Goal: Task Accomplishment & Management: Use online tool/utility

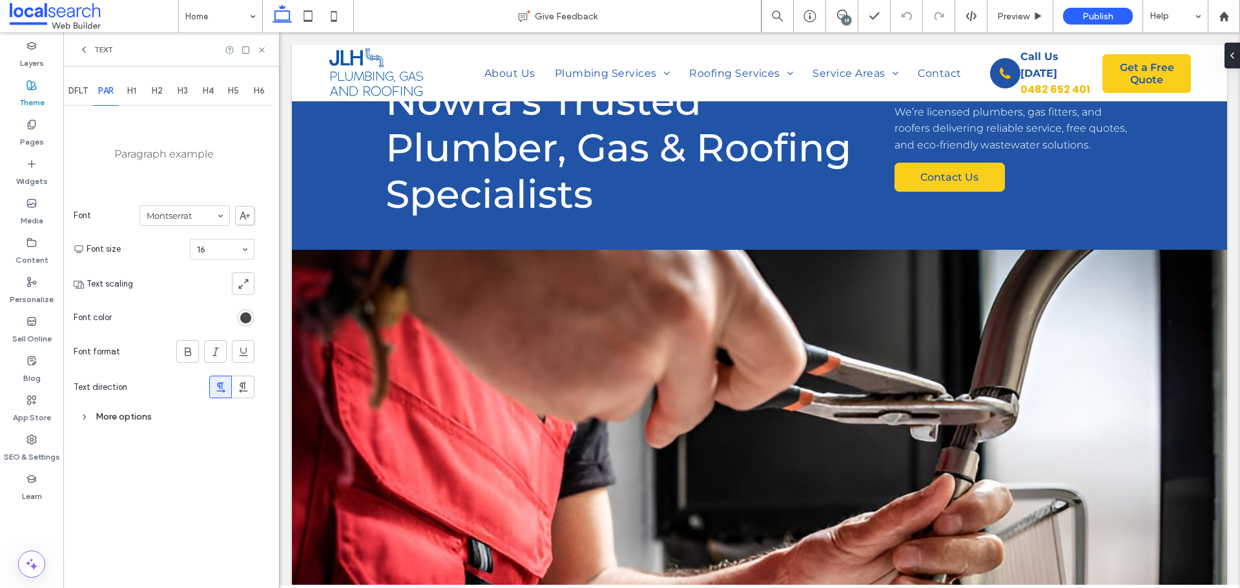
click at [103, 417] on div "More options" at bounding box center [164, 416] width 181 height 17
click at [264, 52] on use at bounding box center [261, 49] width 5 height 5
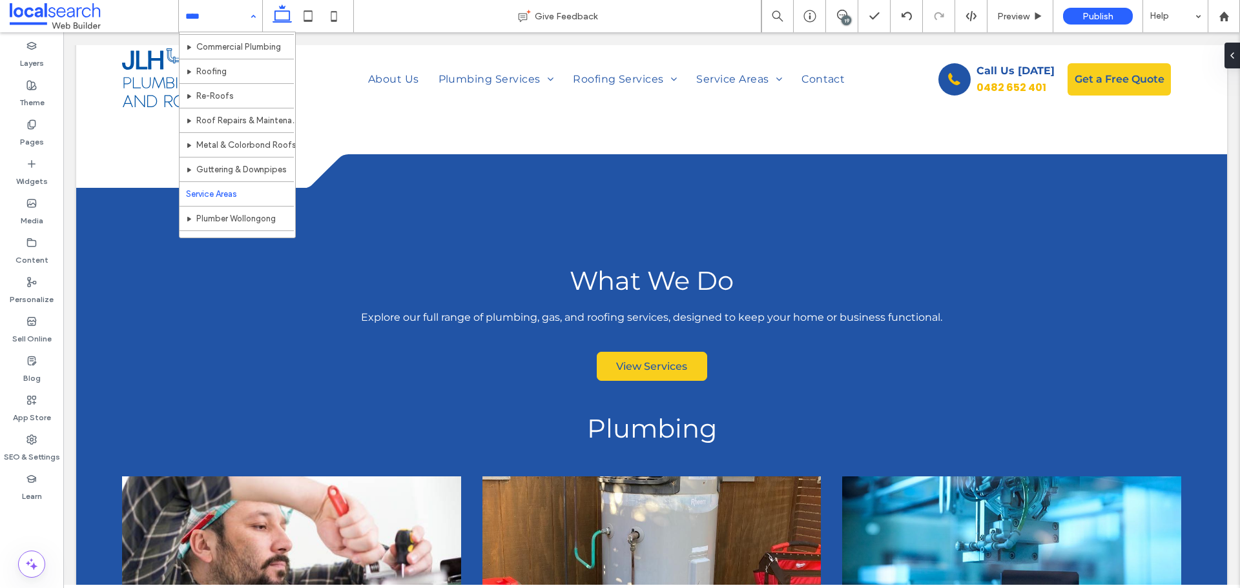
scroll to position [194, 0]
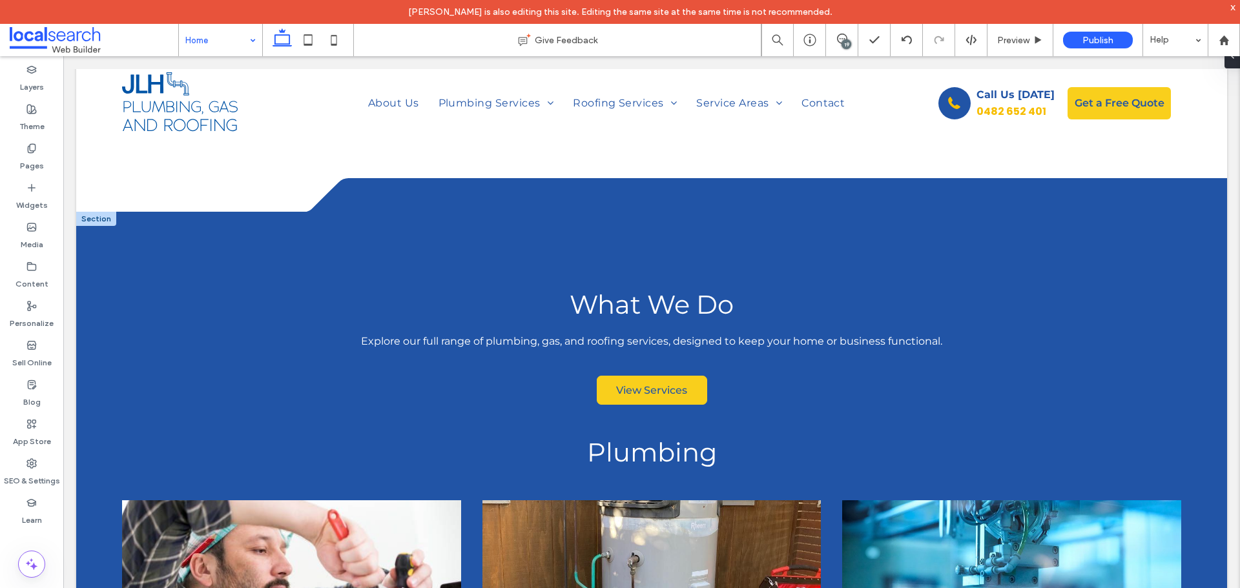
drag, startPoint x: 65, startPoint y: 200, endPoint x: 455, endPoint y: 325, distance: 409.0
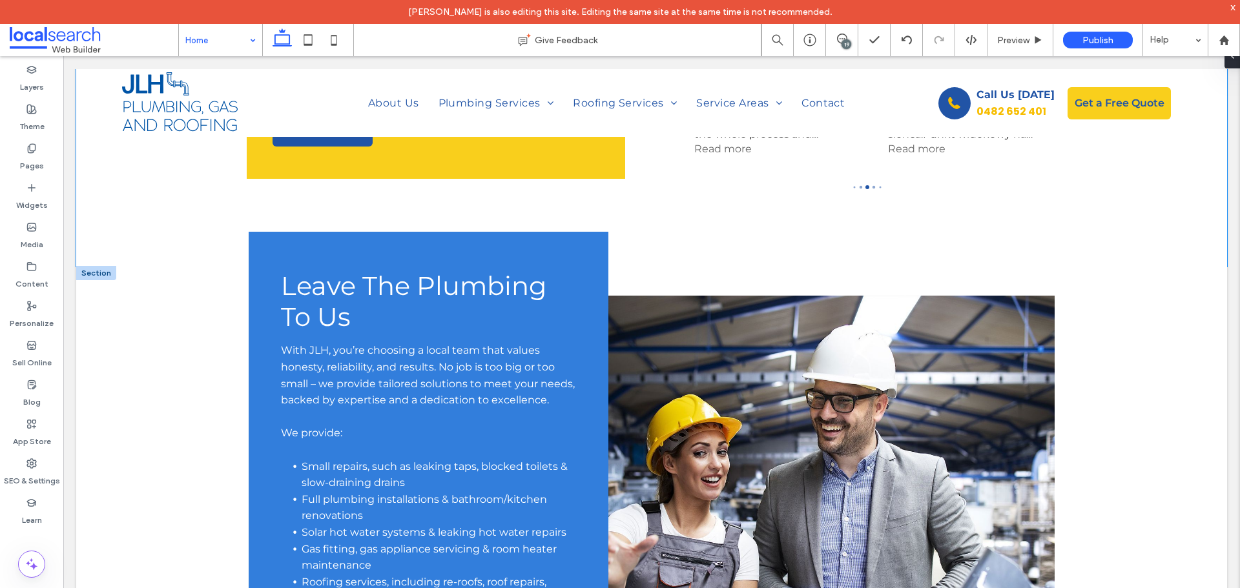
scroll to position [3745, 0]
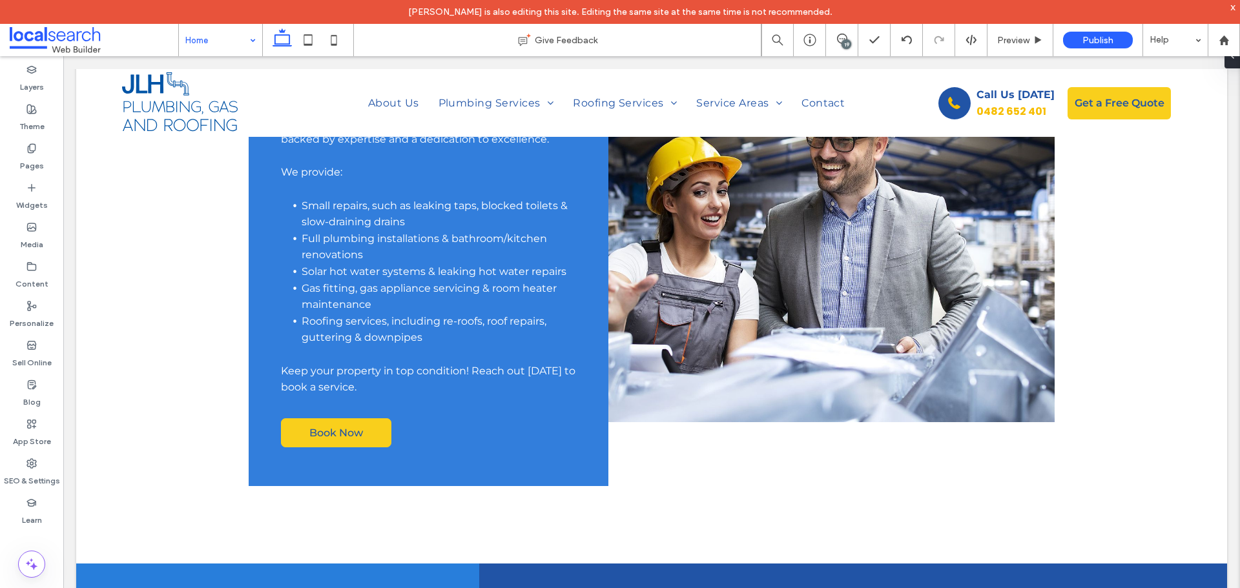
click at [216, 38] on input at bounding box center [217, 40] width 64 height 32
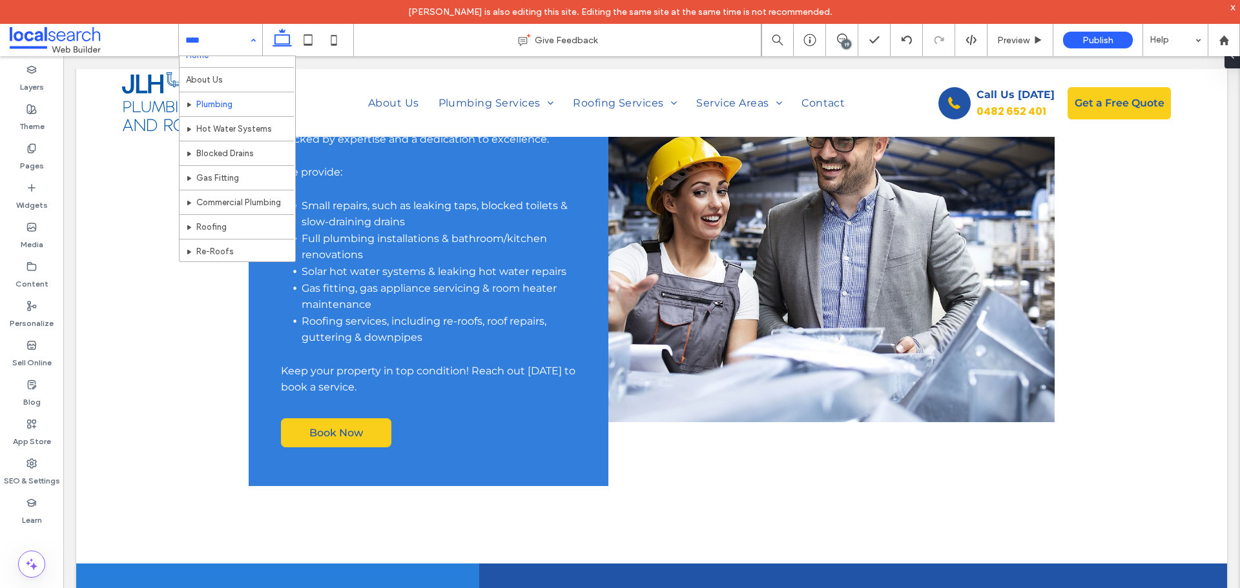
scroll to position [0, 0]
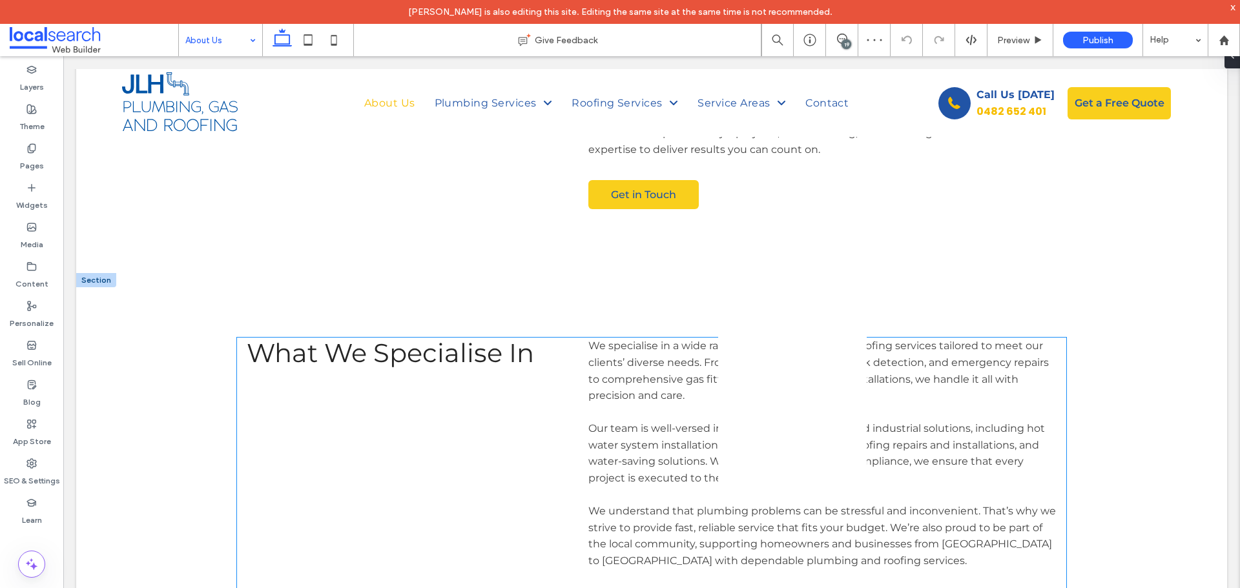
scroll to position [581, 0]
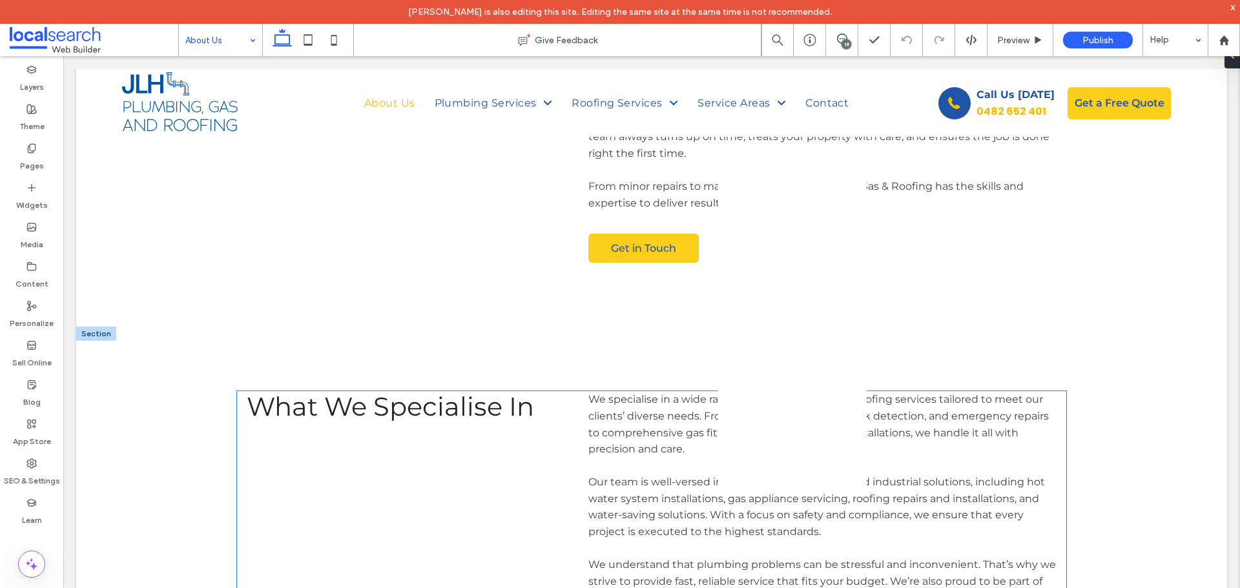
click at [779, 530] on span "Our team is well-versed in residential, commercial, and industrial solutions, i…" at bounding box center [816, 507] width 456 height 62
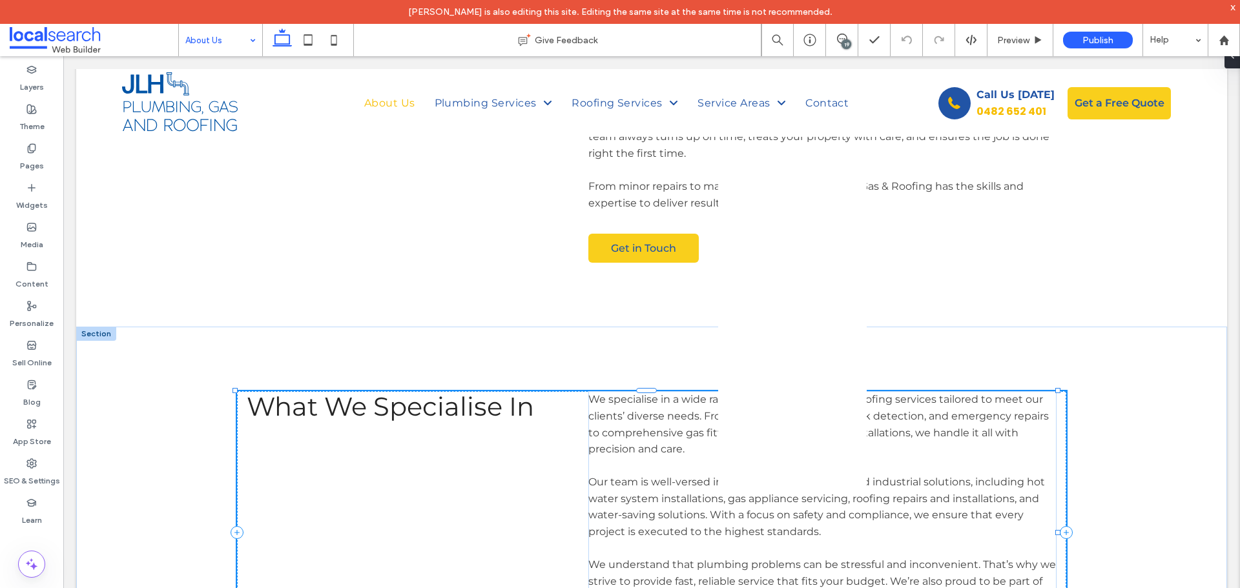
click at [779, 530] on span "Our team is well-versed in residential, commercial, and industrial solutions, i…" at bounding box center [816, 507] width 456 height 62
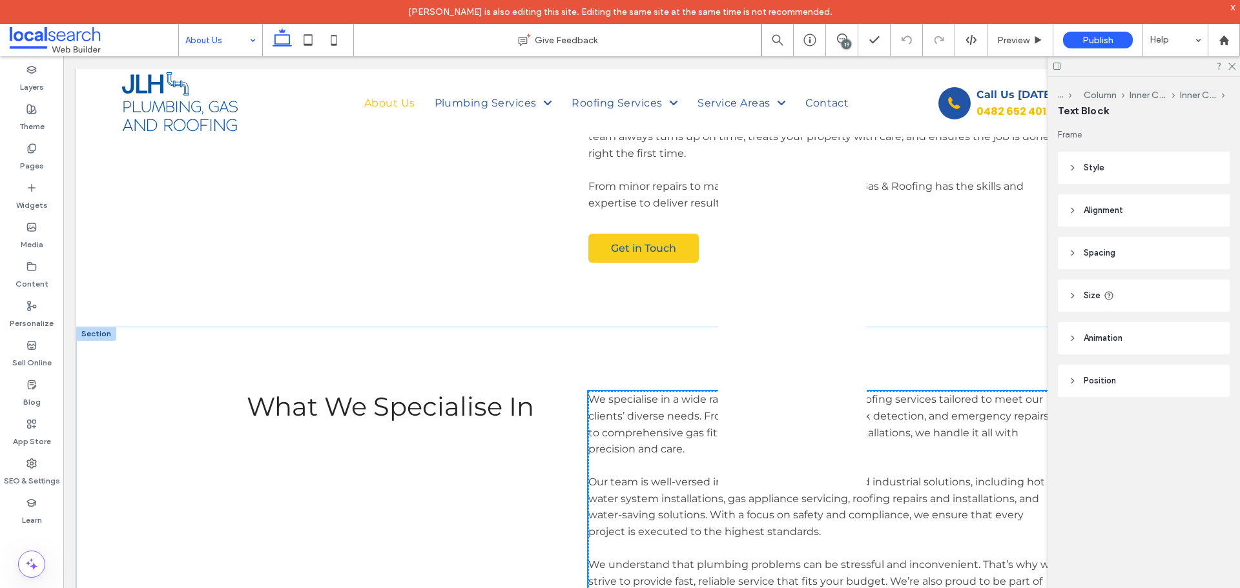
scroll to position [761, 0]
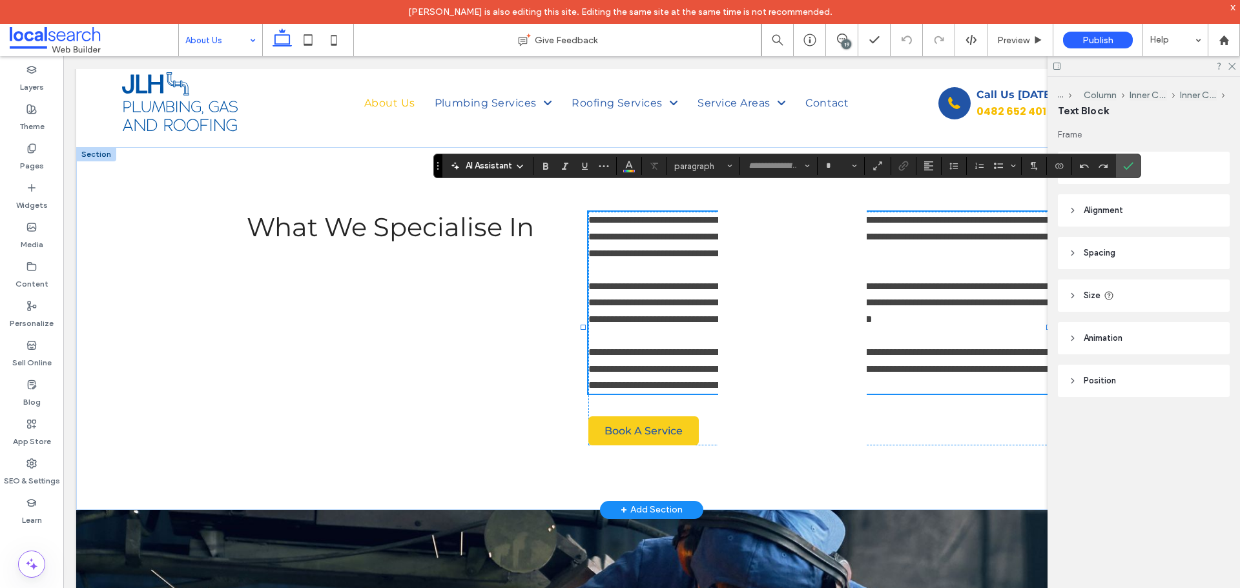
type input "**********"
type input "**"
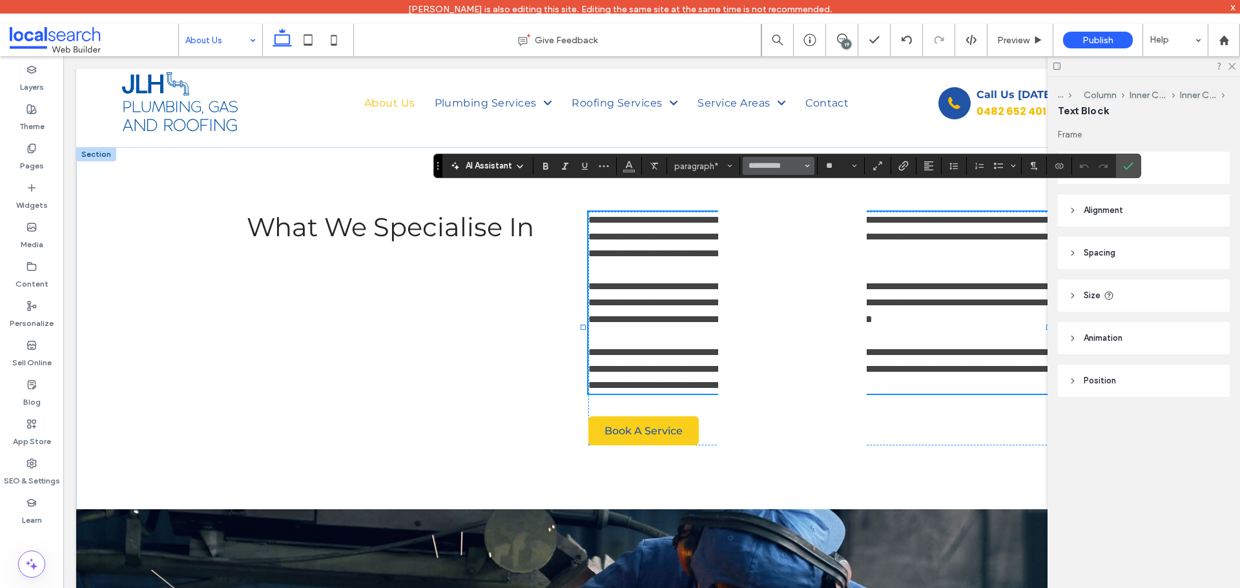
click at [808, 167] on icon "Font & Font weight" at bounding box center [807, 165] width 5 height 5
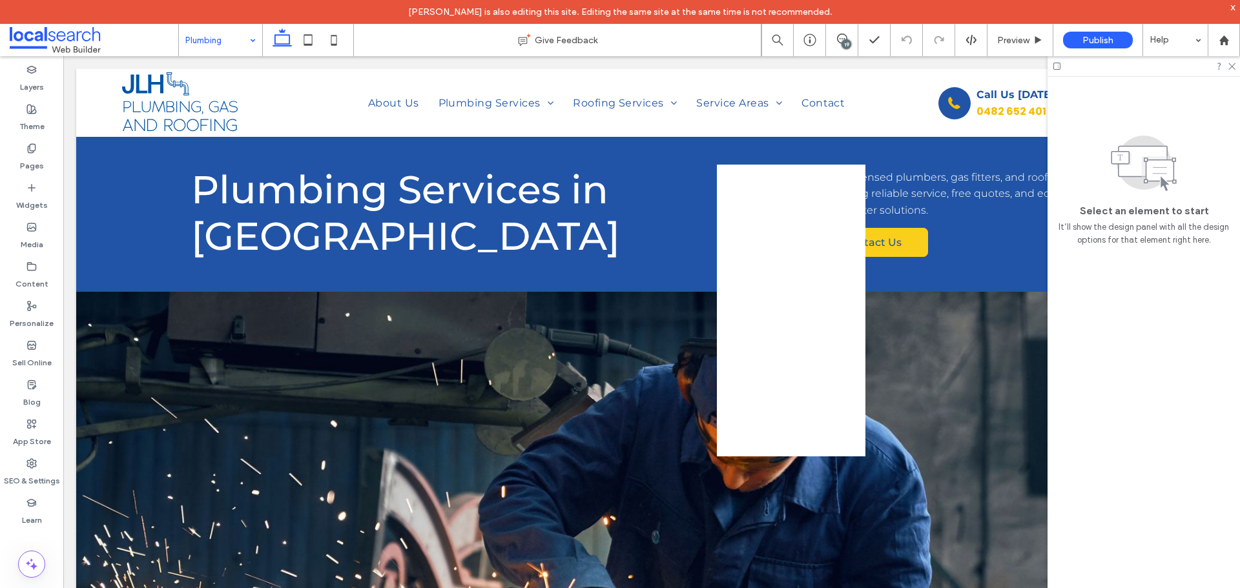
click at [63, 209] on div "Layers Theme Pages Widgets Media Content Personalize Sell Online Blog App Store…" at bounding box center [32, 334] width 64 height 556
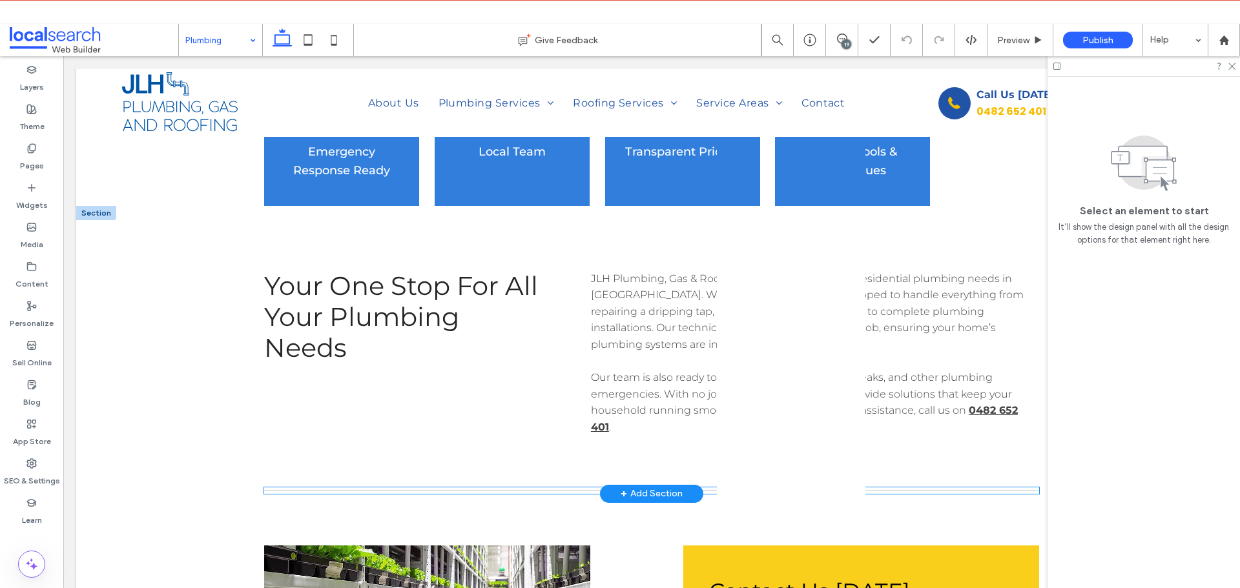
scroll to position [775, 0]
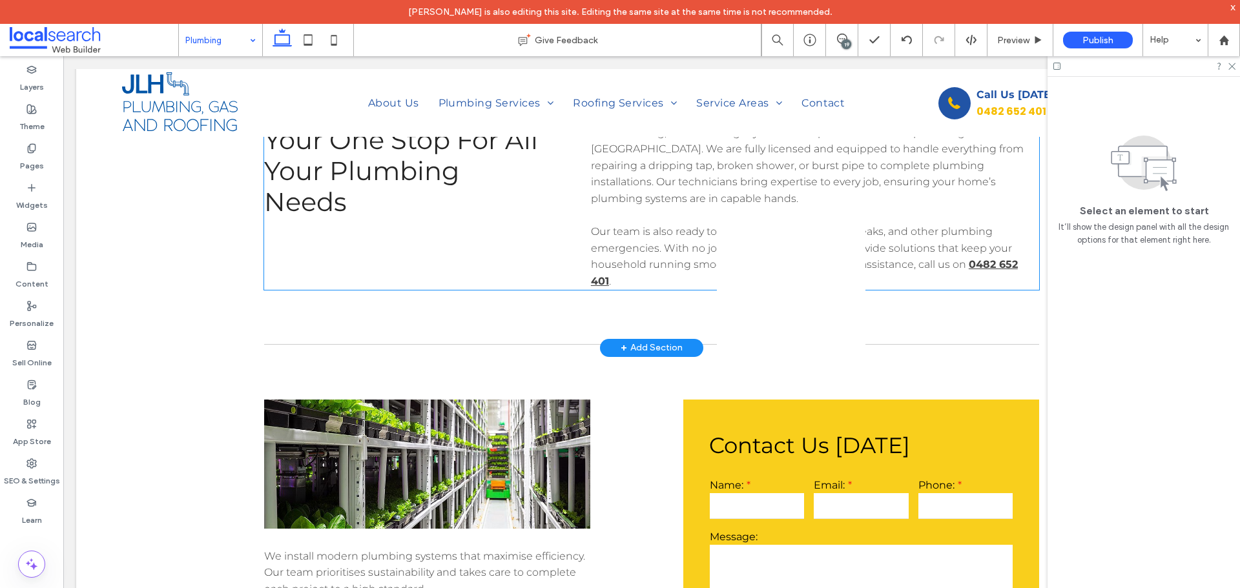
click at [770, 227] on span "Our team is also ready to respond to blocked drains, leaks, and other plumbing …" at bounding box center [801, 247] width 421 height 45
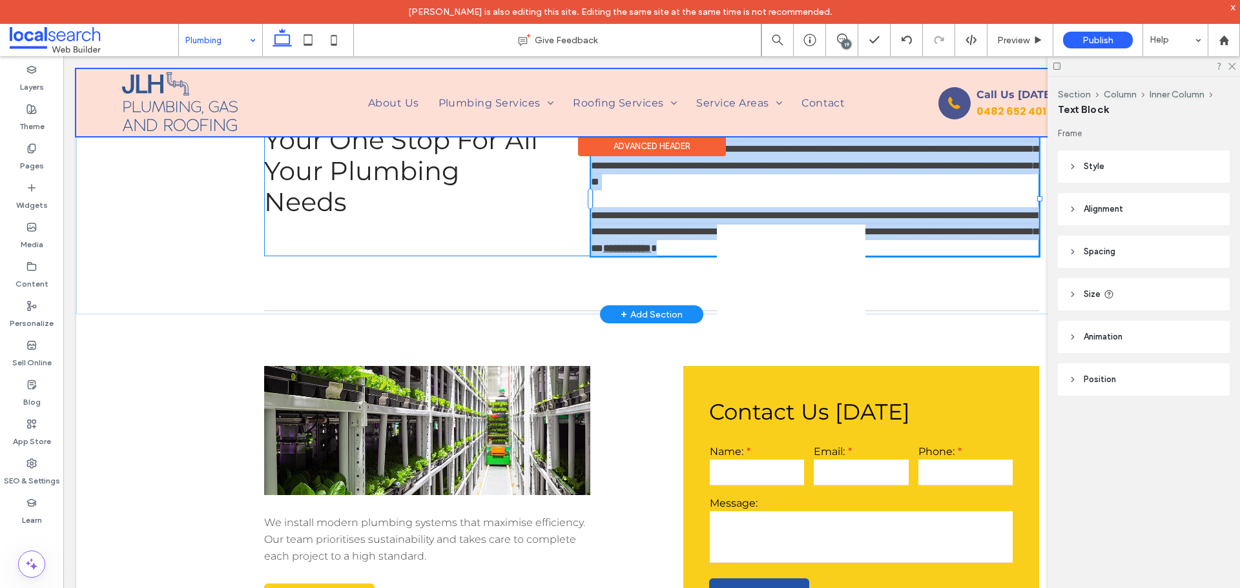
type input "**********"
type input "**"
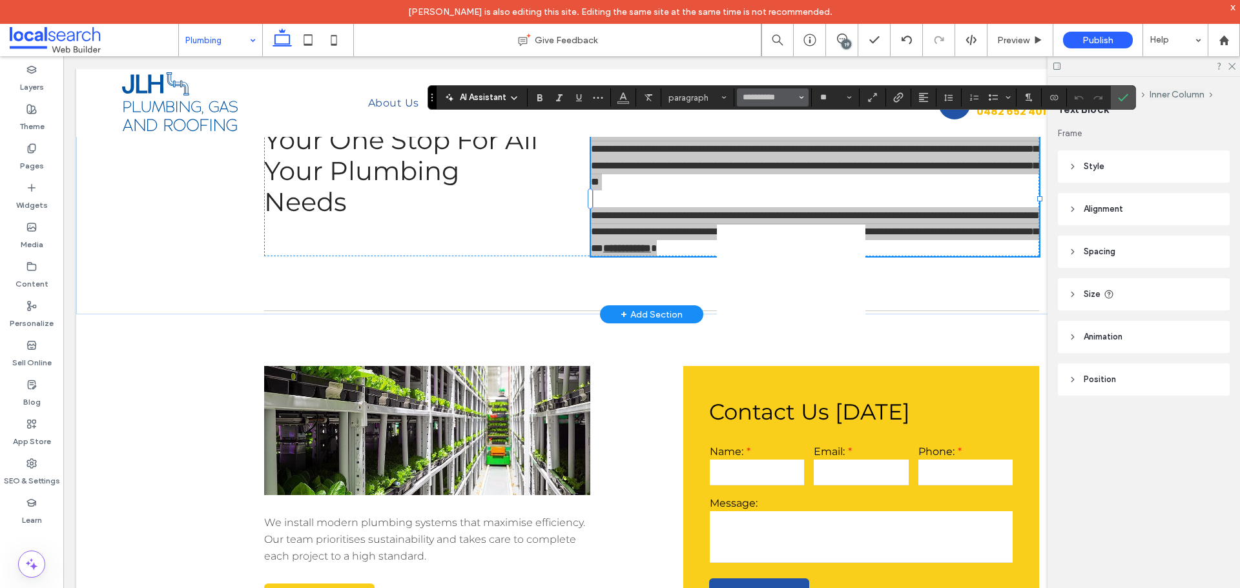
click at [797, 94] on button "**********" at bounding box center [772, 97] width 71 height 18
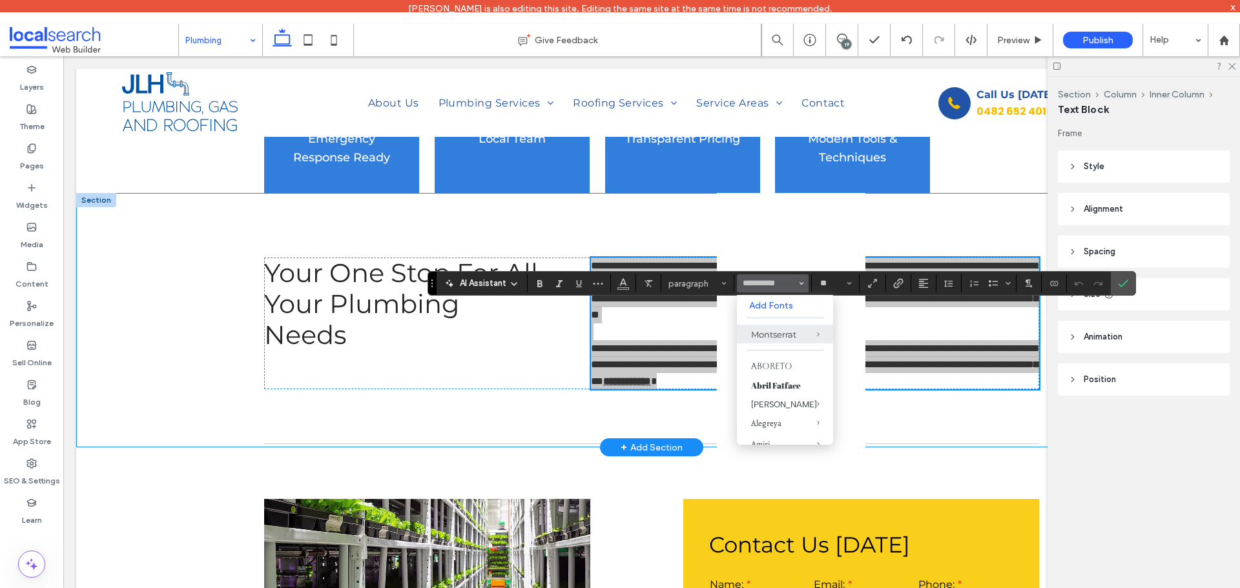
scroll to position [581, 0]
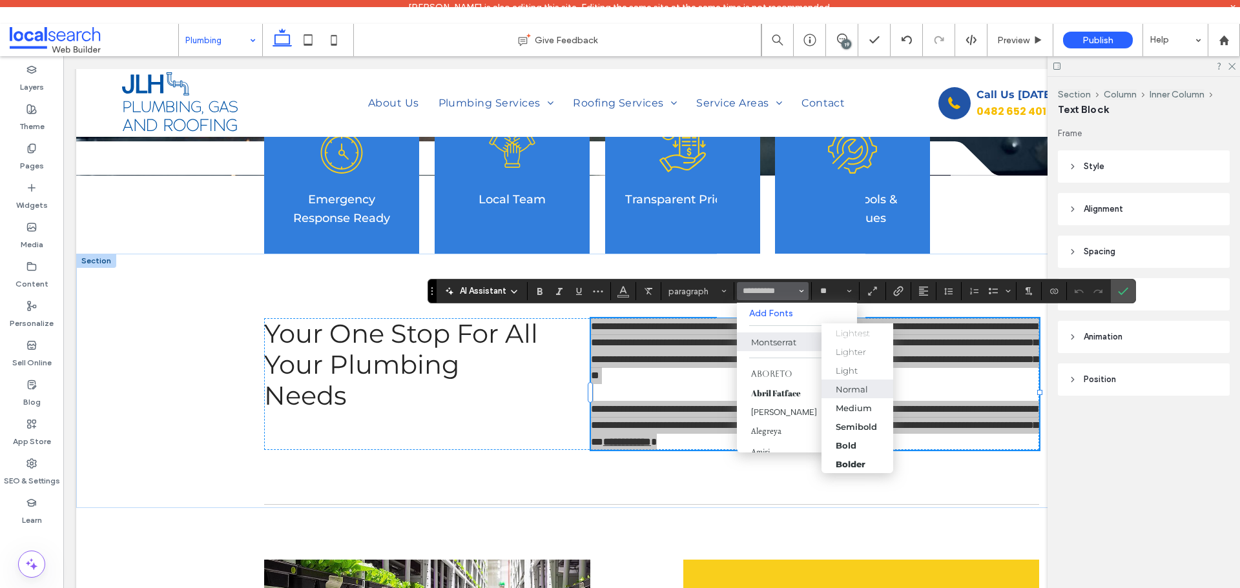
click at [856, 389] on div "Normal" at bounding box center [852, 389] width 32 height 10
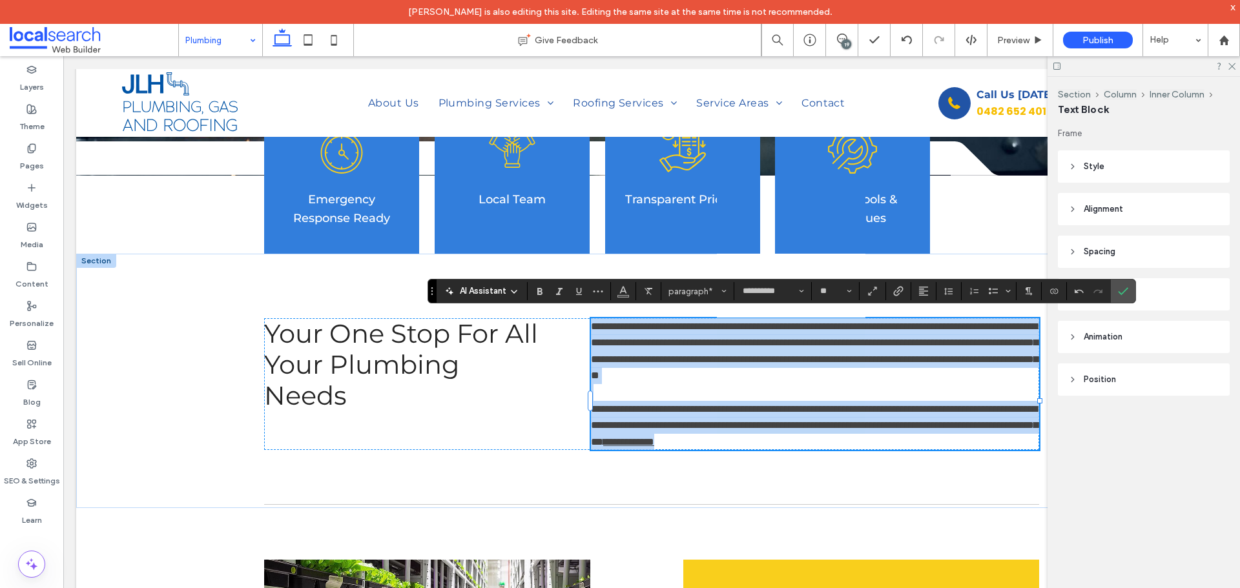
click at [950, 333] on span "**********" at bounding box center [814, 351] width 447 height 59
click at [863, 360] on span "**********" at bounding box center [814, 351] width 447 height 59
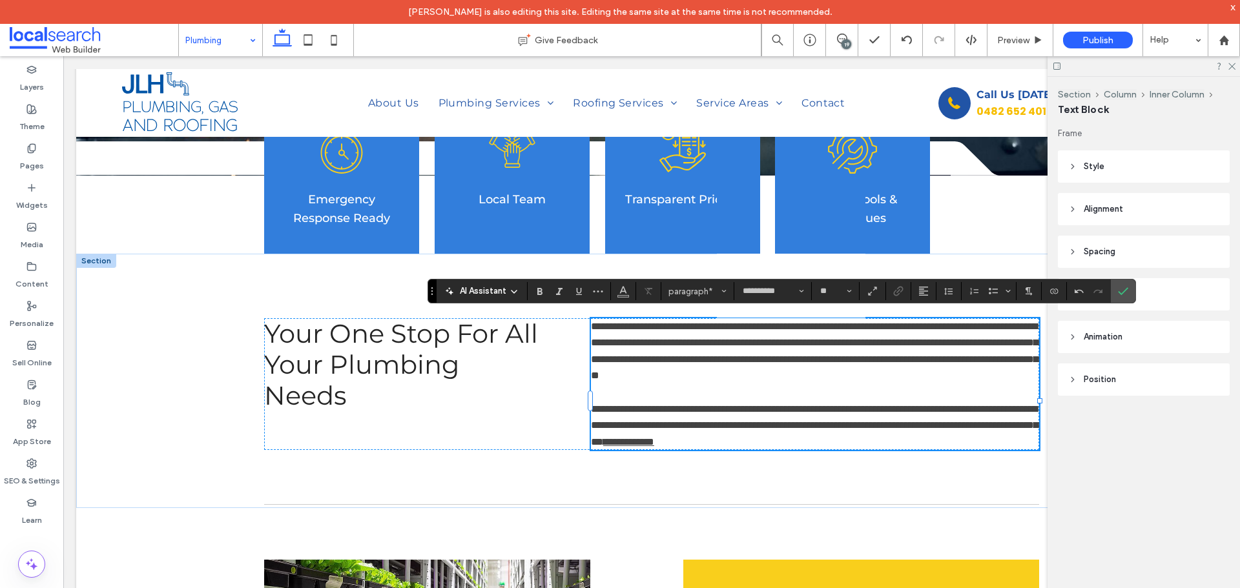
click at [1124, 289] on icon "Confirm" at bounding box center [1123, 291] width 10 height 10
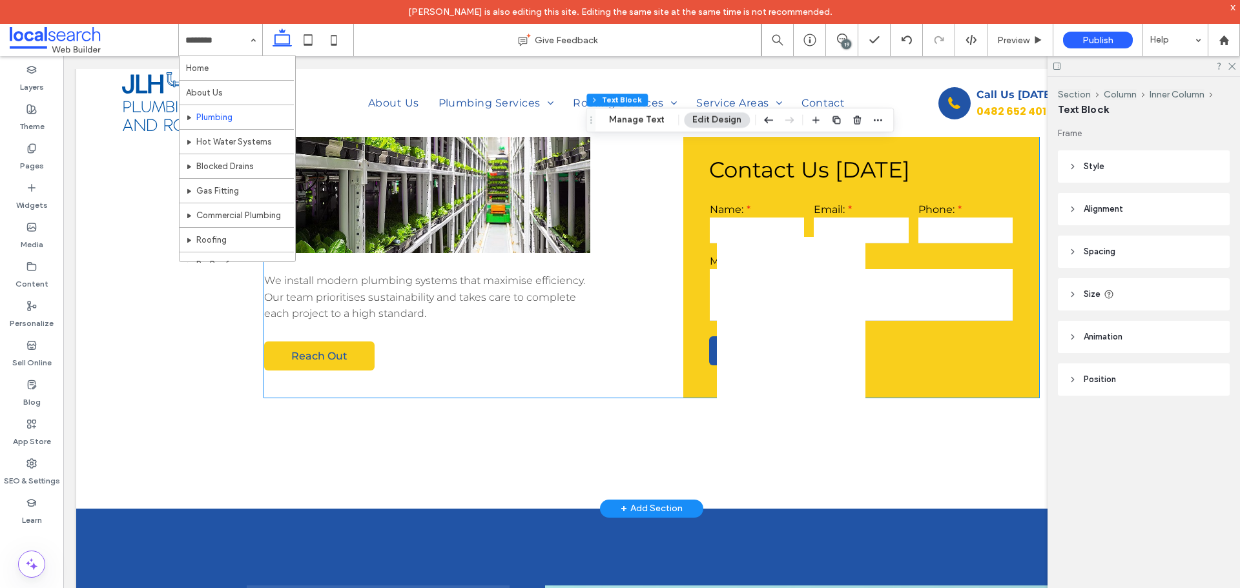
scroll to position [1033, 0]
click at [396, 311] on span "We install modern plumbing systems that maximise efficiency. Our team prioritis…" at bounding box center [424, 297] width 321 height 45
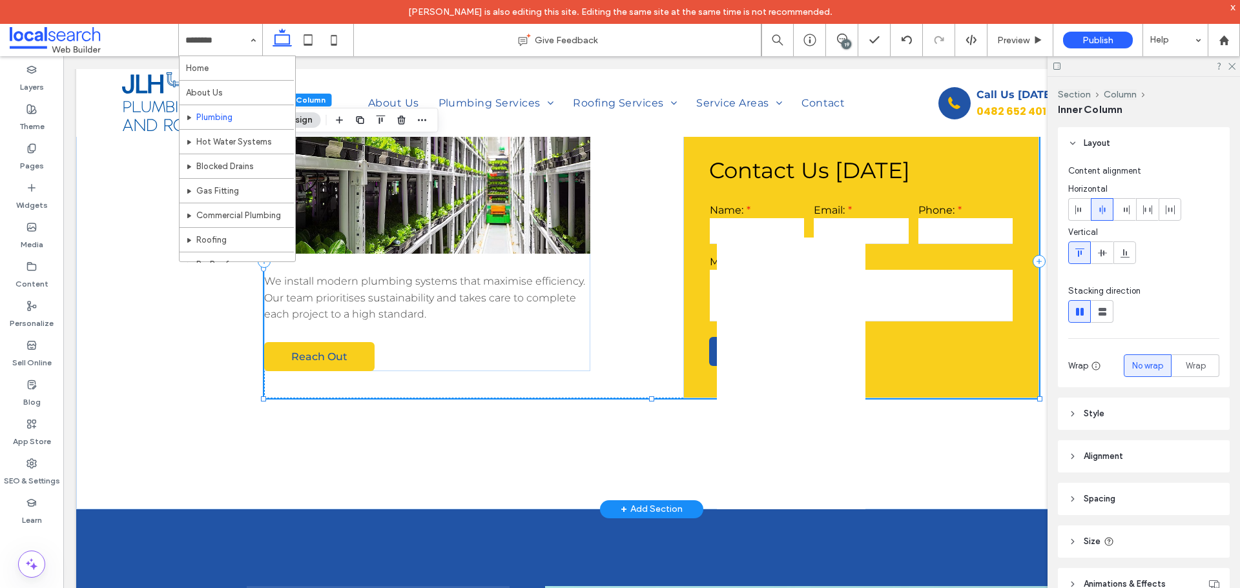
click at [396, 311] on span "We install modern plumbing systems that maximise efficiency. Our team prioritis…" at bounding box center [424, 297] width 321 height 45
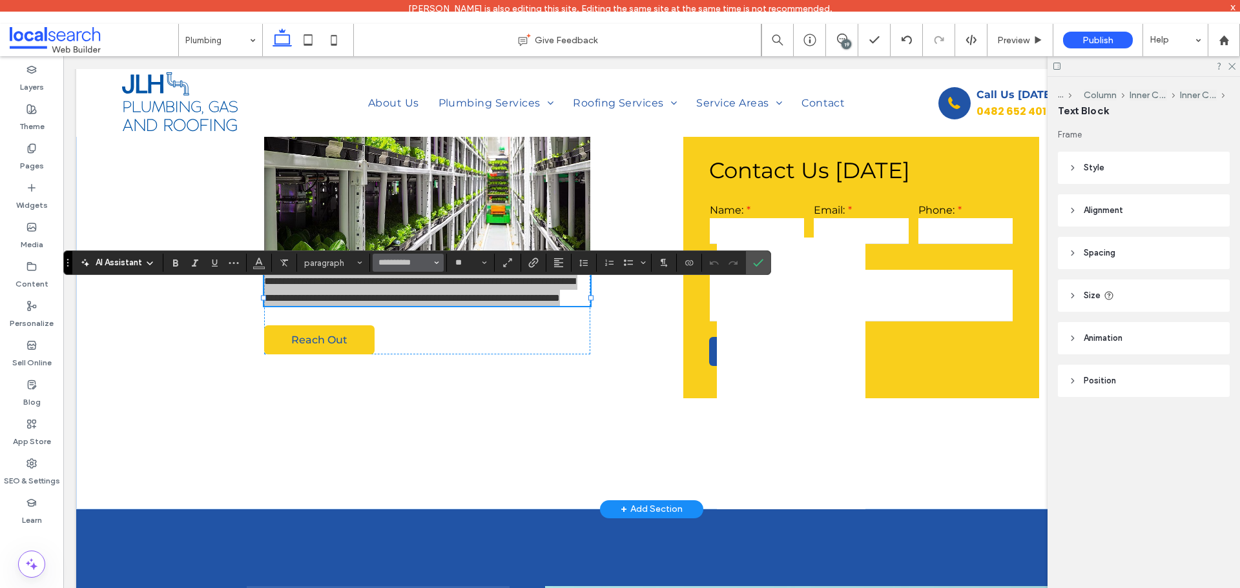
click at [438, 261] on icon "Font & Font weight" at bounding box center [436, 262] width 5 height 5
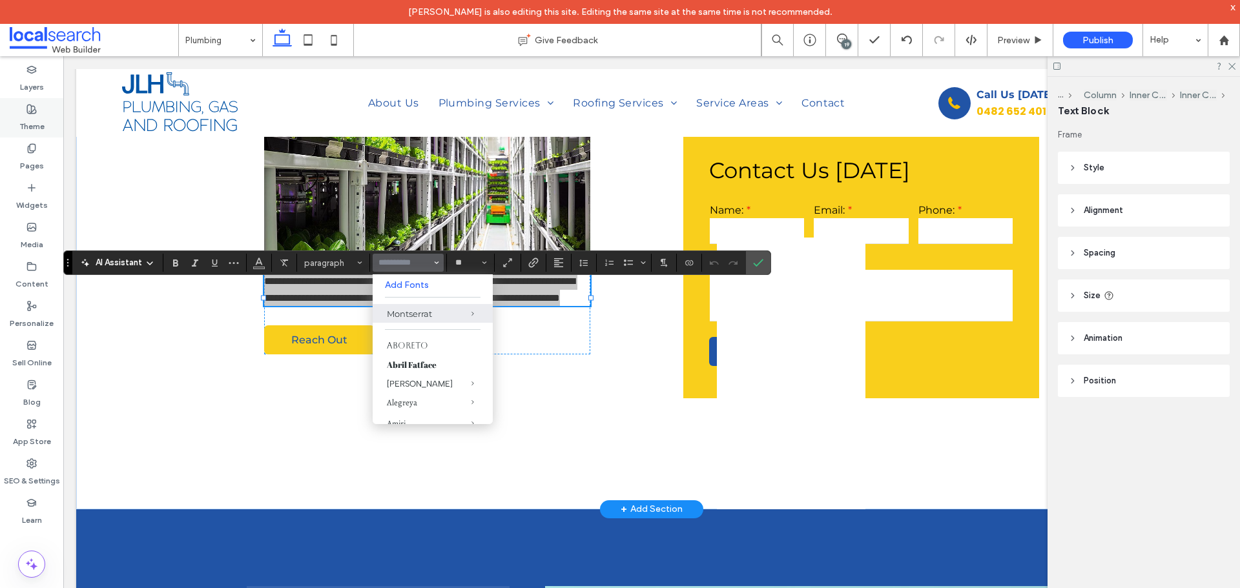
click at [33, 116] on label "Theme" at bounding box center [31, 123] width 25 height 18
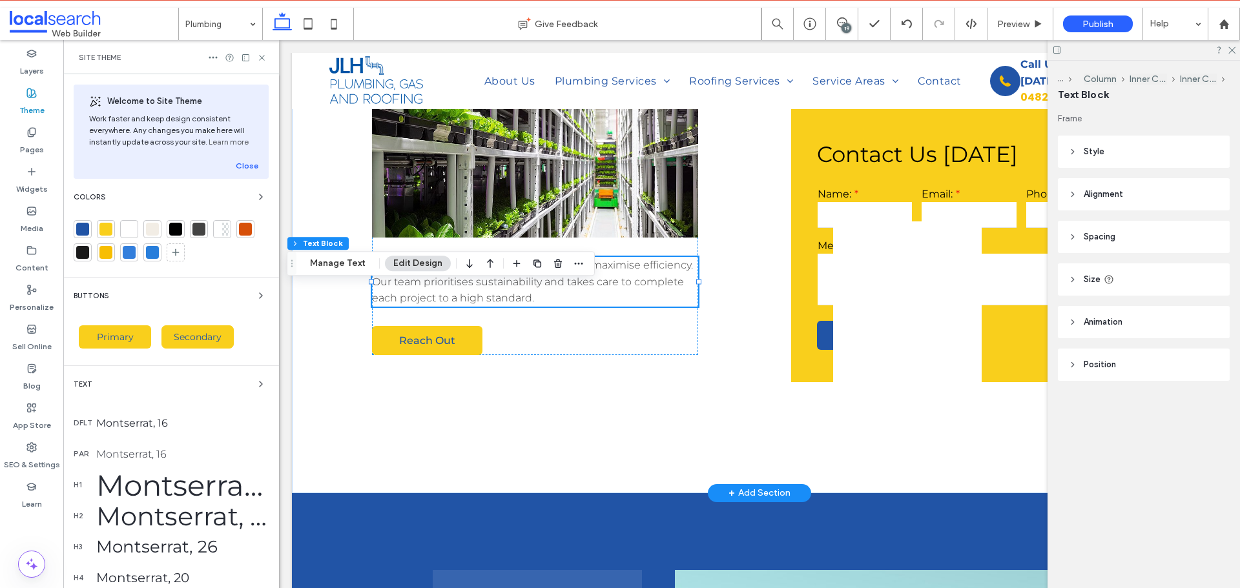
scroll to position [1038, 0]
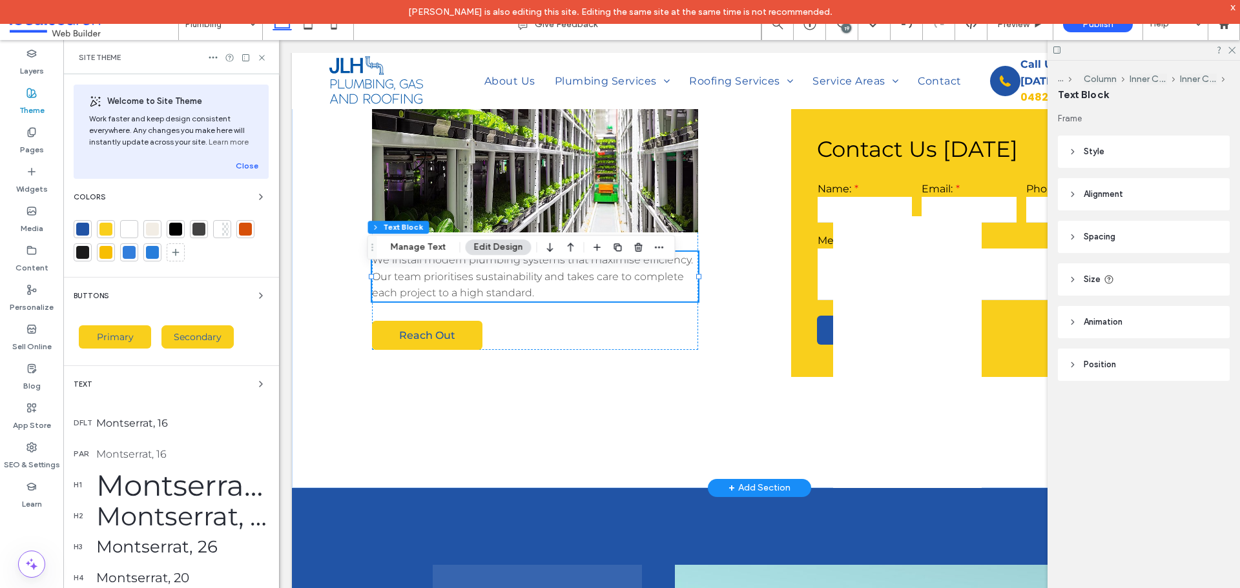
click at [152, 455] on div "Montserrat, 16" at bounding box center [182, 454] width 172 height 12
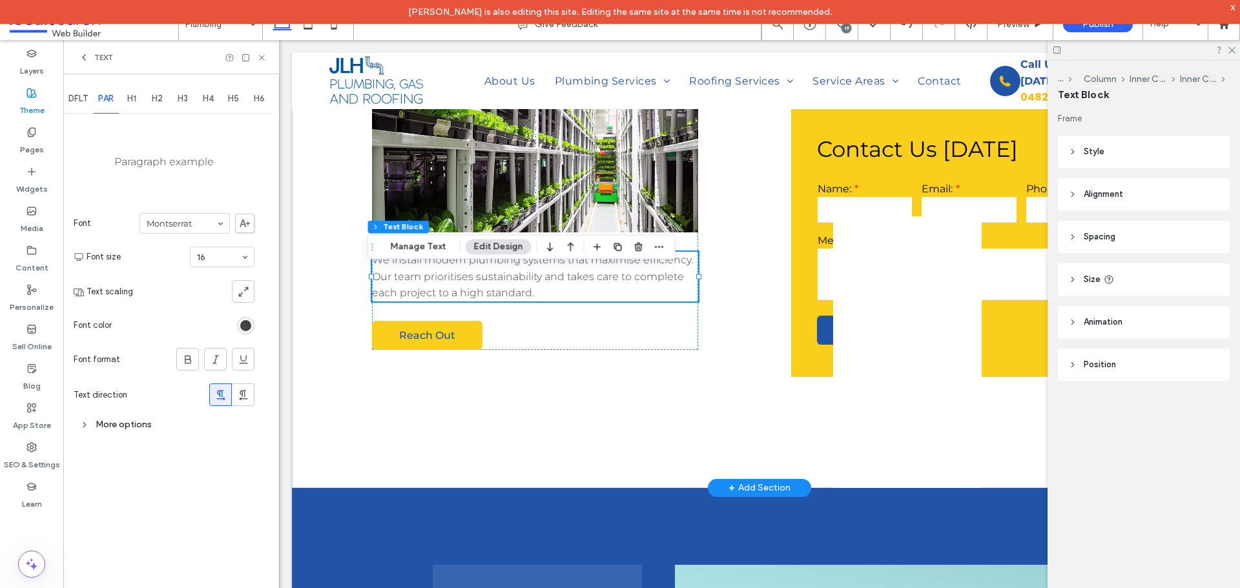
click at [134, 423] on div "More options" at bounding box center [164, 424] width 181 height 17
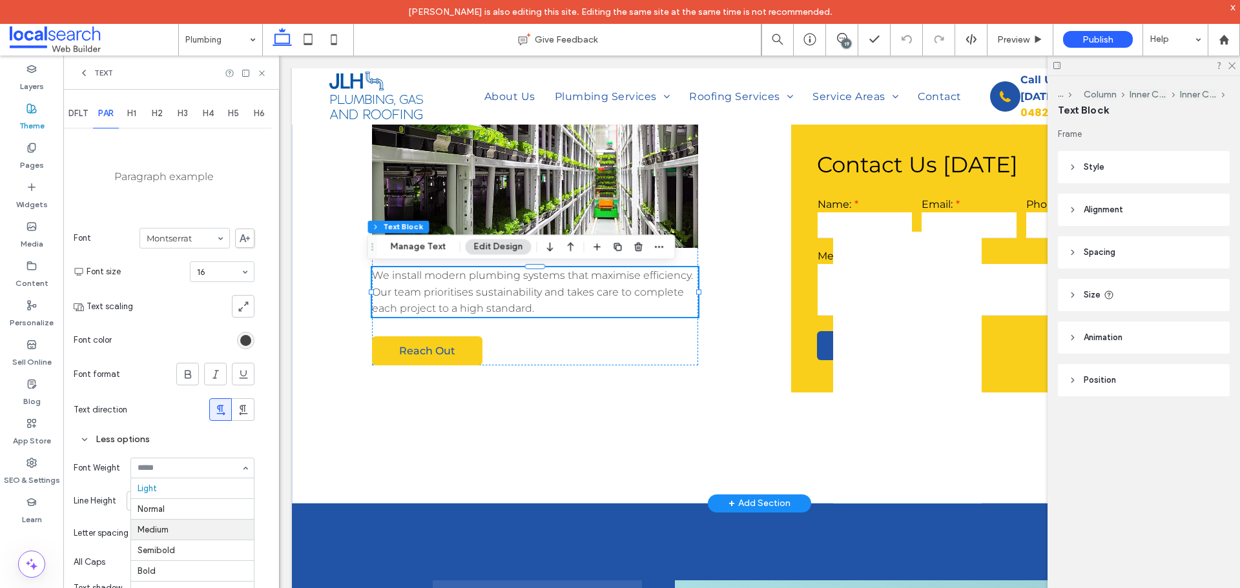
scroll to position [0, 0]
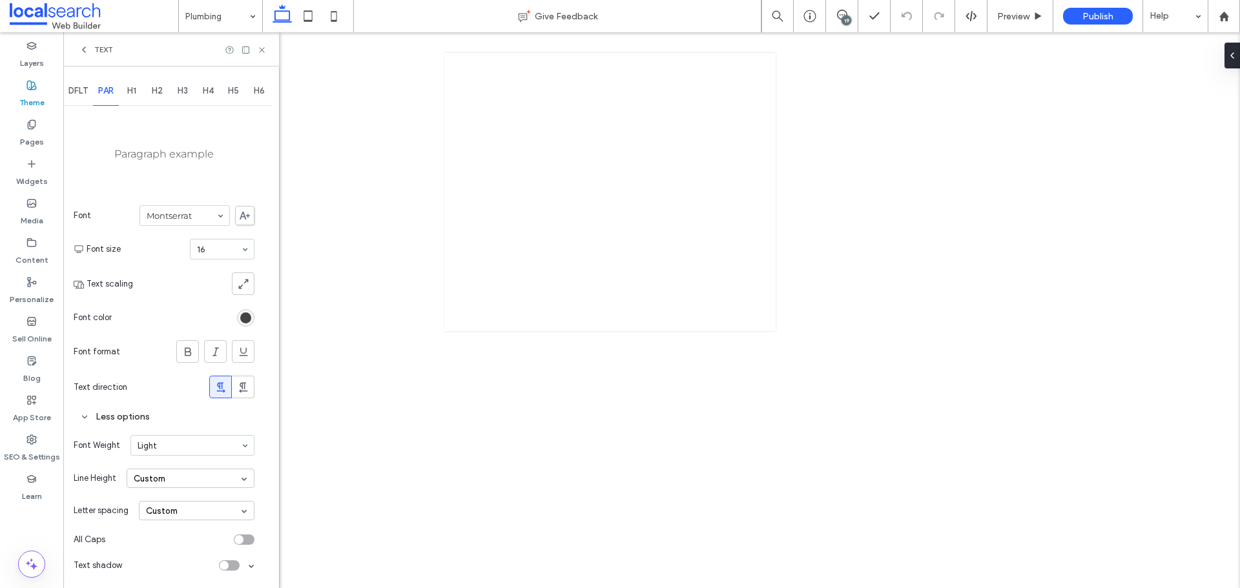
click at [160, 484] on div "Custom" at bounding box center [191, 478] width 128 height 19
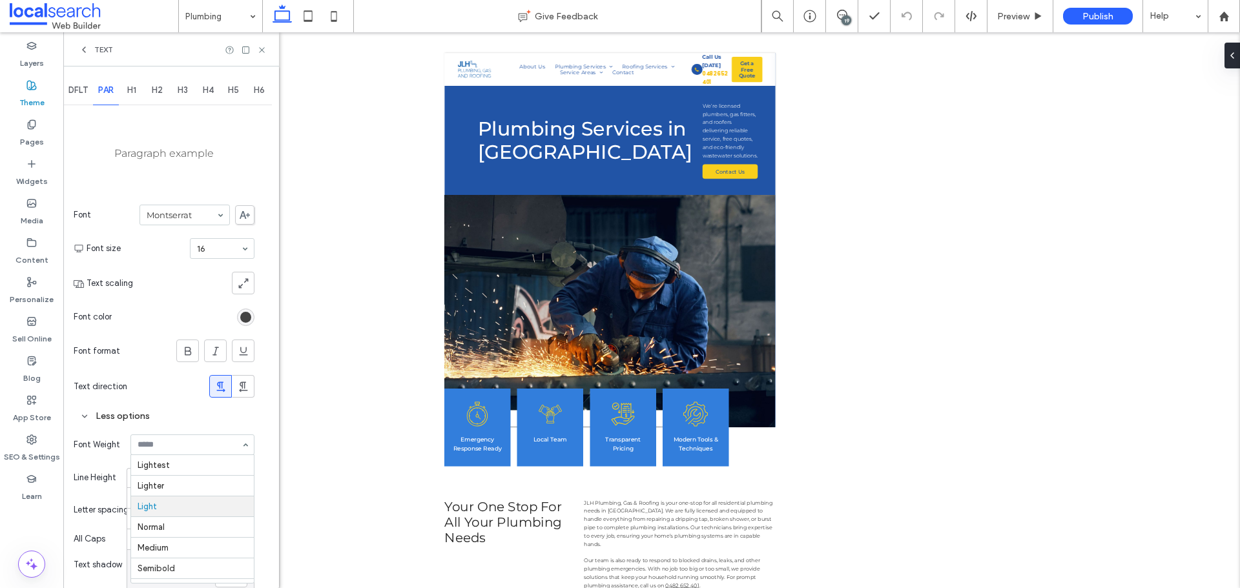
scroll to position [41, 0]
click at [196, 446] on input at bounding box center [189, 444] width 103 height 9
click at [177, 450] on div at bounding box center [192, 444] width 123 height 19
click at [180, 448] on input at bounding box center [189, 444] width 103 height 9
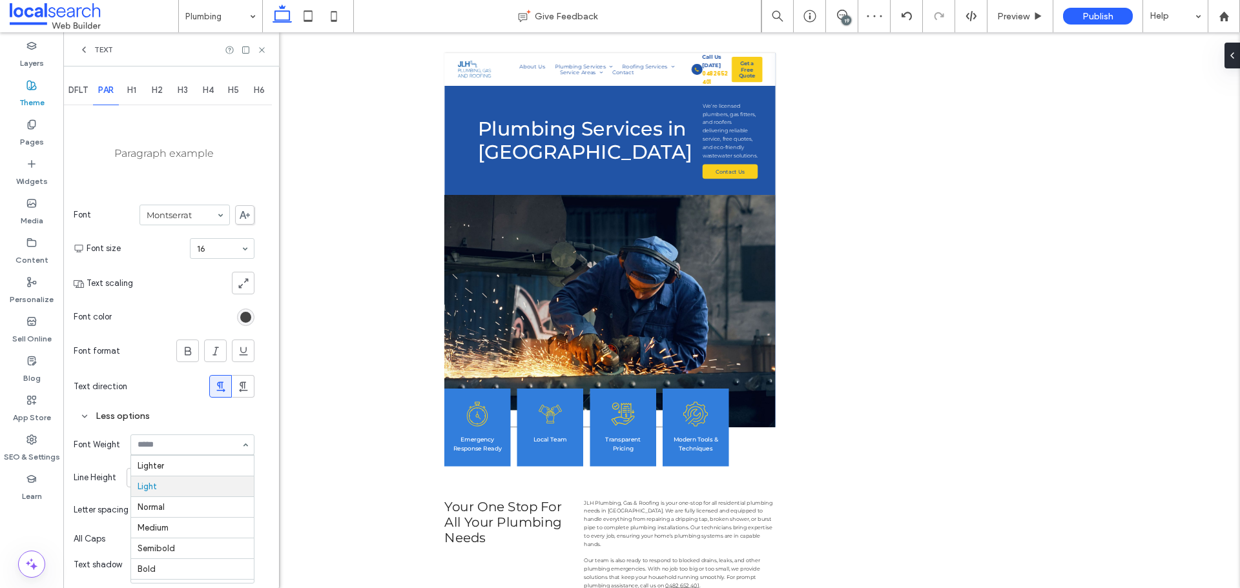
scroll to position [0, 0]
click at [173, 446] on input at bounding box center [189, 444] width 103 height 9
click at [263, 52] on icon at bounding box center [262, 50] width 10 height 10
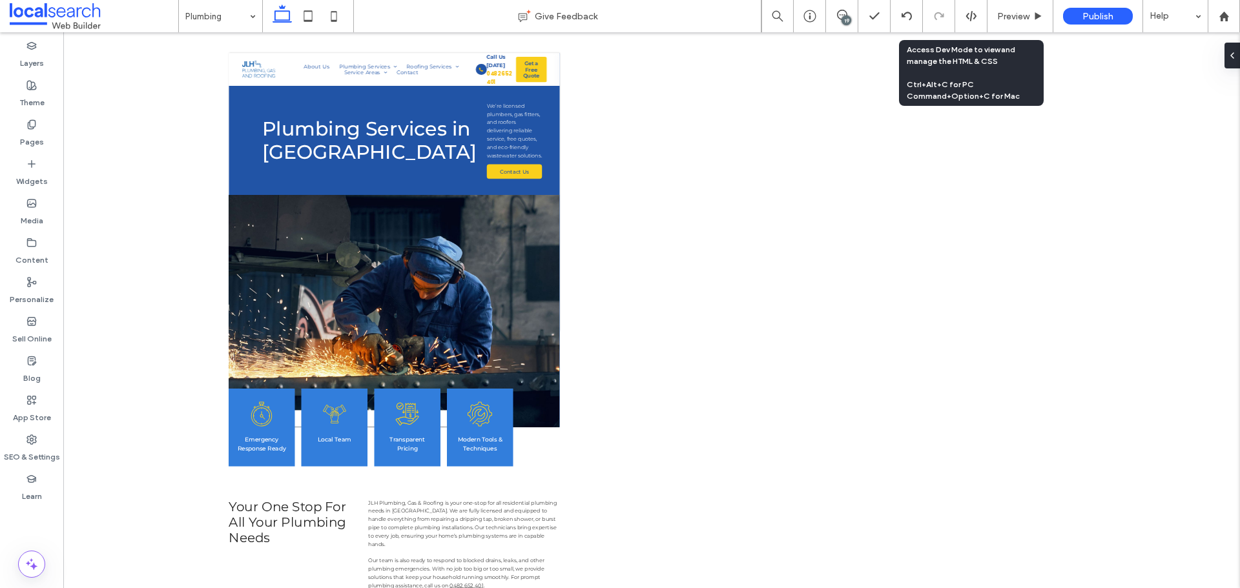
click at [976, 17] on icon at bounding box center [971, 16] width 12 height 12
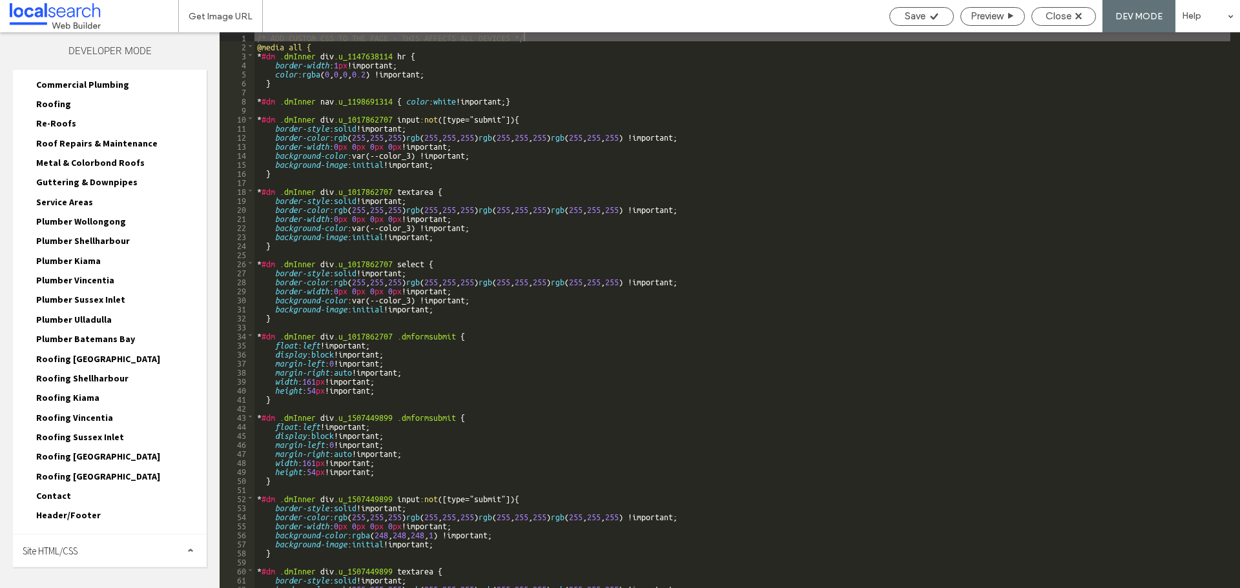
click at [80, 561] on div "Site HTML/CSS" at bounding box center [110, 551] width 194 height 32
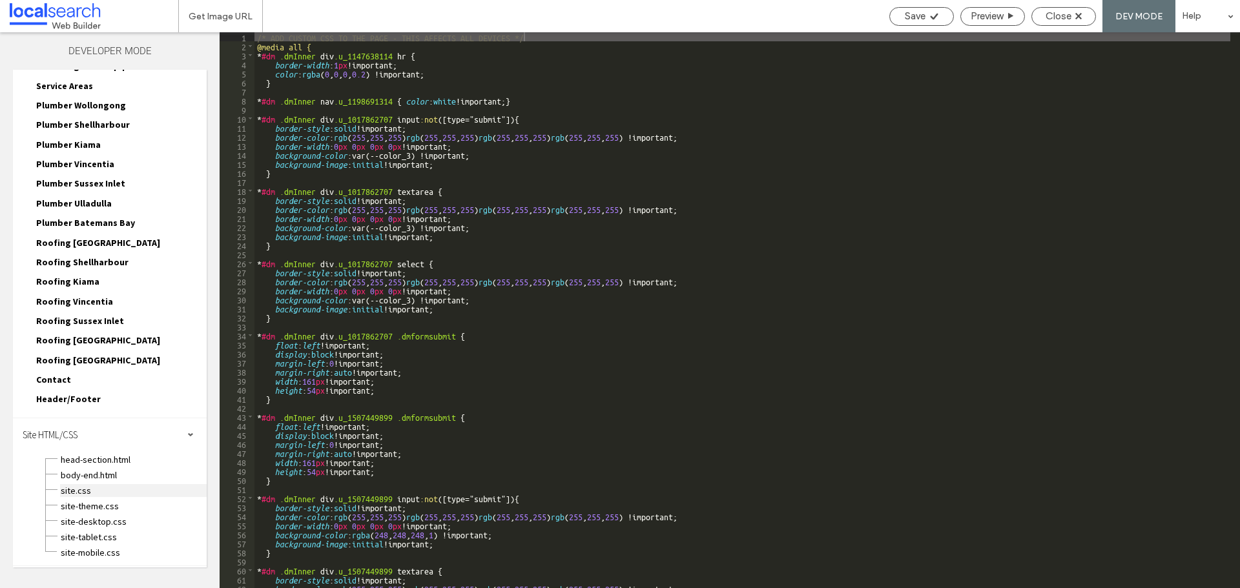
click at [85, 493] on span "site.css" at bounding box center [133, 490] width 147 height 13
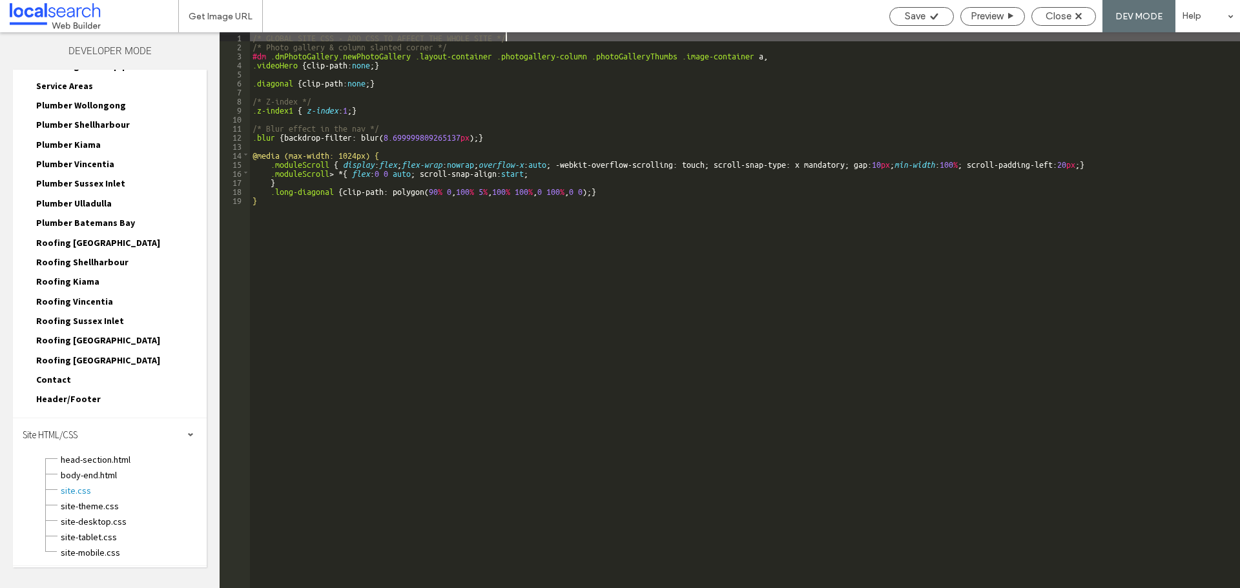
click at [596, 349] on div "/* GLOBAL SITE CSS - ADD CSS TO AFFECT THE WHOLE SITE */ /* Photo gallery & col…" at bounding box center [745, 319] width 990 height 574
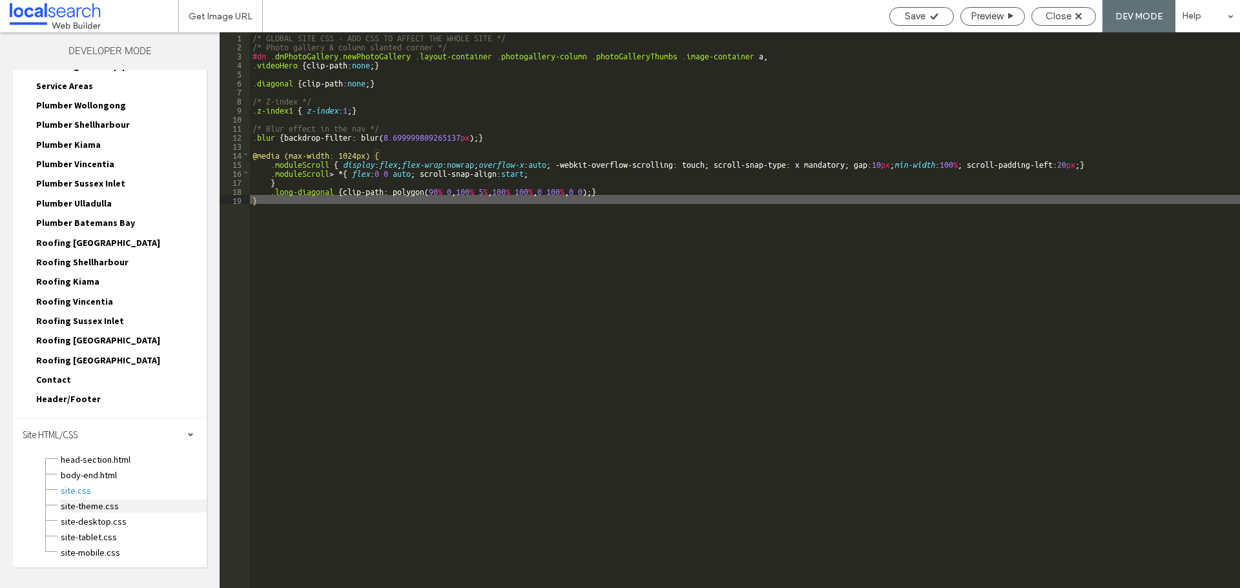
click at [76, 511] on span "site-theme.css" at bounding box center [133, 506] width 147 height 13
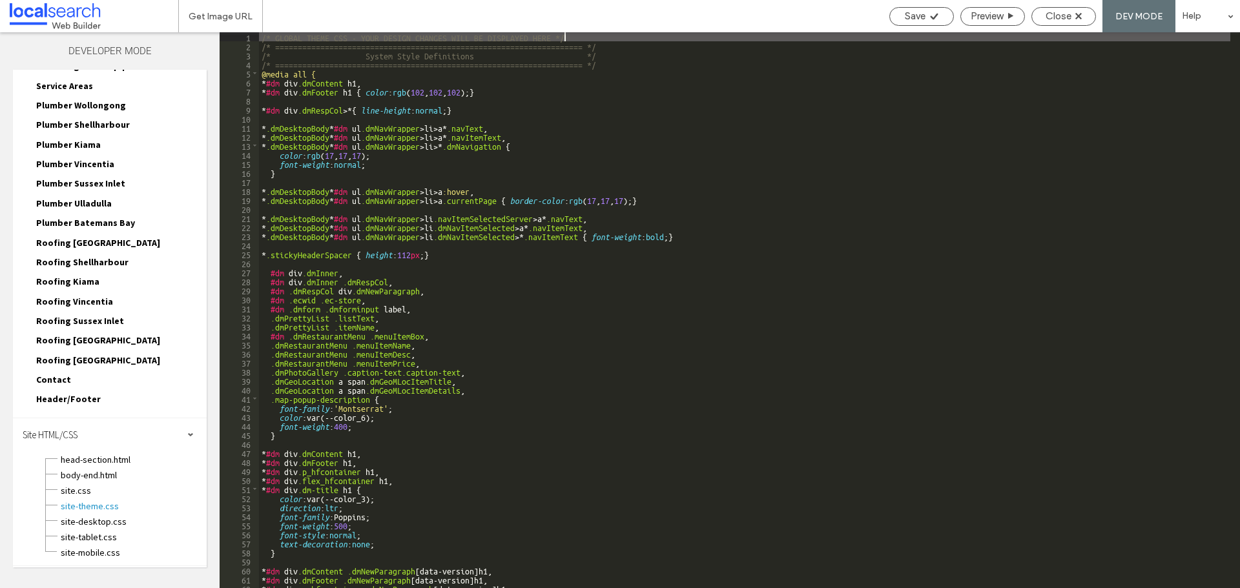
click at [563, 445] on div "/* GLOBAL THEME CSS - YOUR DESIGN CHANGES WILL BE DISPLAYED HERE */ /* ========…" at bounding box center [744, 319] width 971 height 574
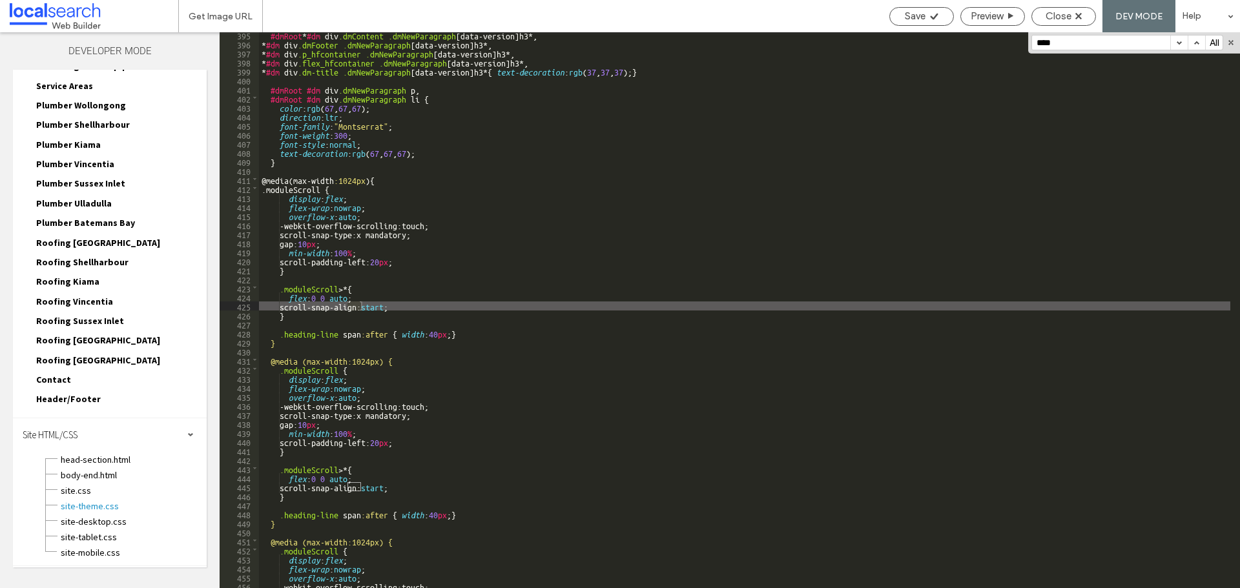
scroll to position [3564, 0]
type input "*****"
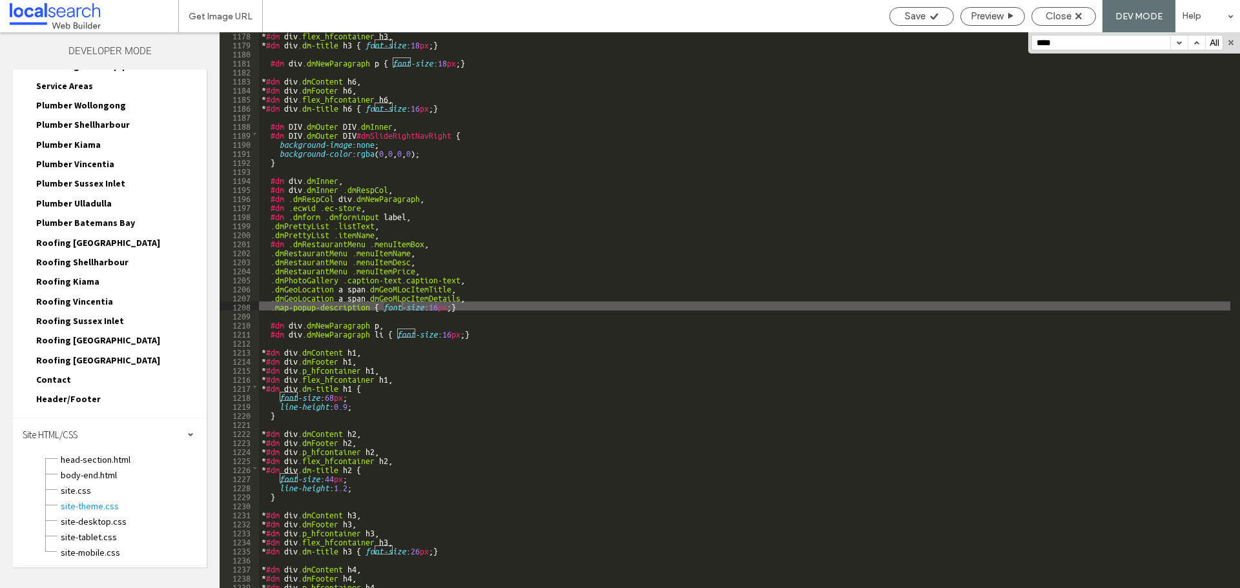
scroll to position [10642, 0]
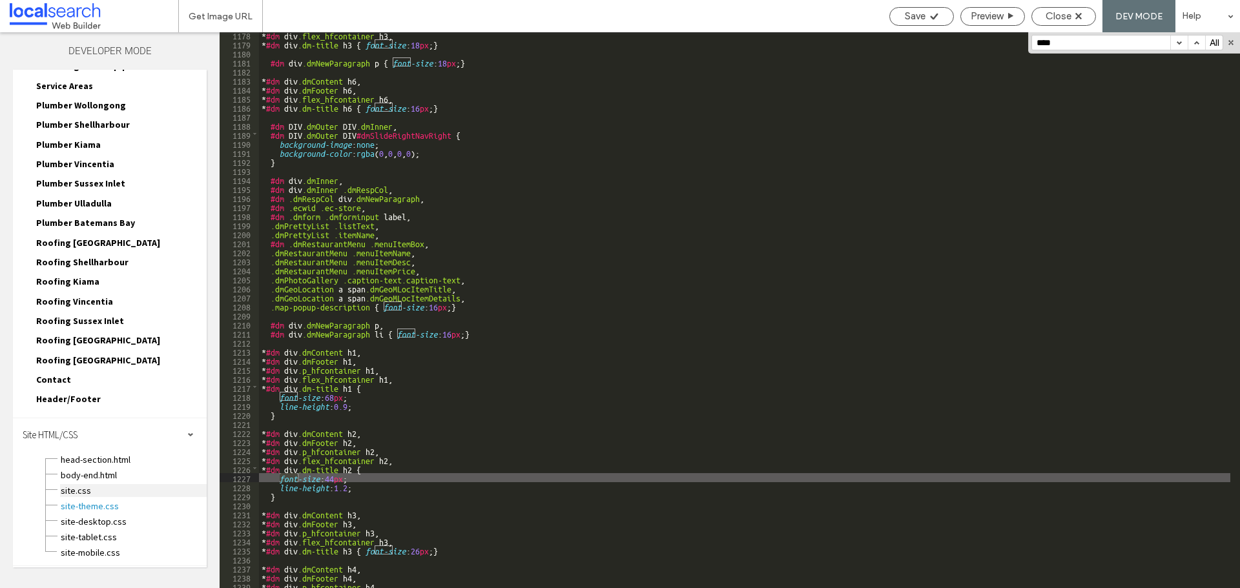
type input "****"
click at [99, 491] on span "site.css" at bounding box center [133, 490] width 147 height 13
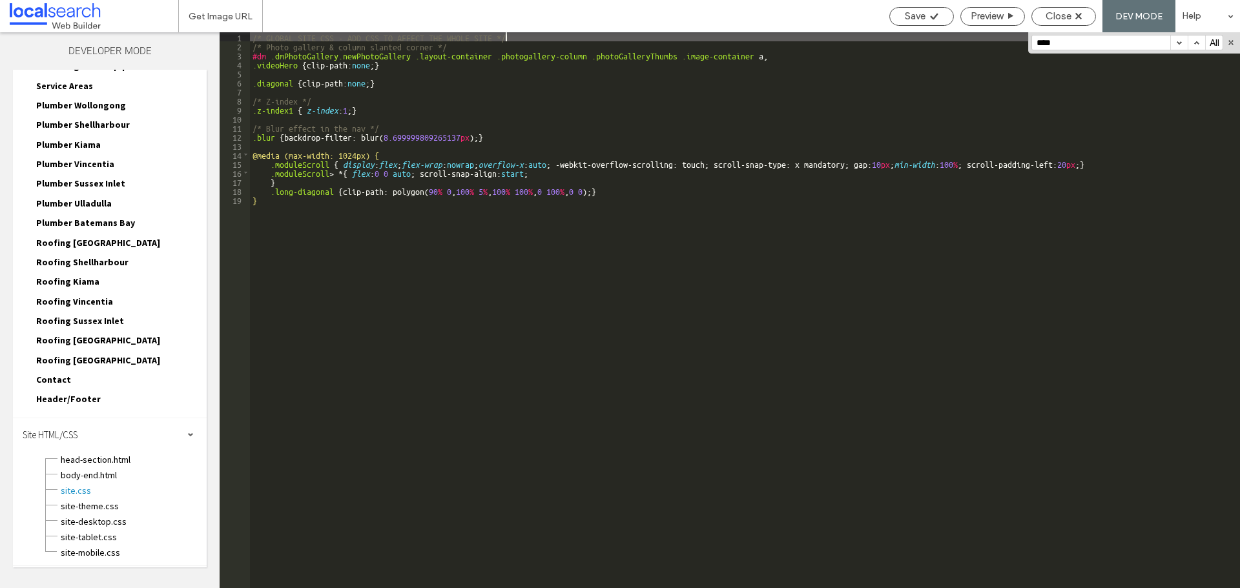
click at [1077, 41] on input "****" at bounding box center [1101, 43] width 138 height 14
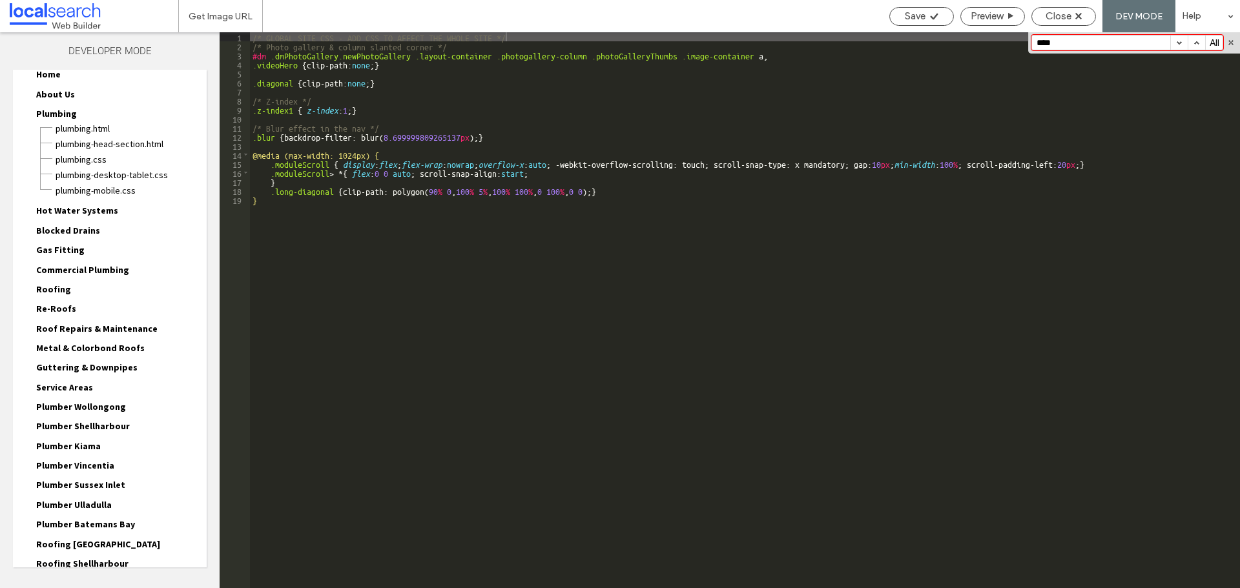
scroll to position [0, 0]
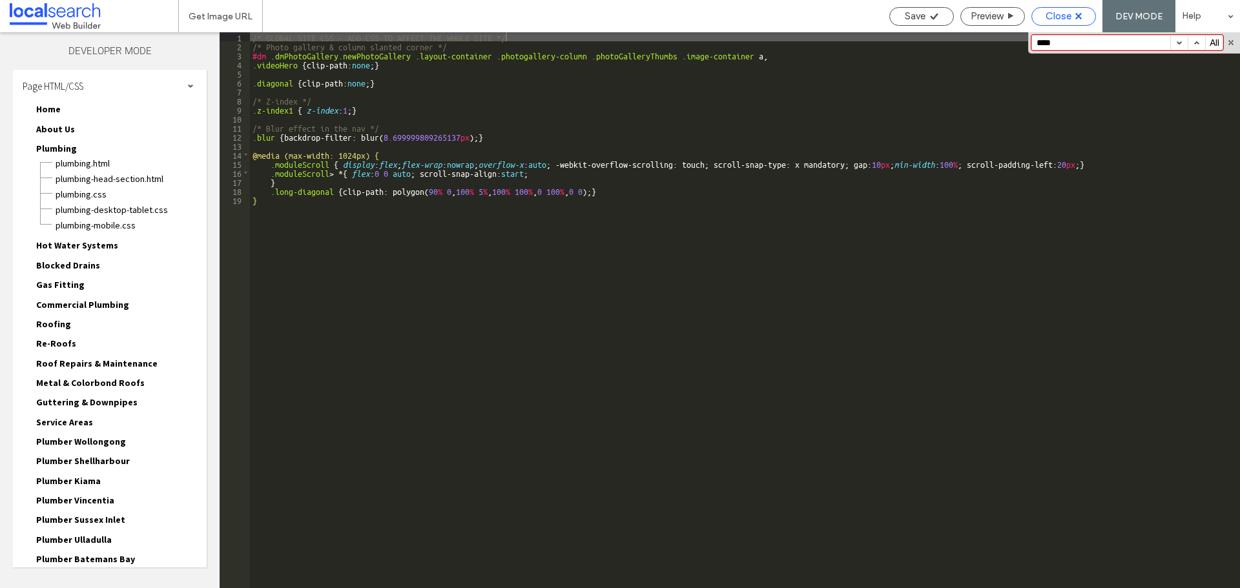
click at [1074, 17] on div "Close" at bounding box center [1063, 16] width 63 height 12
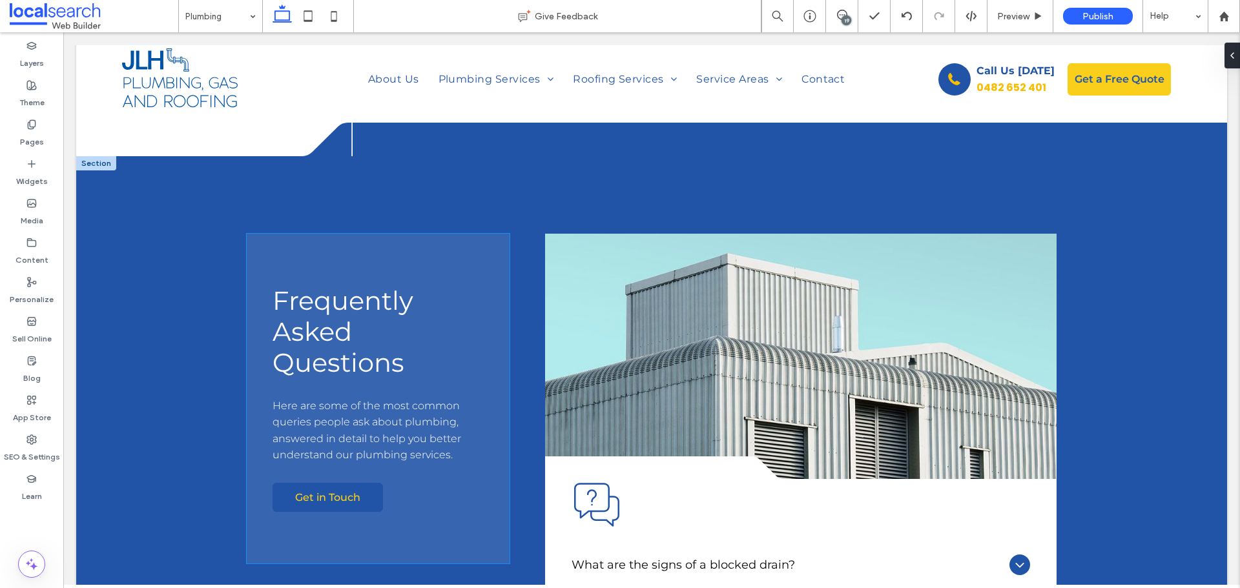
scroll to position [1679, 0]
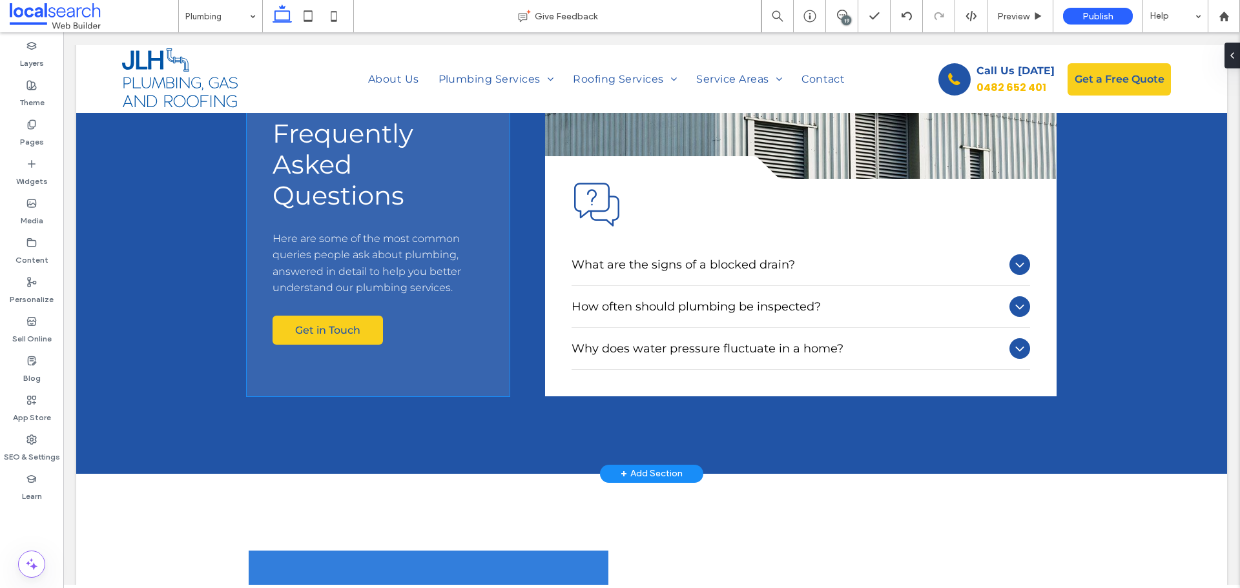
click at [323, 267] on span "Here are some of the most common queries people ask about plumbing, answered in…" at bounding box center [366, 263] width 189 height 62
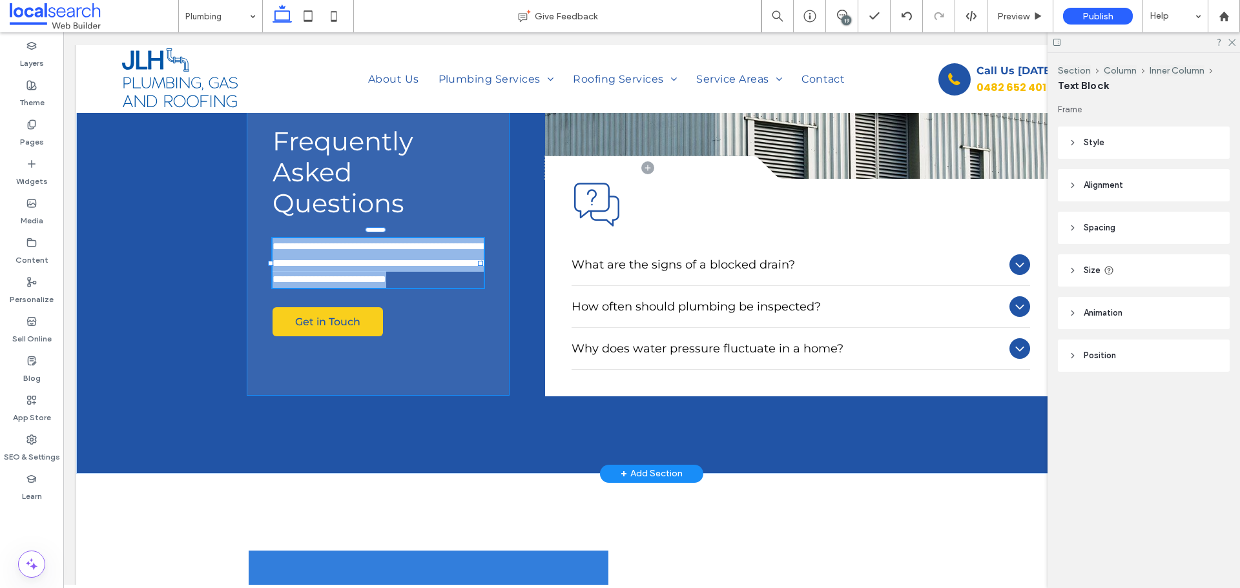
type input "**********"
type input "**"
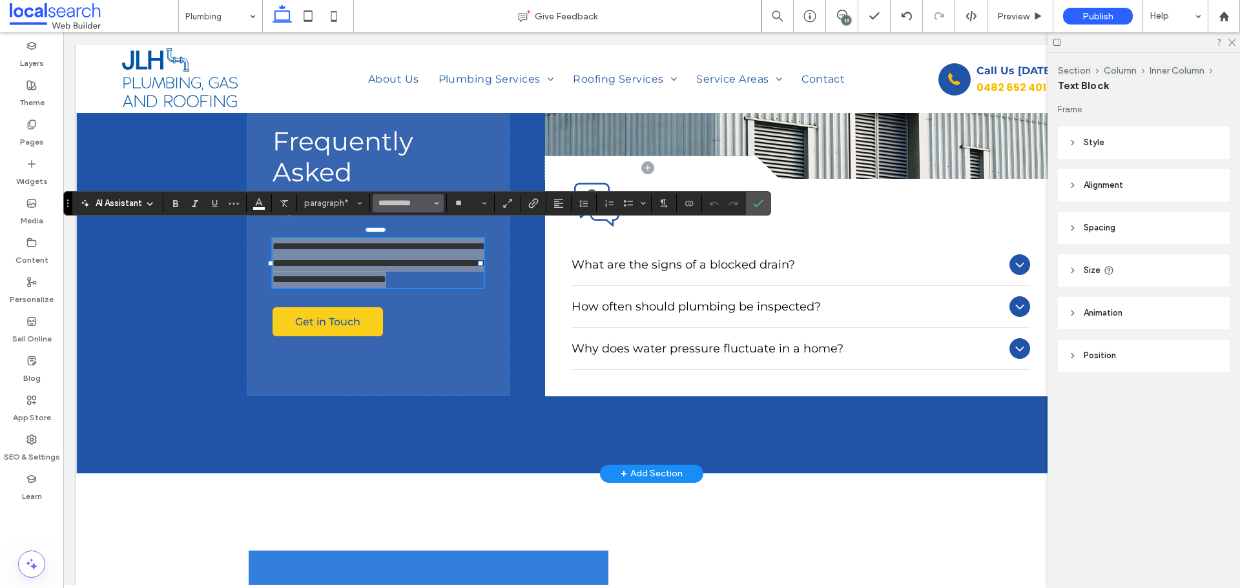
click at [440, 205] on button "**********" at bounding box center [408, 203] width 71 height 18
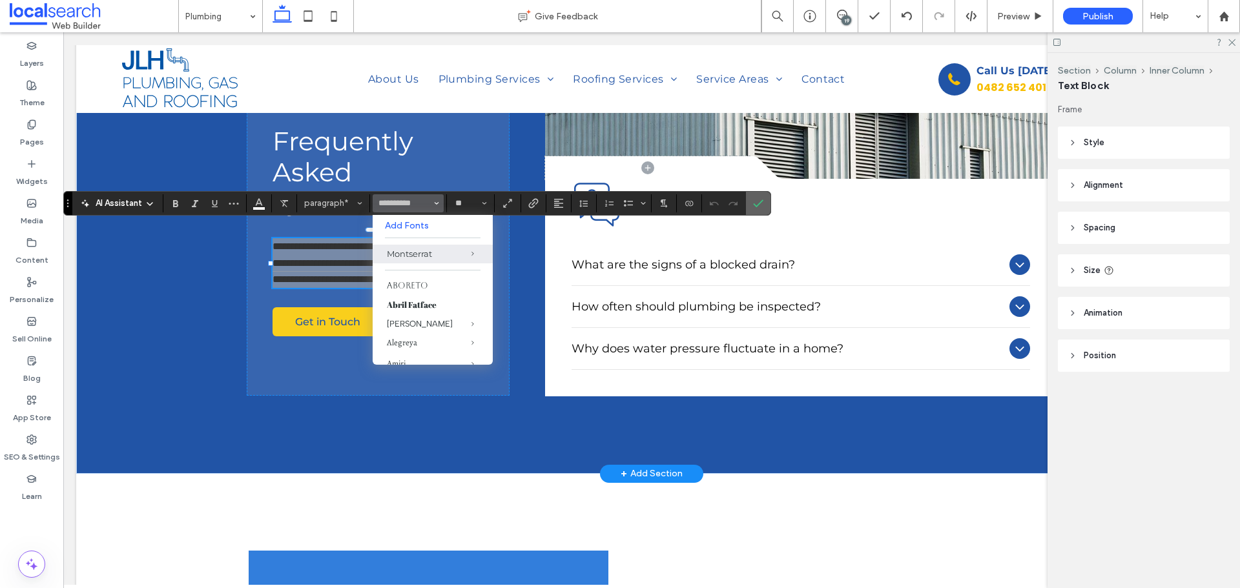
drag, startPoint x: 761, startPoint y: 206, endPoint x: 78, endPoint y: 72, distance: 695.4
click at [761, 206] on icon "Confirm" at bounding box center [758, 203] width 10 height 10
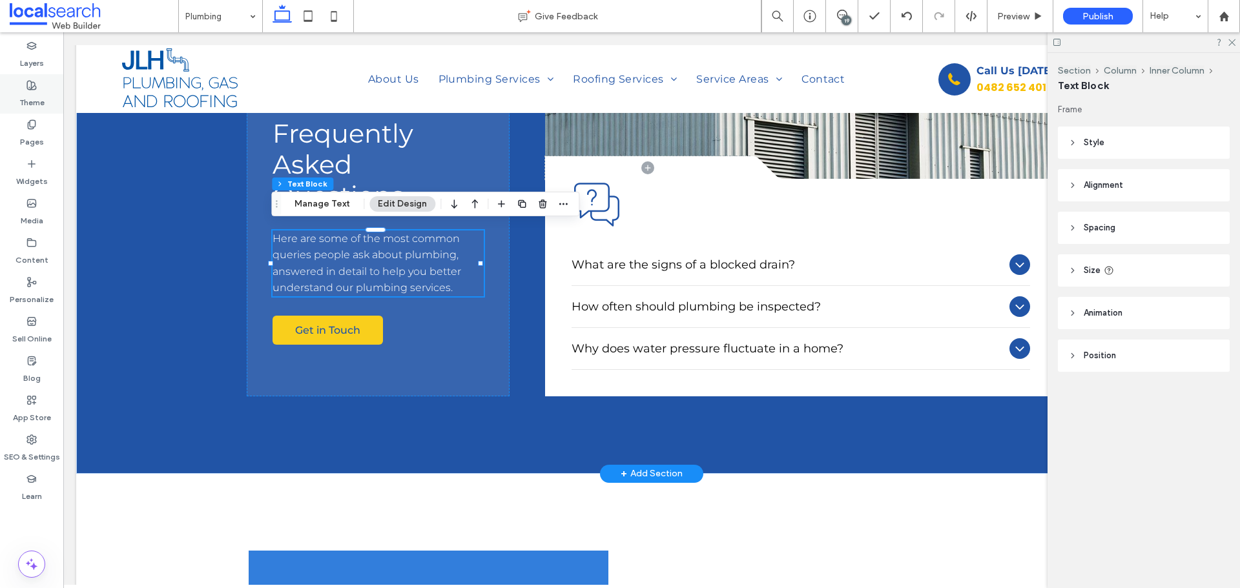
click at [37, 84] on div "Theme" at bounding box center [31, 93] width 63 height 39
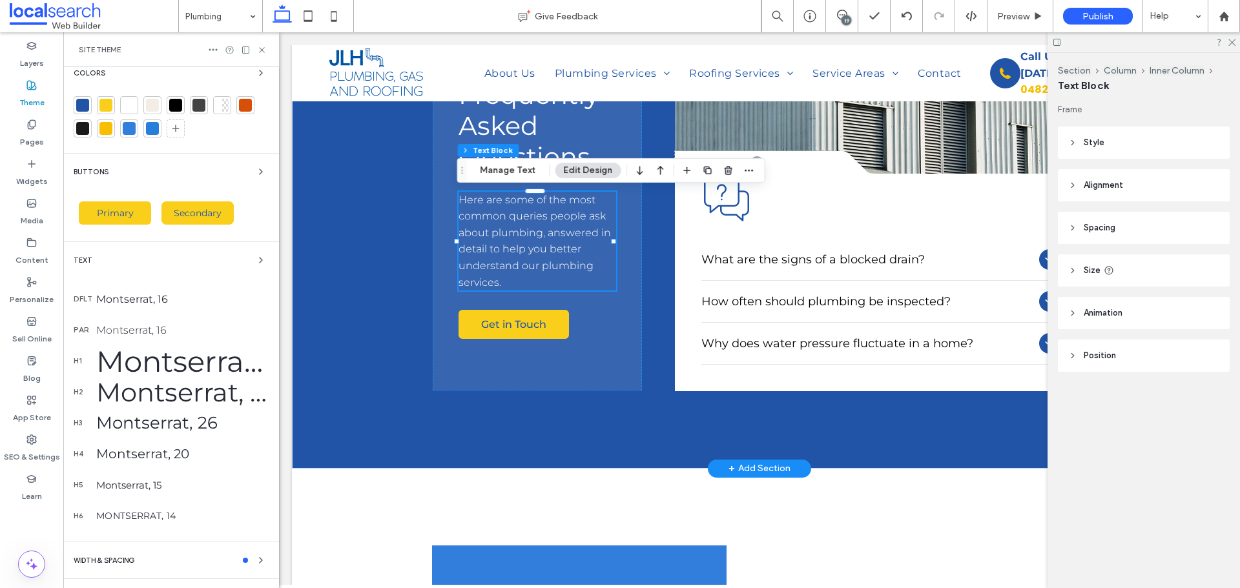
scroll to position [129, 0]
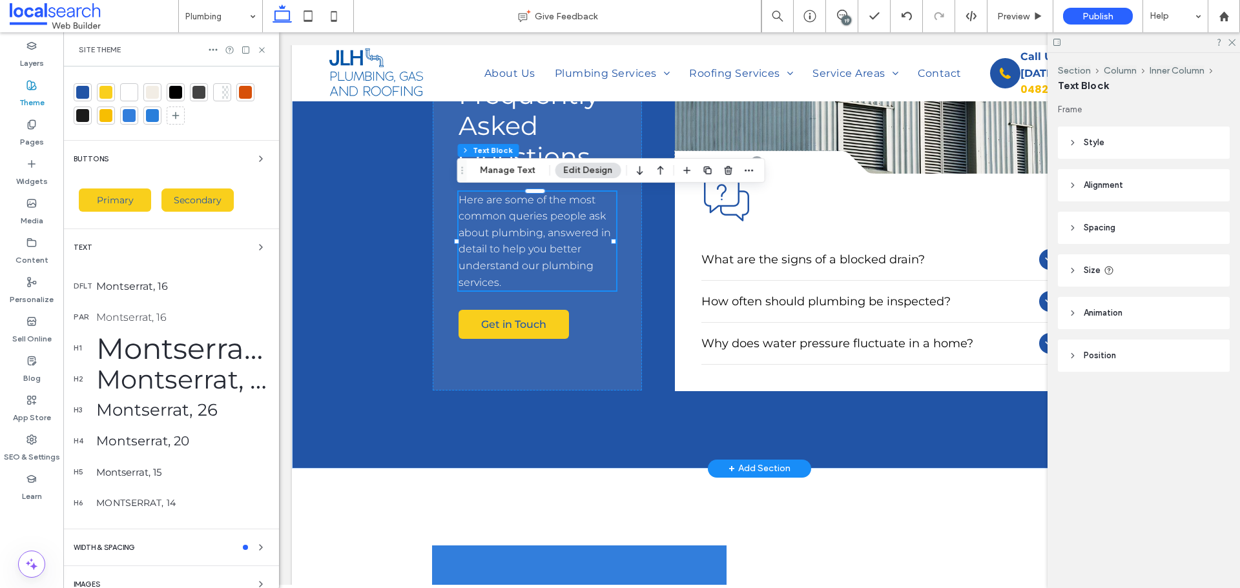
click at [170, 318] on div "Montserrat, 16" at bounding box center [182, 317] width 172 height 12
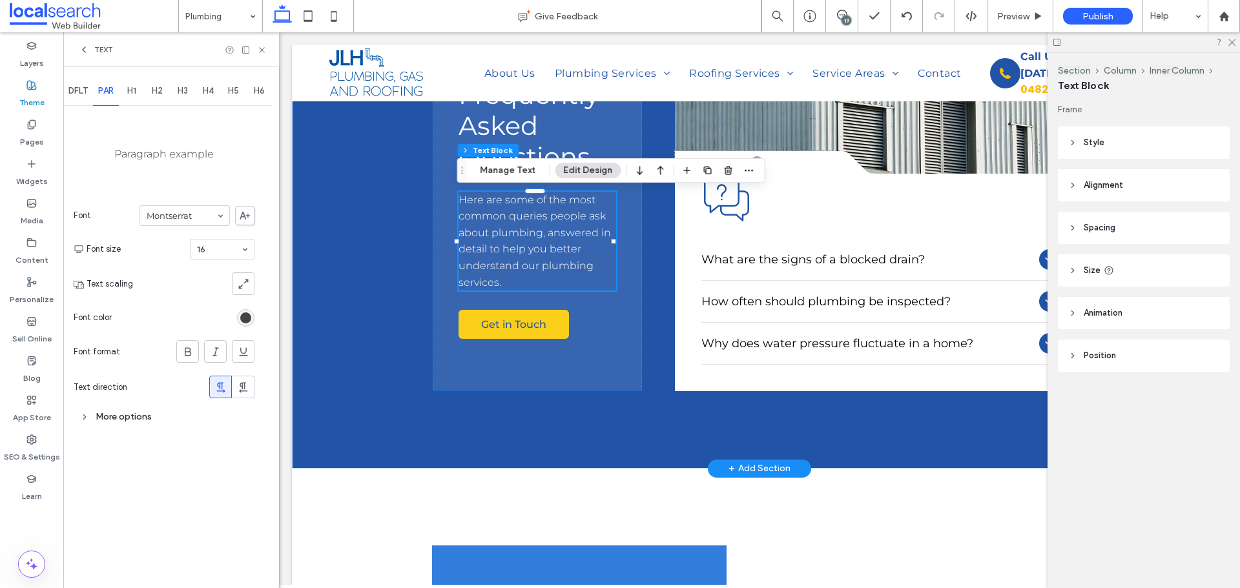
scroll to position [0, 0]
click at [118, 411] on div "More options" at bounding box center [164, 416] width 181 height 17
click at [174, 448] on input at bounding box center [189, 444] width 103 height 9
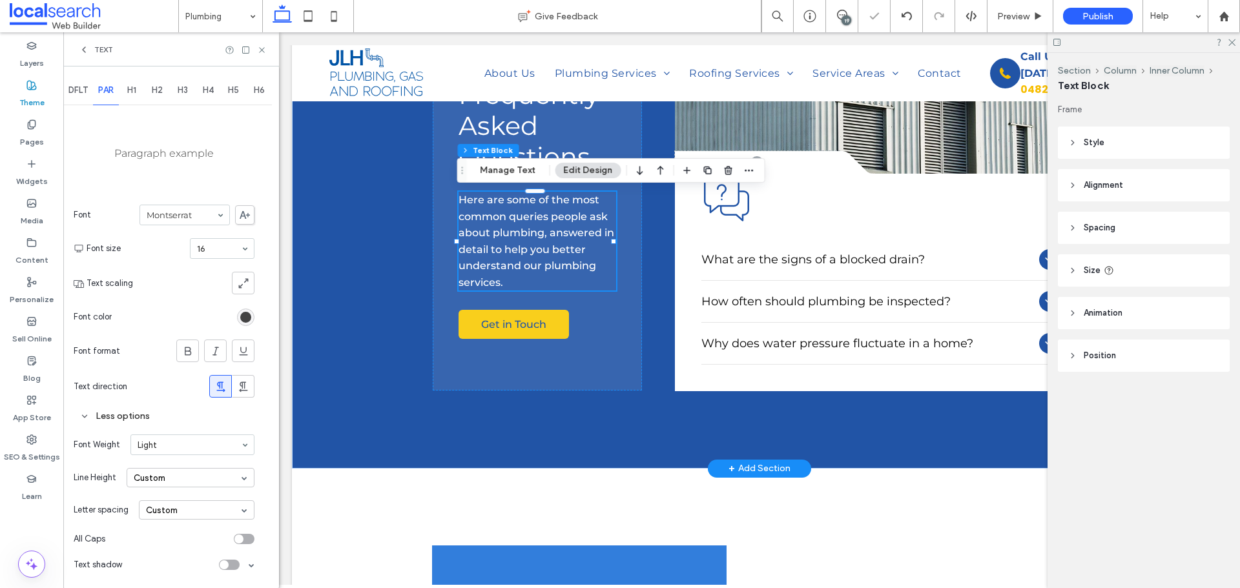
scroll to position [1684, 0]
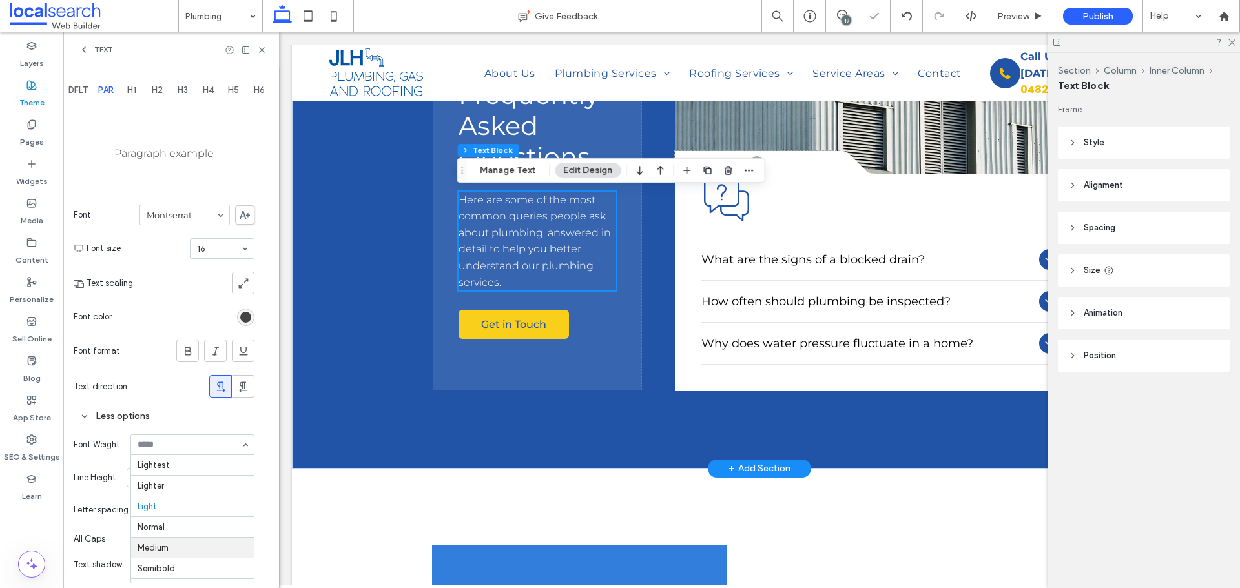
click at [177, 447] on input at bounding box center [189, 444] width 103 height 9
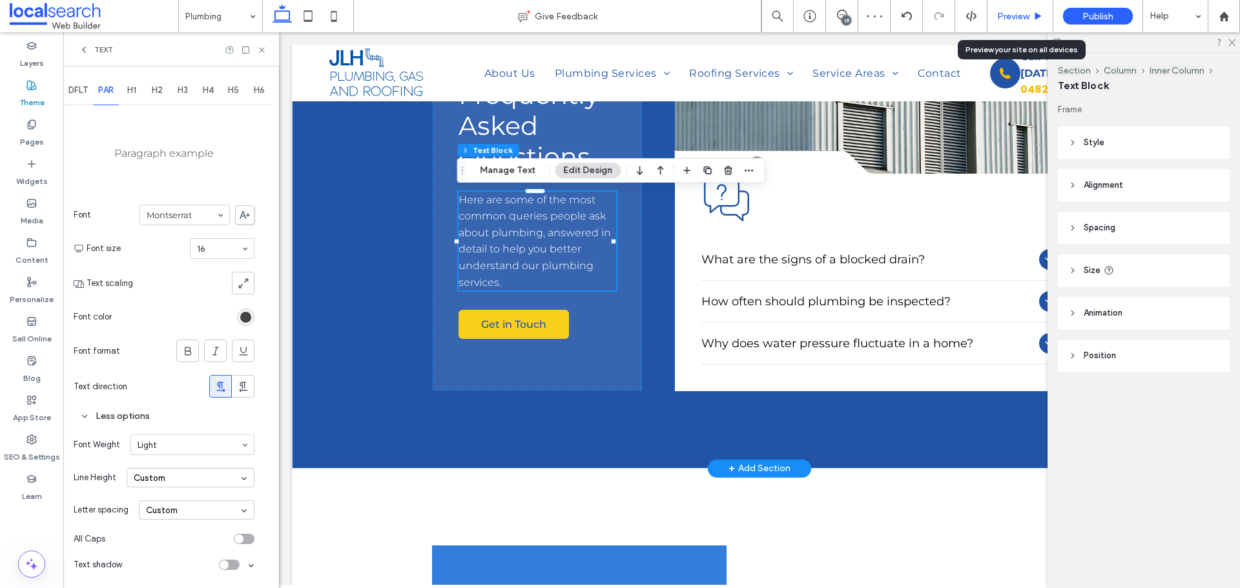
click at [1009, 19] on span "Preview" at bounding box center [1013, 16] width 32 height 11
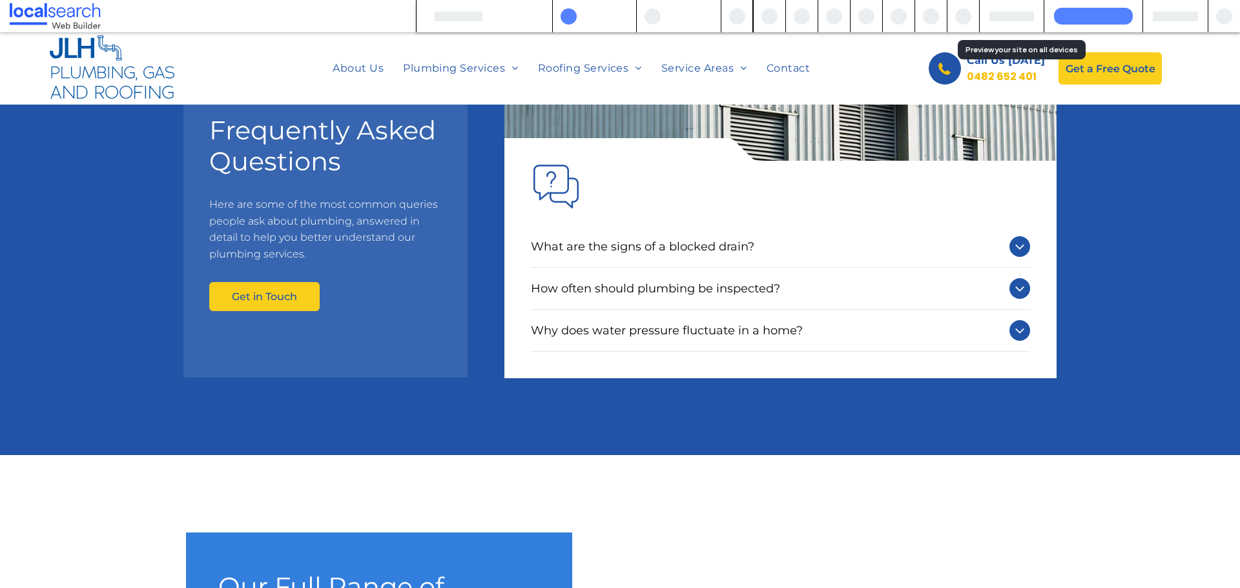
scroll to position [1666, 0]
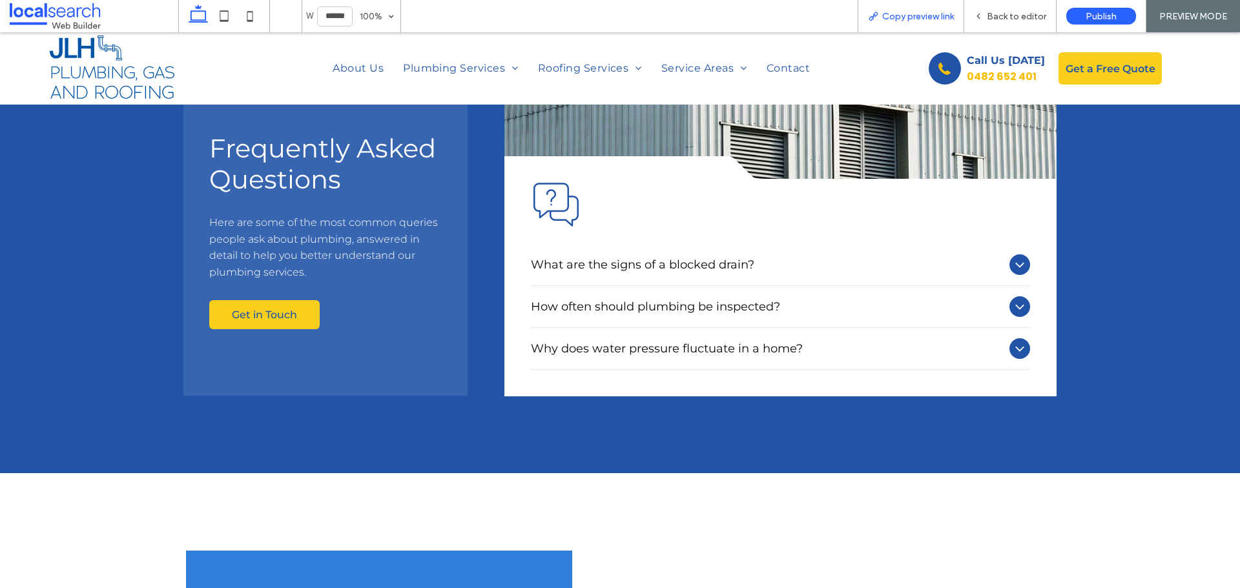
click at [877, 19] on icon at bounding box center [873, 16] width 10 height 10
click at [1012, 12] on span "Back to editor" at bounding box center [1016, 16] width 59 height 11
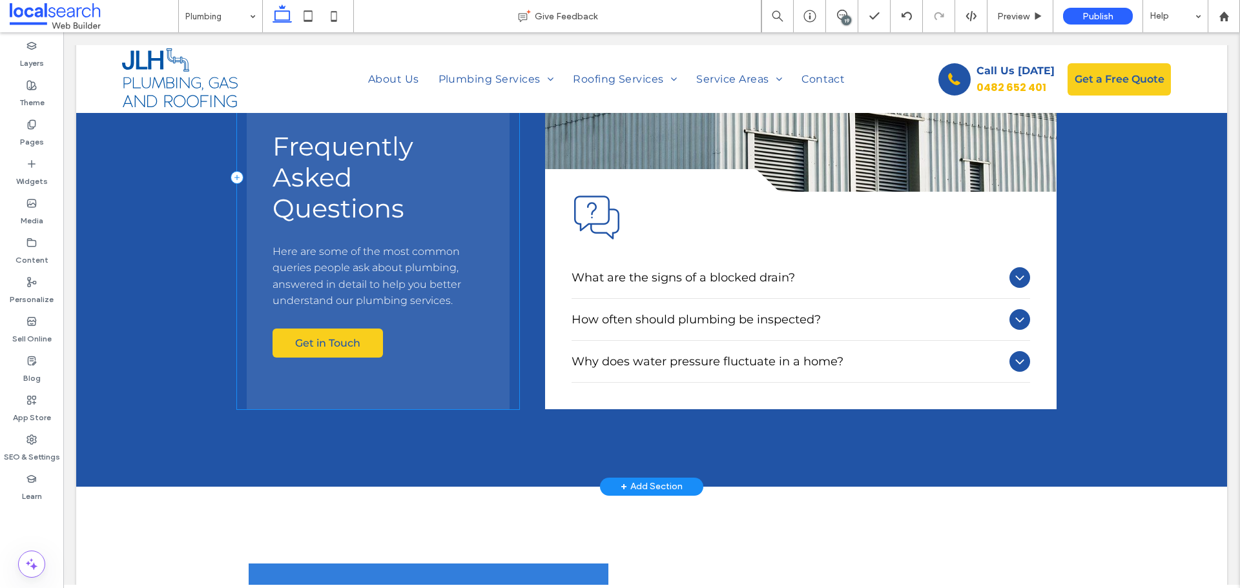
scroll to position [1679, 0]
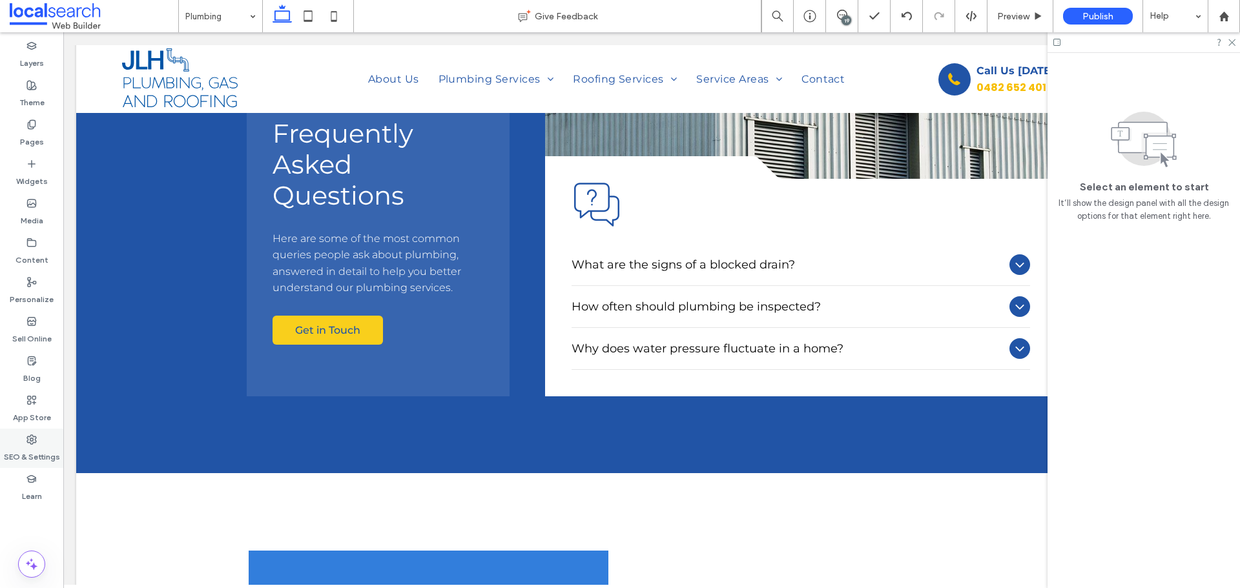
click at [39, 438] on div "SEO & Settings" at bounding box center [31, 448] width 63 height 39
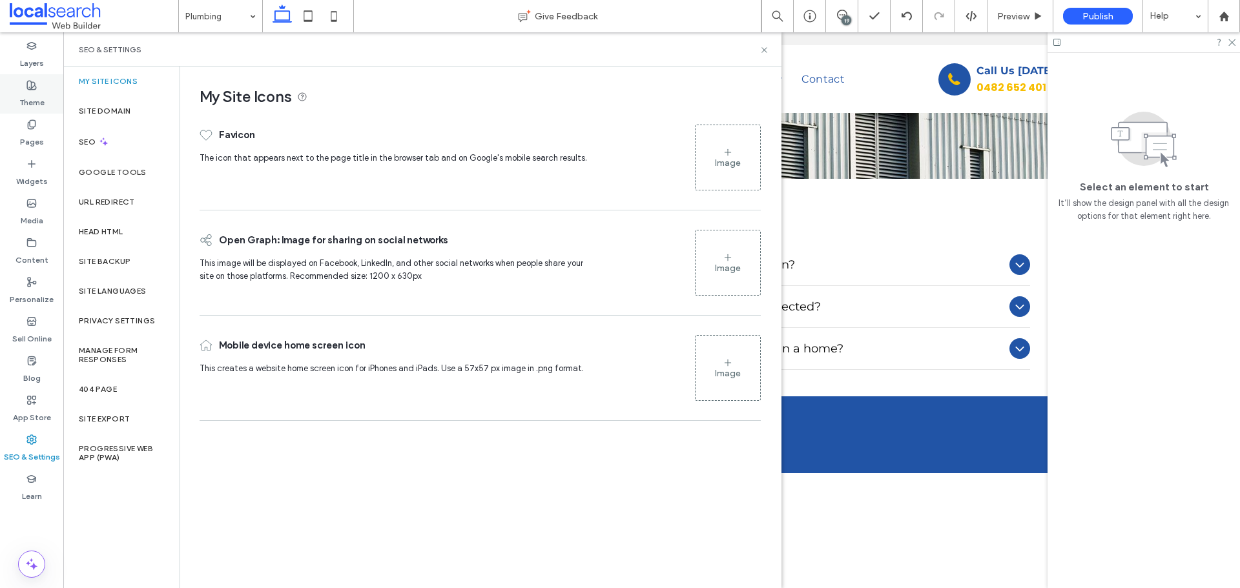
click at [40, 96] on label "Theme" at bounding box center [31, 99] width 25 height 18
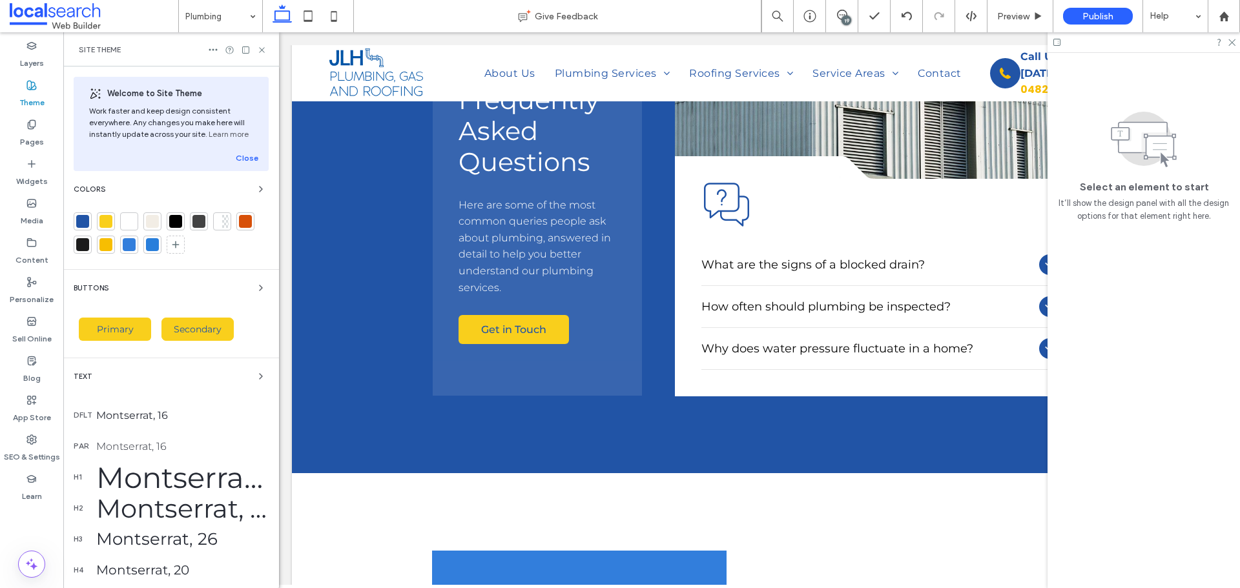
scroll to position [1684, 0]
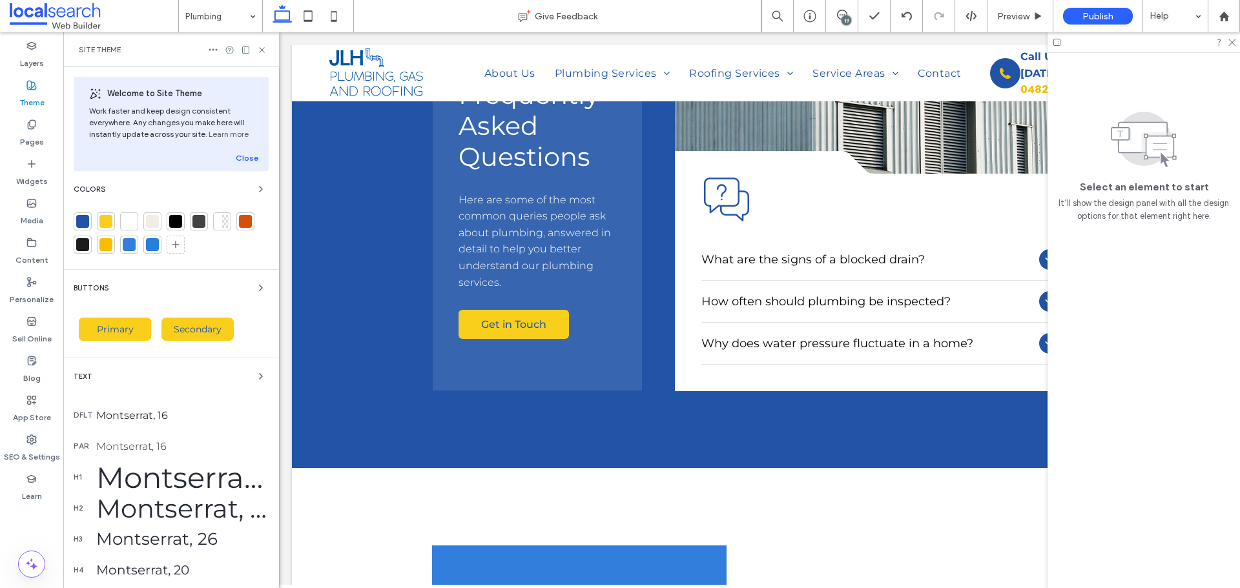
click at [165, 443] on div "Montserrat, 16" at bounding box center [182, 446] width 172 height 12
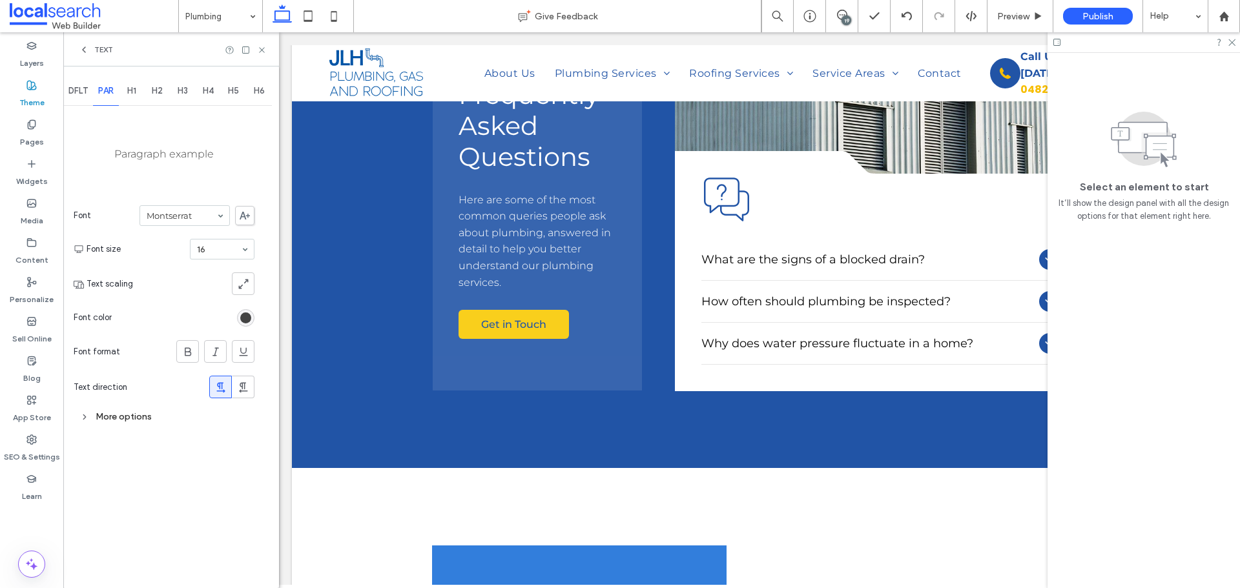
click at [144, 421] on div "More options" at bounding box center [164, 416] width 181 height 17
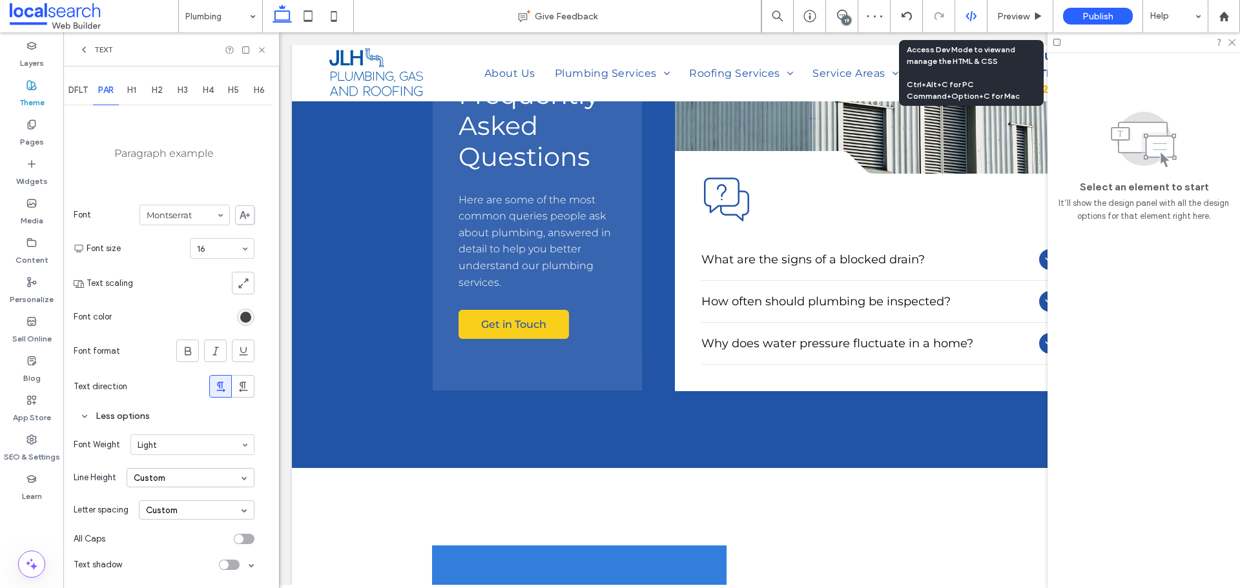
click at [975, 14] on icon at bounding box center [971, 16] width 12 height 12
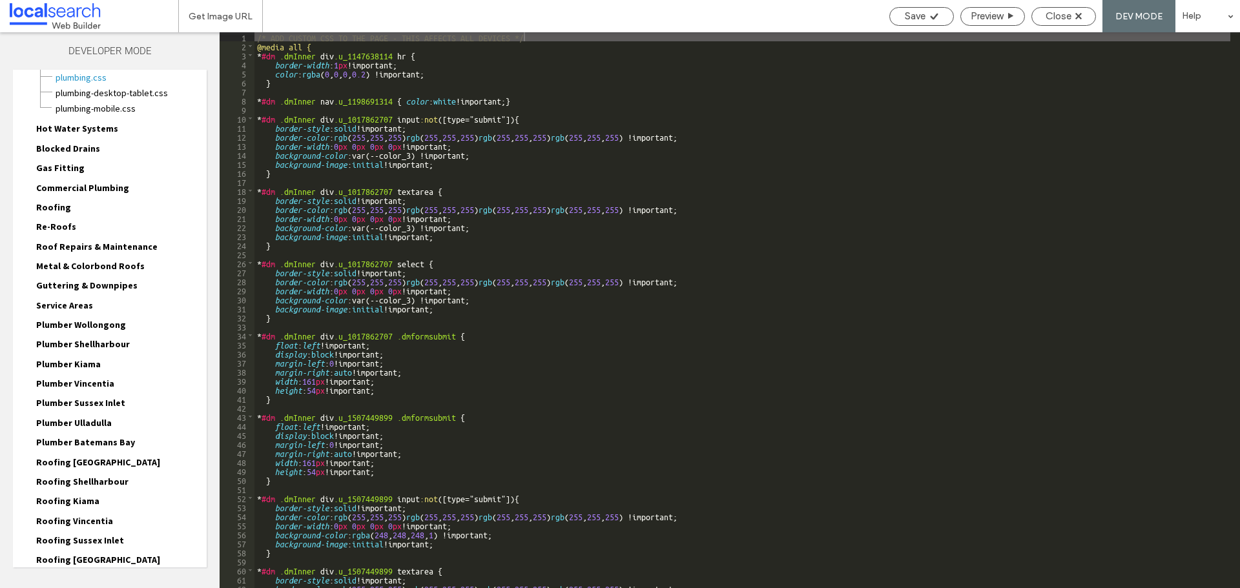
scroll to position [220, 0]
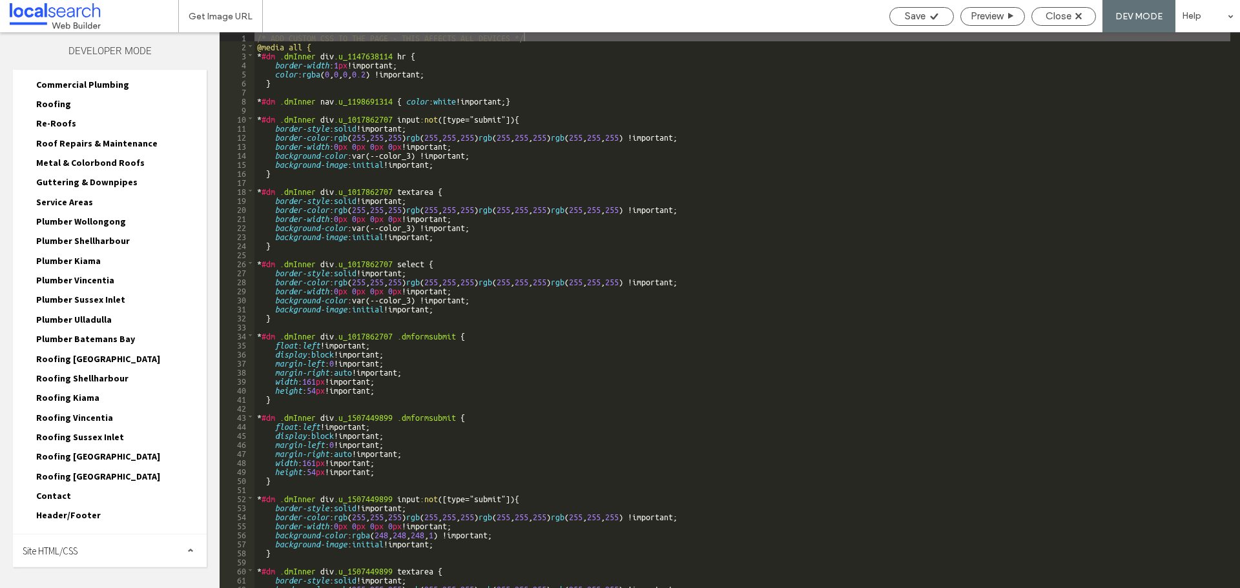
click at [83, 549] on div "Site HTML/CSS" at bounding box center [110, 551] width 194 height 32
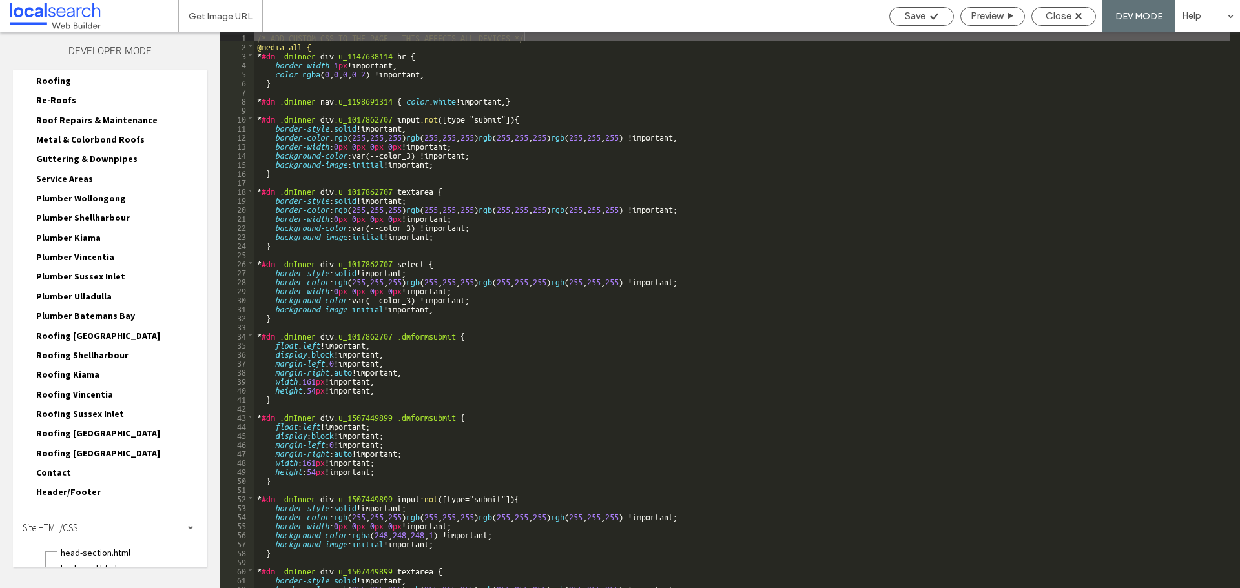
scroll to position [336, 0]
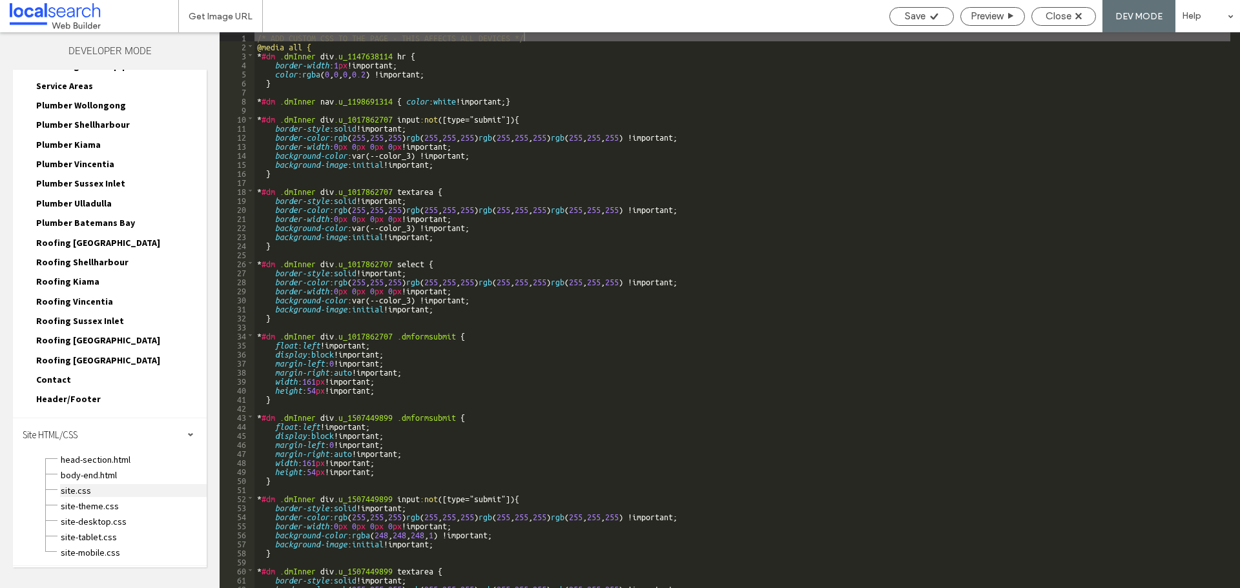
click at [71, 489] on span "site.css" at bounding box center [133, 490] width 147 height 13
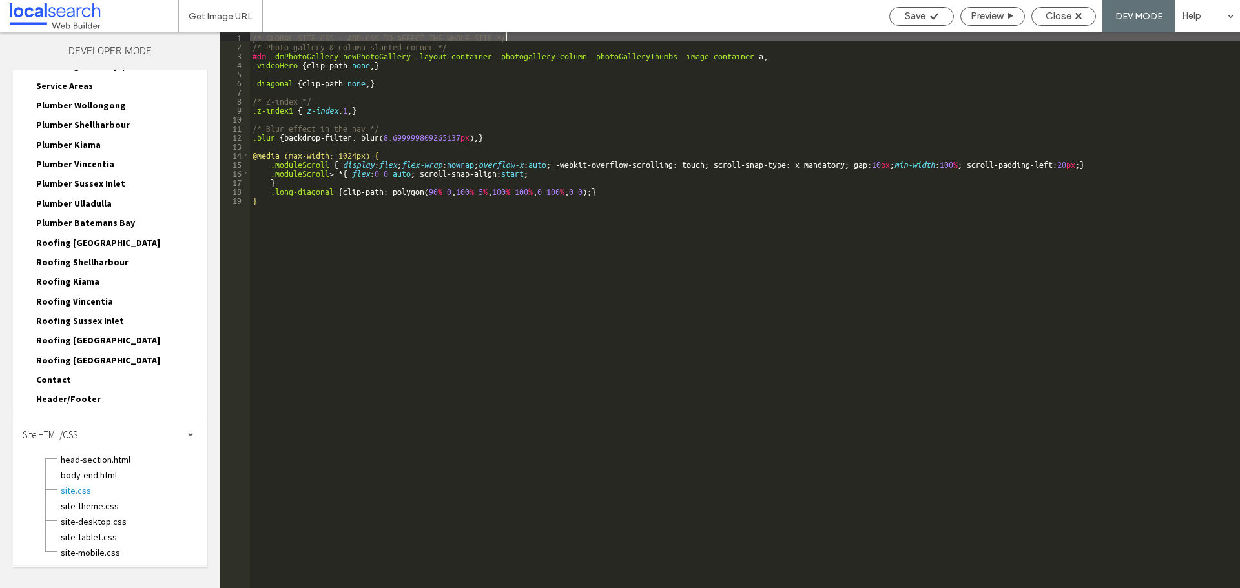
click at [606, 279] on div "/* GLOBAL SITE CSS - ADD CSS TO AFFECT THE WHOLE SITE */ /* Photo gallery & col…" at bounding box center [745, 319] width 990 height 574
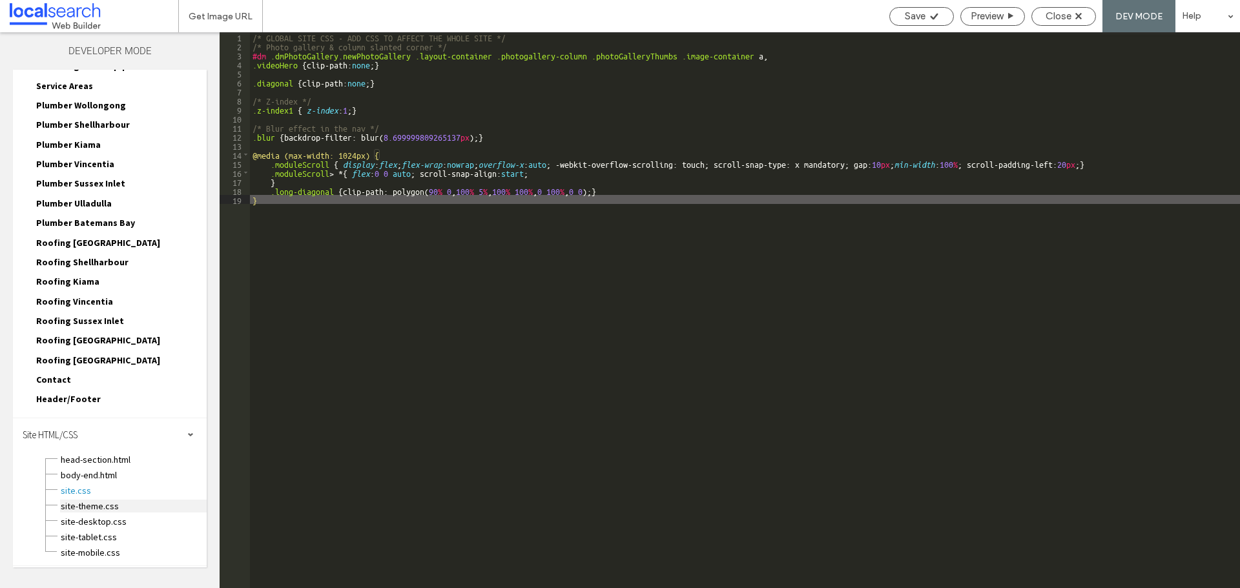
click at [100, 506] on span "site-theme.css" at bounding box center [133, 506] width 147 height 13
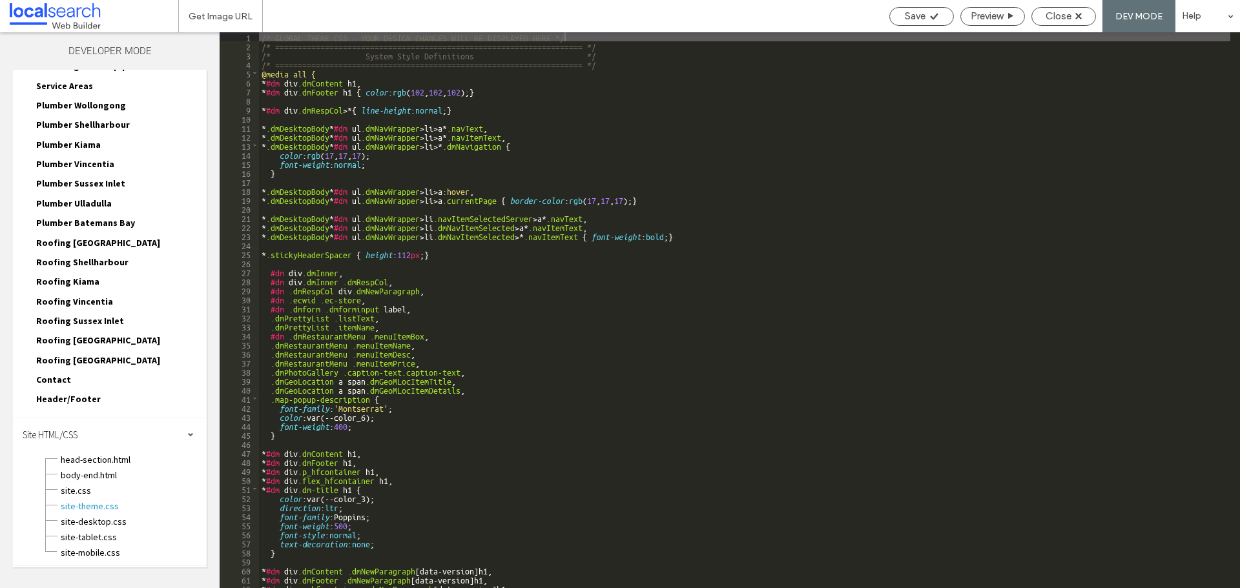
click at [741, 286] on div "/* GLOBAL THEME CSS - YOUR DESIGN CHANGES WILL BE DISPLAYED HERE */ /* ========…" at bounding box center [744, 319] width 971 height 574
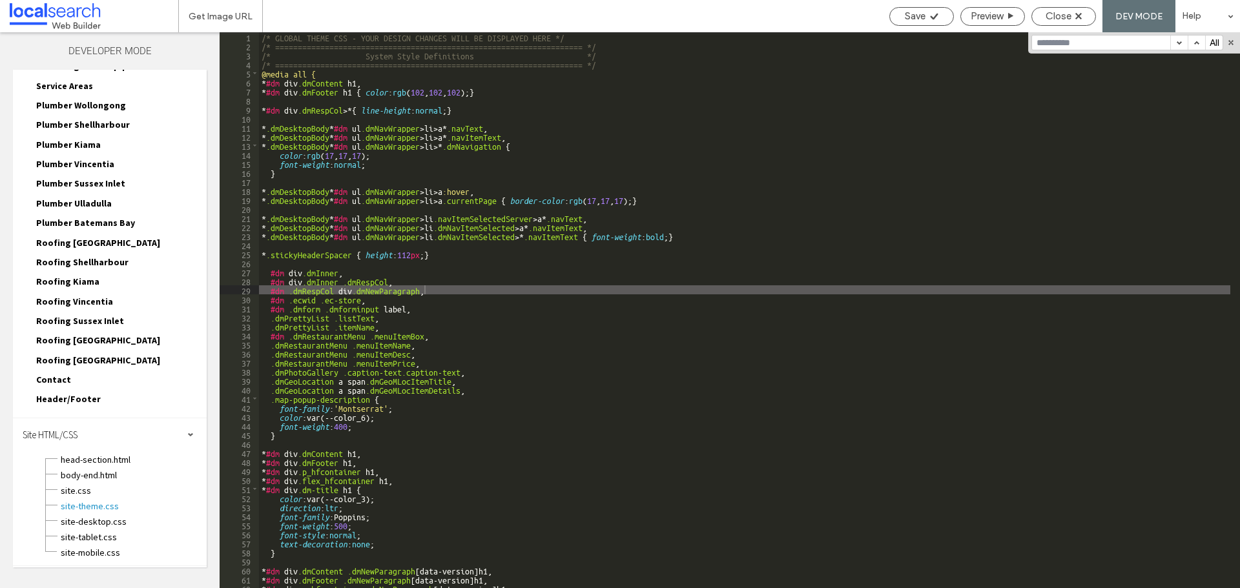
type input "**********"
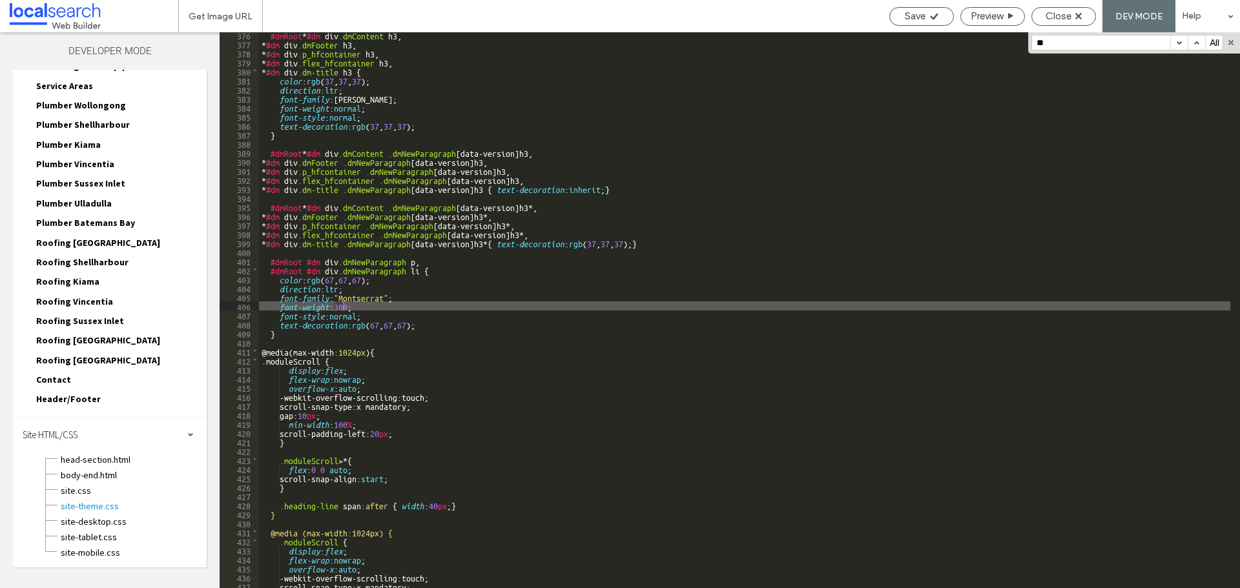
scroll to position [3392, 0]
type input "***"
click at [342, 305] on div "#dmRoot * #dm div .dmContent h3 , * #dm div .dmFooter h3 , * #dm div .p_hfconta…" at bounding box center [744, 310] width 971 height 556
click at [342, 305] on div "#dmRoot * #dm div .dmContent h3 , * #dm div .dmFooter h3 , * #dm div .p_hfconta…" at bounding box center [744, 317] width 971 height 574
click at [342, 307] on div "#dmRoot * #dm div .dmContent h3 , * #dm div .dmFooter h3 , * #dm div .p_hfconta…" at bounding box center [744, 310] width 971 height 556
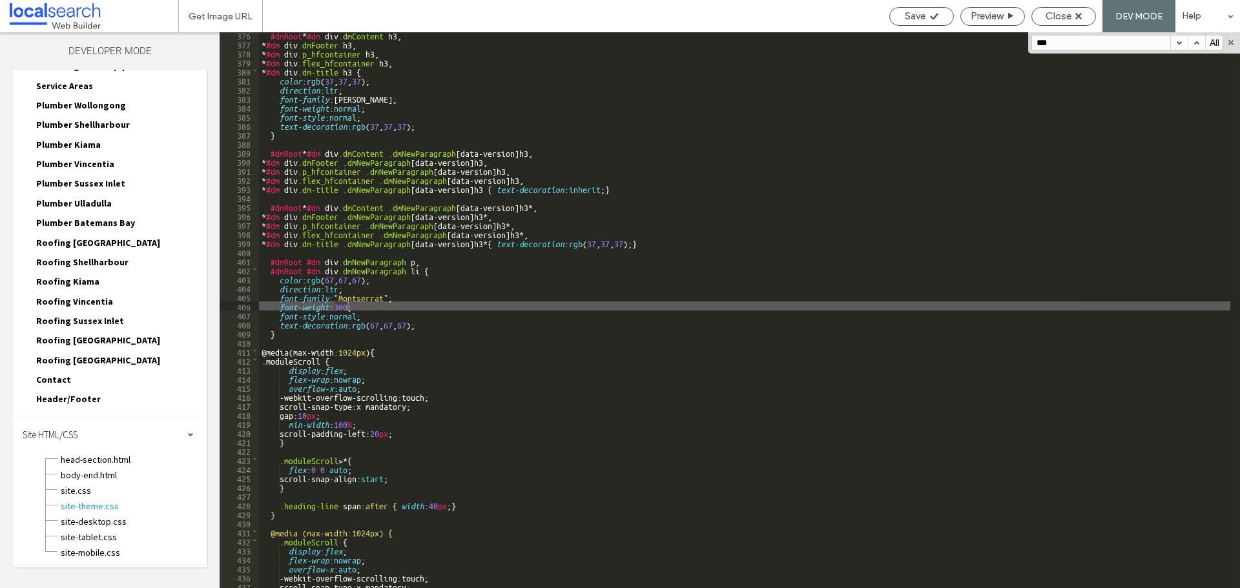
click at [342, 307] on div "#dmRoot * #dm div .dmContent h3 , * #dm div .dmFooter h3 , * #dm div .p_hfconta…" at bounding box center [744, 317] width 971 height 574
click at [342, 307] on div "#dmRoot * #dm div .dmContent h3 , * #dm div .dmFooter h3 , * #dm div .p_hfconta…" at bounding box center [744, 310] width 971 height 556
click at [343, 304] on div "#dmRoot * #dm div .dmContent h3 , * #dm div .dmFooter h3 , * #dm div .p_hfconta…" at bounding box center [744, 317] width 971 height 574
type textarea "**"
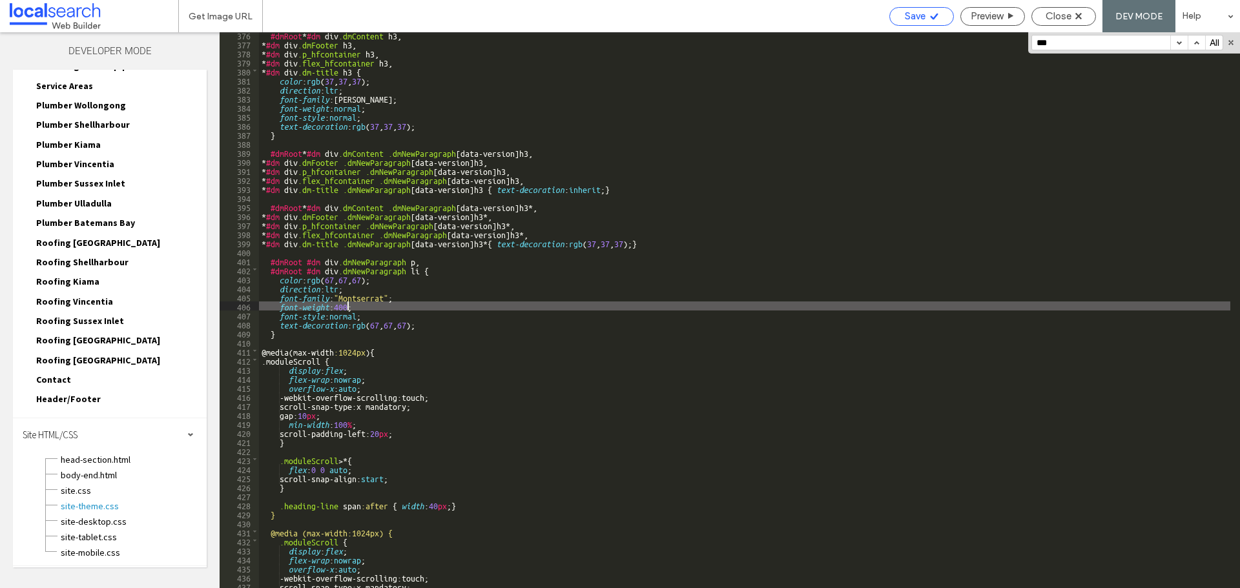
click at [912, 16] on span "Save" at bounding box center [915, 16] width 21 height 12
click at [922, 17] on span "Save" at bounding box center [915, 16] width 21 height 12
click at [1059, 19] on span "Close" at bounding box center [1058, 16] width 26 height 12
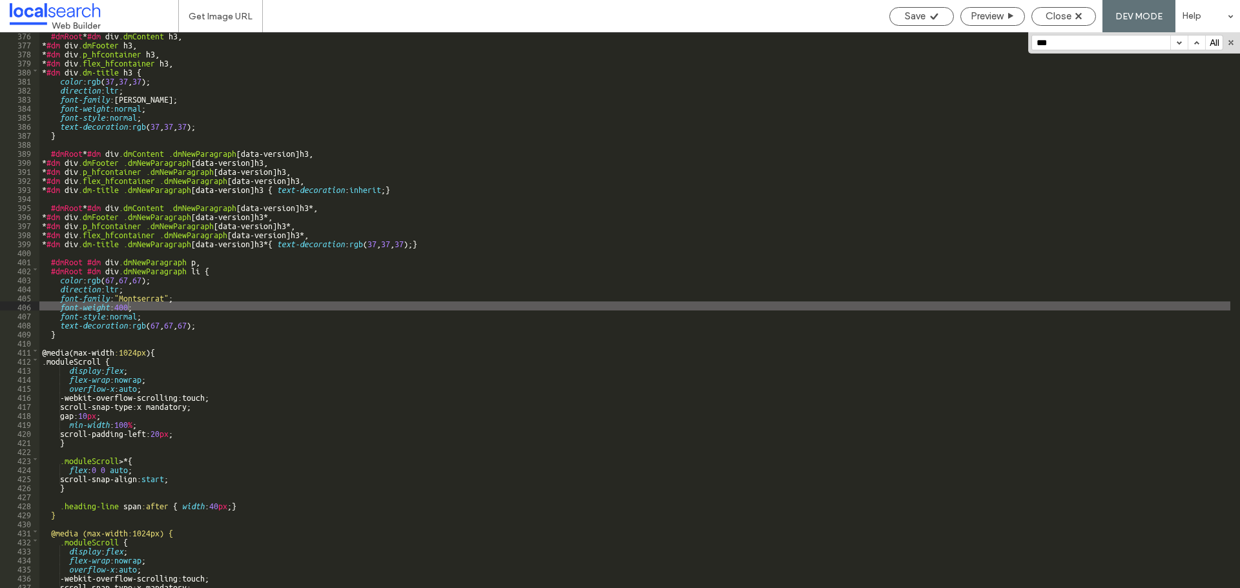
scroll to position [304, 0]
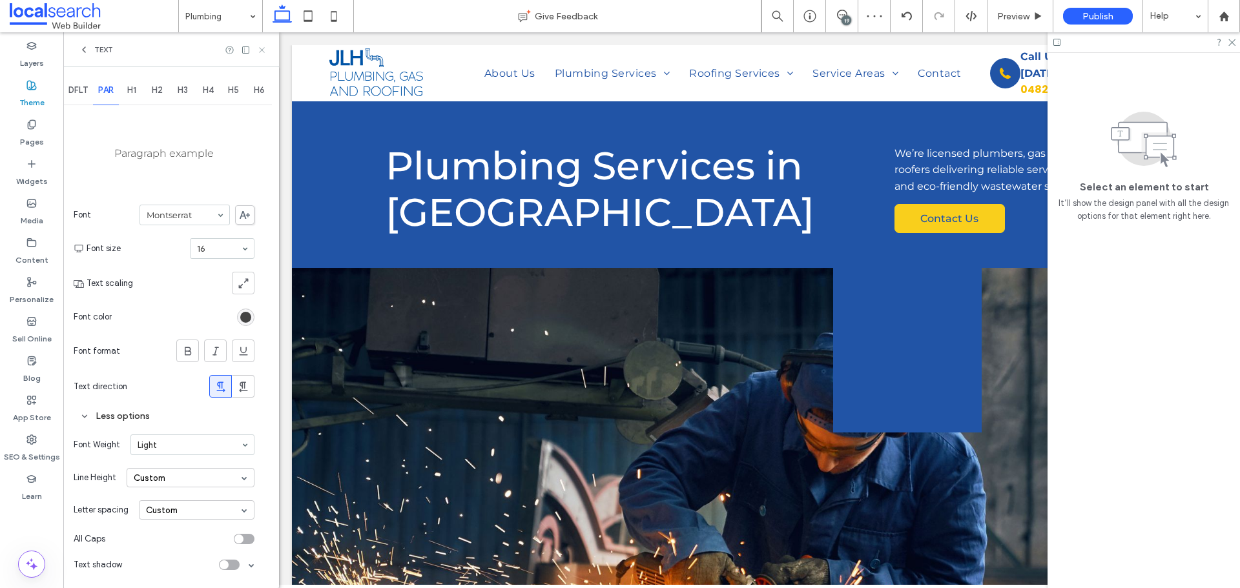
click at [262, 52] on icon at bounding box center [262, 50] width 10 height 10
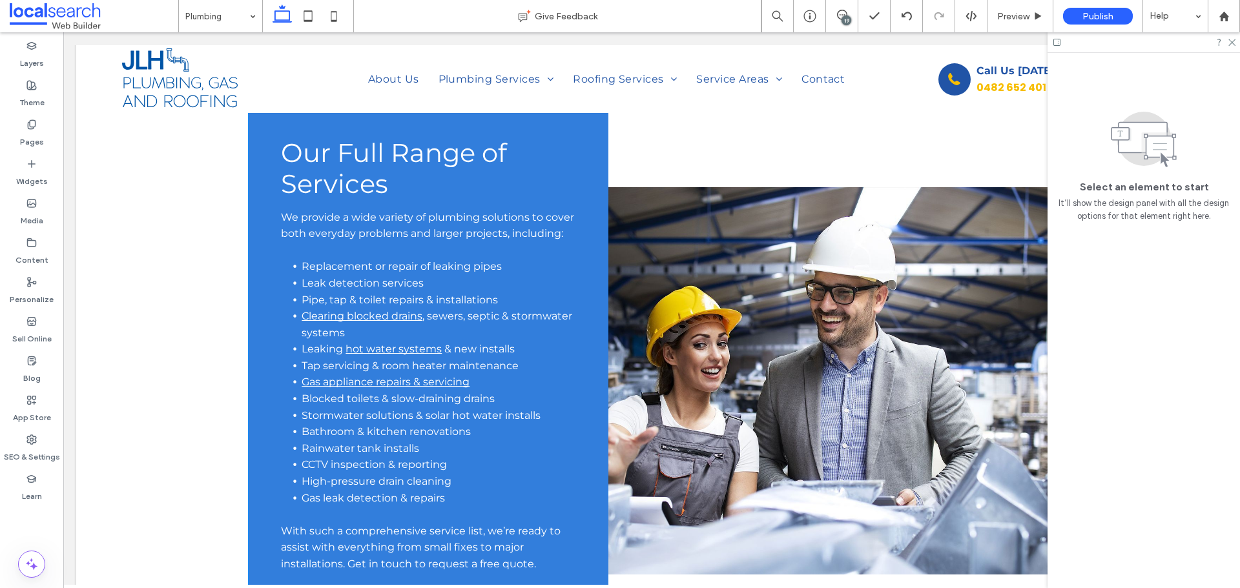
click at [404, 270] on li "Replacement or repair of leaking pipes" at bounding box center [439, 266] width 274 height 17
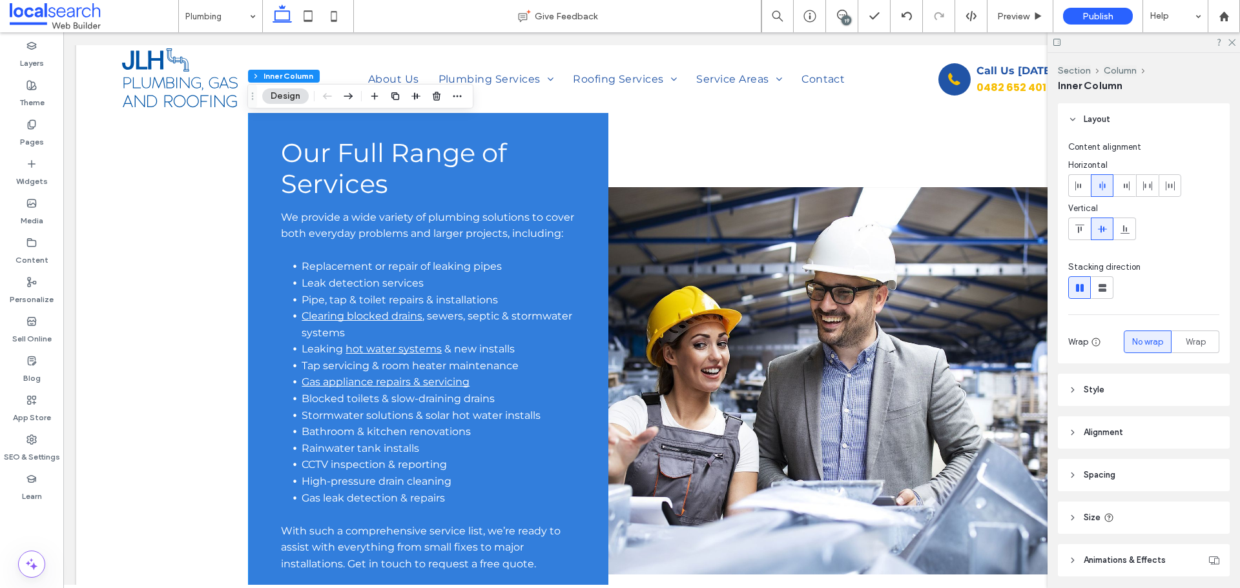
click at [404, 270] on li "Replacement or repair of leaking pipes" at bounding box center [439, 266] width 274 height 17
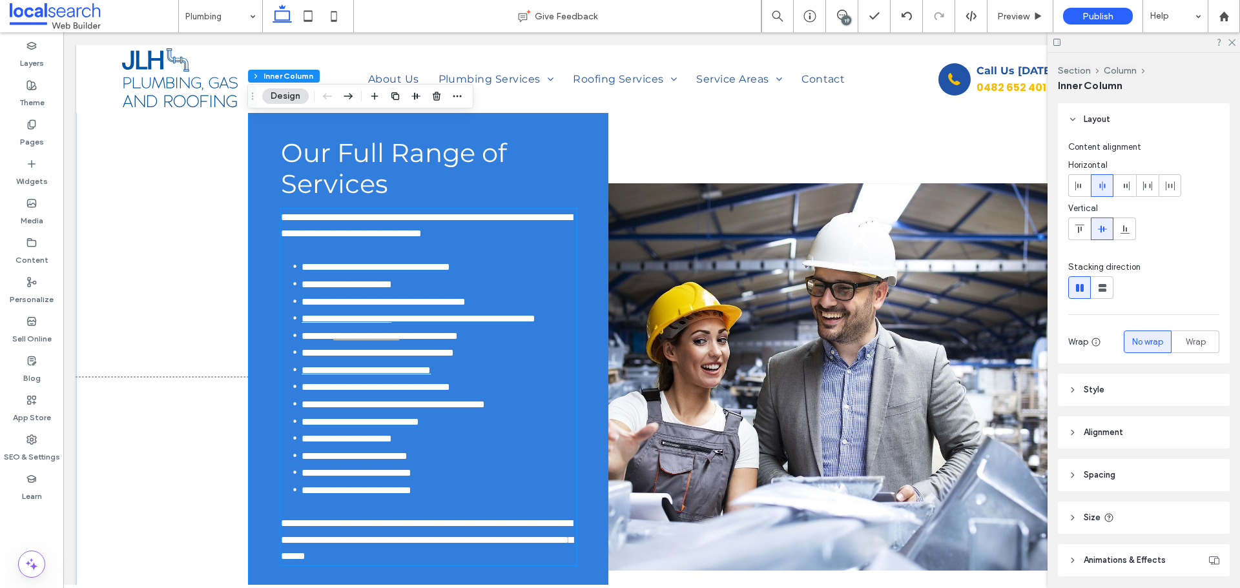
scroll to position [2221, 0]
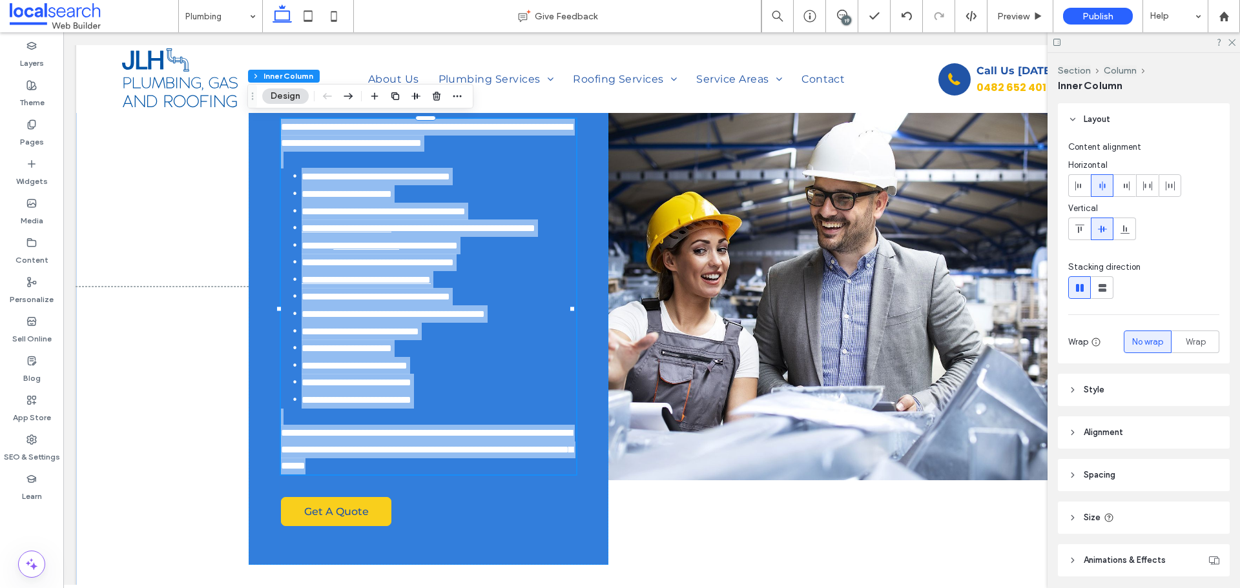
type input "**********"
type input "**"
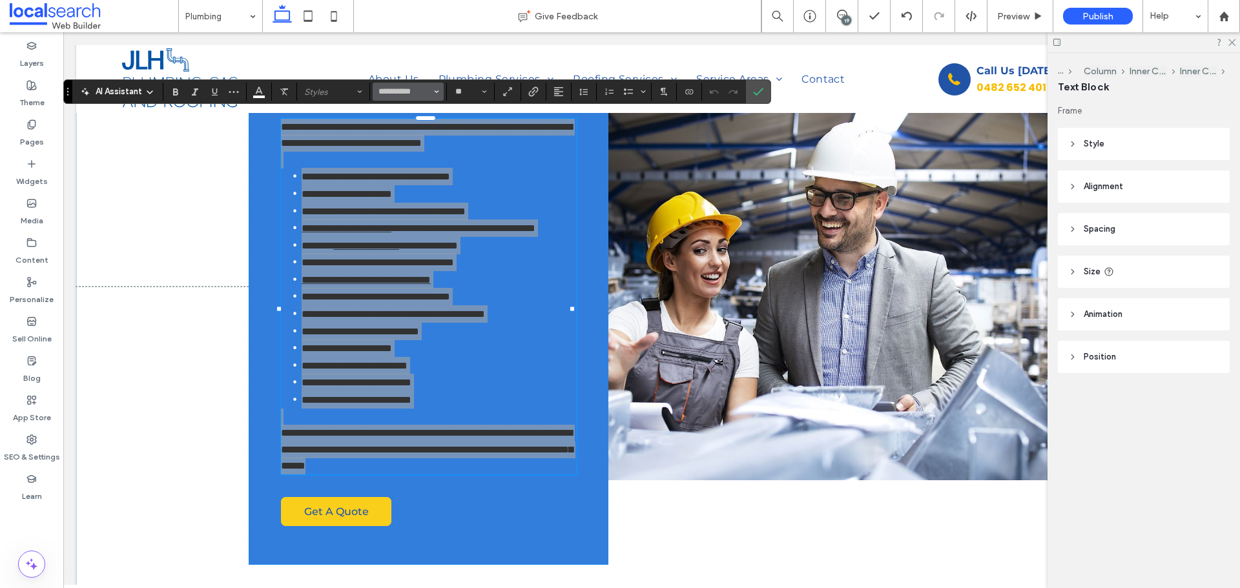
click at [440, 89] on button "**********" at bounding box center [408, 92] width 71 height 18
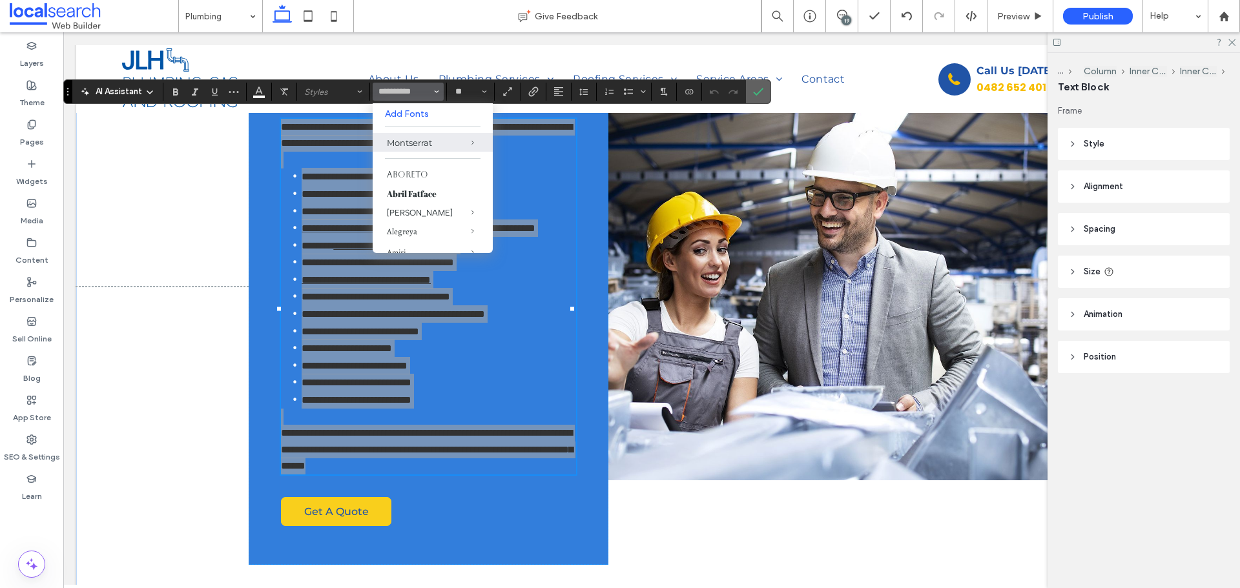
click at [759, 92] on icon "Confirm" at bounding box center [758, 92] width 10 height 10
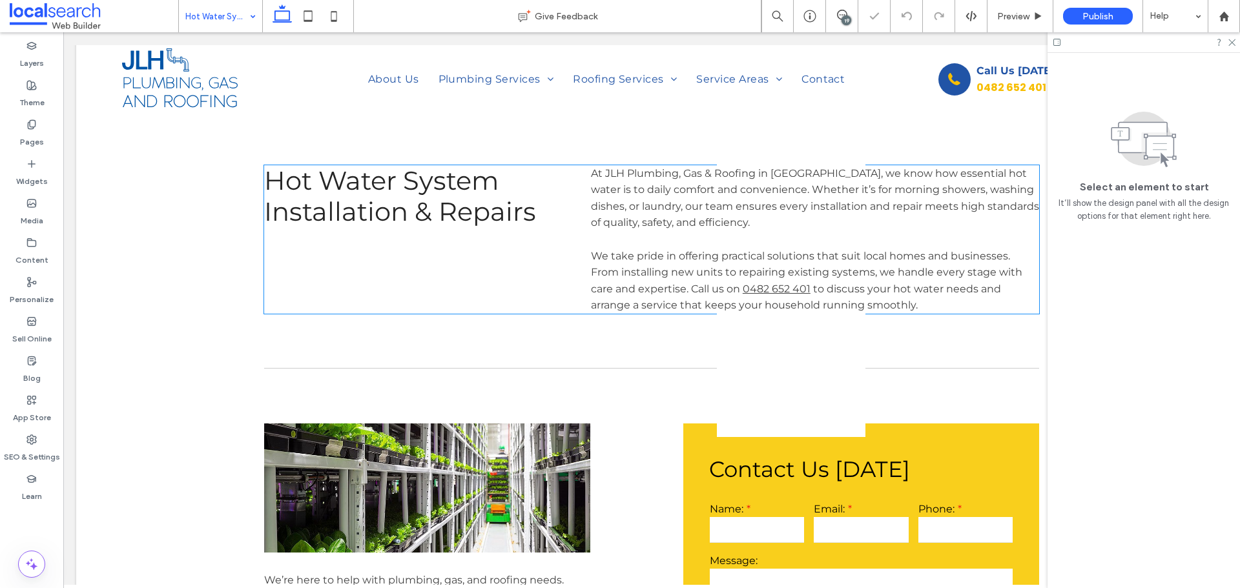
click at [652, 250] on span "We take pride in offering practical solutions that suit local homes and busines…" at bounding box center [806, 272] width 431 height 45
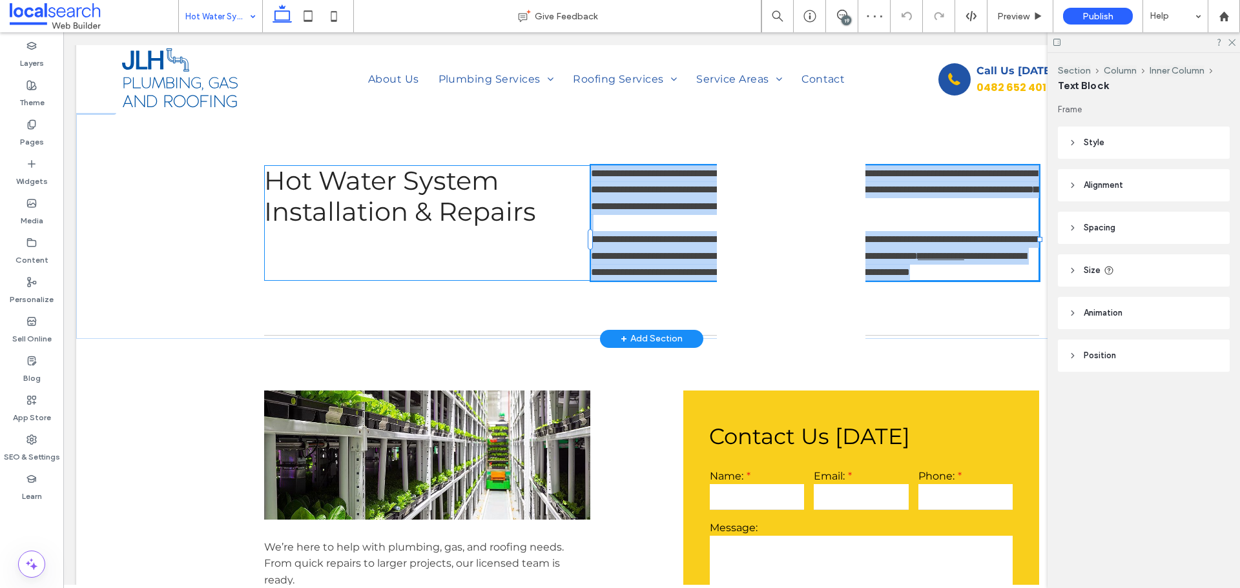
type input "**********"
type input "**"
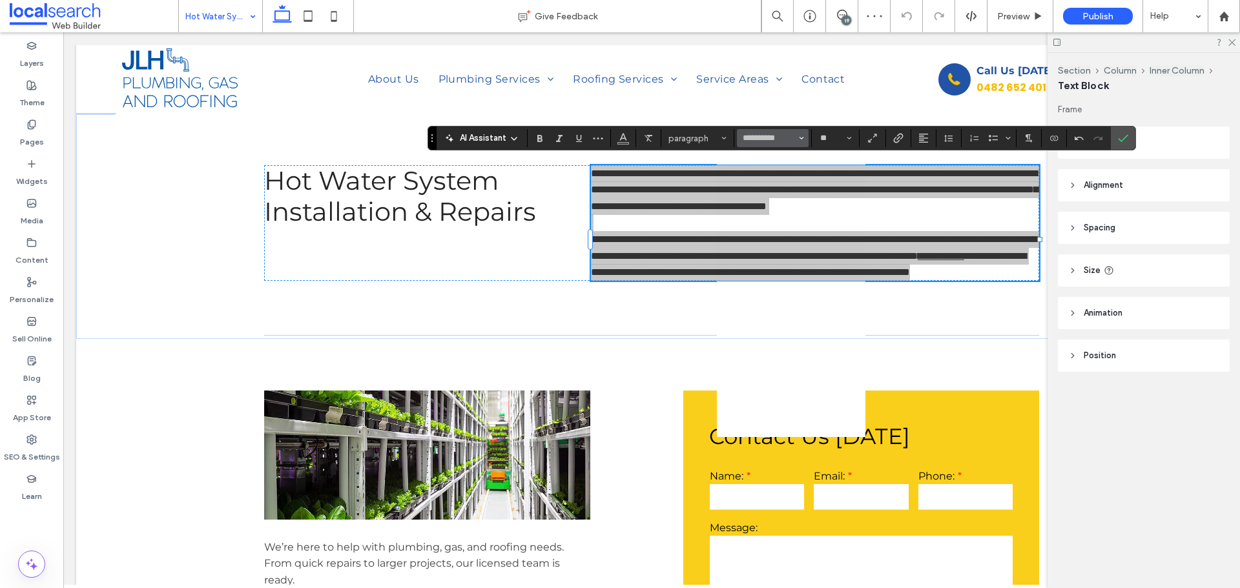
click at [797, 137] on button "**********" at bounding box center [772, 138] width 71 height 18
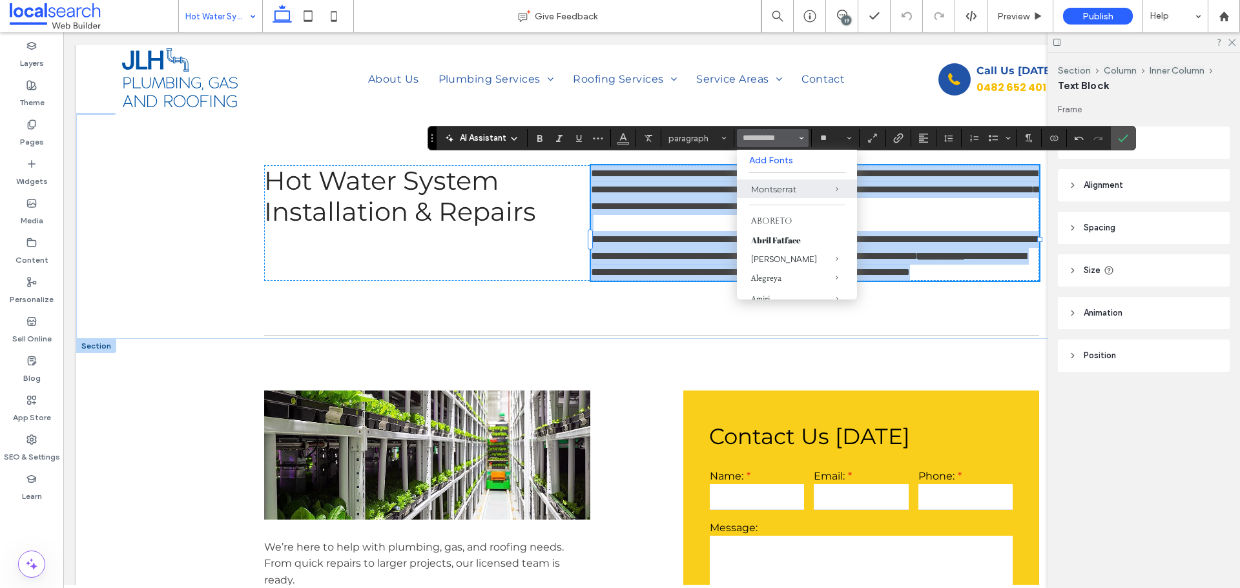
drag, startPoint x: 68, startPoint y: 396, endPoint x: 149, endPoint y: 379, distance: 81.8
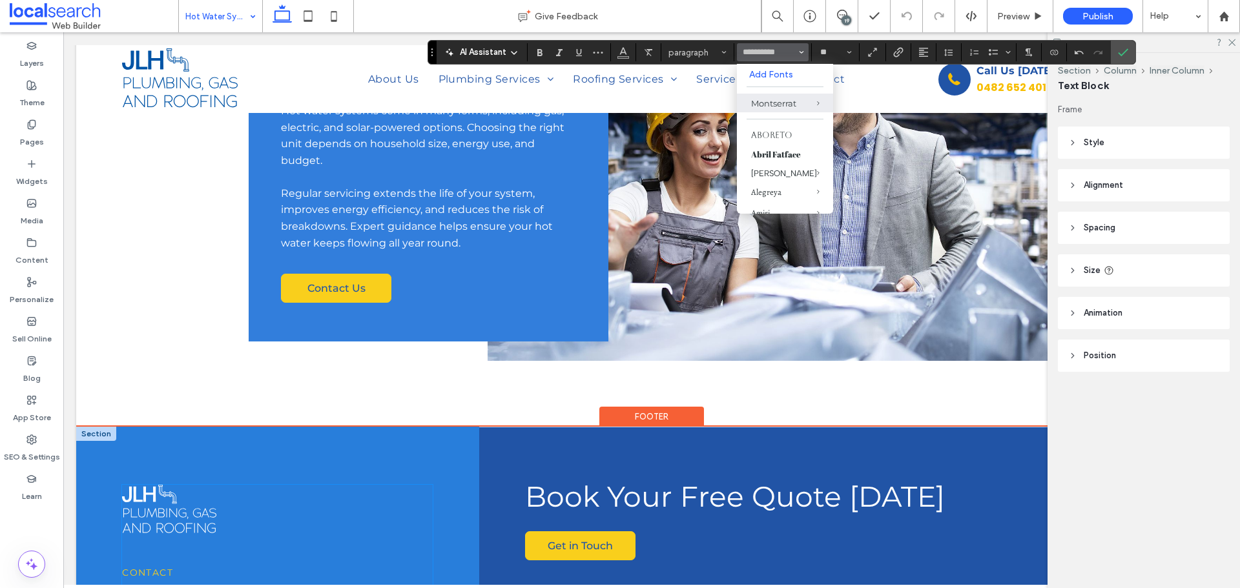
scroll to position [2501, 0]
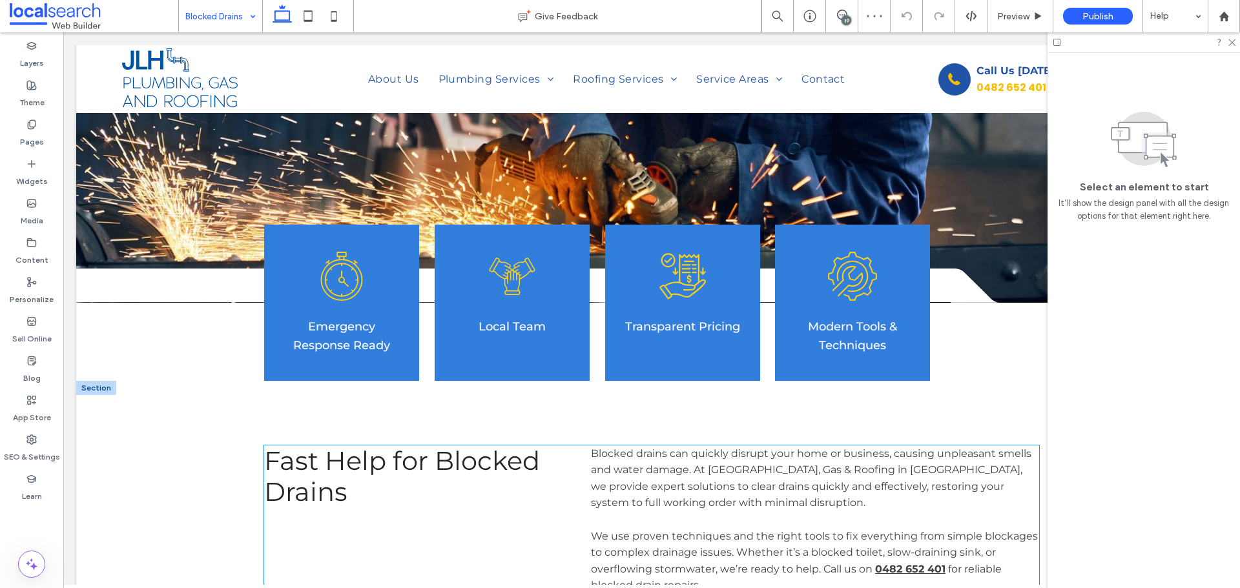
scroll to position [581, 0]
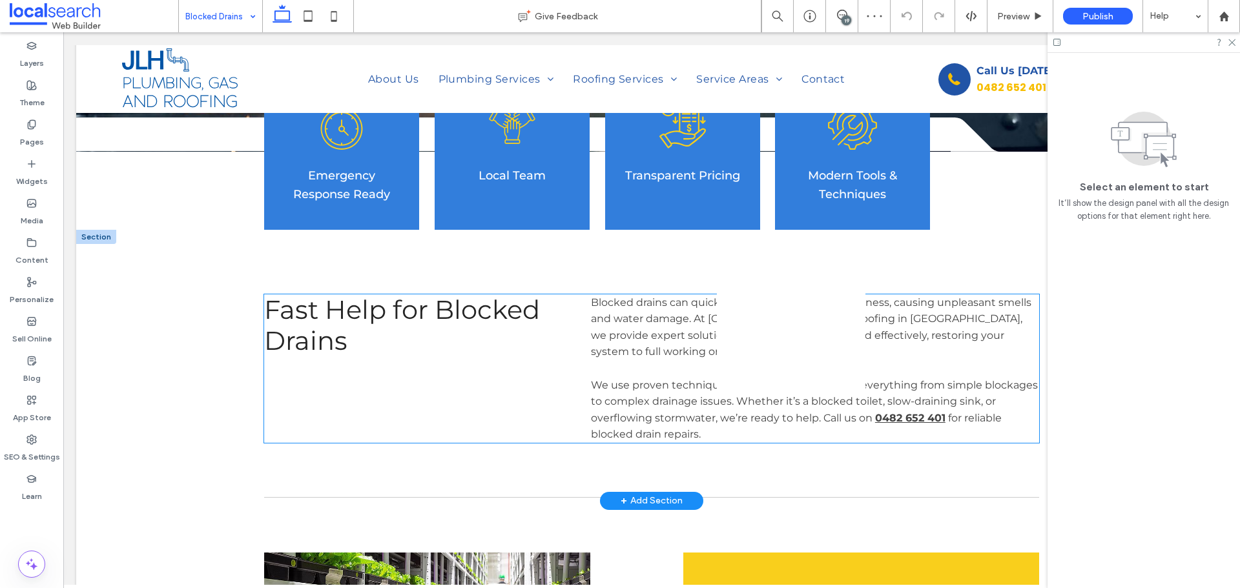
click at [701, 388] on p "We use proven techniques and the right tools to fix everything from simple bloc…" at bounding box center [815, 410] width 448 height 66
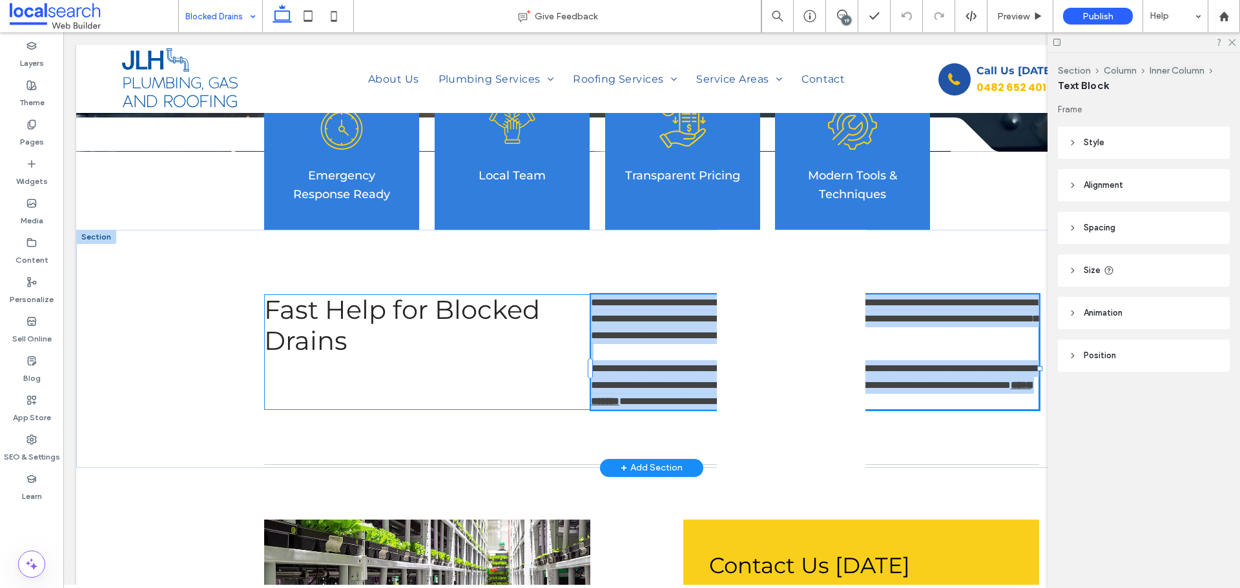
type input "**********"
type input "**"
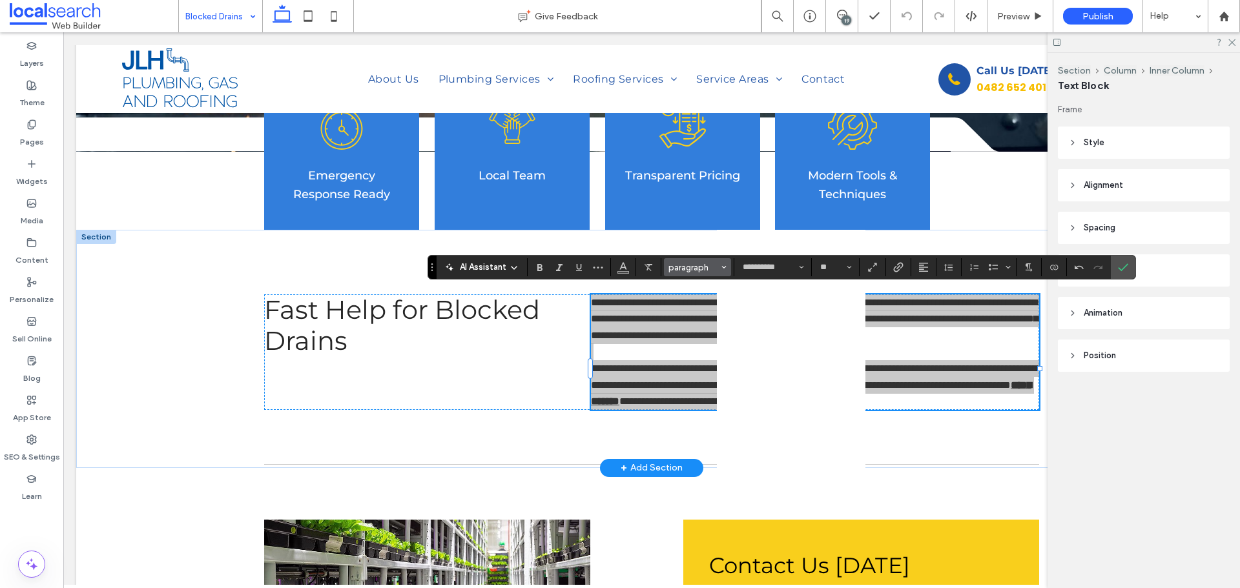
click at [726, 267] on icon "Styles" at bounding box center [723, 267] width 5 height 5
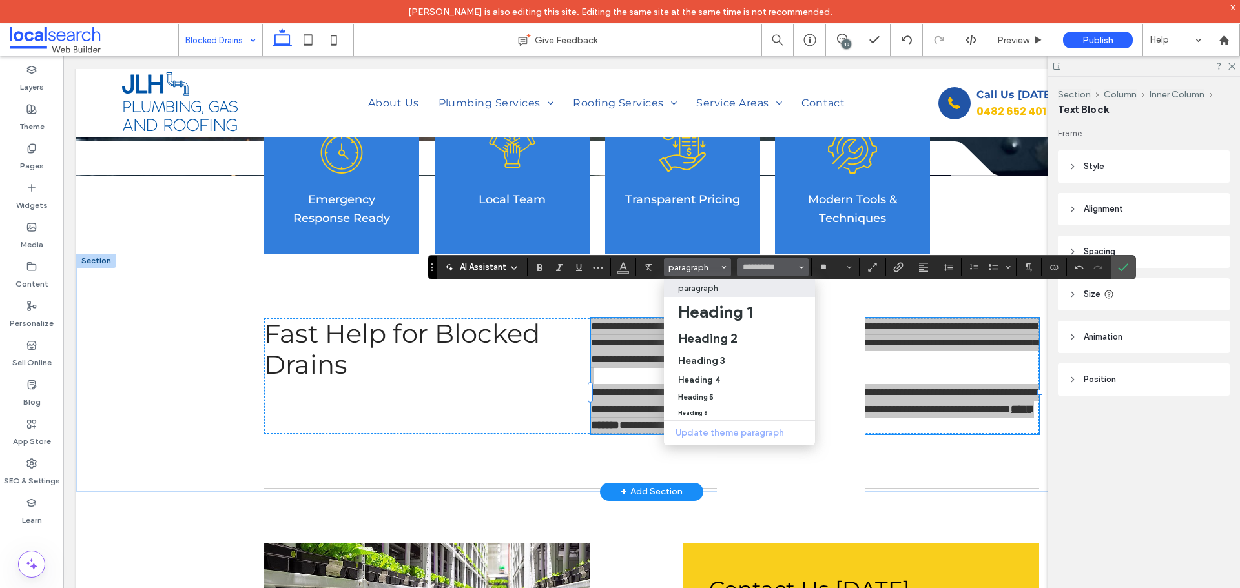
click at [799, 268] on icon "Font & Font weight" at bounding box center [801, 267] width 5 height 5
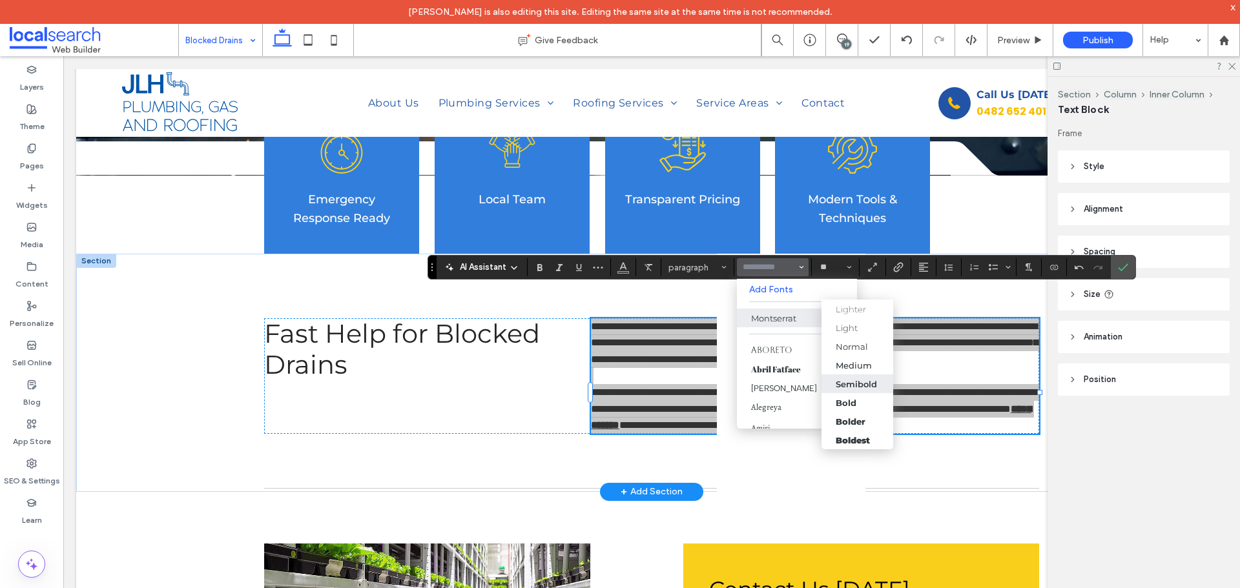
scroll to position [0, 0]
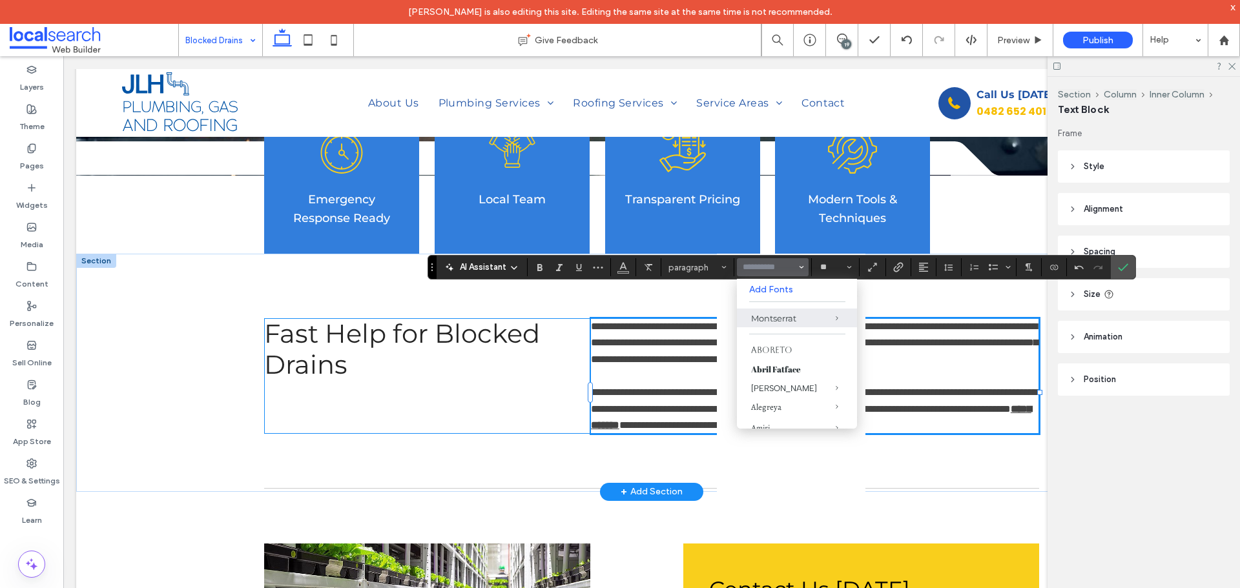
click at [502, 381] on div "**********" at bounding box center [651, 376] width 775 height 116
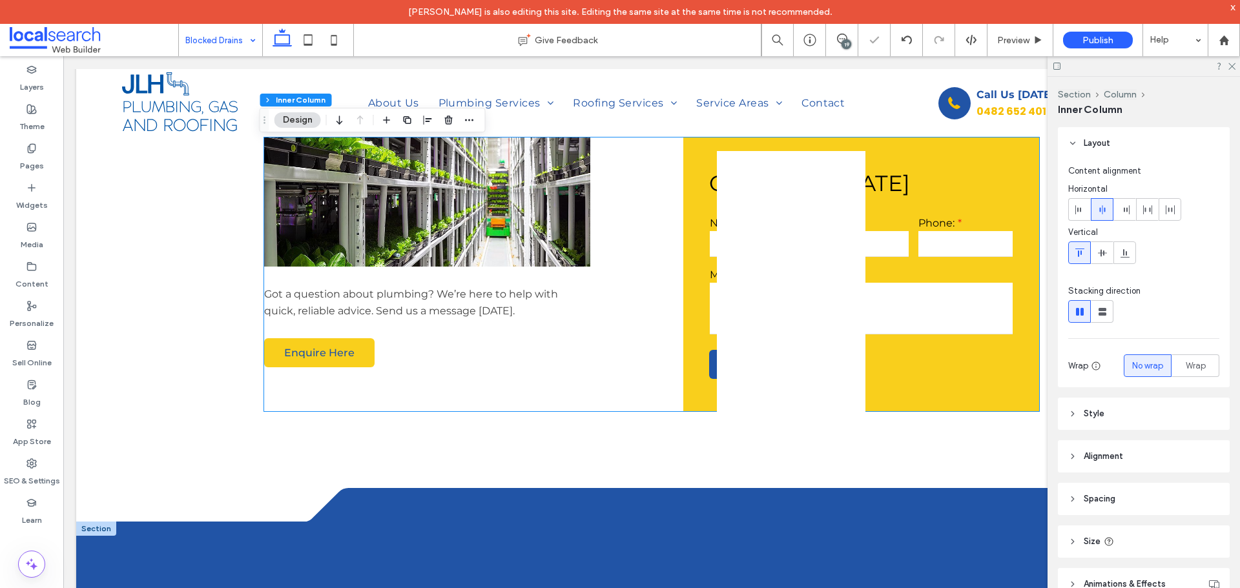
scroll to position [1291, 0]
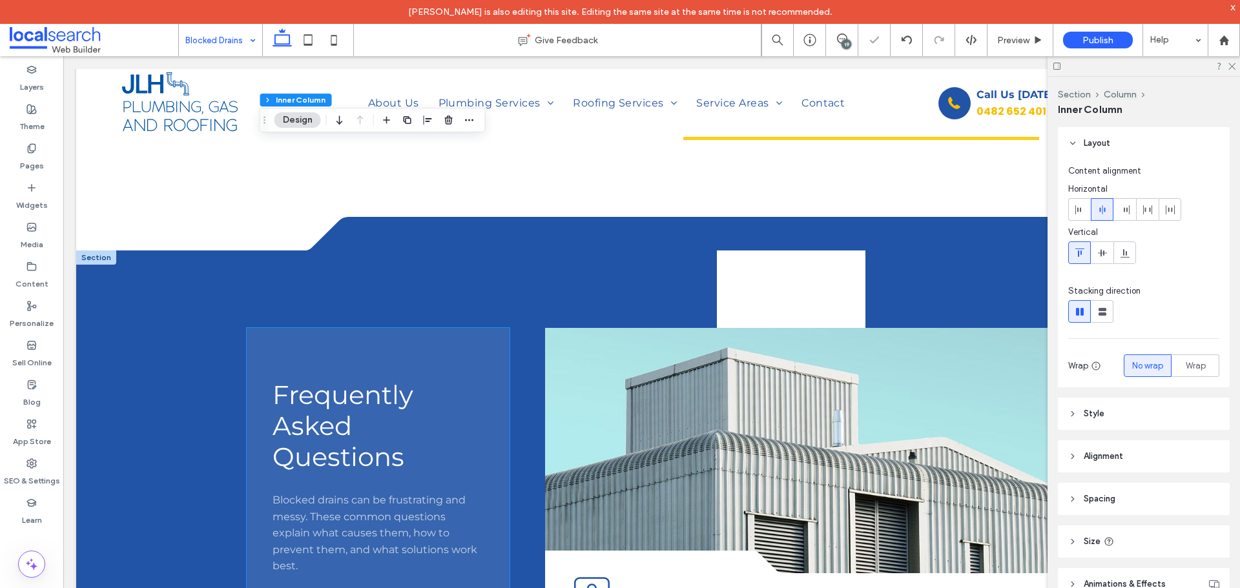
click at [386, 511] on span "Blocked drains can be frustrating and messy. These common questions explain wha…" at bounding box center [374, 533] width 205 height 78
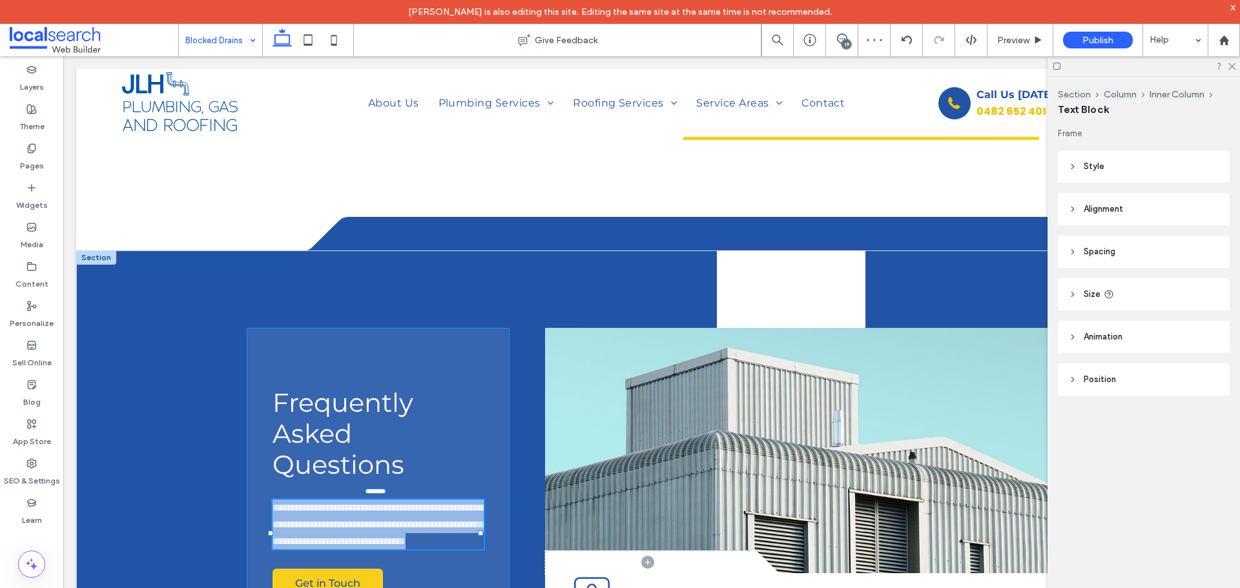
type input "**********"
type input "**"
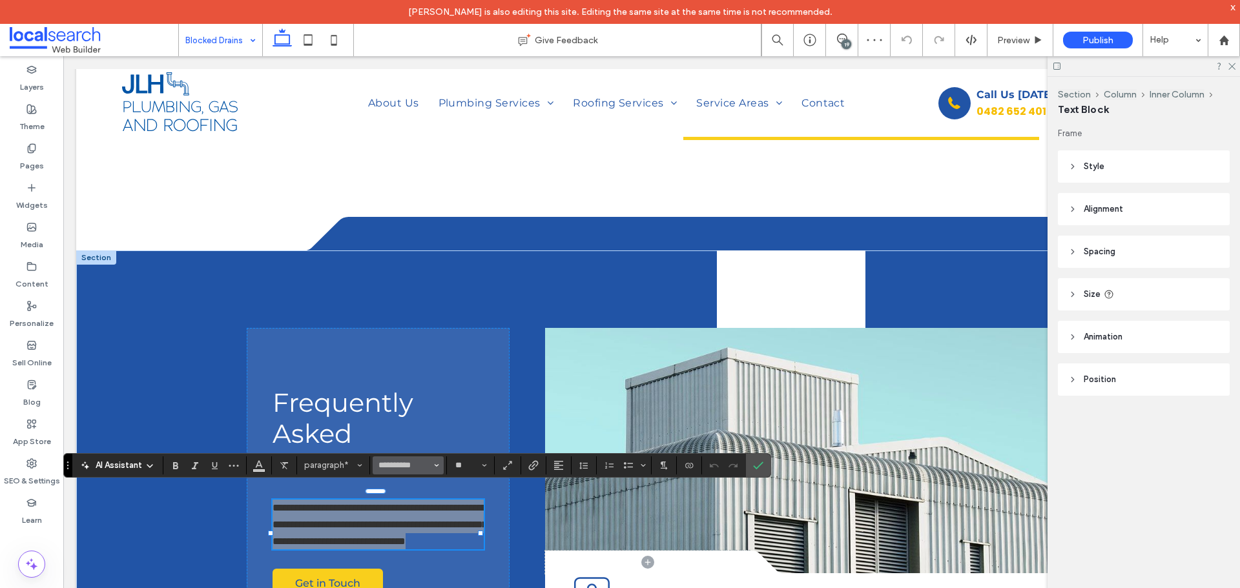
click at [443, 467] on button "**********" at bounding box center [408, 465] width 71 height 18
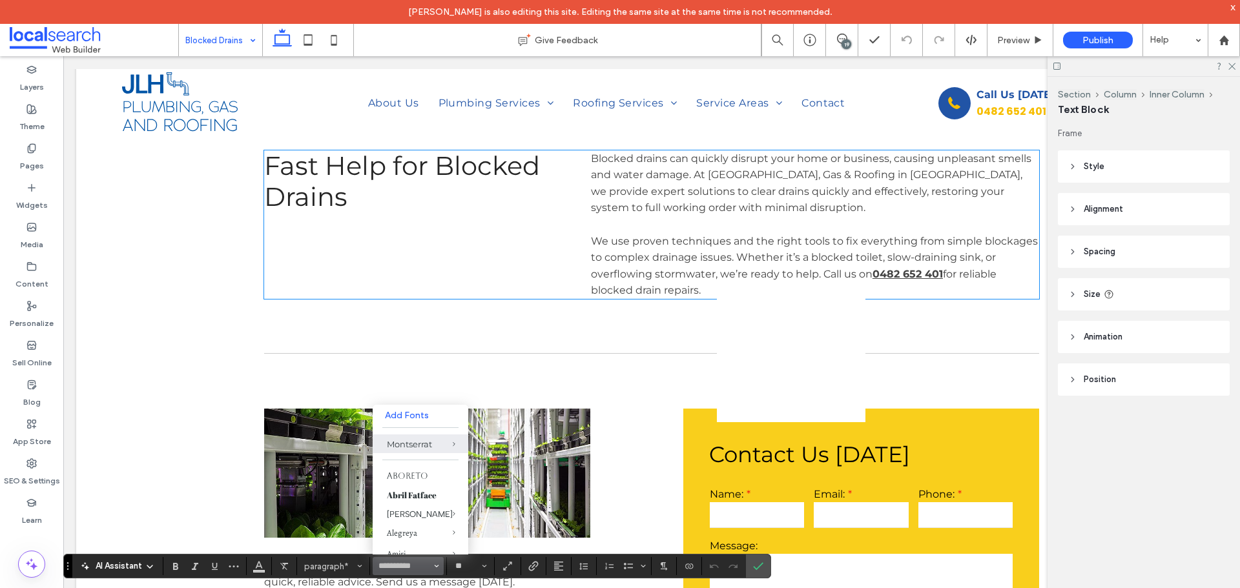
scroll to position [710, 0]
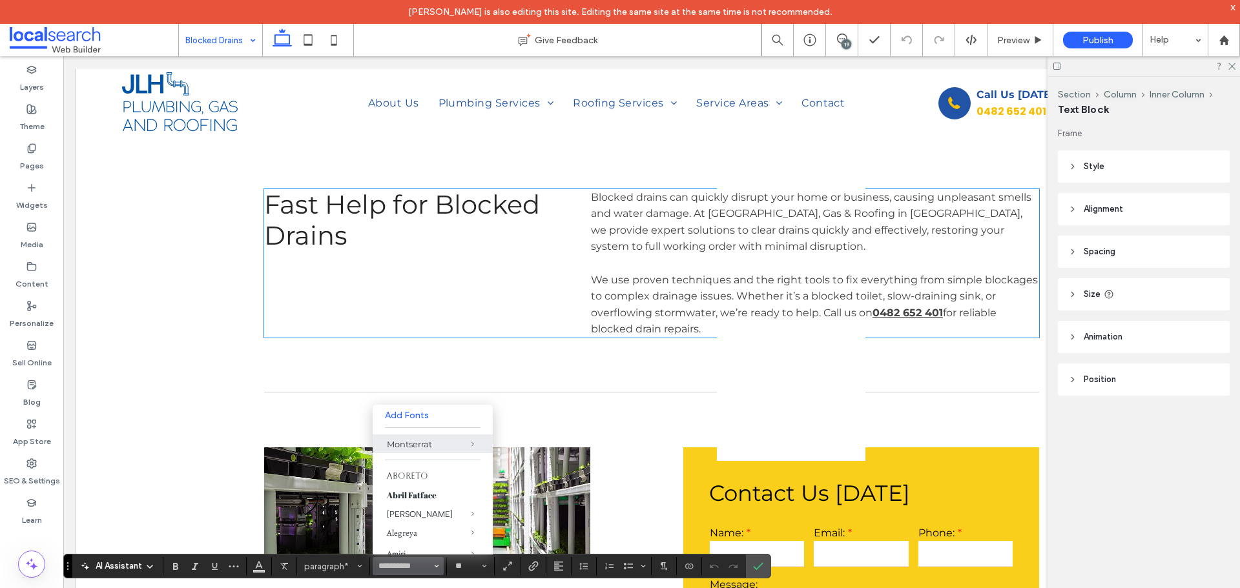
click at [713, 274] on span "We use proven techniques and the right tools to fix everything from simple bloc…" at bounding box center [814, 296] width 447 height 45
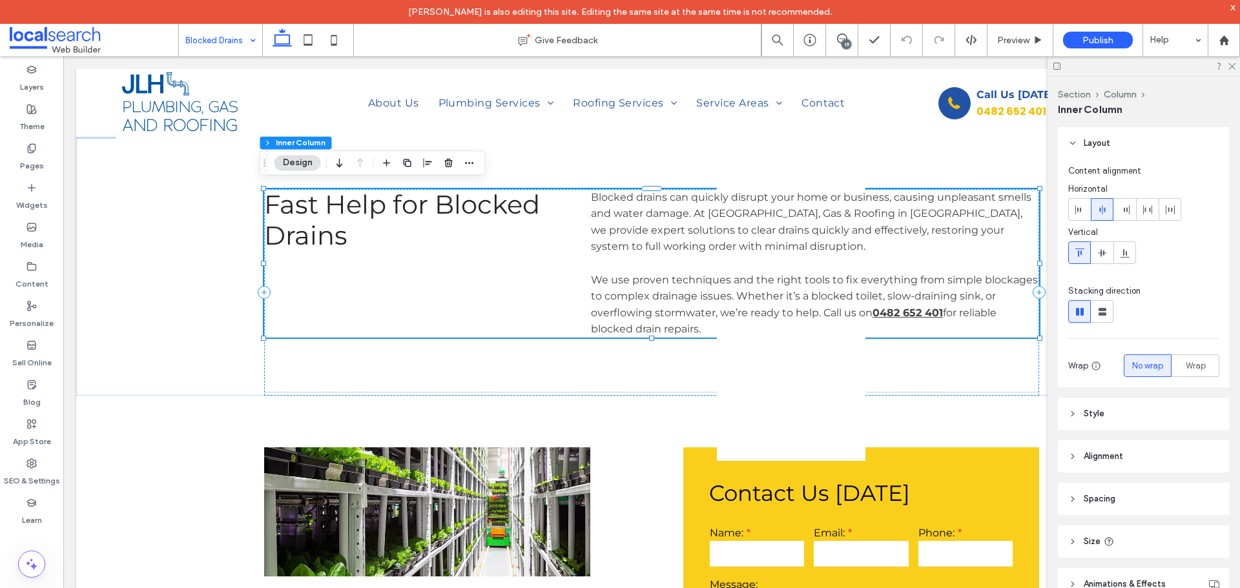
click at [713, 274] on span "We use proven techniques and the right tools to fix everything from simple bloc…" at bounding box center [814, 296] width 447 height 45
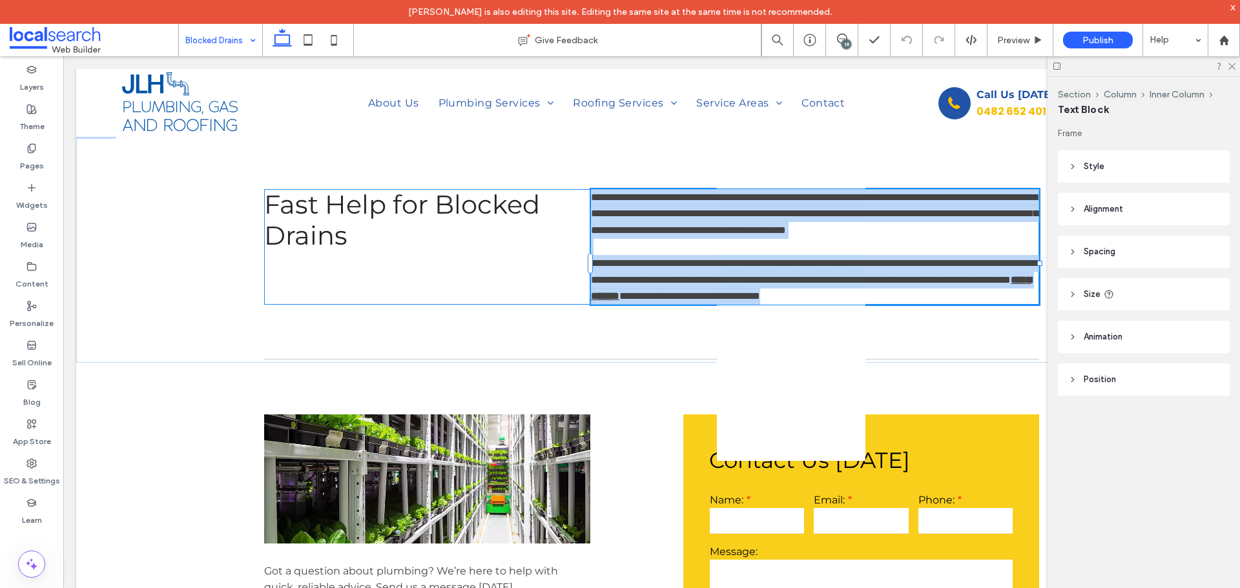
type input "**********"
type input "**"
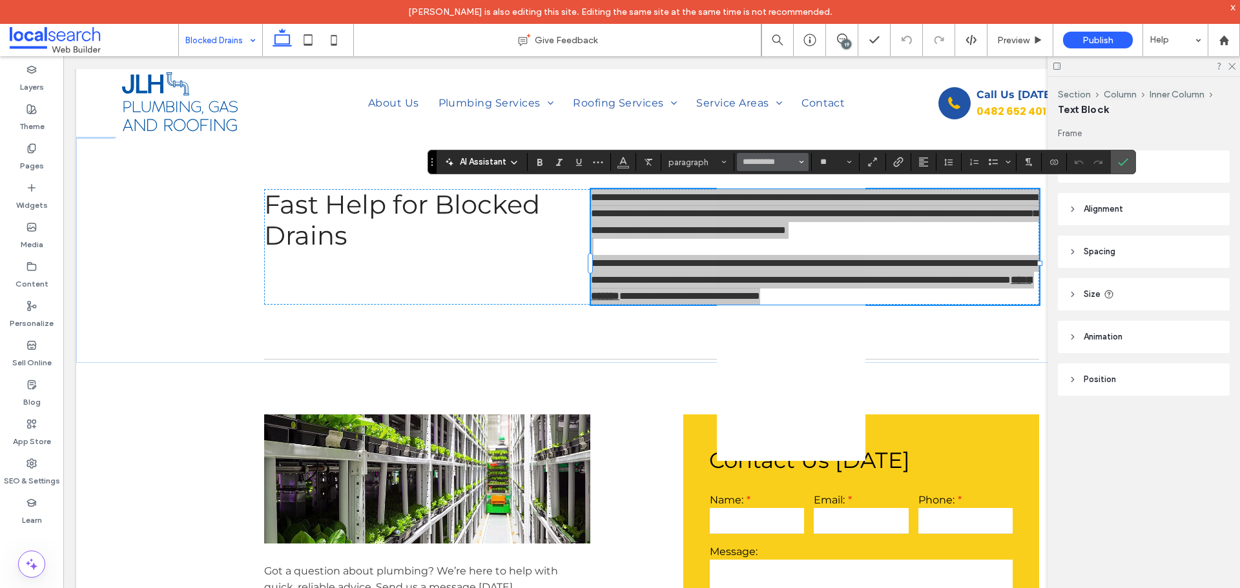
click at [797, 161] on button "**********" at bounding box center [772, 162] width 71 height 18
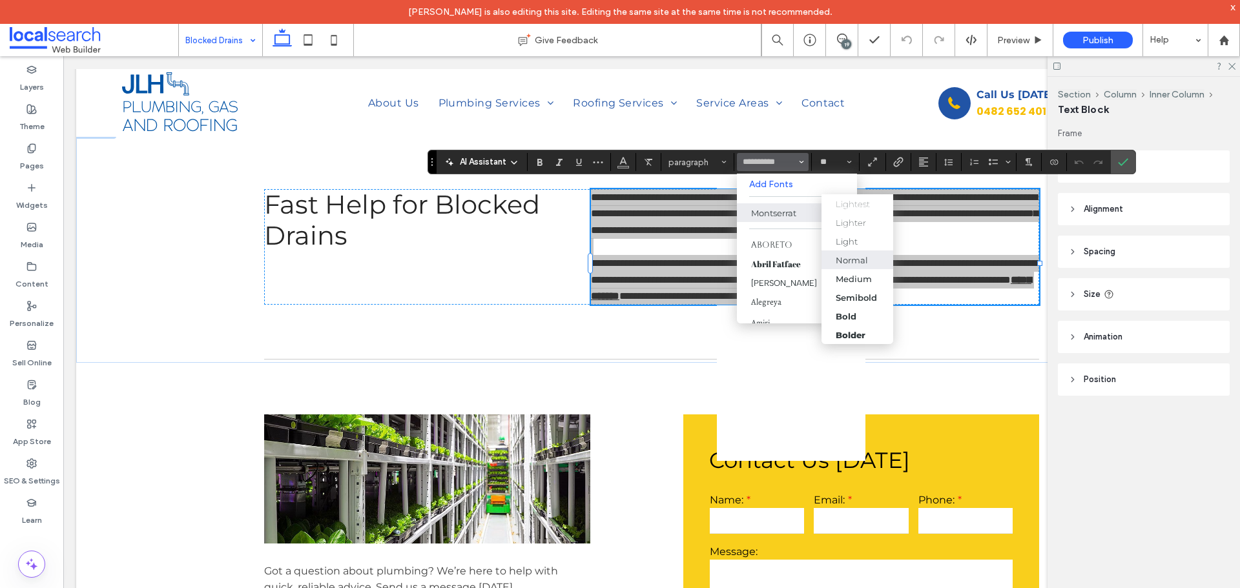
click at [858, 263] on div "Normal" at bounding box center [852, 260] width 32 height 10
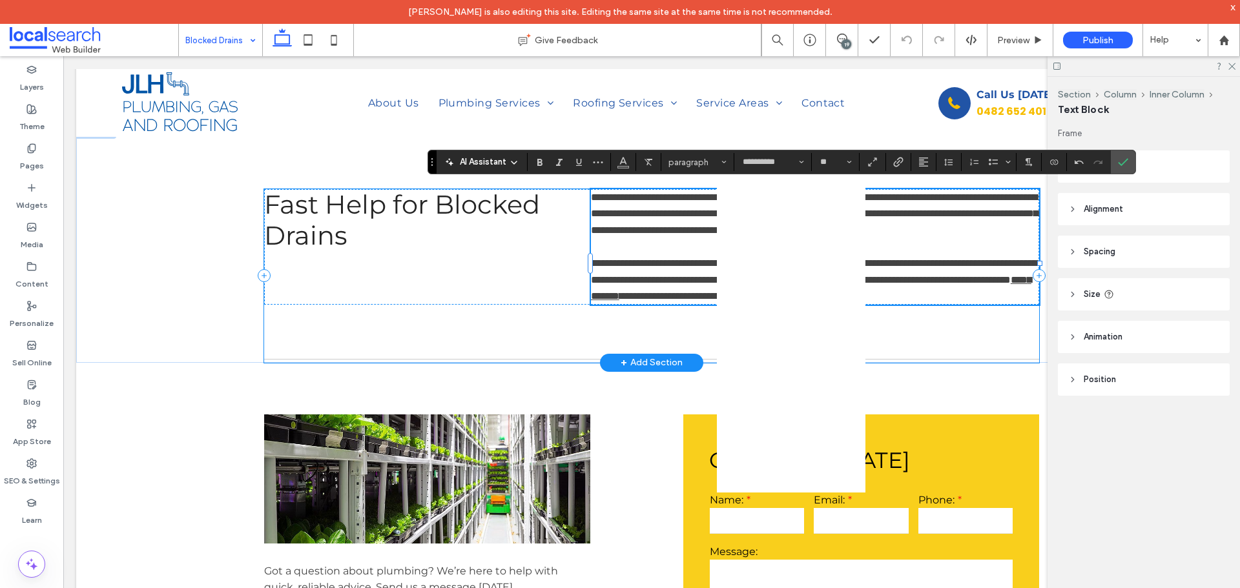
click at [672, 345] on div "**********" at bounding box center [651, 276] width 775 height 174
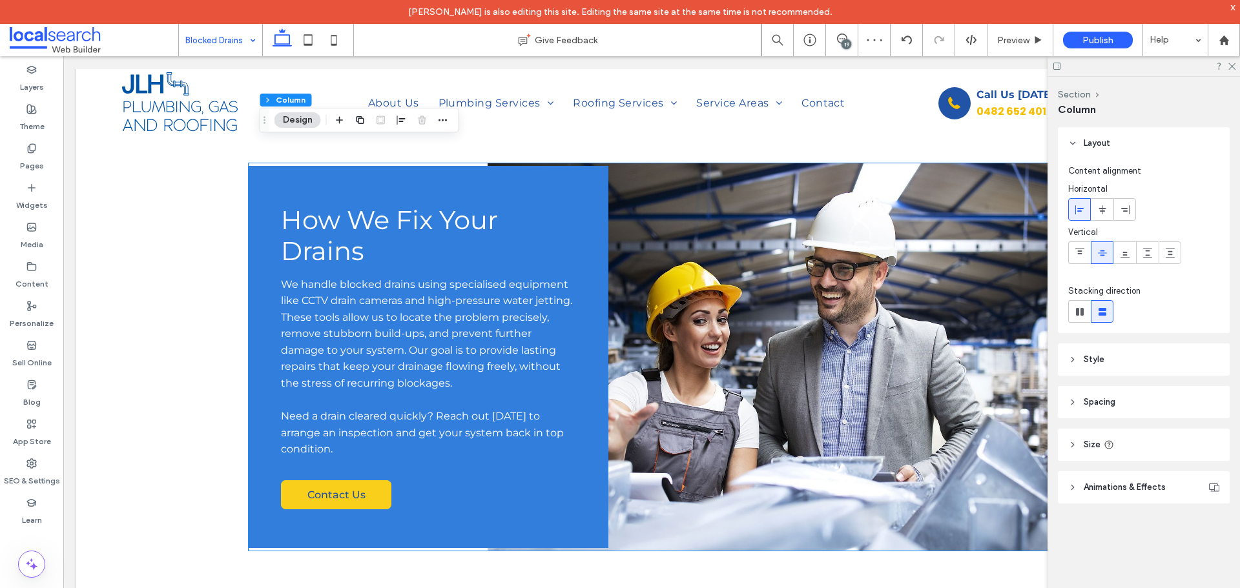
scroll to position [2066, 0]
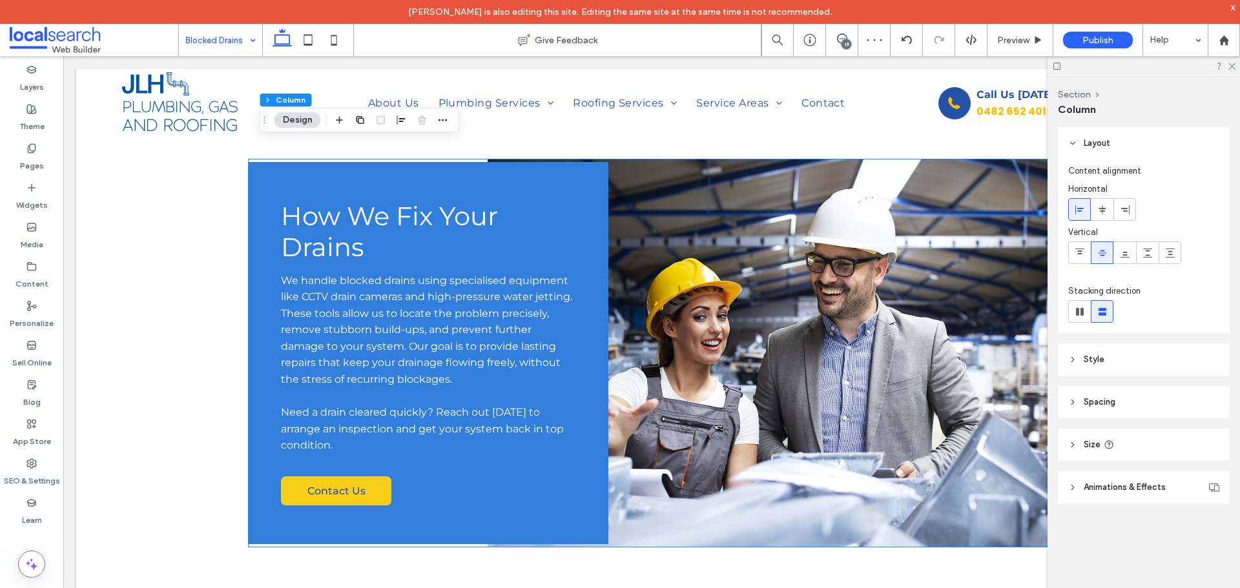
click at [470, 366] on p "We handle blocked drains using specialised equipment like CCTV drain cameras an…" at bounding box center [428, 330] width 294 height 116
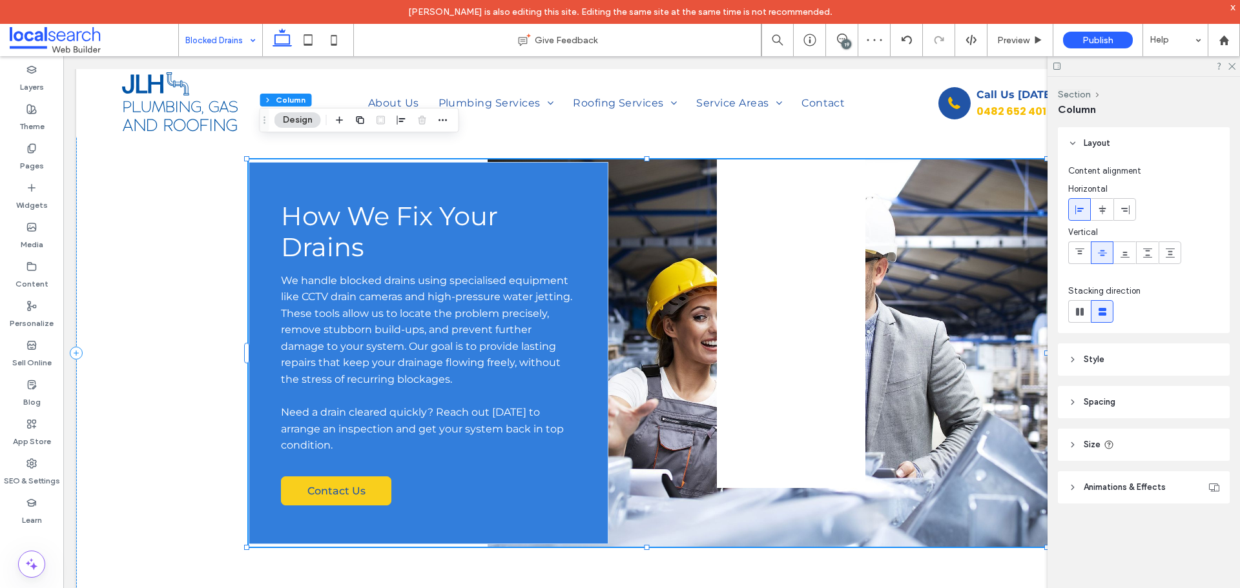
click at [470, 366] on p "We handle blocked drains using specialised equipment like CCTV drain cameras an…" at bounding box center [428, 330] width 294 height 116
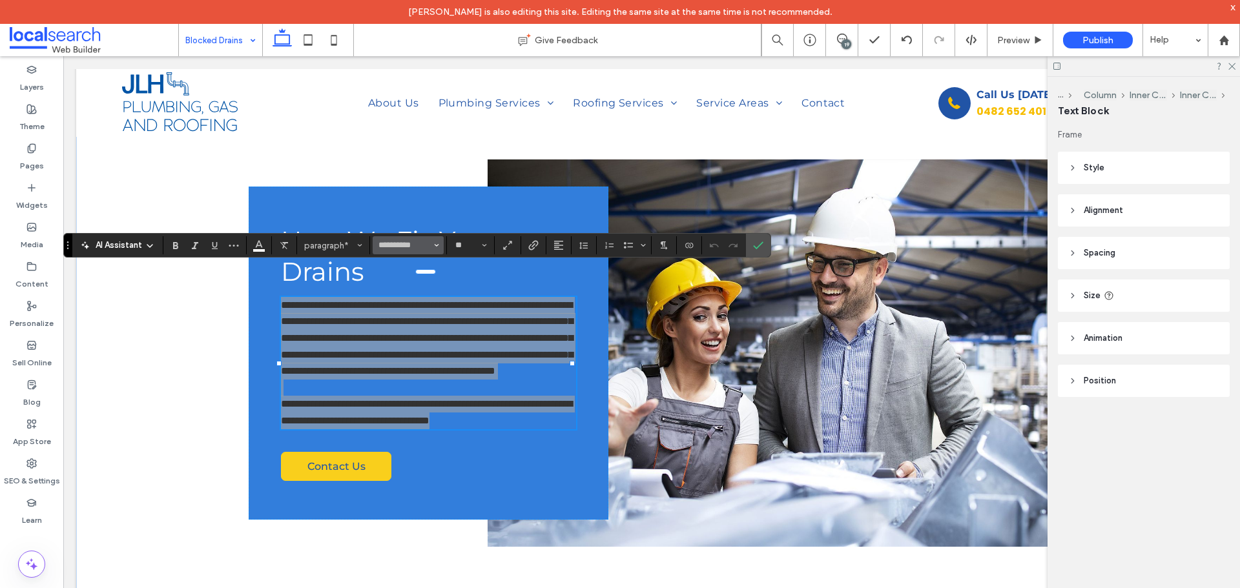
click at [433, 249] on button "**********" at bounding box center [408, 245] width 71 height 18
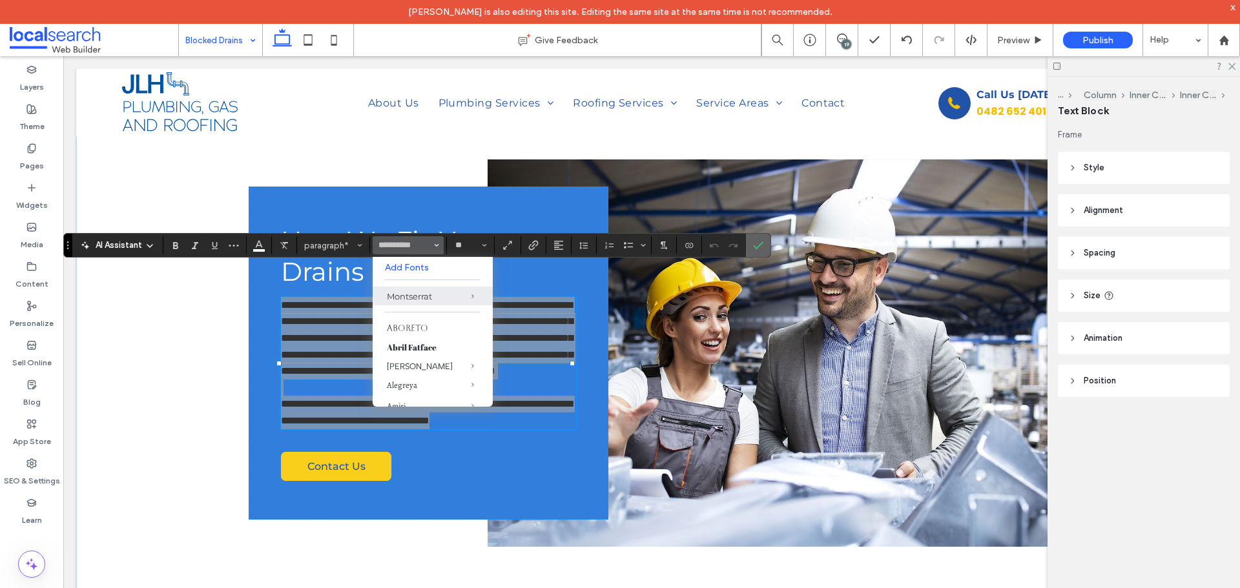
click at [757, 243] on icon "Confirm" at bounding box center [758, 245] width 10 height 10
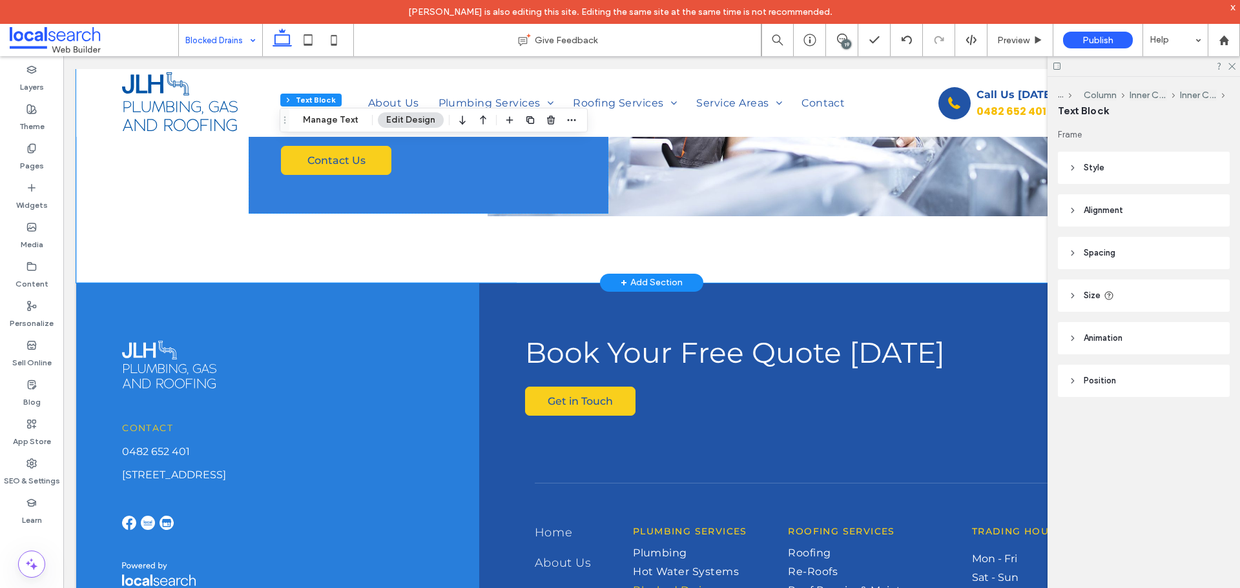
scroll to position [2501, 0]
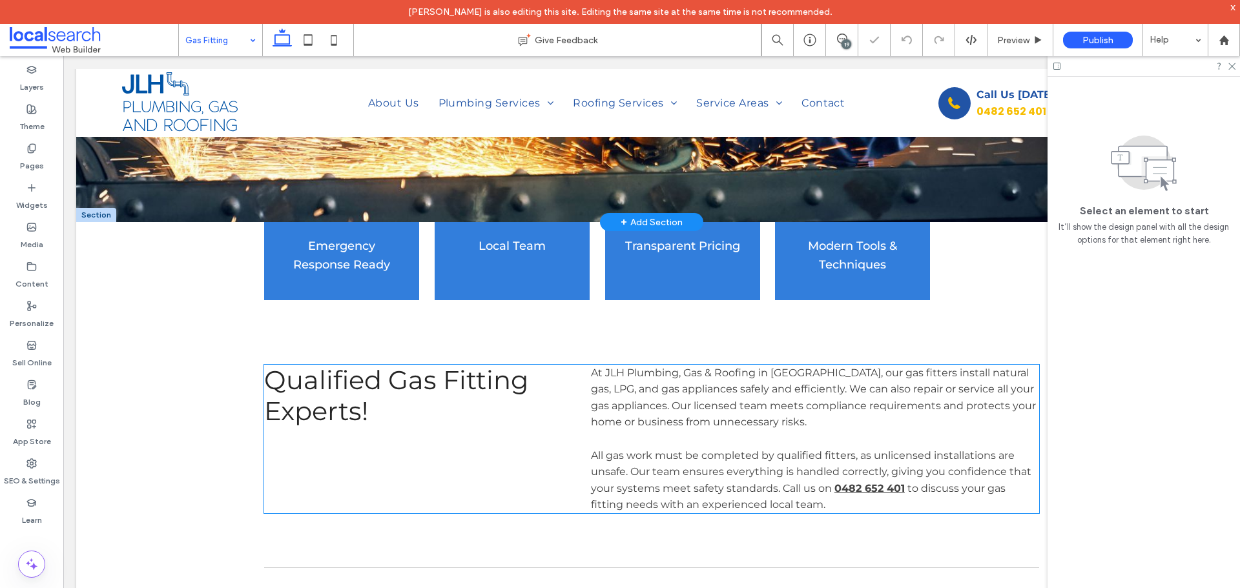
scroll to position [646, 0]
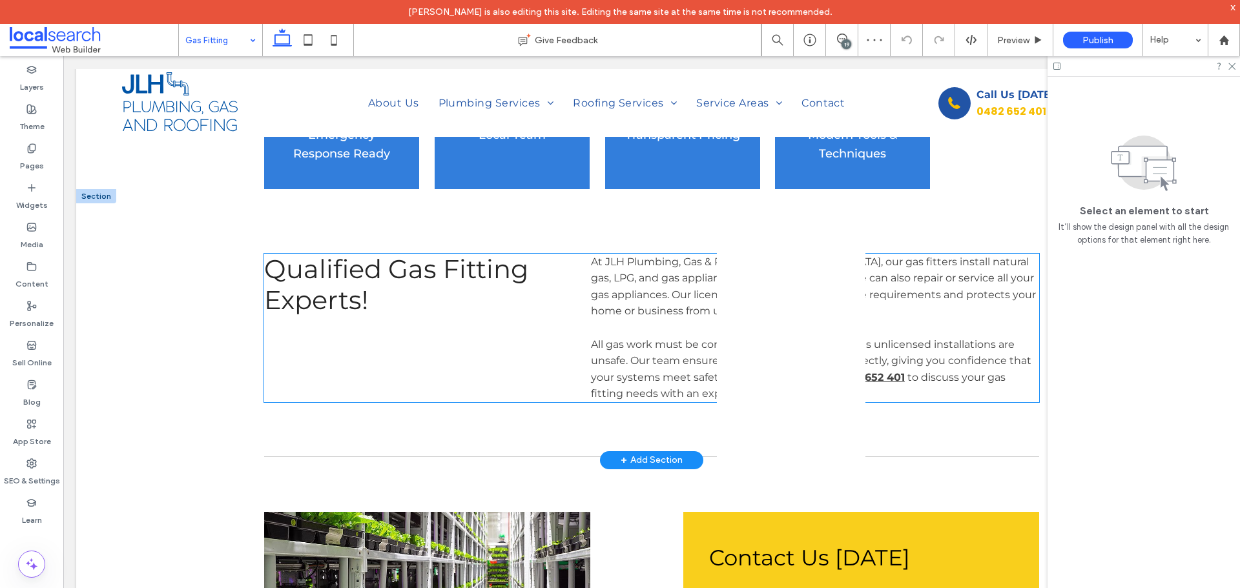
click at [686, 352] on span "All gas work must be completed by qualified fitters, as unlicensed installation…" at bounding box center [811, 360] width 440 height 45
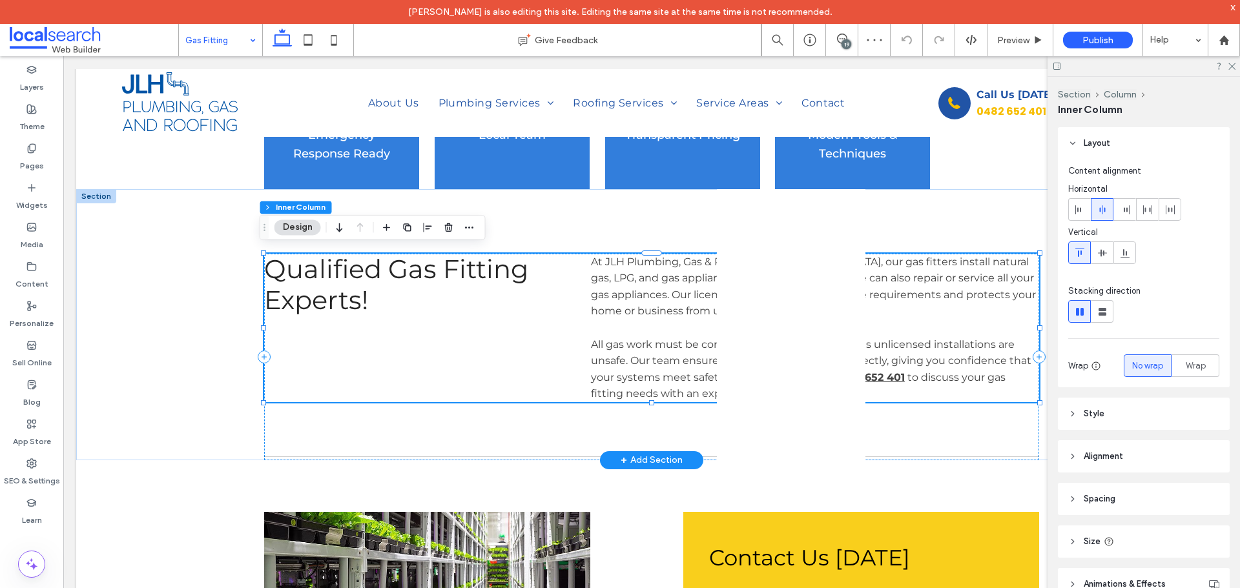
click at [686, 352] on span "All gas work must be completed by qualified fitters, as unlicensed installation…" at bounding box center [811, 360] width 440 height 45
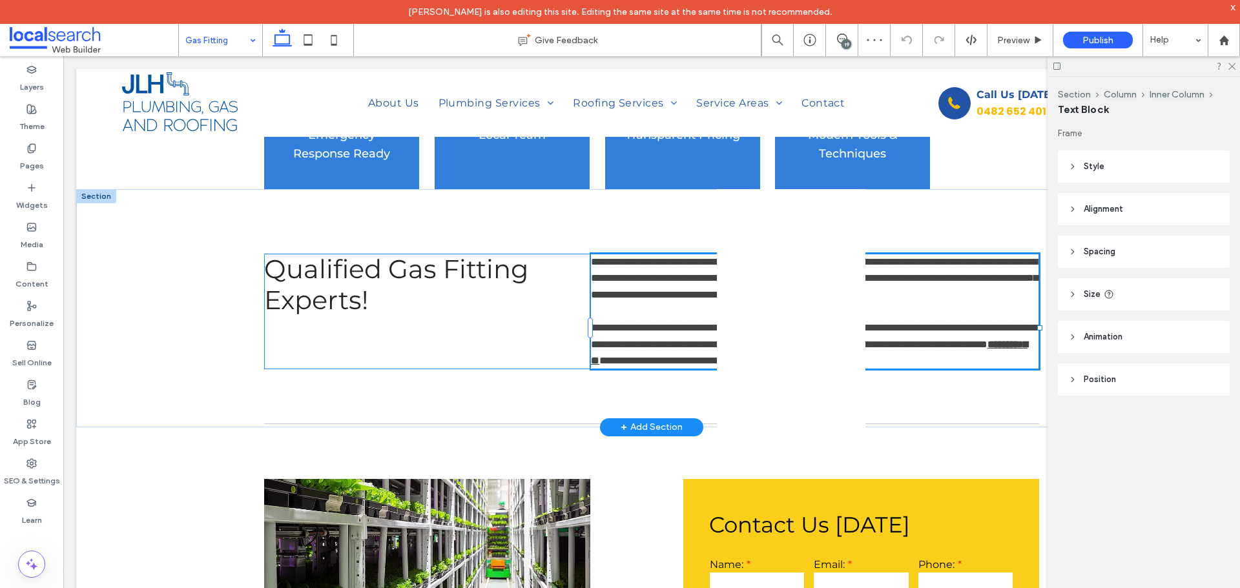
type input "**********"
type input "**"
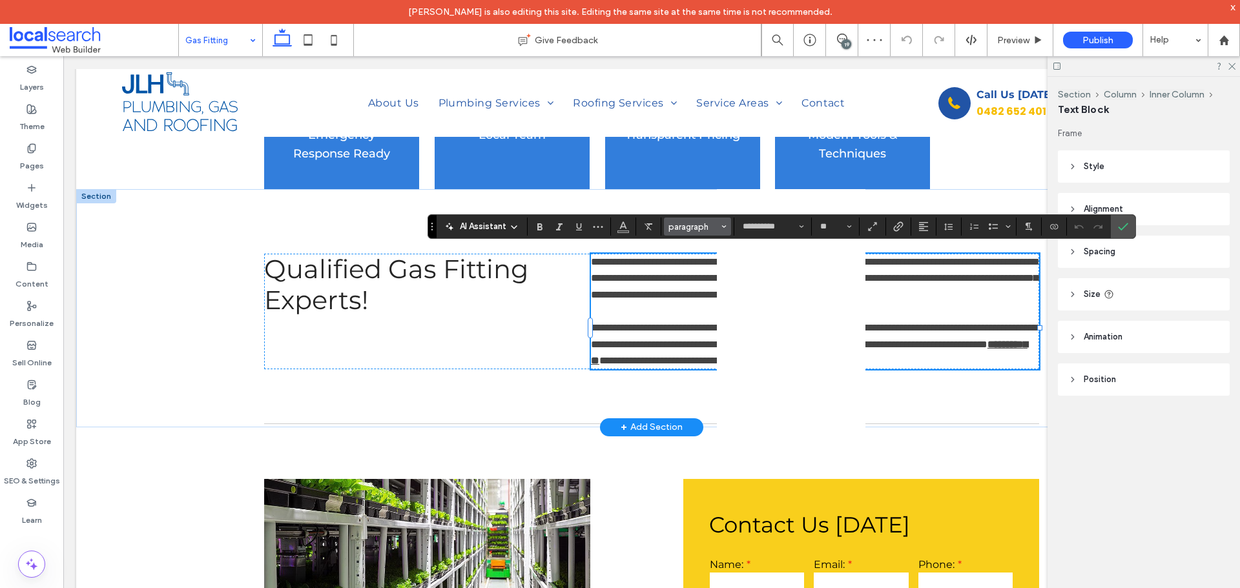
click at [714, 227] on span "paragraph" at bounding box center [693, 227] width 50 height 10
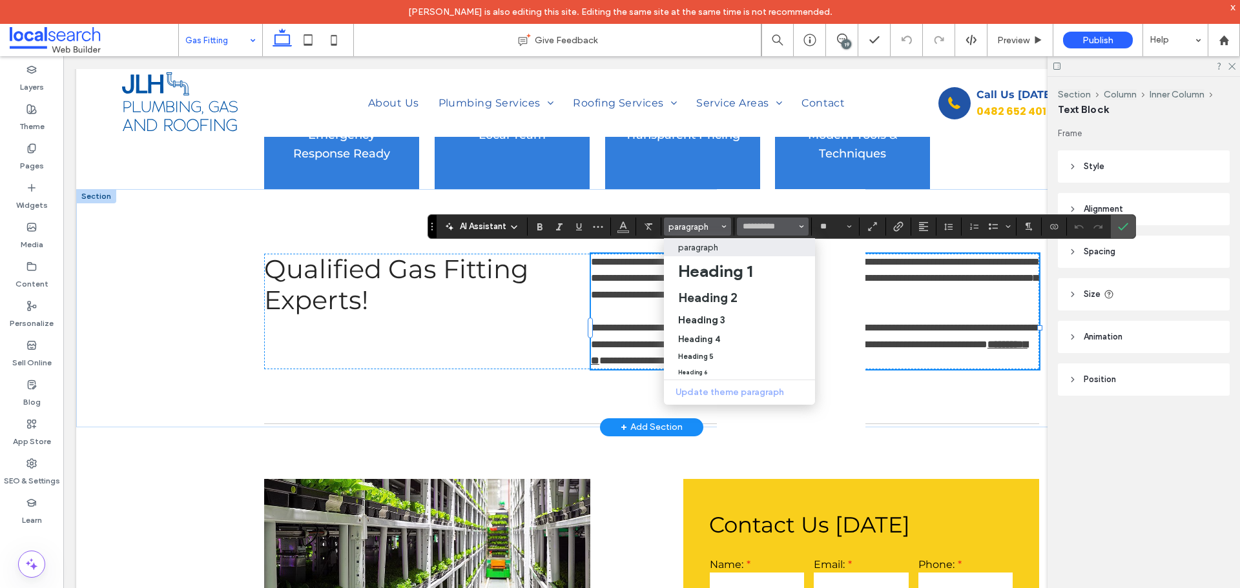
click at [800, 223] on span "Font & Font weight" at bounding box center [801, 226] width 5 height 17
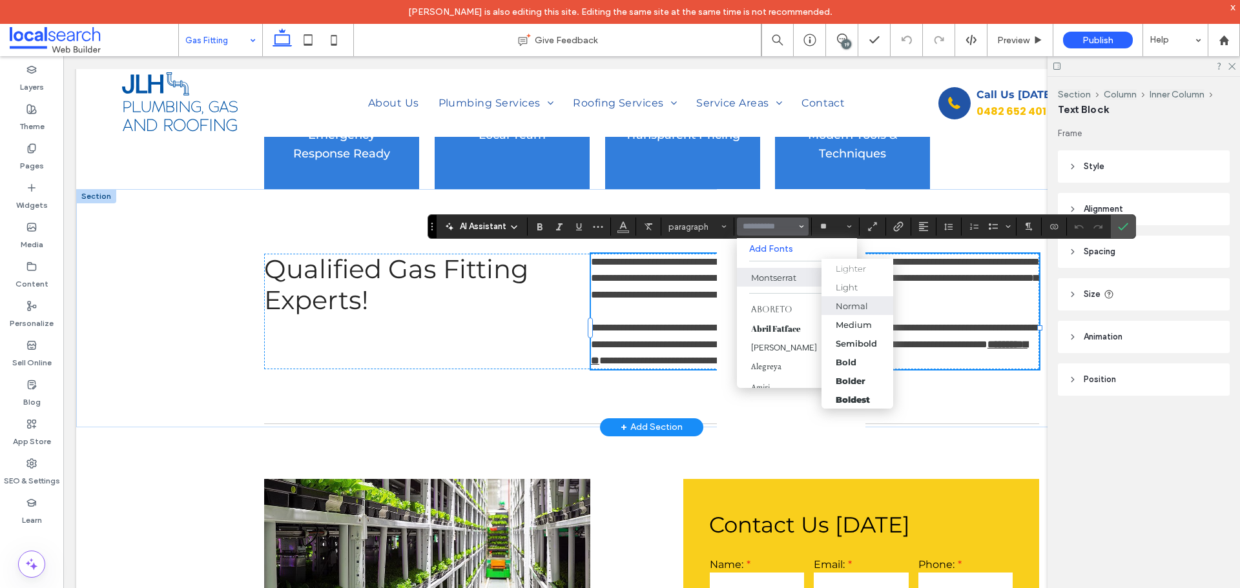
scroll to position [0, 0]
click at [865, 325] on div "Normal" at bounding box center [852, 325] width 32 height 10
type input "**********"
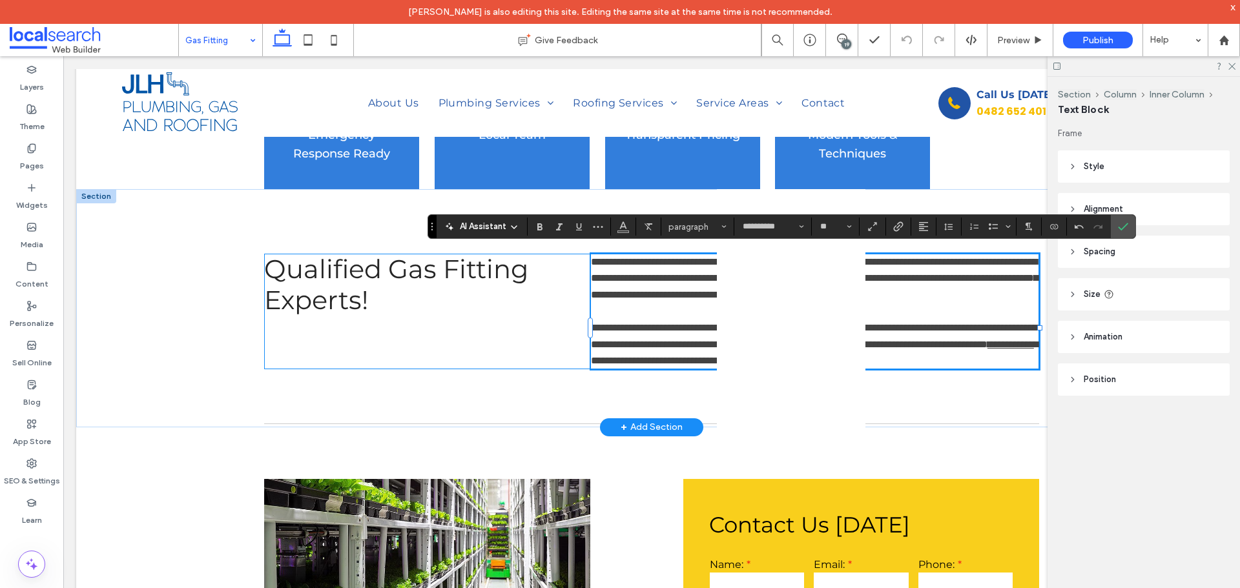
click at [489, 325] on div "**********" at bounding box center [651, 312] width 775 height 116
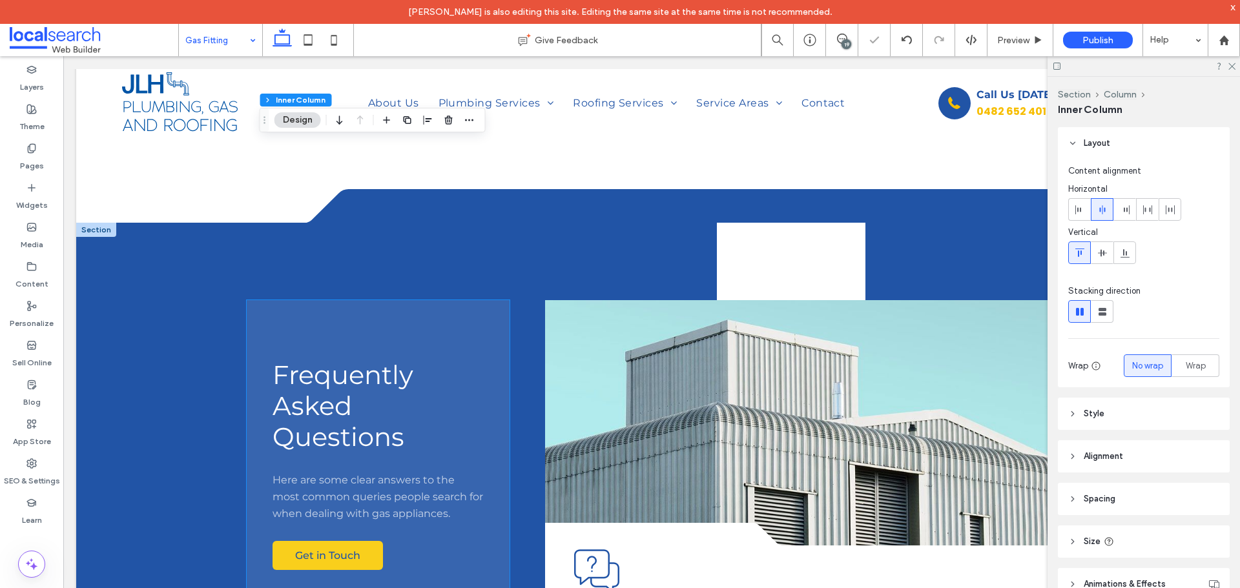
scroll to position [1356, 0]
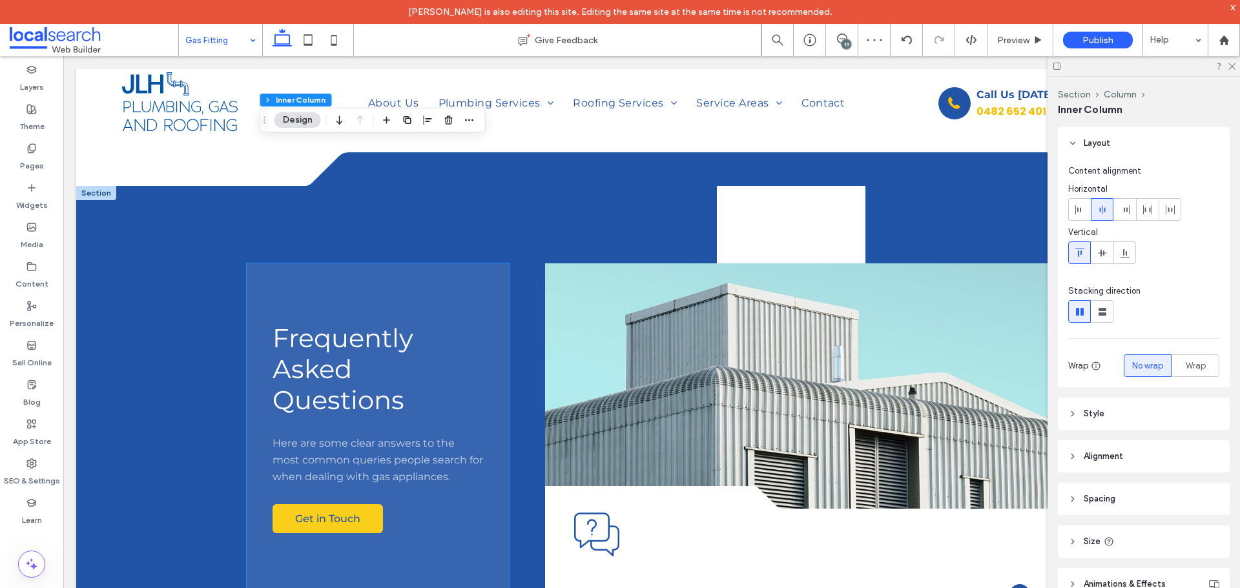
click at [350, 451] on span "Here are some clear answers to the most common queries people search for when d…" at bounding box center [377, 459] width 210 height 45
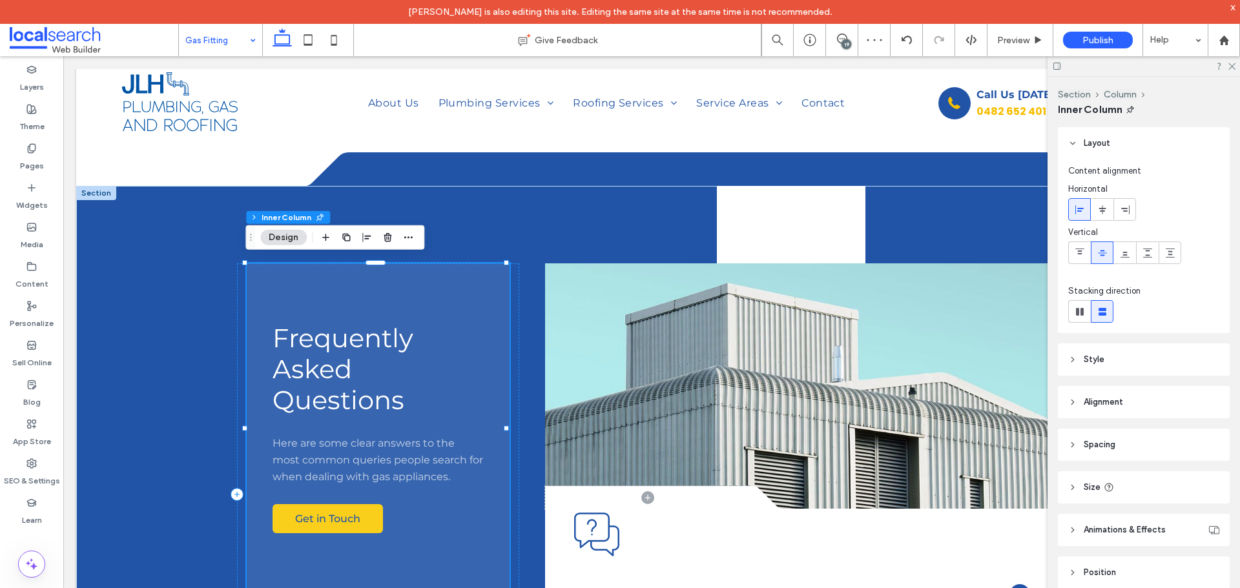
click at [350, 451] on span "Here are some clear answers to the most common queries people search for when d…" at bounding box center [377, 459] width 210 height 45
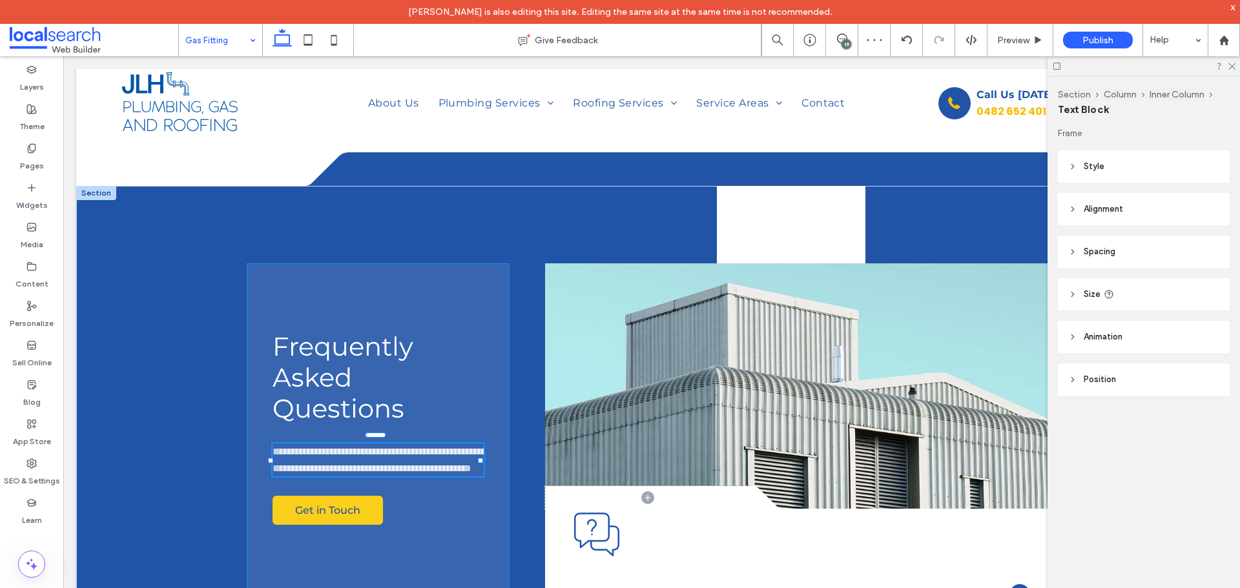
type input "**********"
type input "**"
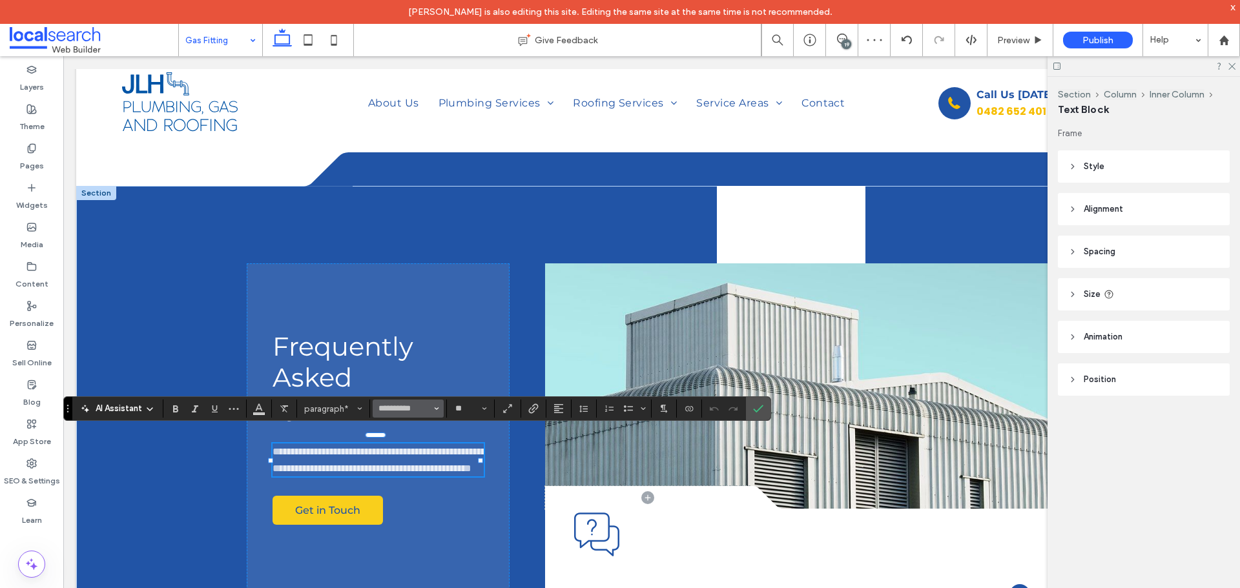
click at [434, 411] on icon "Font & Font weight" at bounding box center [436, 408] width 5 height 5
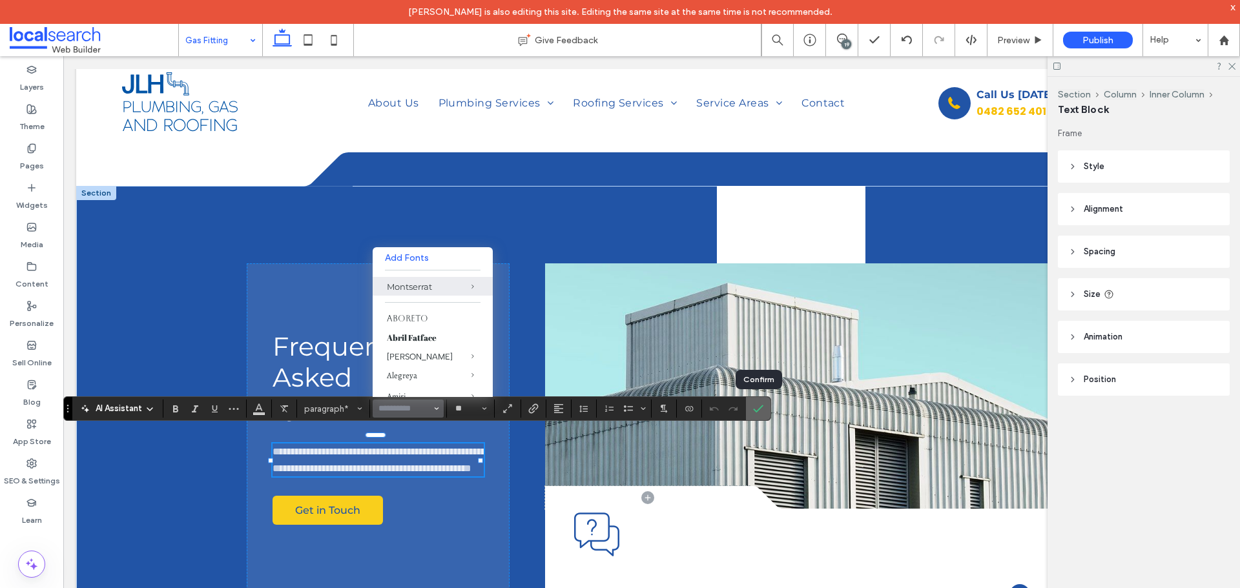
drag, startPoint x: 762, startPoint y: 412, endPoint x: 462, endPoint y: 385, distance: 300.8
click at [762, 412] on icon "Confirm" at bounding box center [758, 409] width 10 height 10
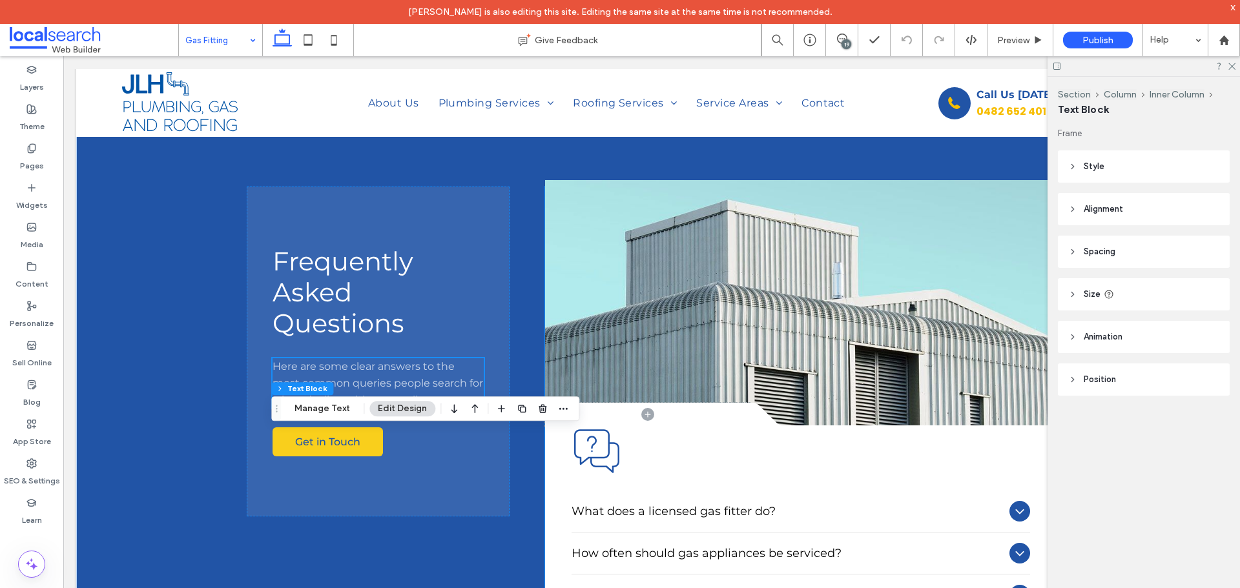
scroll to position [1614, 0]
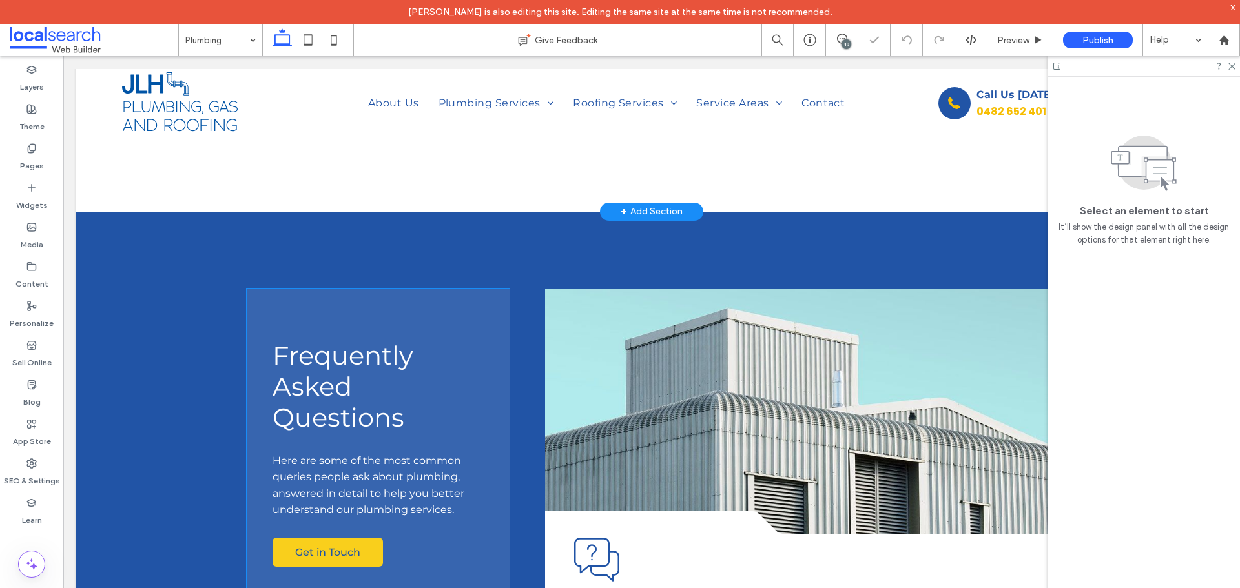
scroll to position [1420, 0]
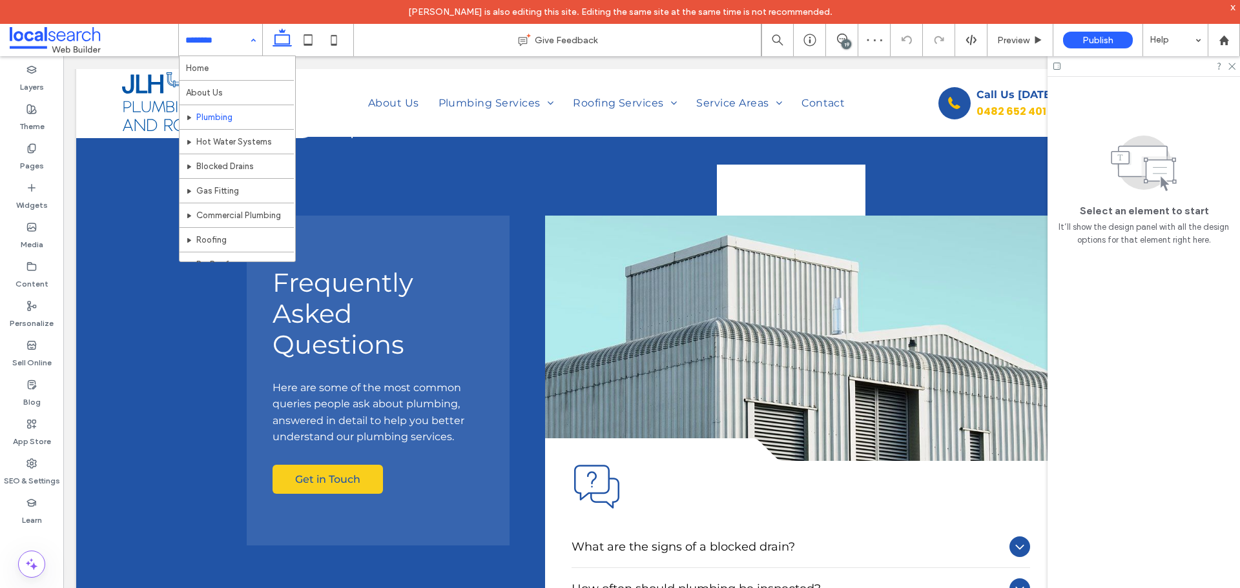
drag, startPoint x: 215, startPoint y: 41, endPoint x: 218, endPoint y: 59, distance: 17.6
click at [215, 42] on input at bounding box center [217, 40] width 64 height 32
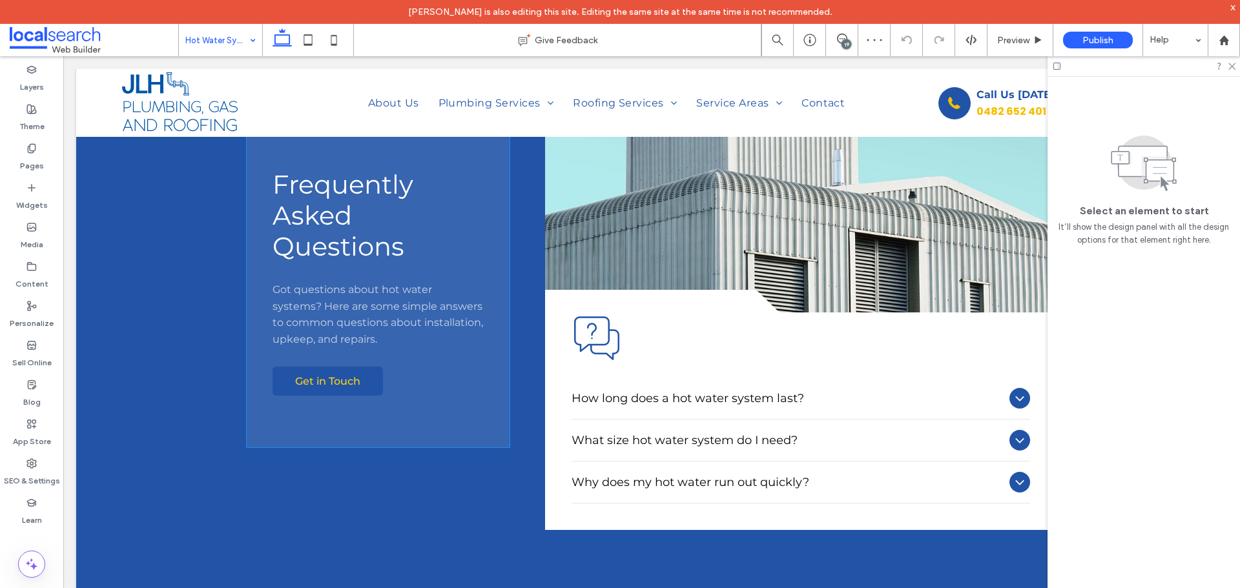
scroll to position [1485, 0]
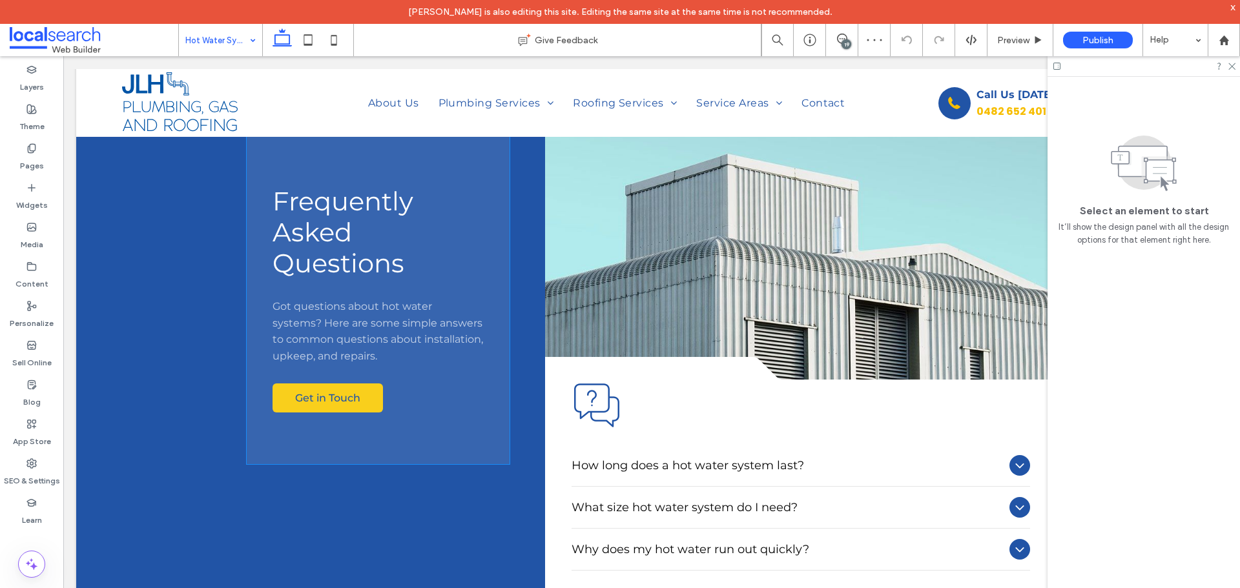
click at [323, 345] on span "Got questions about hot water systems? Here are some simple answers to common q…" at bounding box center [377, 331] width 210 height 62
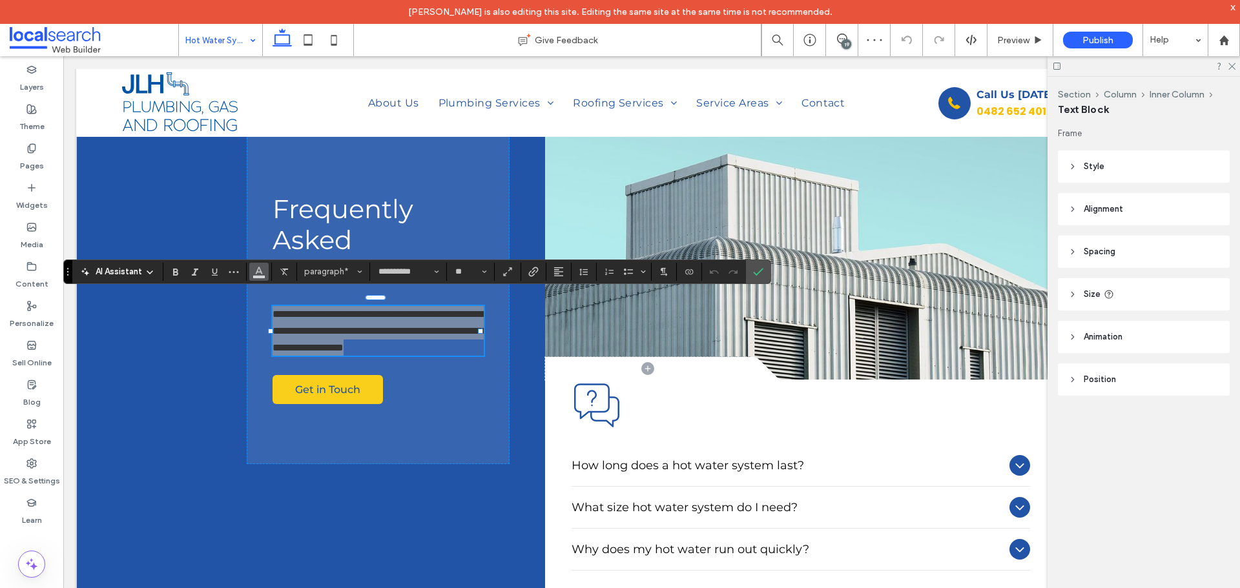
click at [264, 271] on button "Color" at bounding box center [258, 272] width 19 height 18
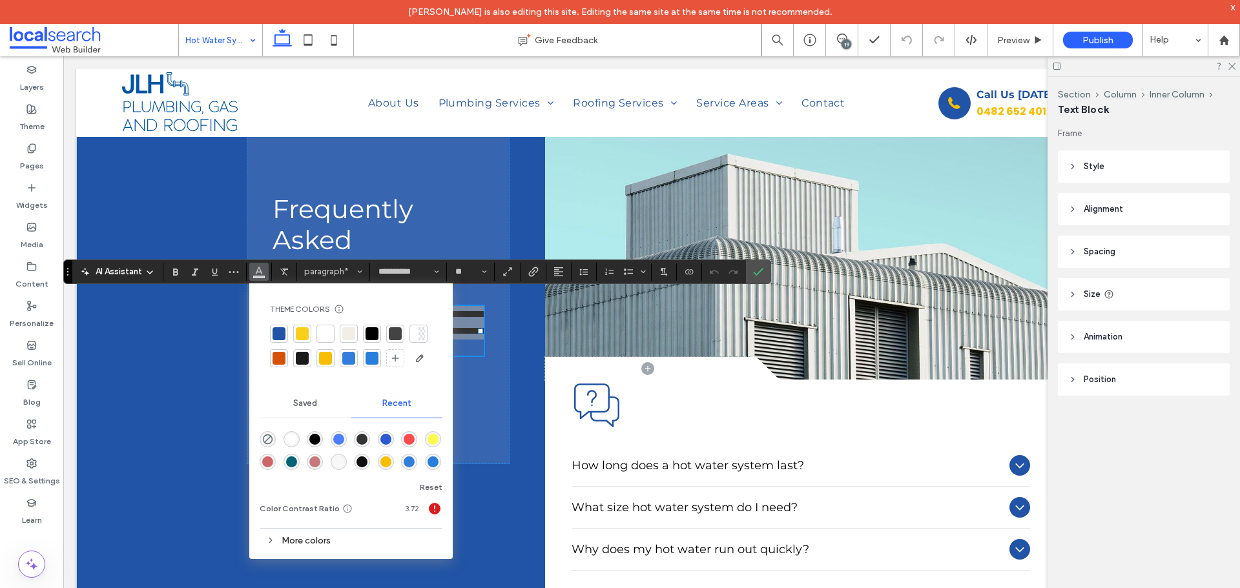
click at [292, 439] on div "rgba(255, 255, 255, 1)" at bounding box center [291, 439] width 11 height 11
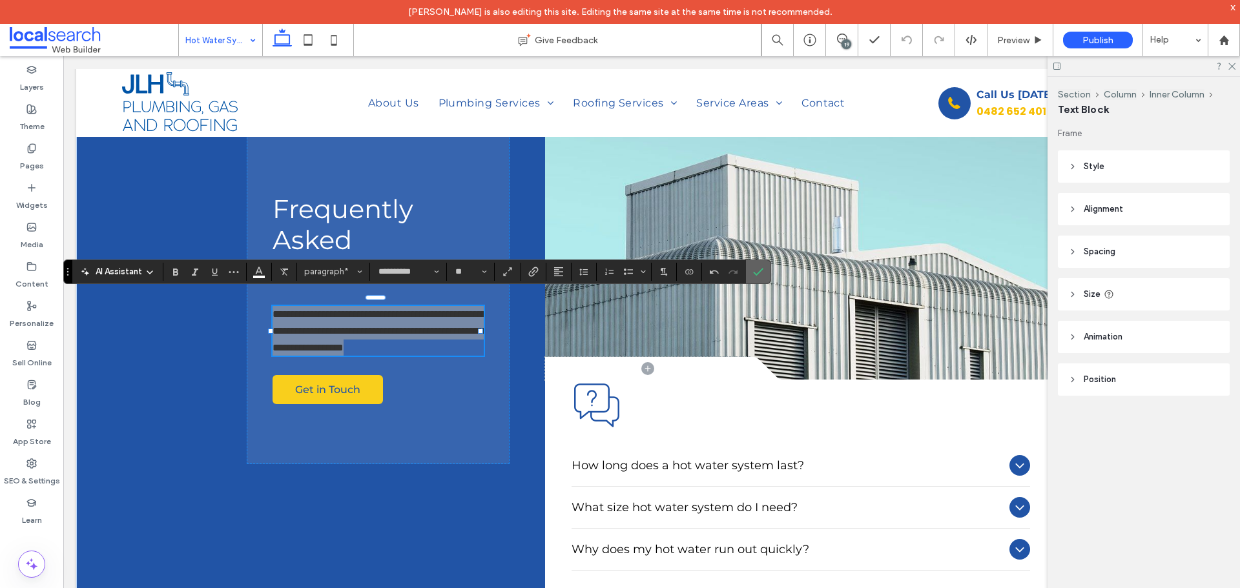
click at [753, 268] on icon "Confirm" at bounding box center [758, 272] width 10 height 10
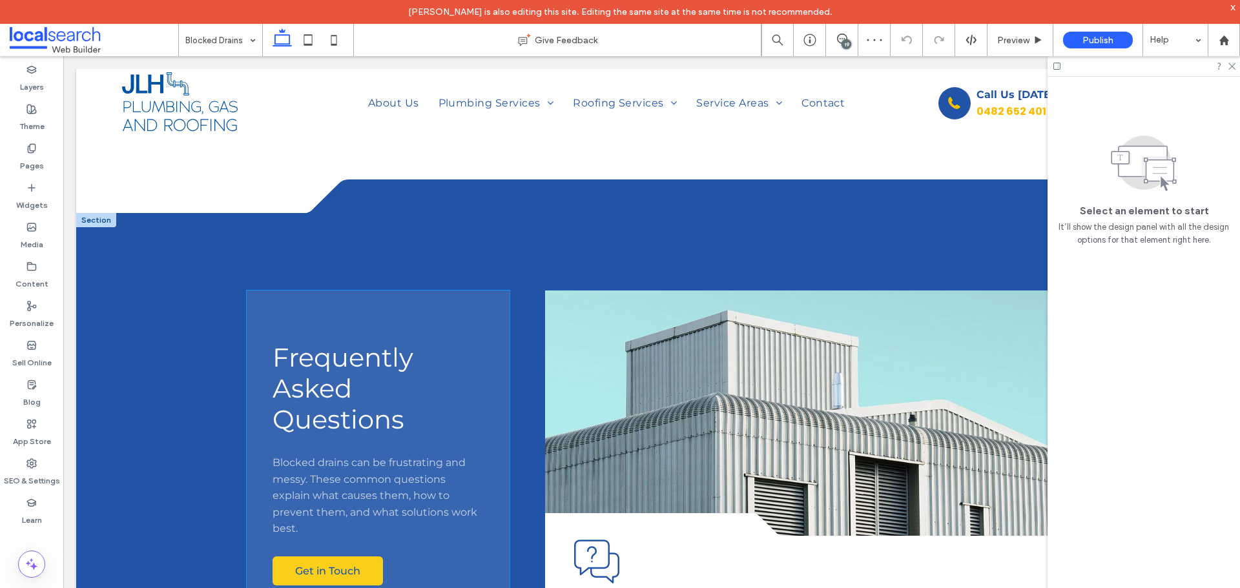
scroll to position [1356, 0]
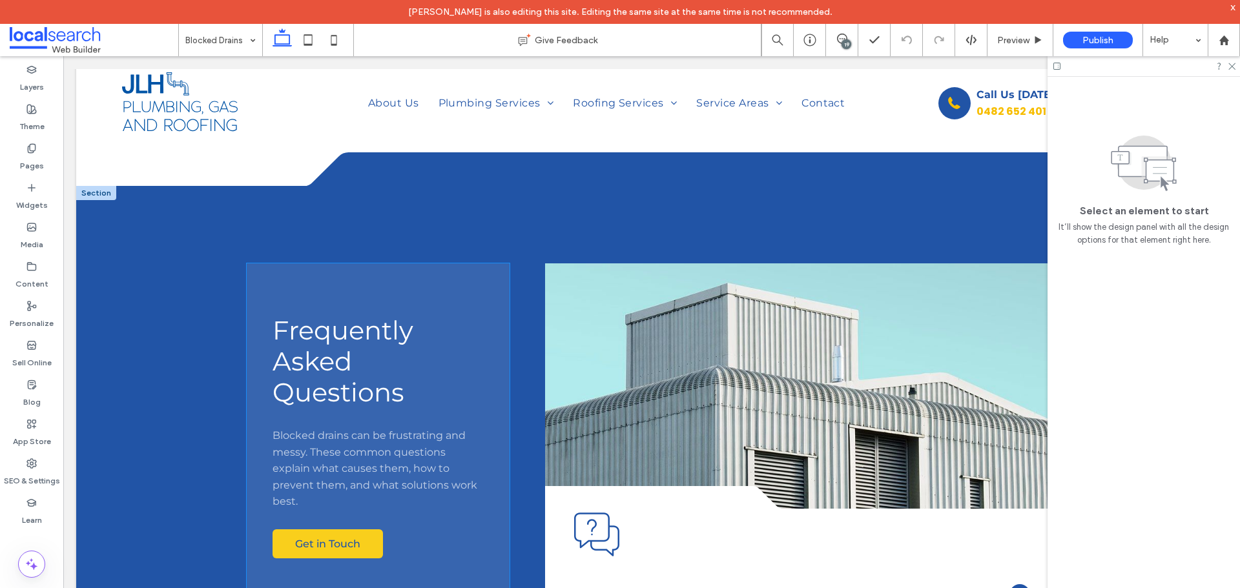
click at [369, 447] on span "Blocked drains can be frustrating and messy. These common questions explain wha…" at bounding box center [374, 468] width 205 height 78
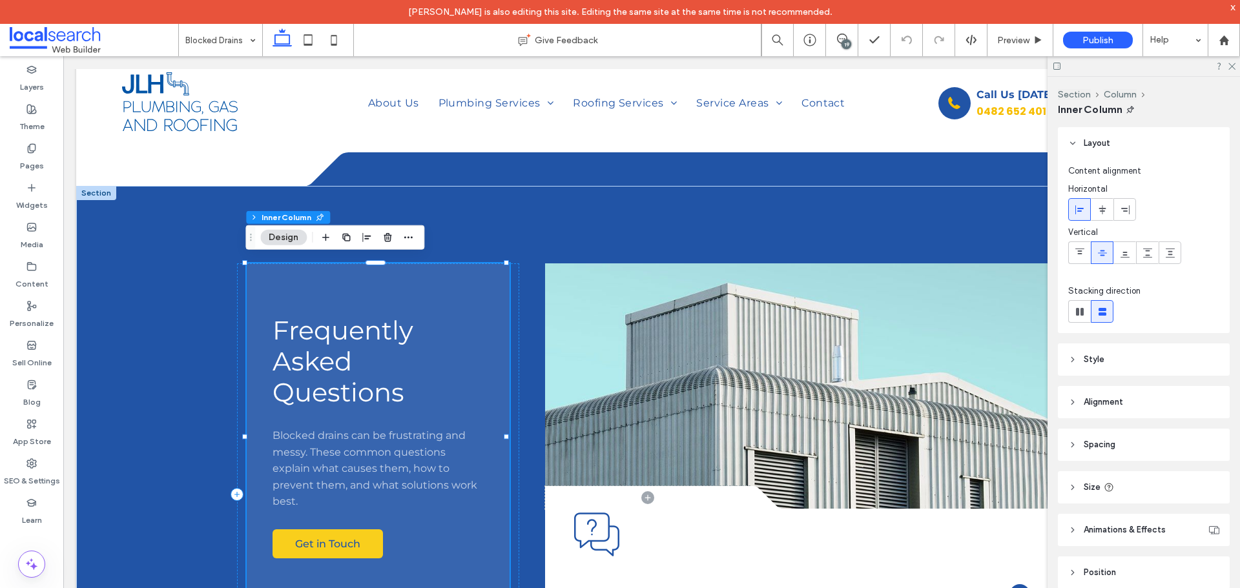
click at [369, 447] on span "Blocked drains can be frustrating and messy. These common questions explain wha…" at bounding box center [374, 468] width 205 height 78
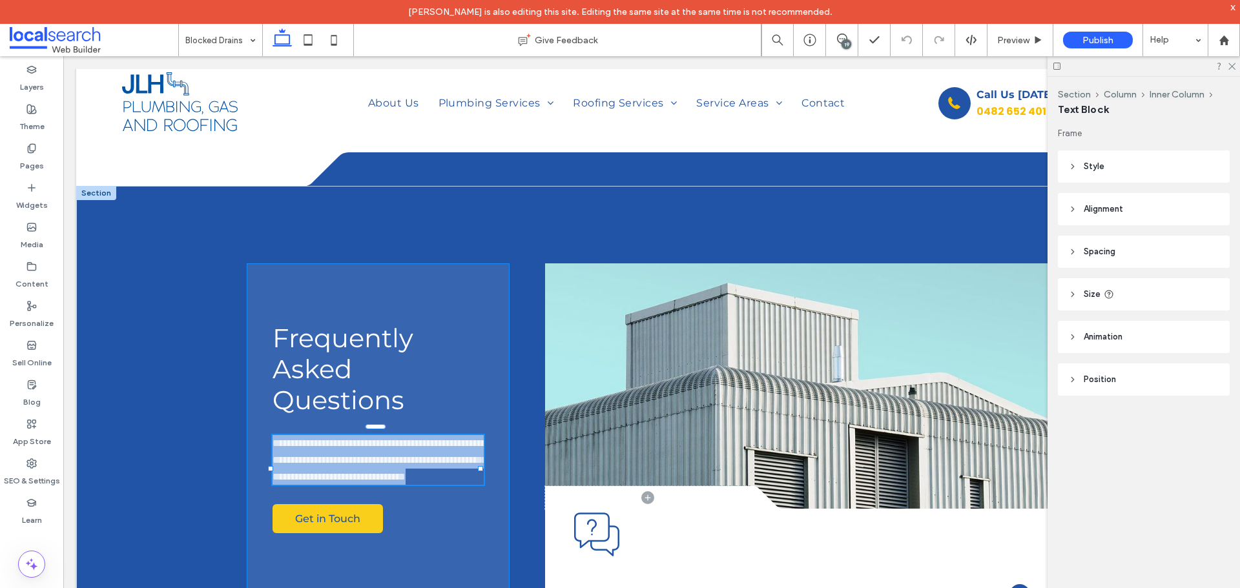
type input "**********"
type input "**"
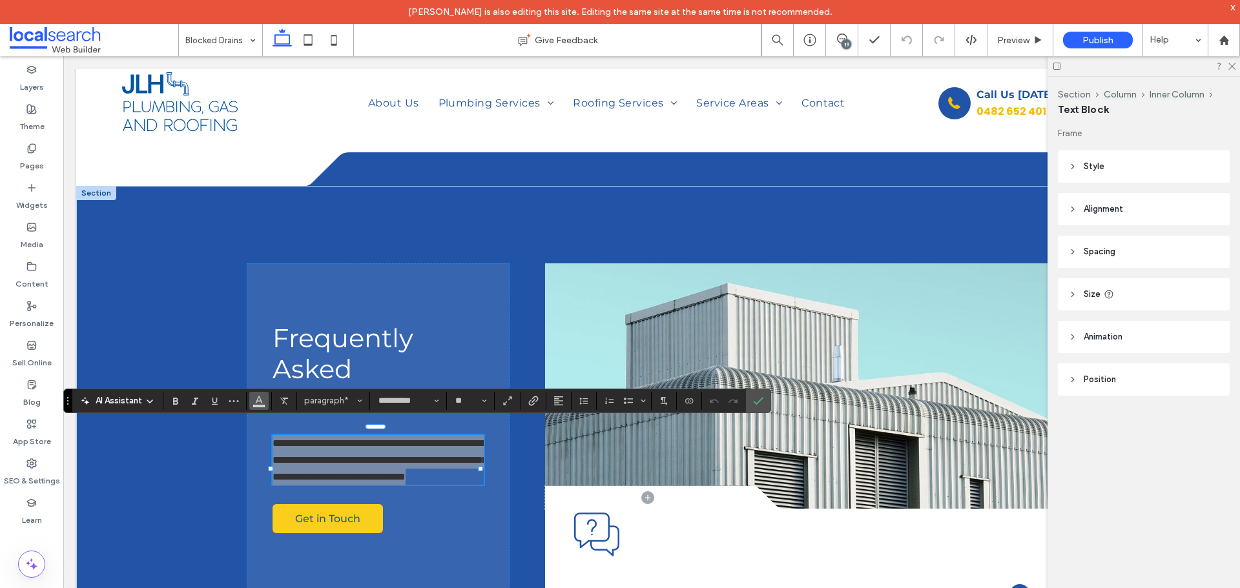
click at [254, 397] on icon "Color" at bounding box center [259, 400] width 10 height 10
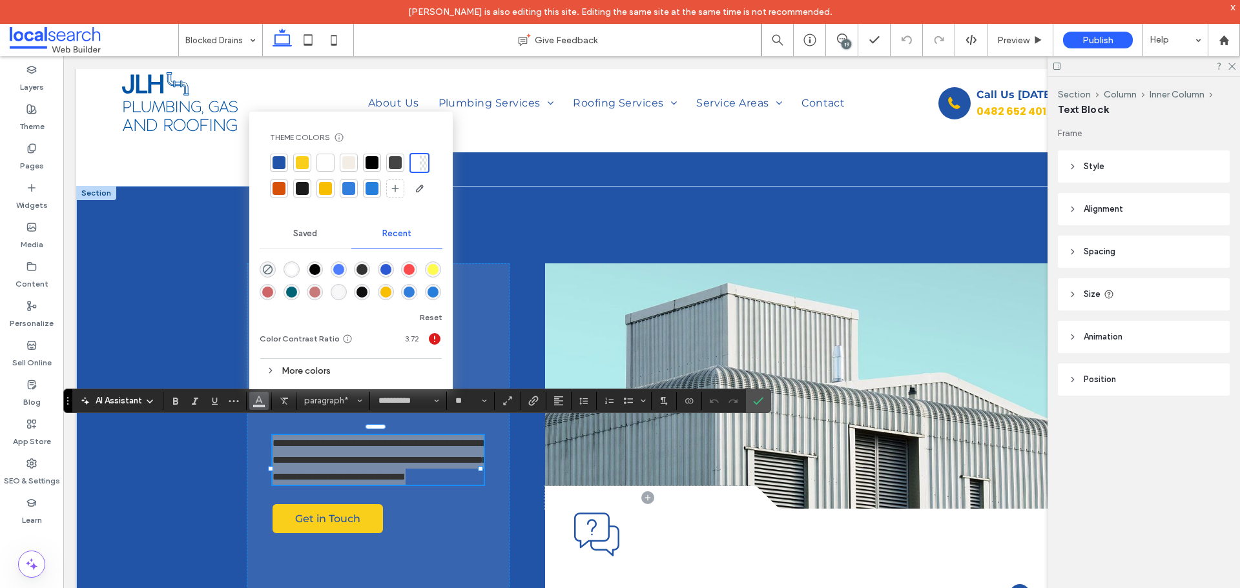
click at [296, 269] on div "rgba(255, 255, 255, 1)" at bounding box center [291, 269] width 11 height 11
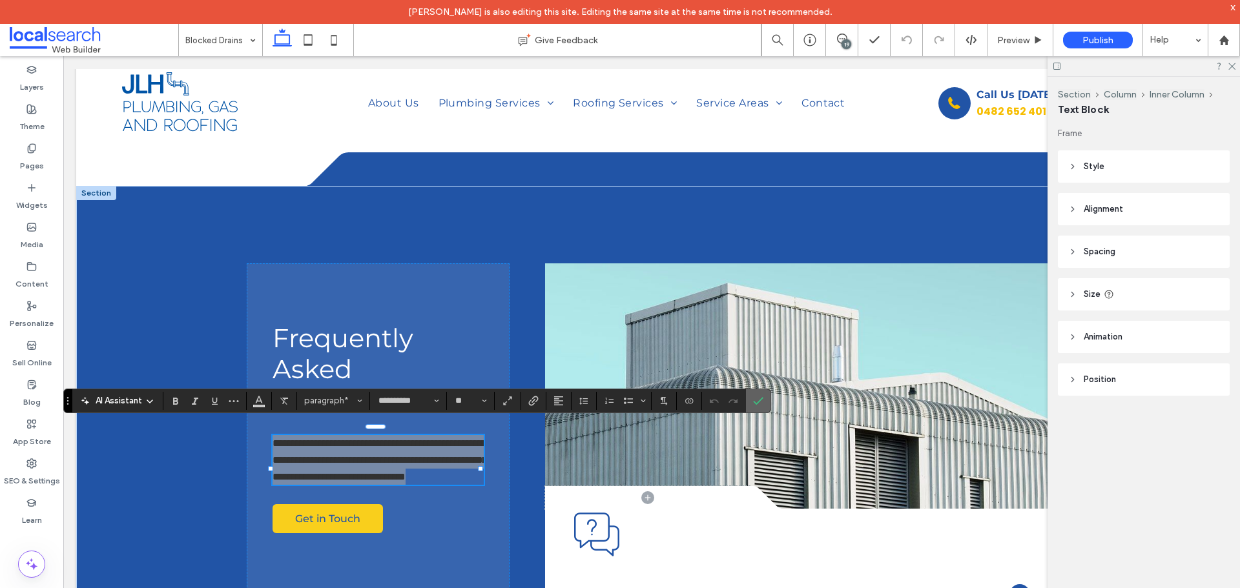
click at [754, 395] on label "Confirm" at bounding box center [757, 400] width 19 height 23
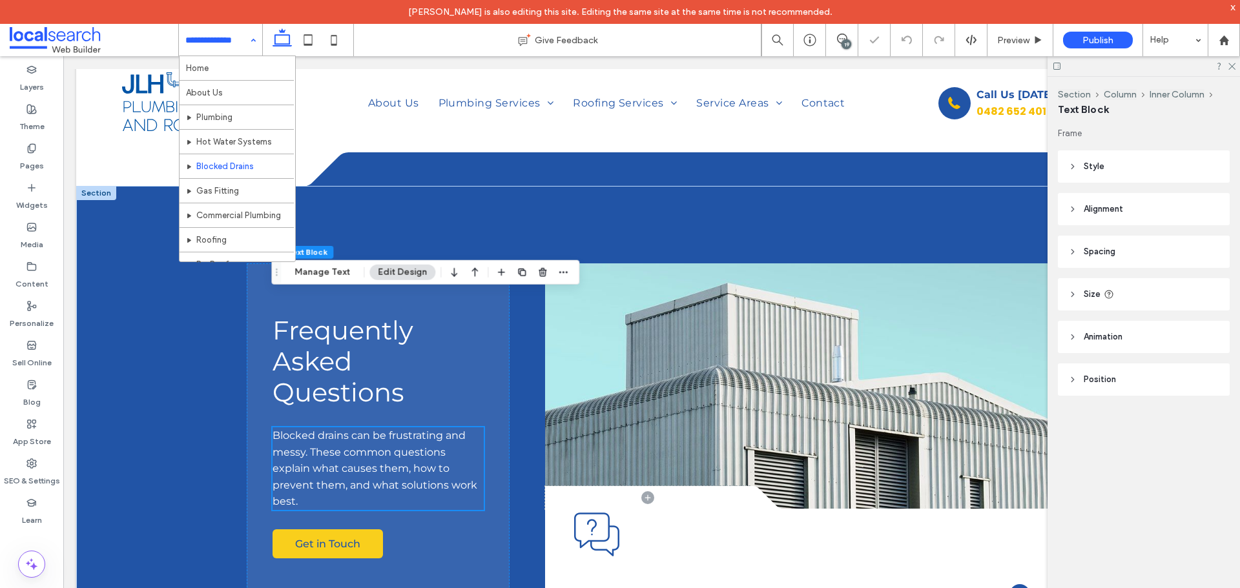
scroll to position [1485, 0]
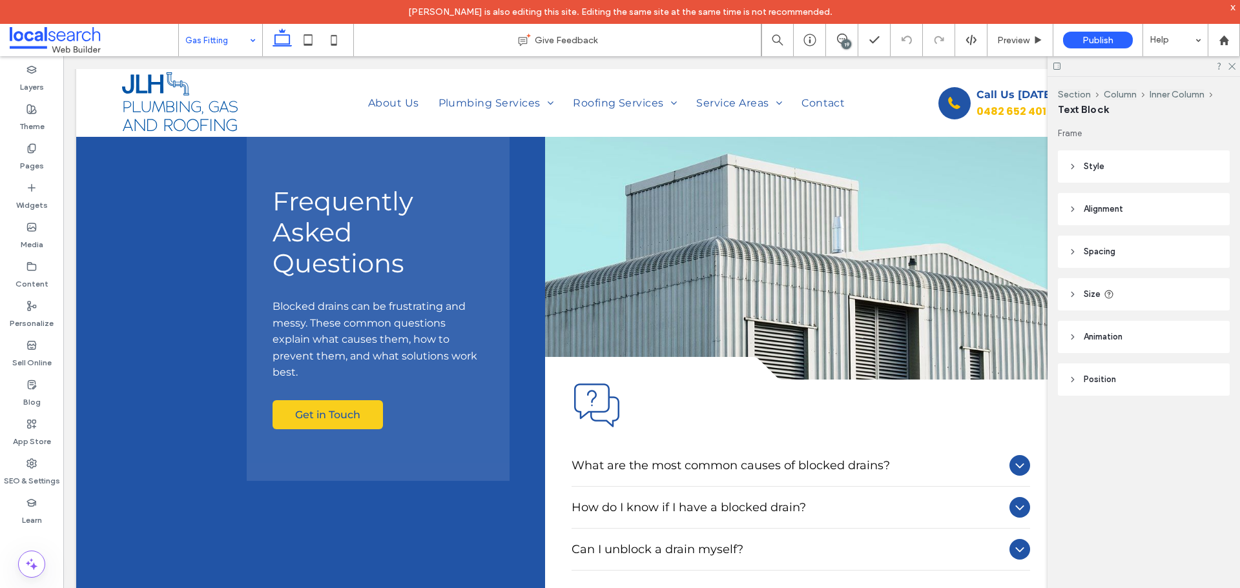
type input "**********"
type input "**"
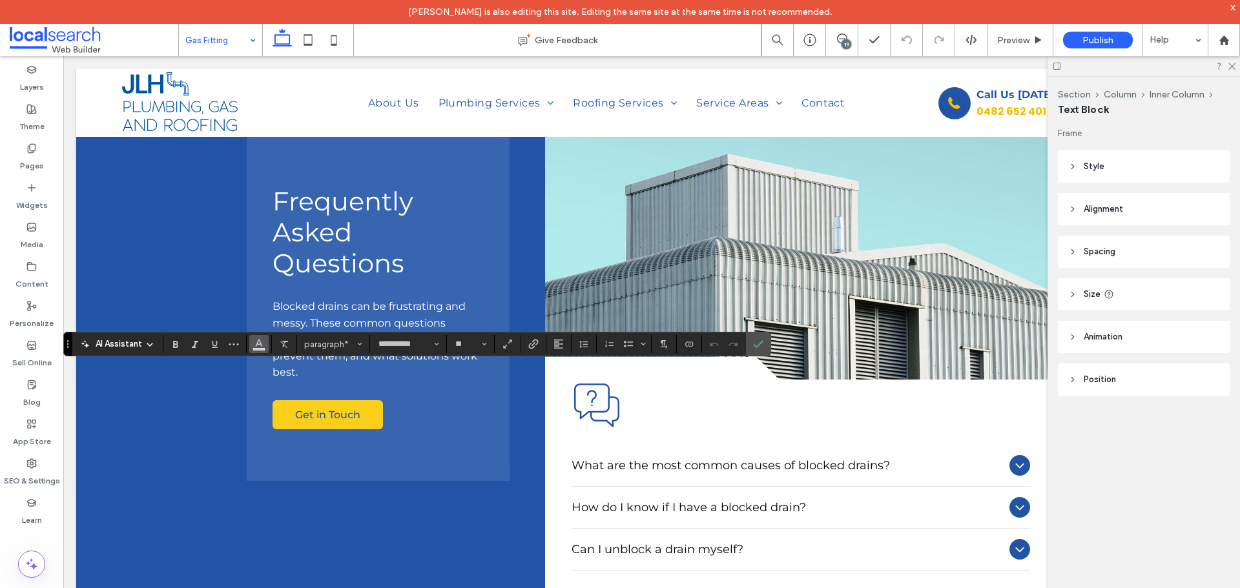
click at [255, 344] on icon "Color" at bounding box center [259, 343] width 10 height 10
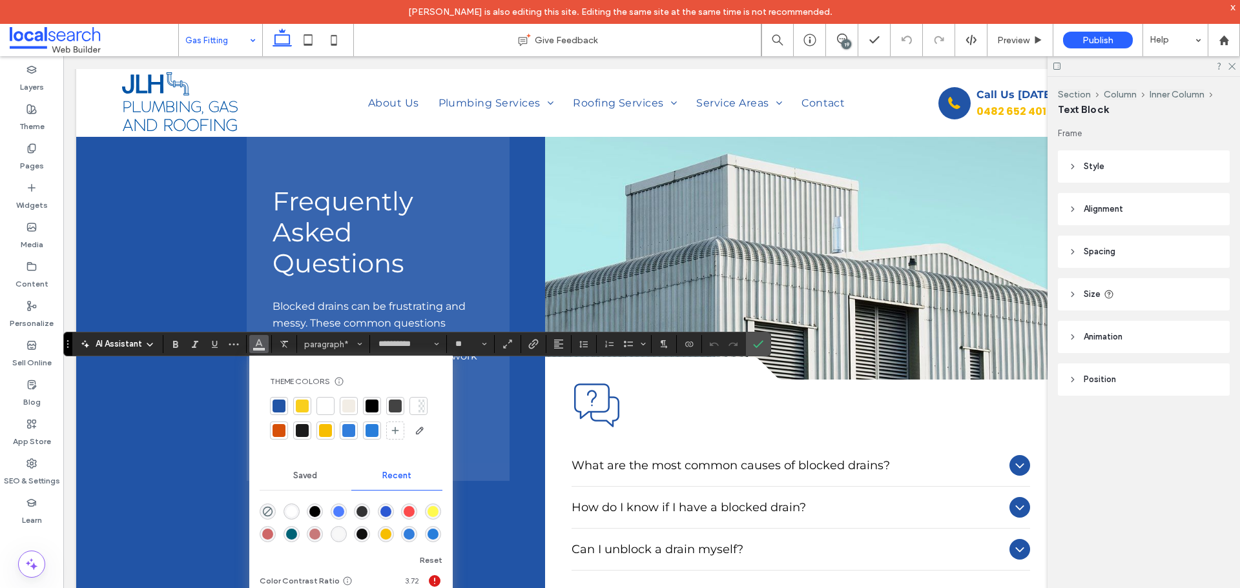
click at [292, 512] on div "rgba(255, 255, 255, 1)" at bounding box center [291, 511] width 11 height 11
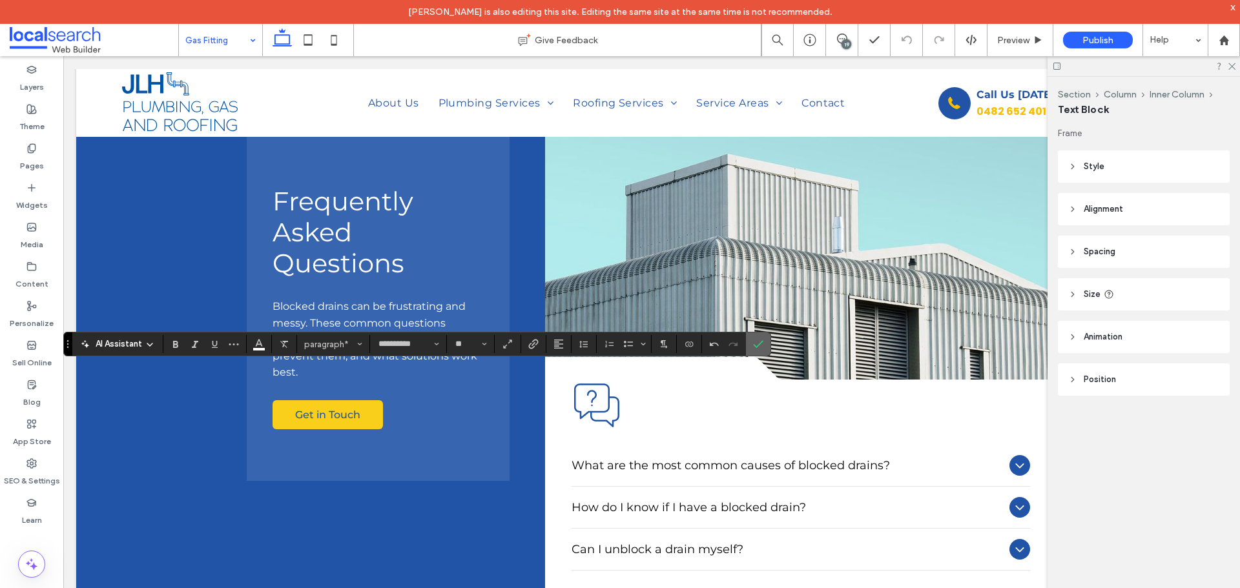
click at [753, 345] on icon "Confirm" at bounding box center [758, 344] width 10 height 10
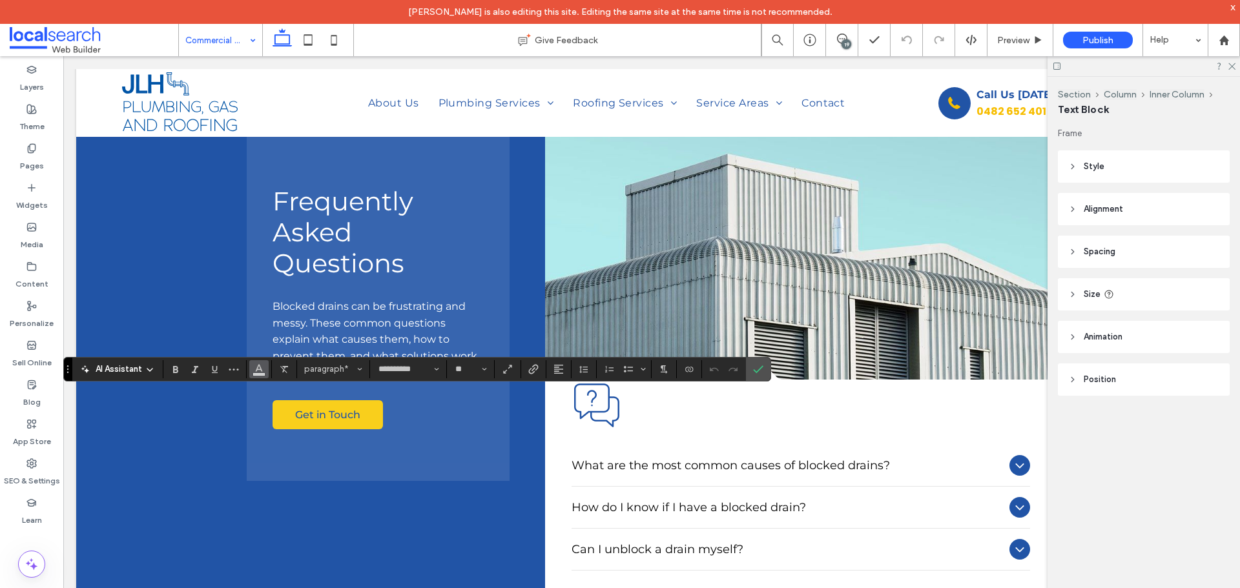
click at [258, 373] on icon "Color" at bounding box center [259, 368] width 10 height 10
click at [259, 373] on icon "Color" at bounding box center [259, 368] width 10 height 10
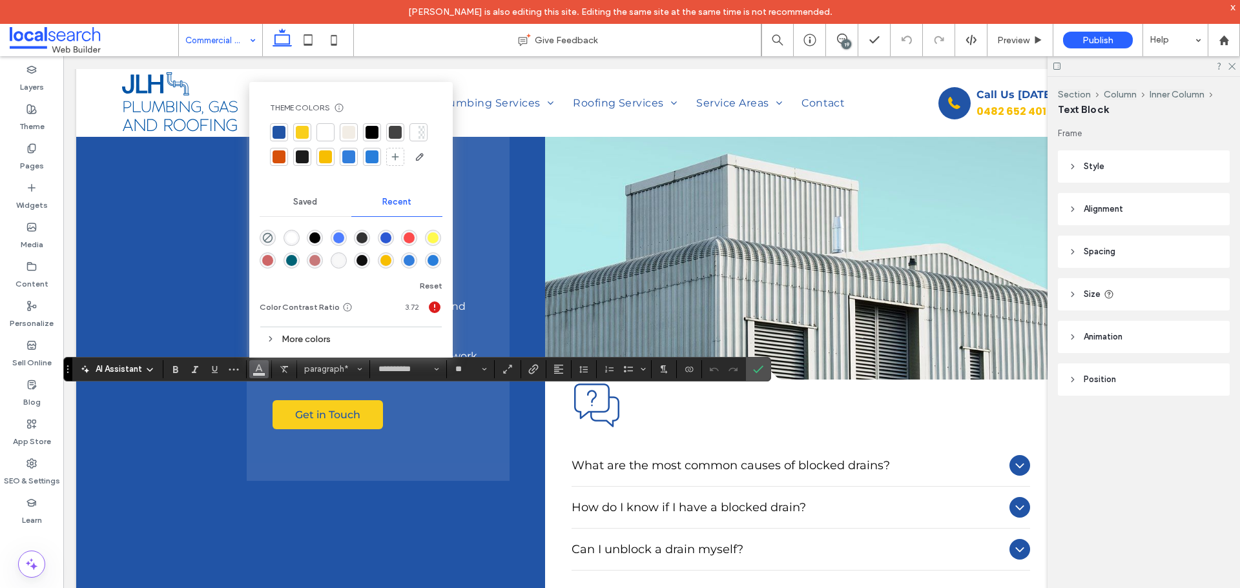
click at [288, 239] on div "rgba(255, 255, 255, 1)" at bounding box center [291, 237] width 11 height 11
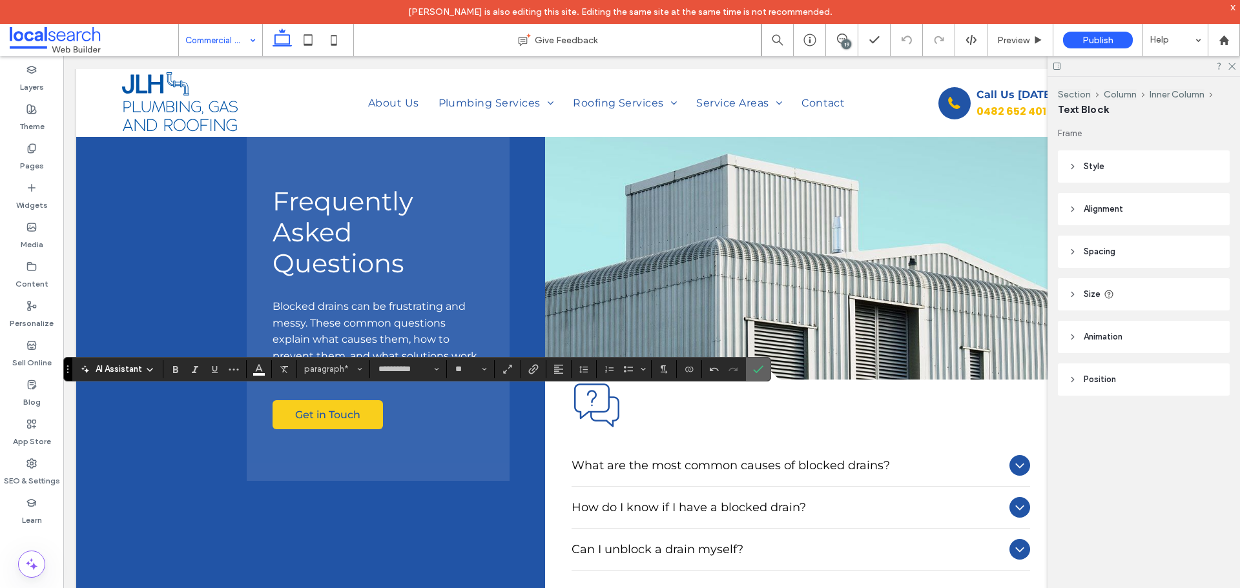
click at [755, 367] on icon "Confirm" at bounding box center [758, 369] width 10 height 10
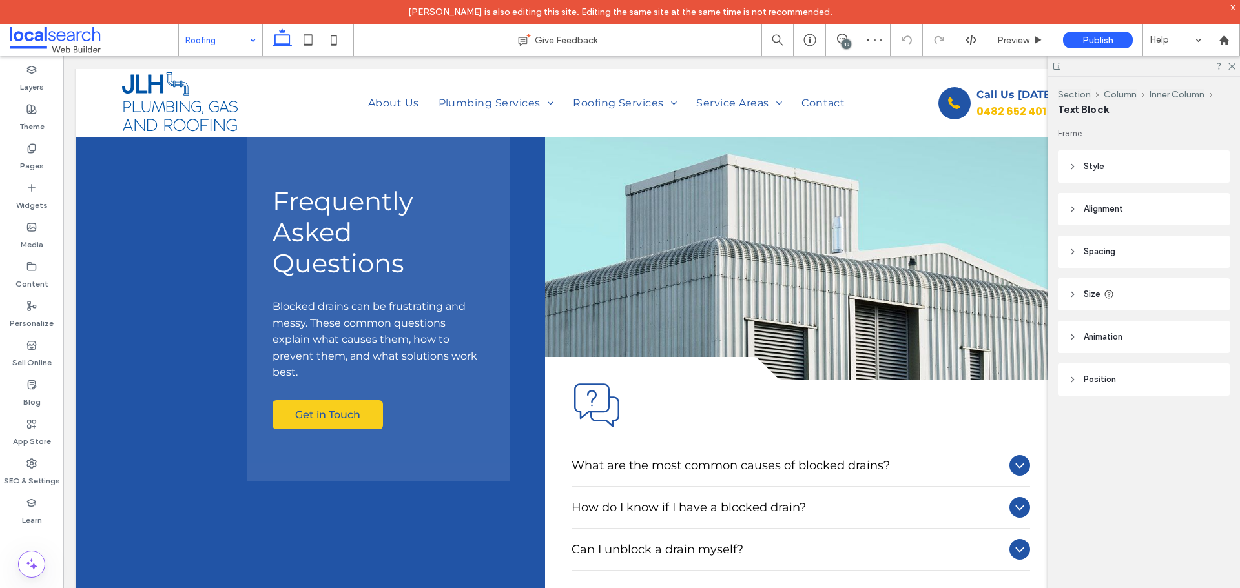
type input "**********"
type input "**"
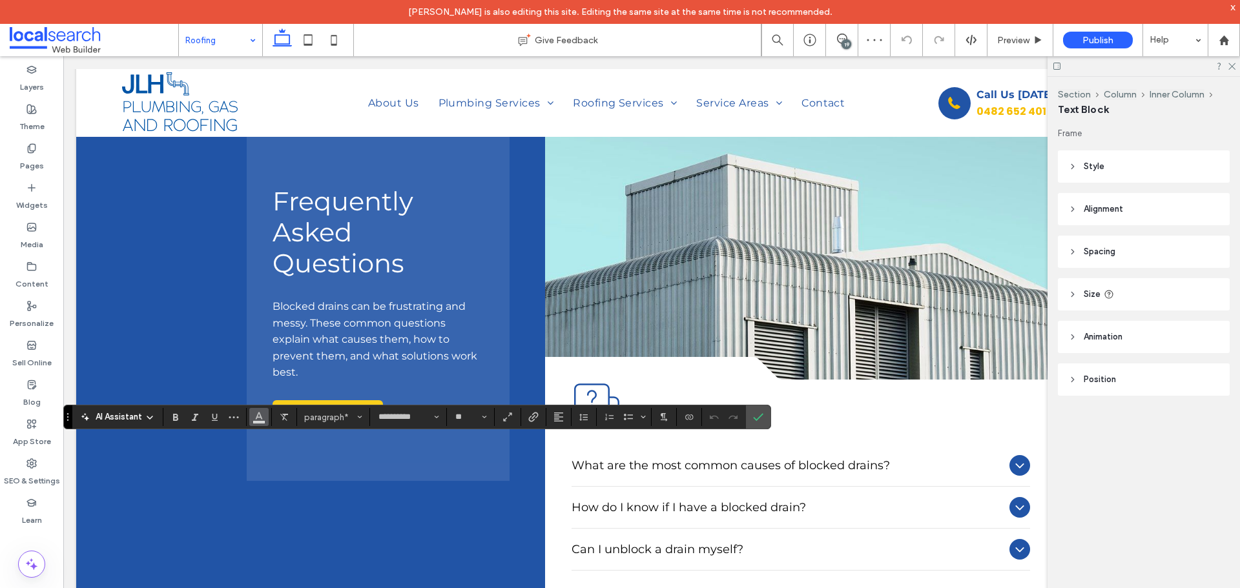
click at [260, 419] on icon "Color" at bounding box center [259, 416] width 10 height 10
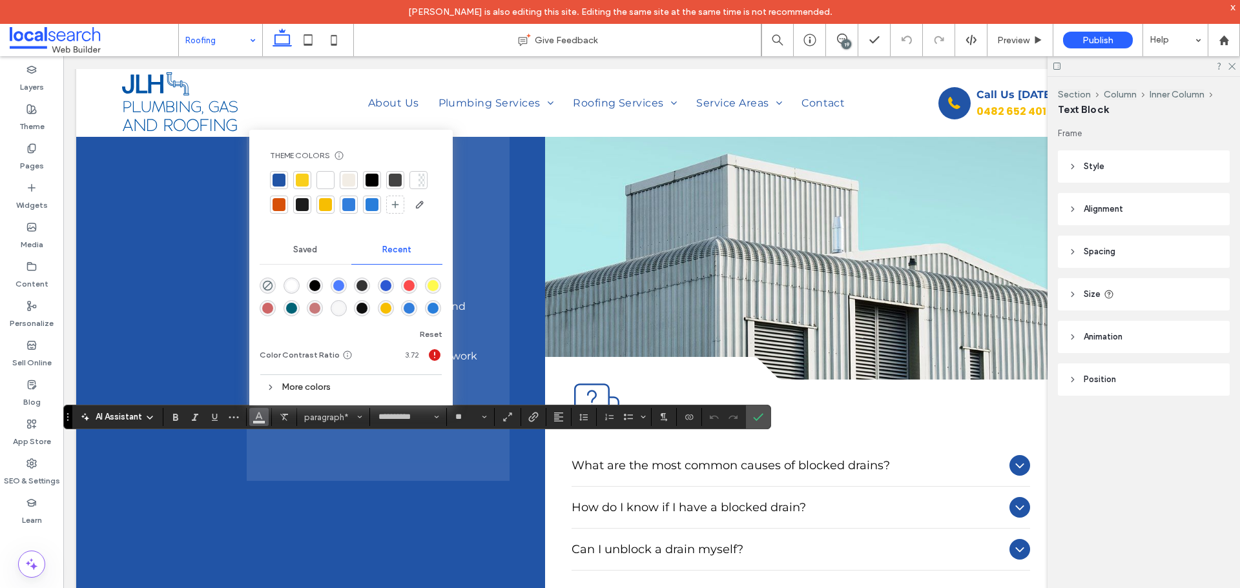
click at [294, 285] on div "rgba(255, 255, 255, 1)" at bounding box center [291, 285] width 11 height 11
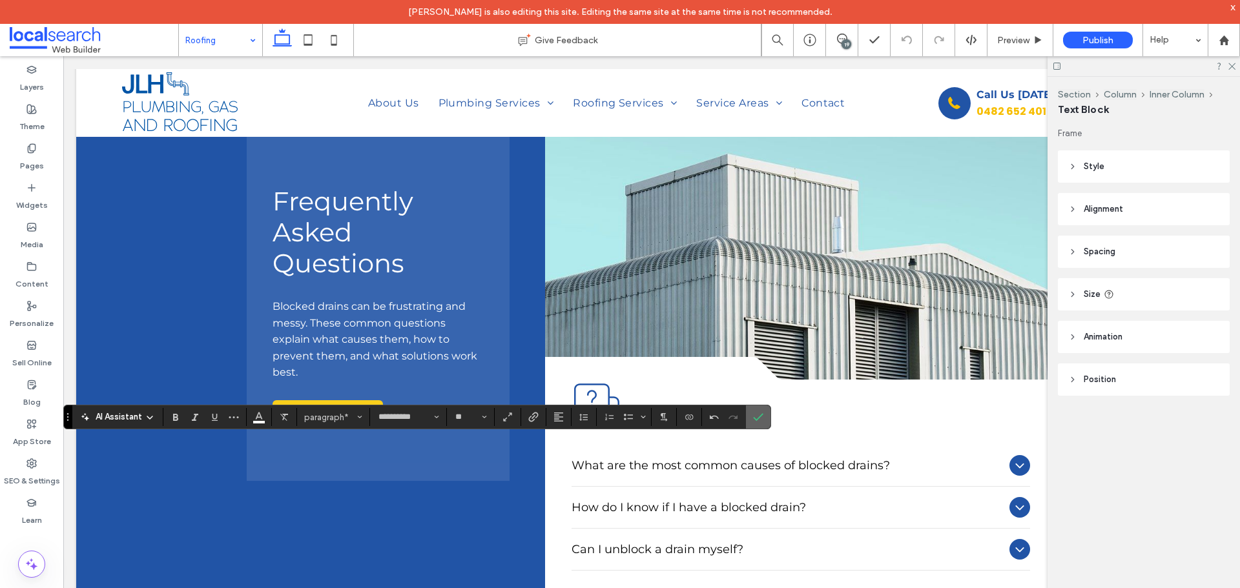
click at [760, 415] on icon "Confirm" at bounding box center [758, 417] width 10 height 10
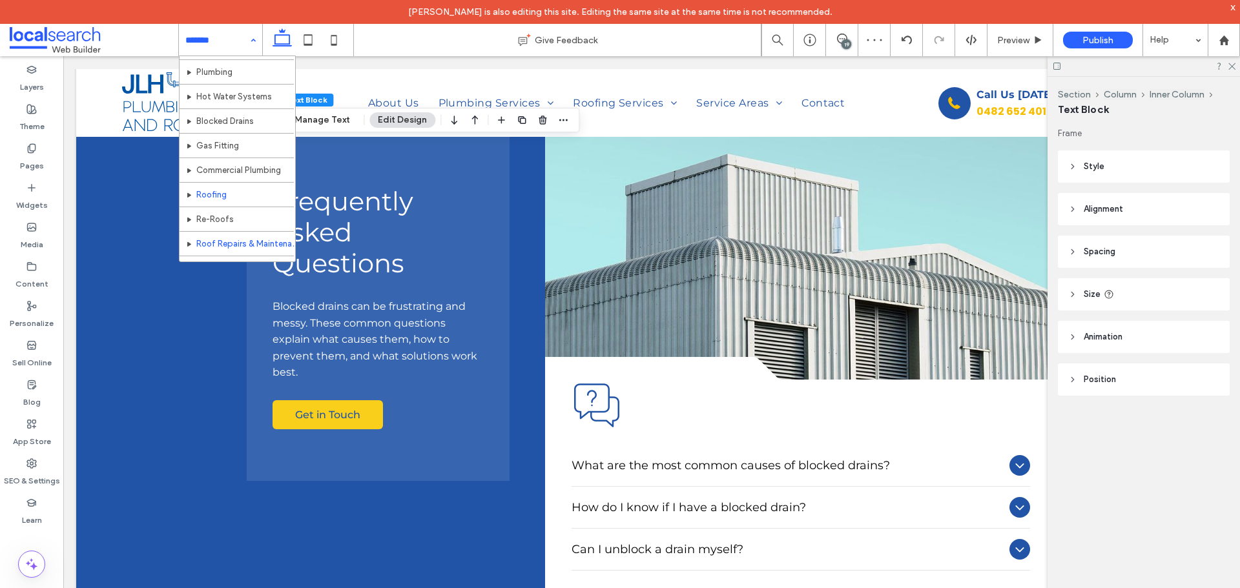
scroll to position [65, 0]
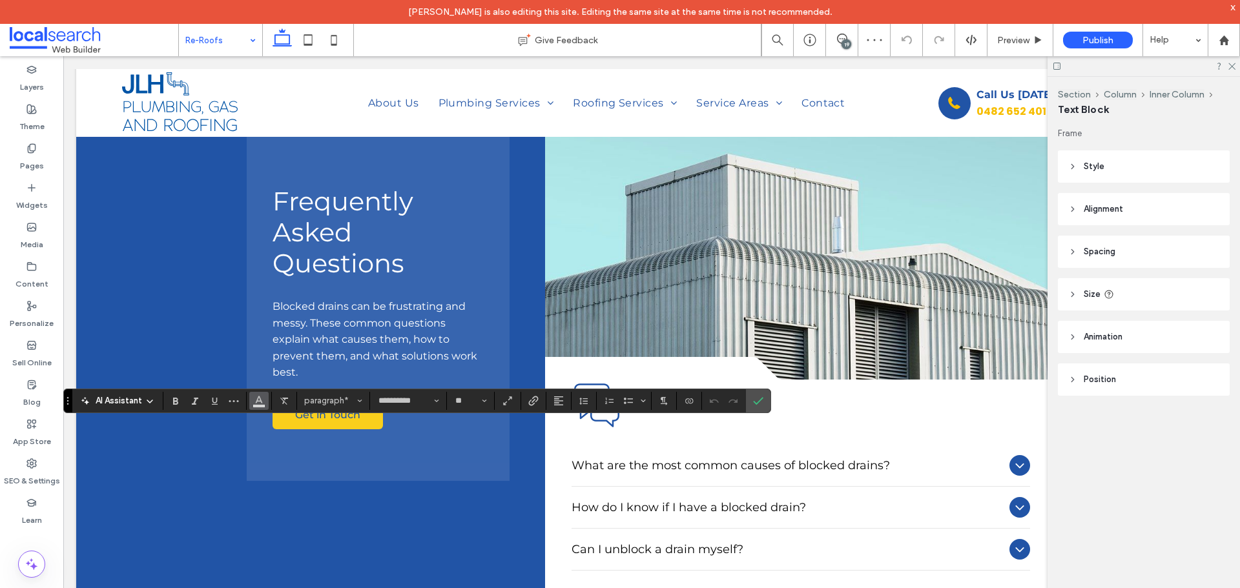
click at [258, 400] on icon "Color" at bounding box center [259, 400] width 10 height 10
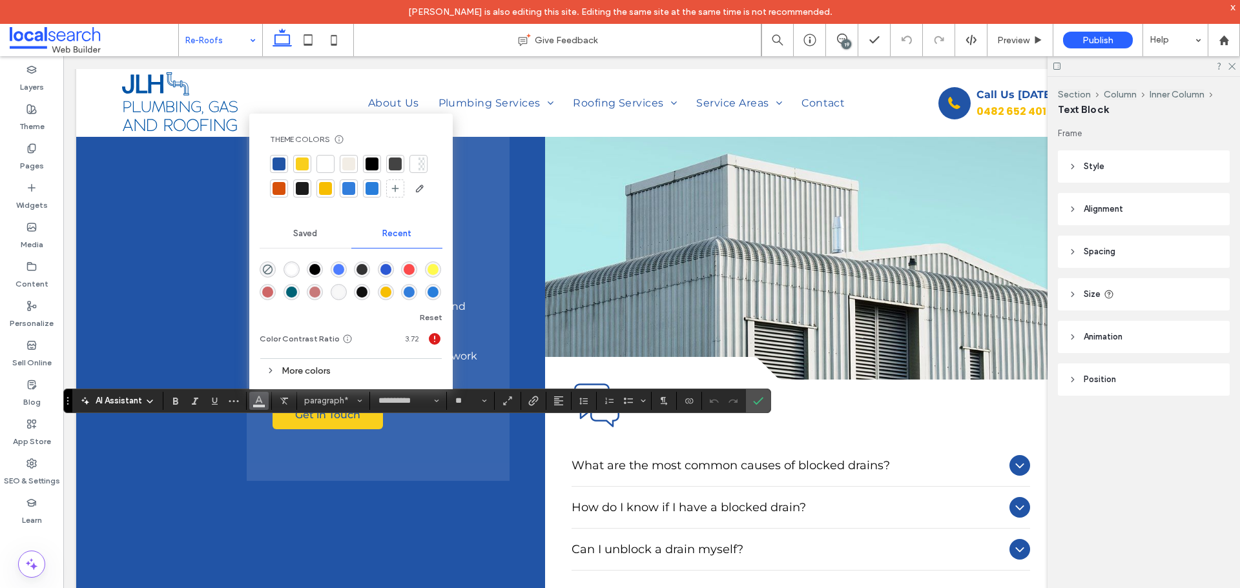
click at [296, 271] on div "rgba(255, 255, 255, 1)" at bounding box center [291, 269] width 11 height 11
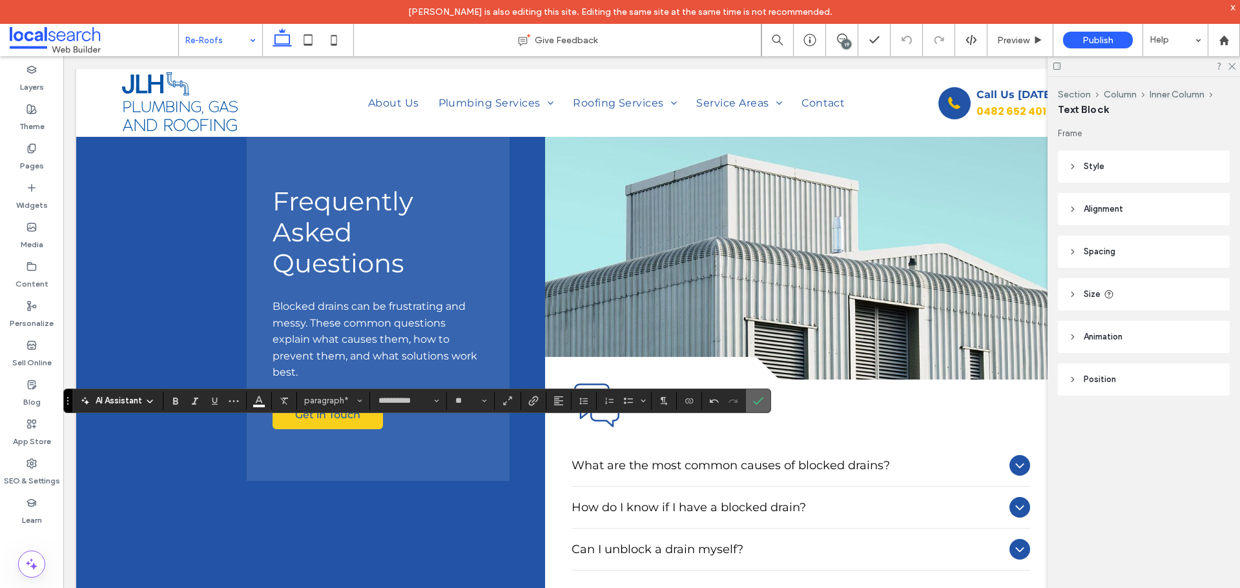
click at [748, 406] on label "Confirm" at bounding box center [757, 400] width 19 height 23
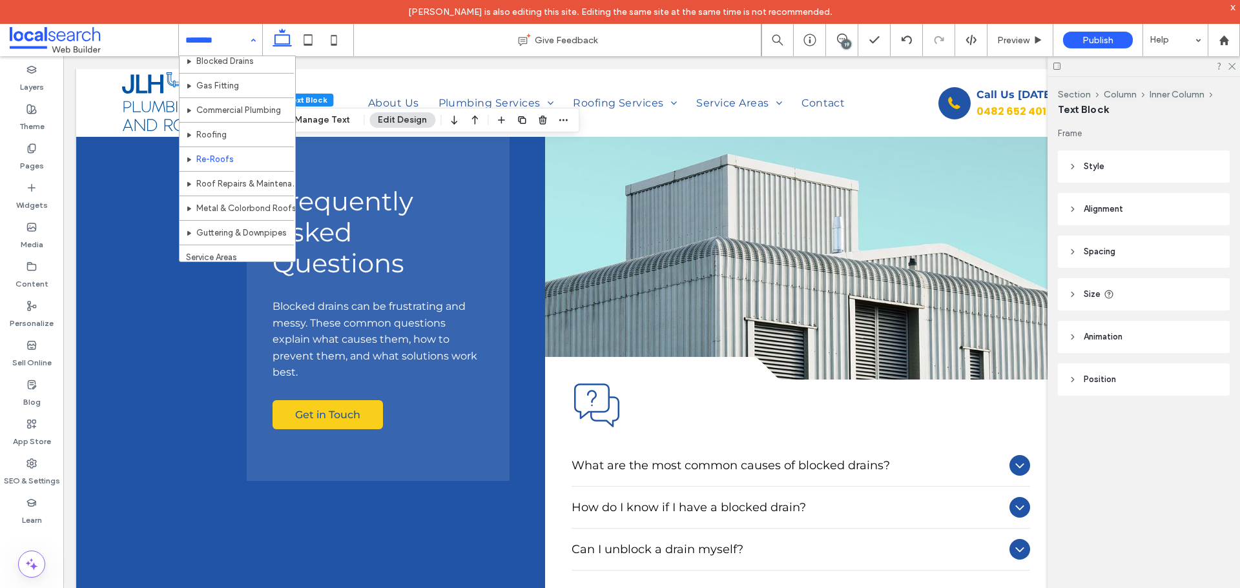
scroll to position [194, 0]
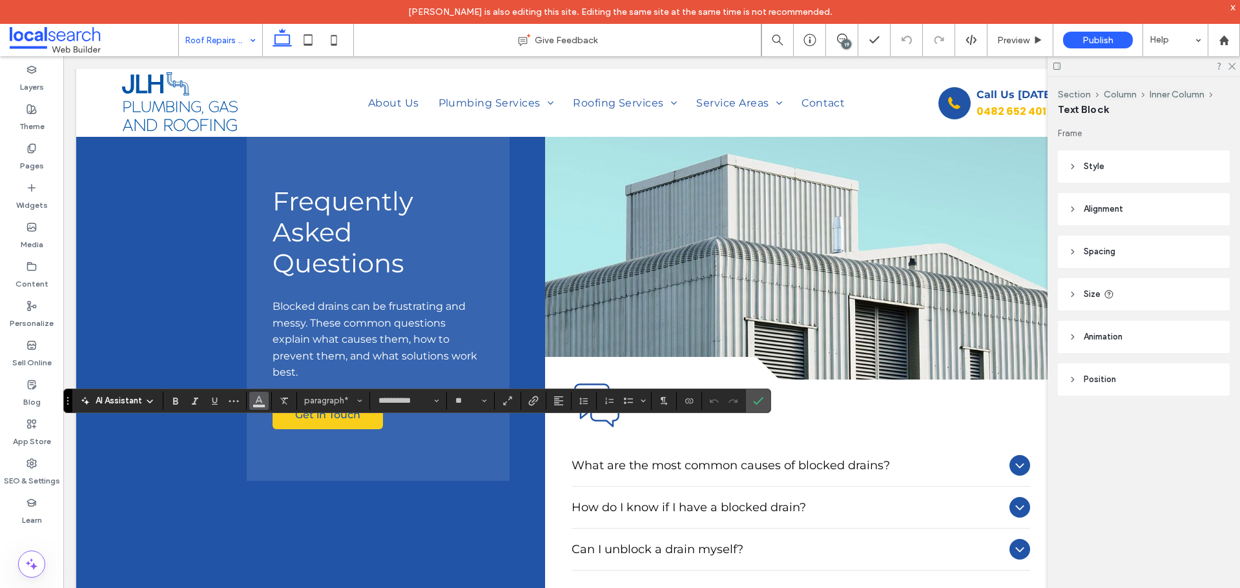
click at [263, 403] on icon "Color" at bounding box center [259, 400] width 10 height 10
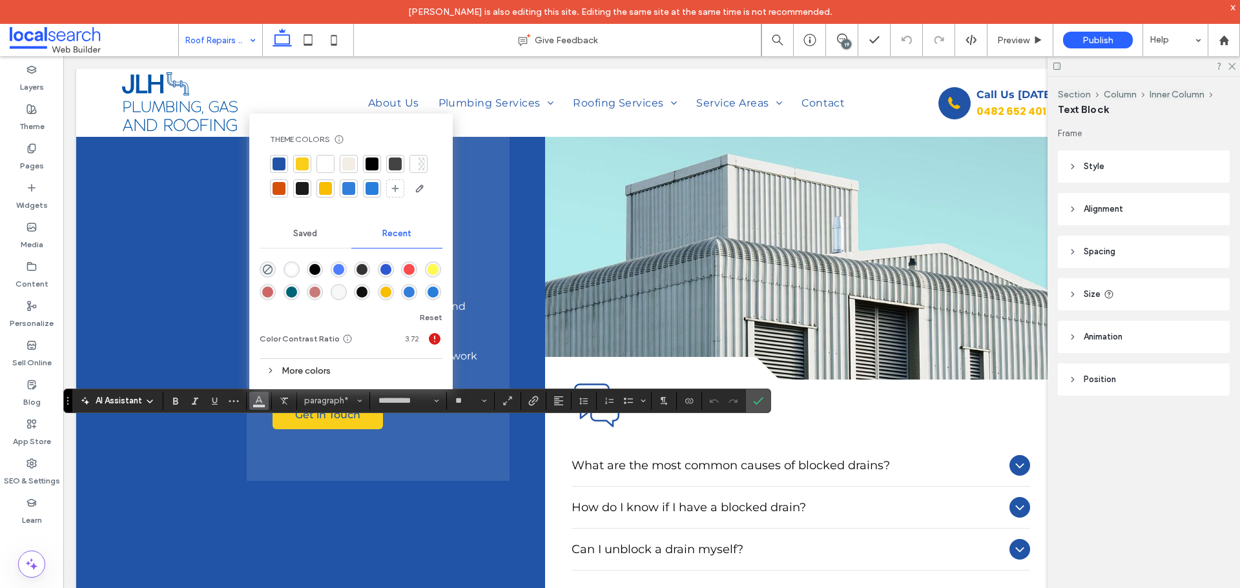
click at [285, 266] on div "rgba(255, 255, 255, 1)" at bounding box center [291, 269] width 16 height 16
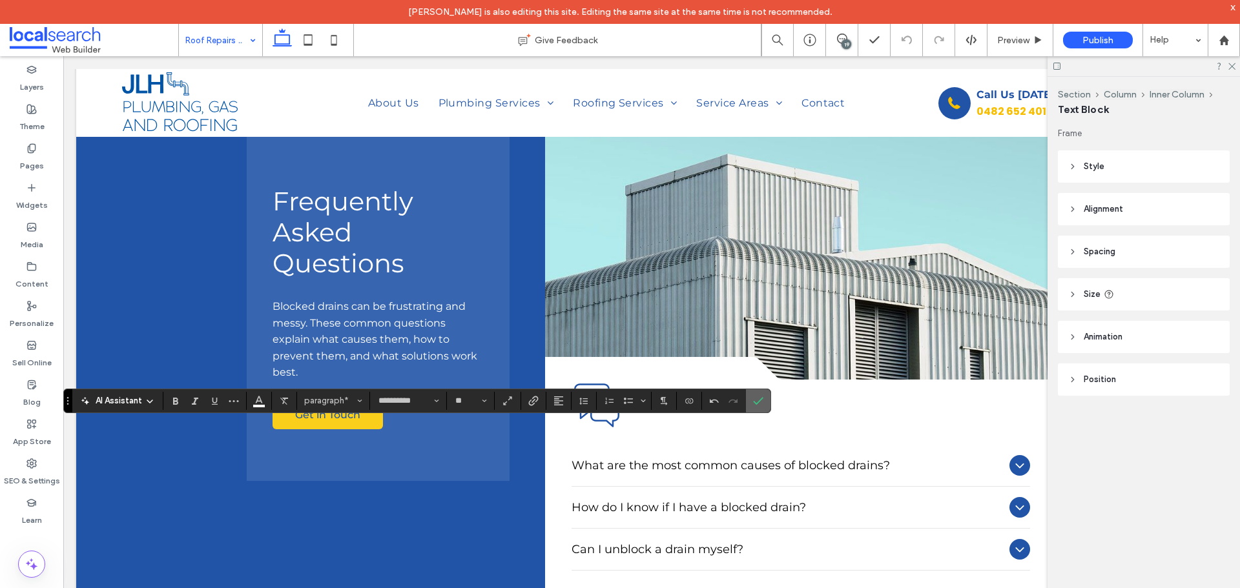
click at [757, 398] on icon "Confirm" at bounding box center [758, 401] width 10 height 10
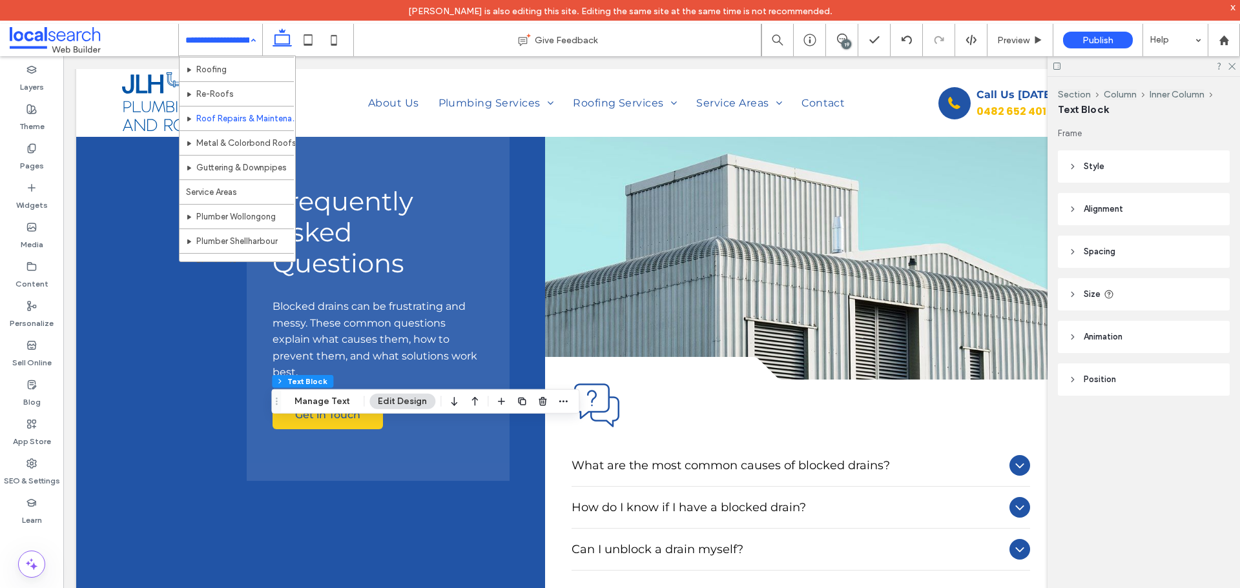
scroll to position [194, 0]
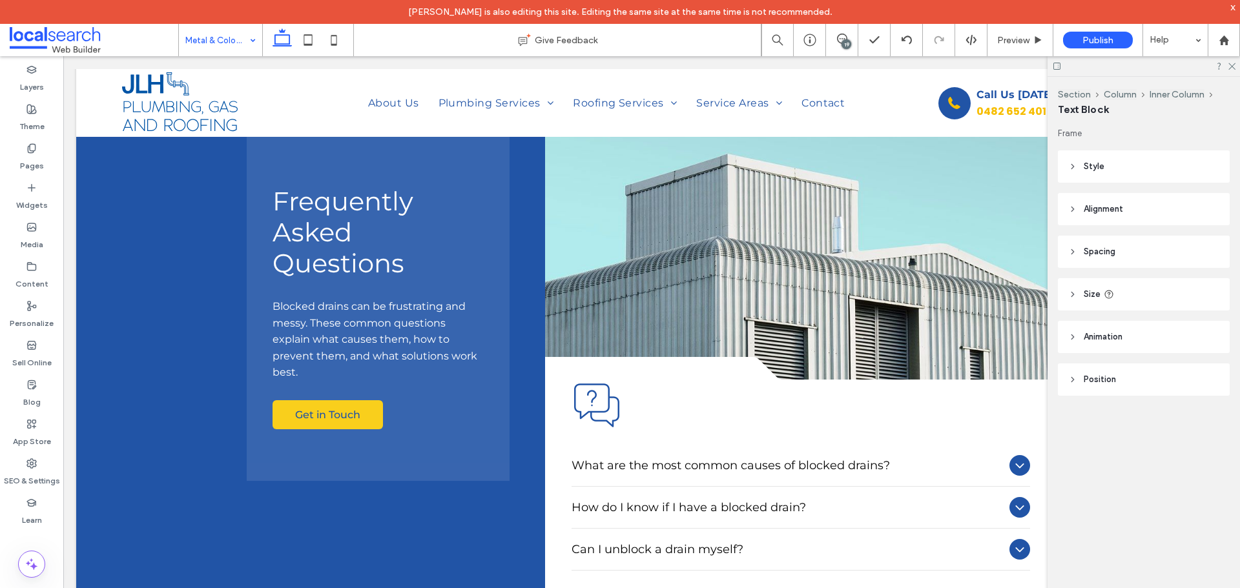
type input "**********"
type input "**"
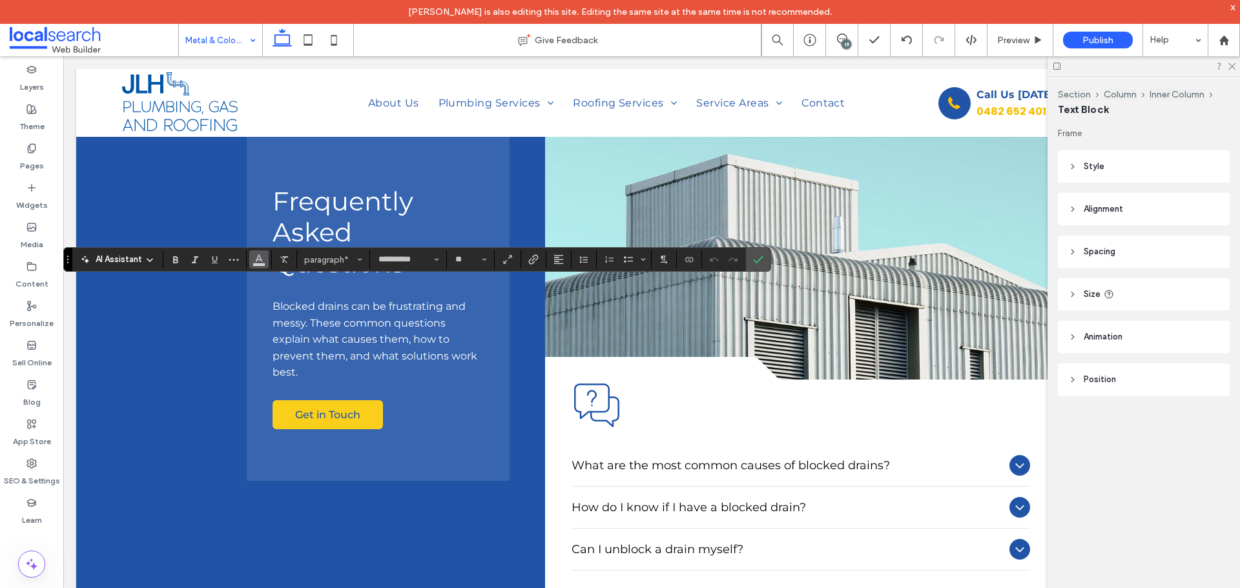
click at [256, 263] on span "Color" at bounding box center [259, 258] width 10 height 17
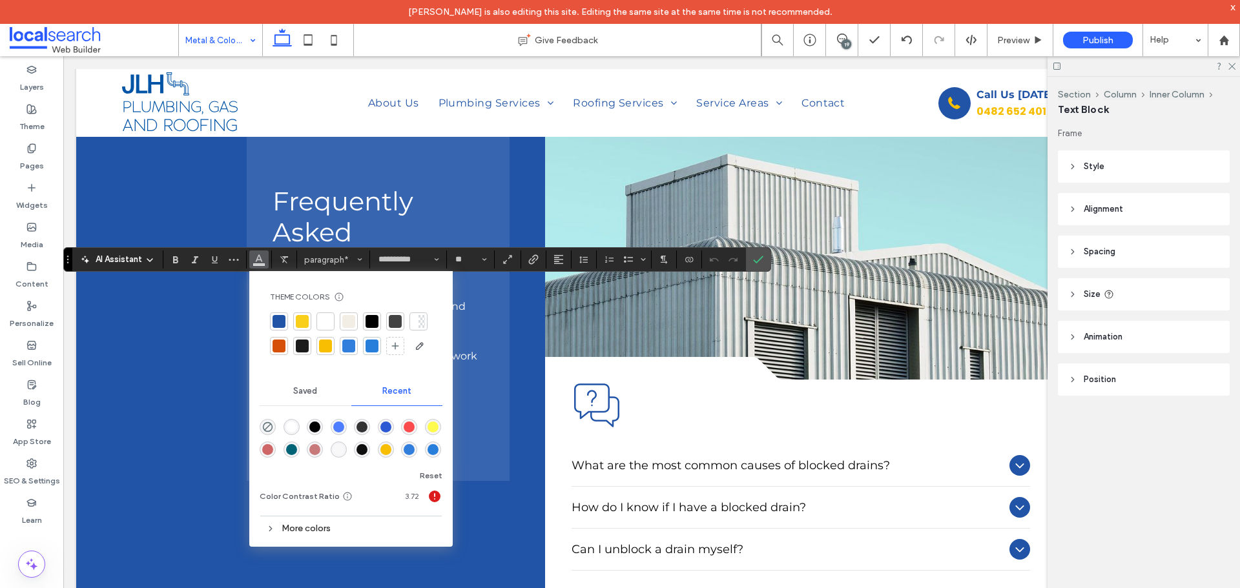
click at [294, 424] on div "rgba(255, 255, 255, 1)" at bounding box center [291, 427] width 11 height 11
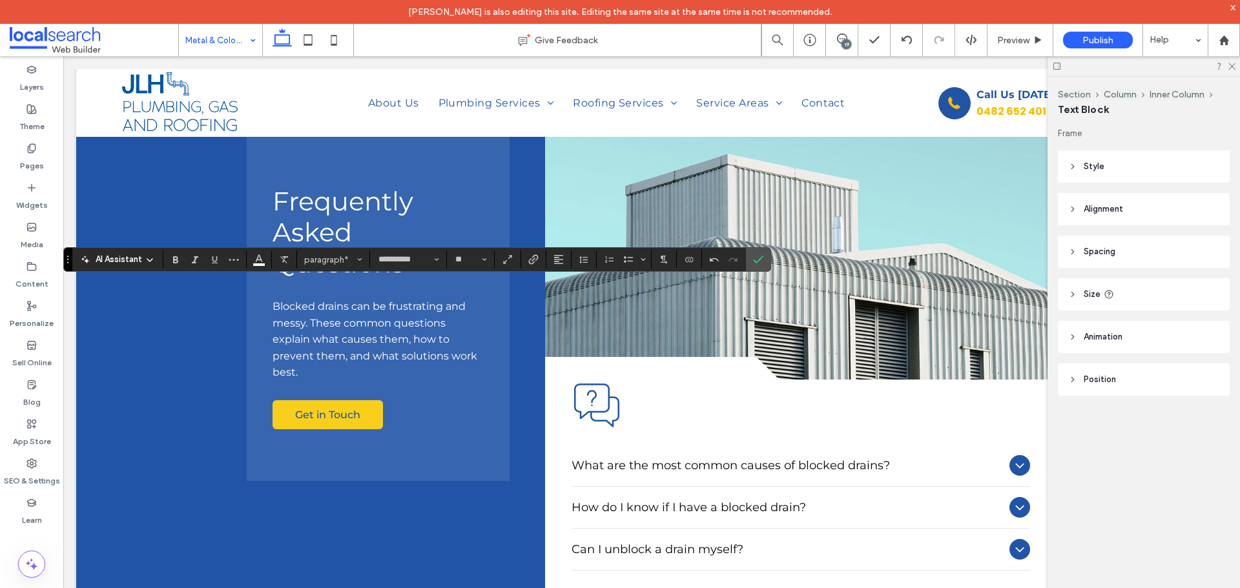
click at [754, 263] on icon "Confirm" at bounding box center [758, 259] width 10 height 10
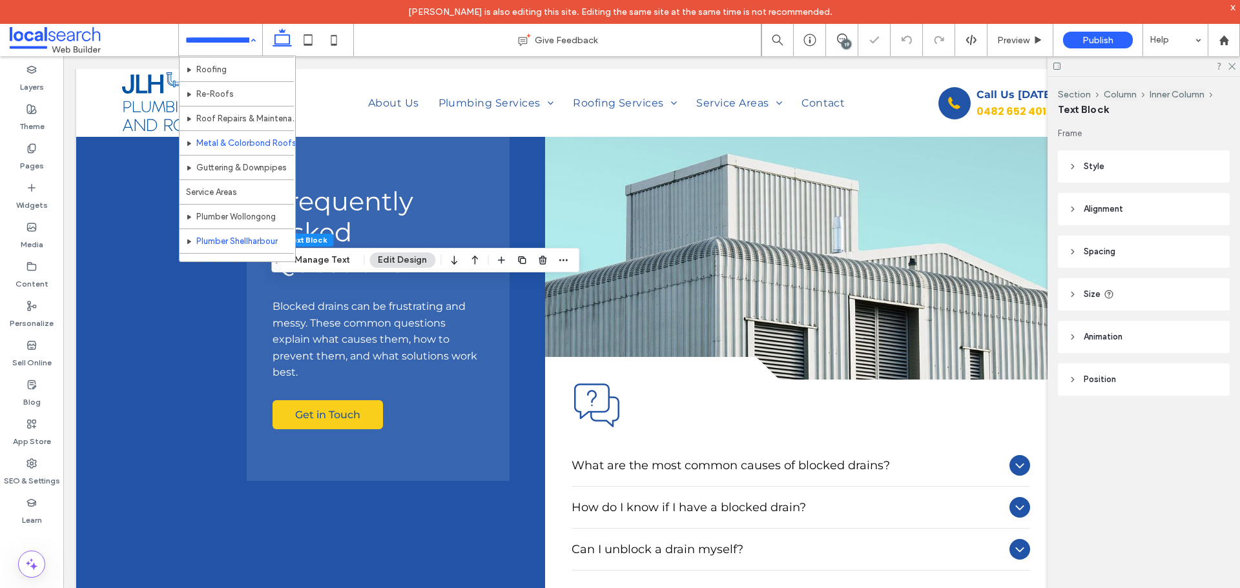
scroll to position [194, 0]
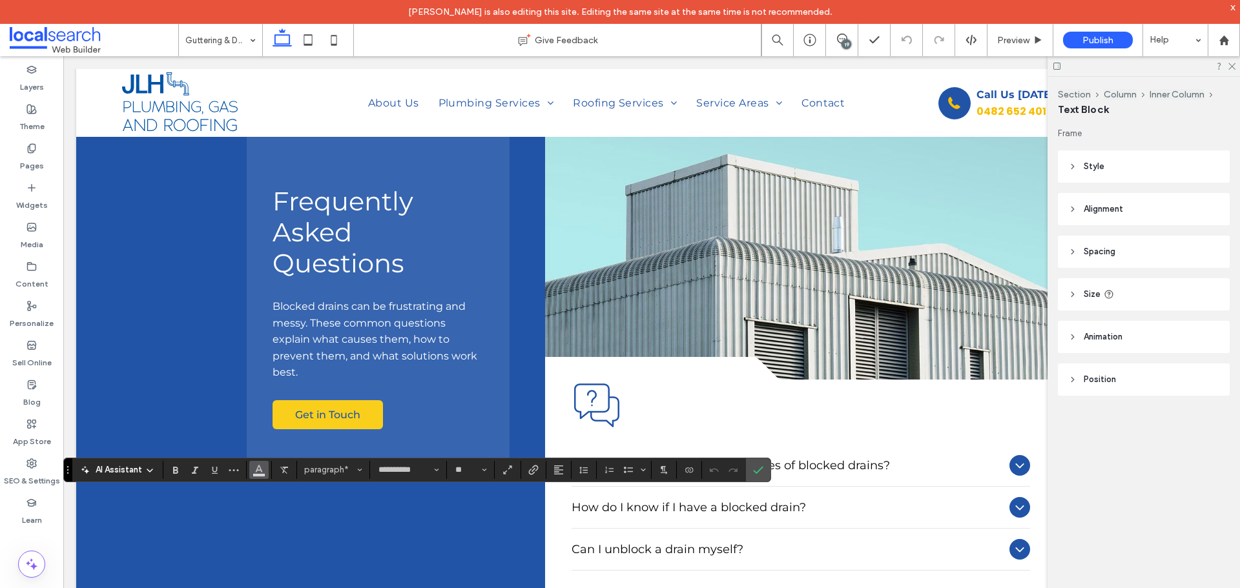
click at [262, 474] on span "Color" at bounding box center [259, 468] width 10 height 17
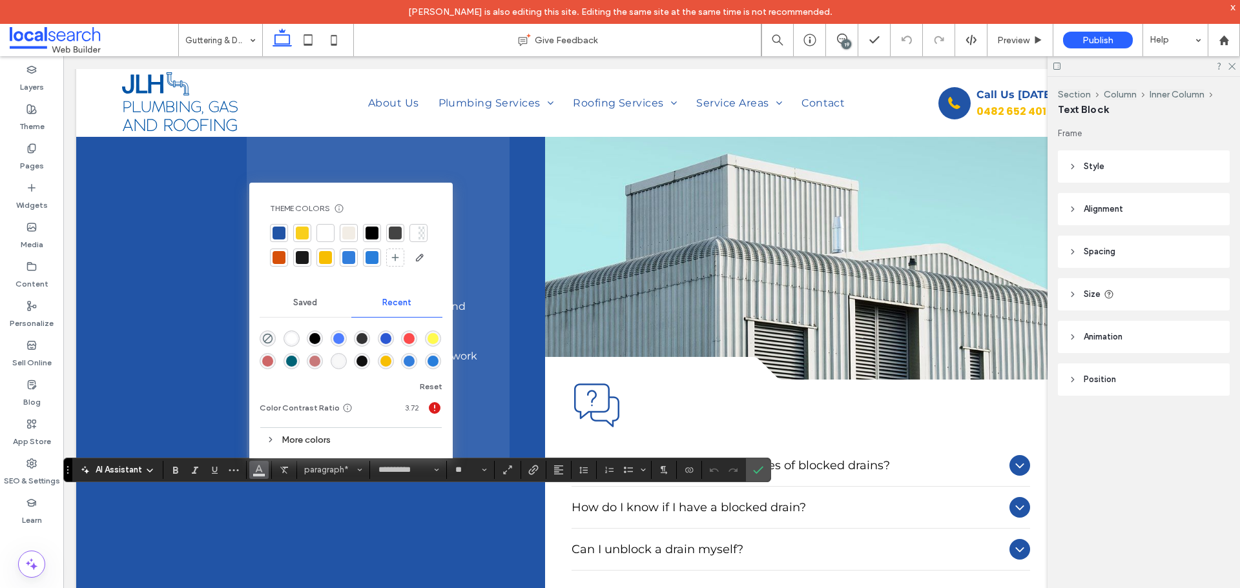
click at [294, 347] on div at bounding box center [291, 339] width 17 height 17
click at [292, 340] on div "rgba(255, 255, 255, 1)" at bounding box center [291, 338] width 11 height 11
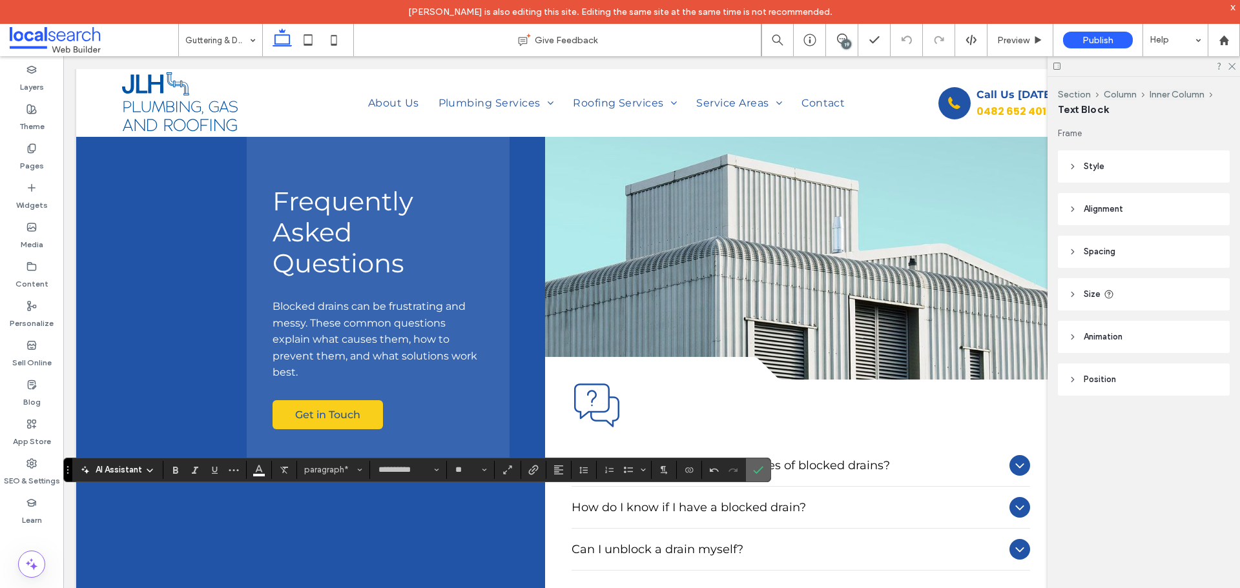
click at [749, 470] on label "Confirm" at bounding box center [757, 469] width 19 height 23
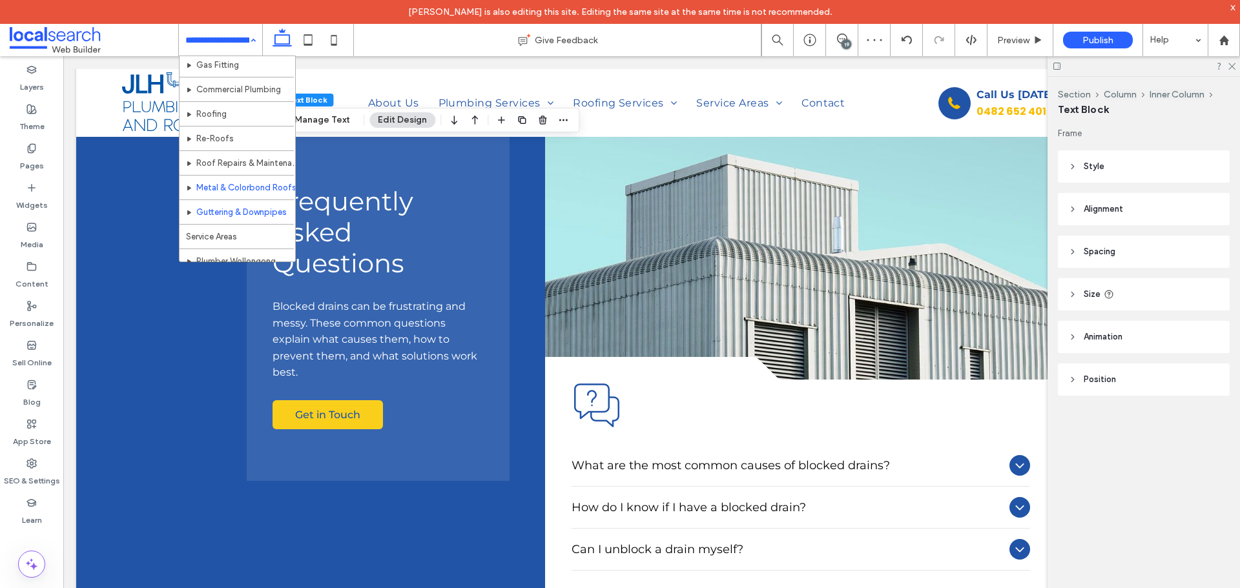
scroll to position [129, 0]
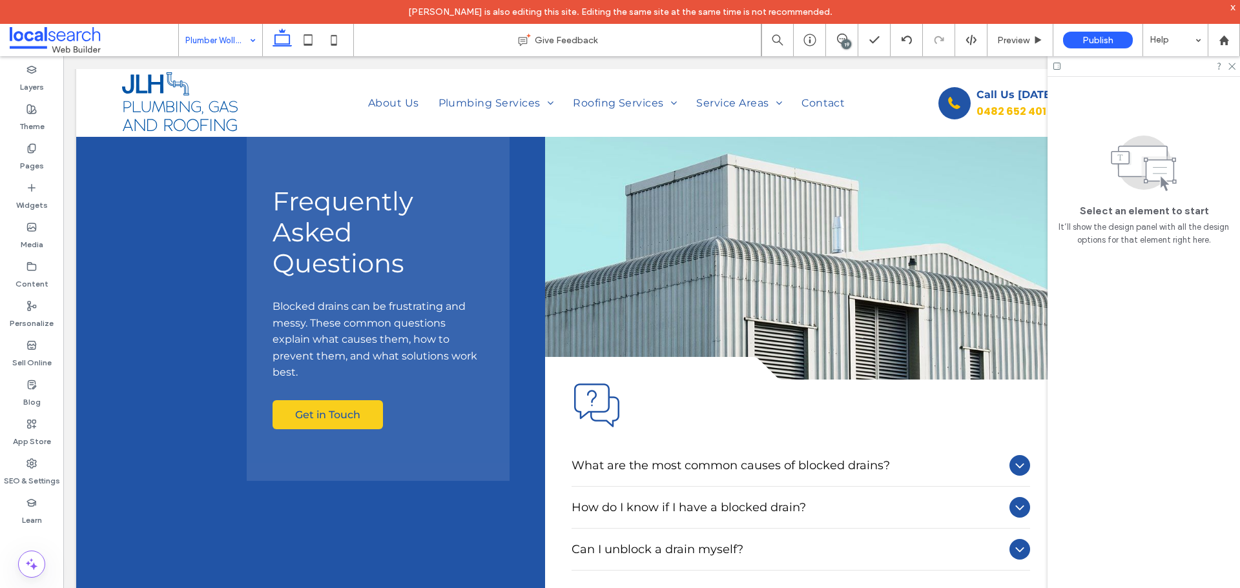
click at [234, 43] on input at bounding box center [217, 40] width 64 height 32
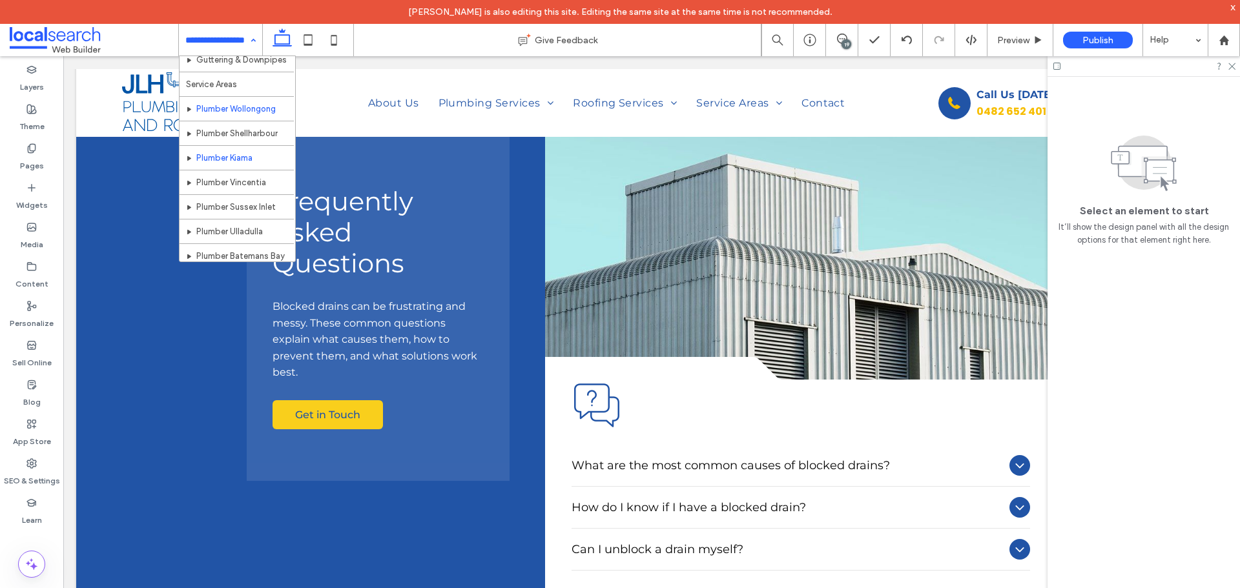
scroll to position [258, 0]
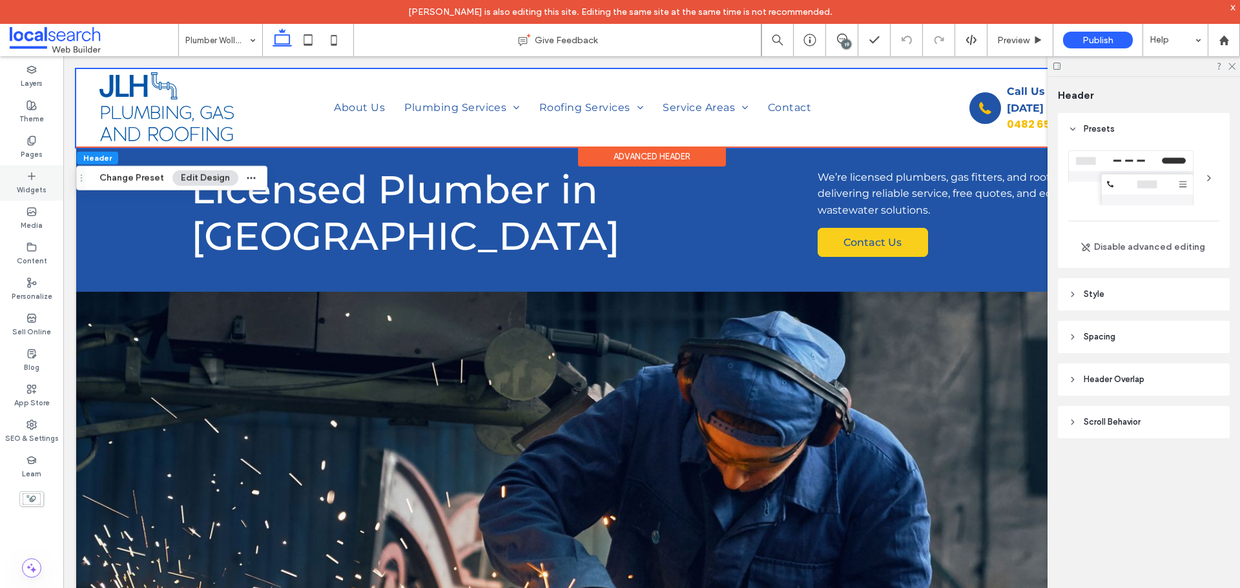
click at [32, 181] on label "Widgets" at bounding box center [32, 188] width 30 height 14
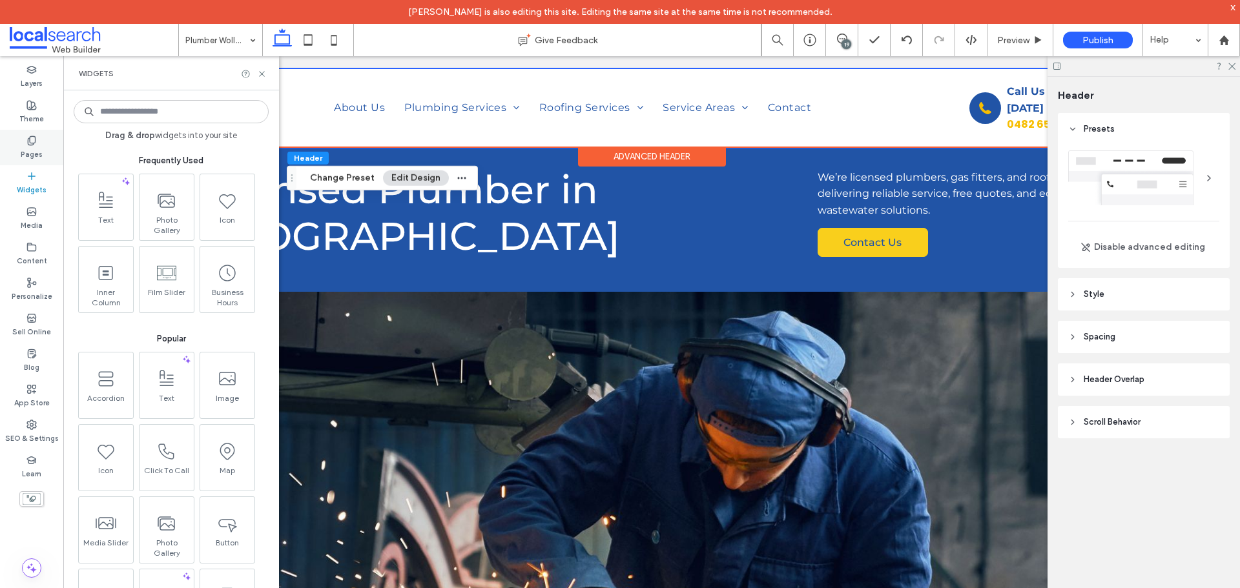
click at [44, 141] on div "Pages" at bounding box center [31, 148] width 63 height 36
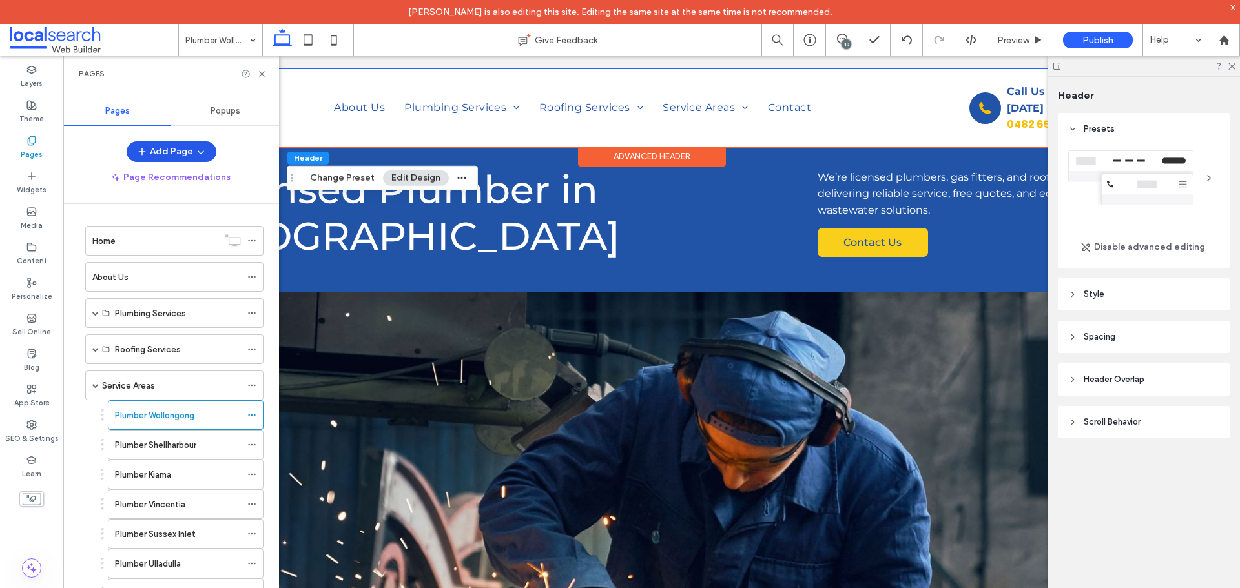
click at [203, 154] on icon "button" at bounding box center [201, 152] width 10 height 10
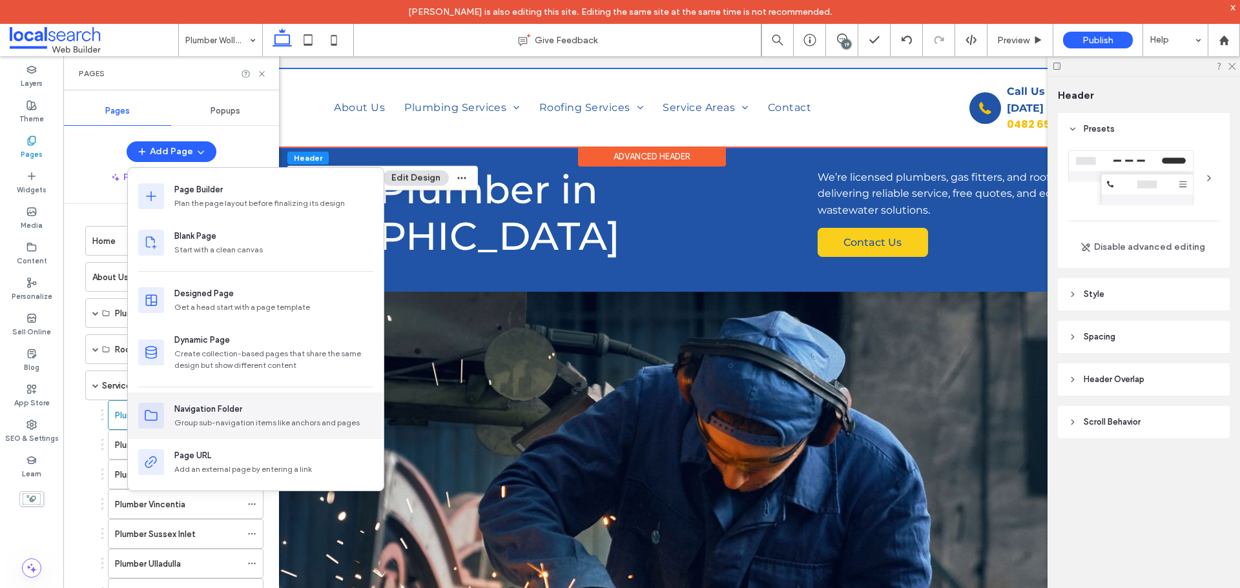
click at [243, 420] on div "Group sub-navigation items like anchors and pages" at bounding box center [273, 423] width 199 height 12
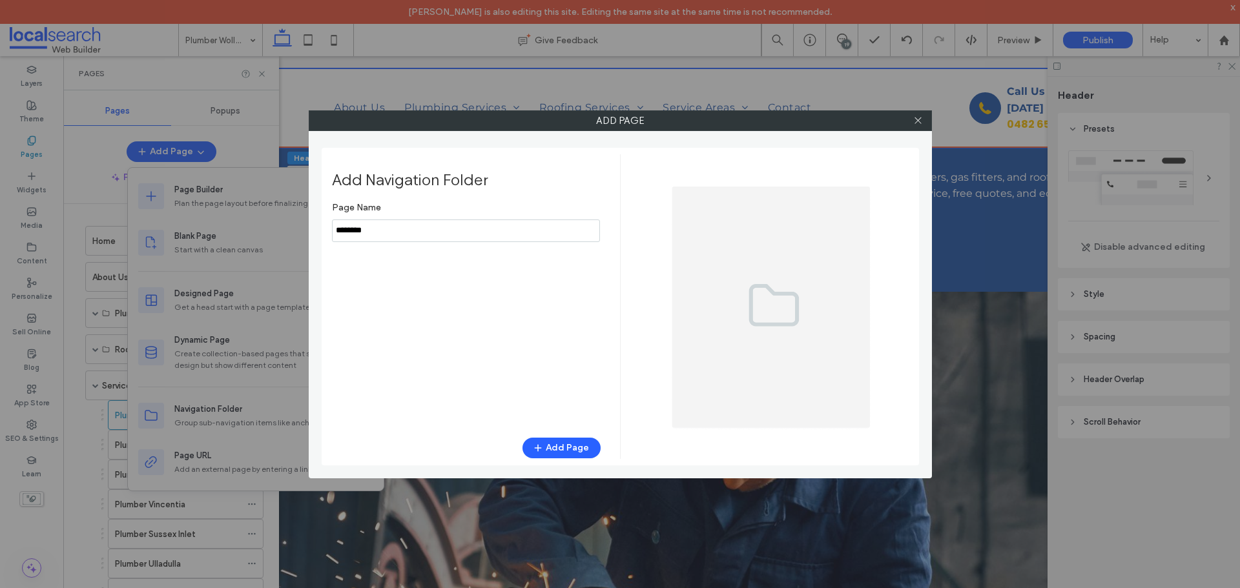
type input "********"
click at [558, 440] on button "Add Page" at bounding box center [561, 448] width 78 height 21
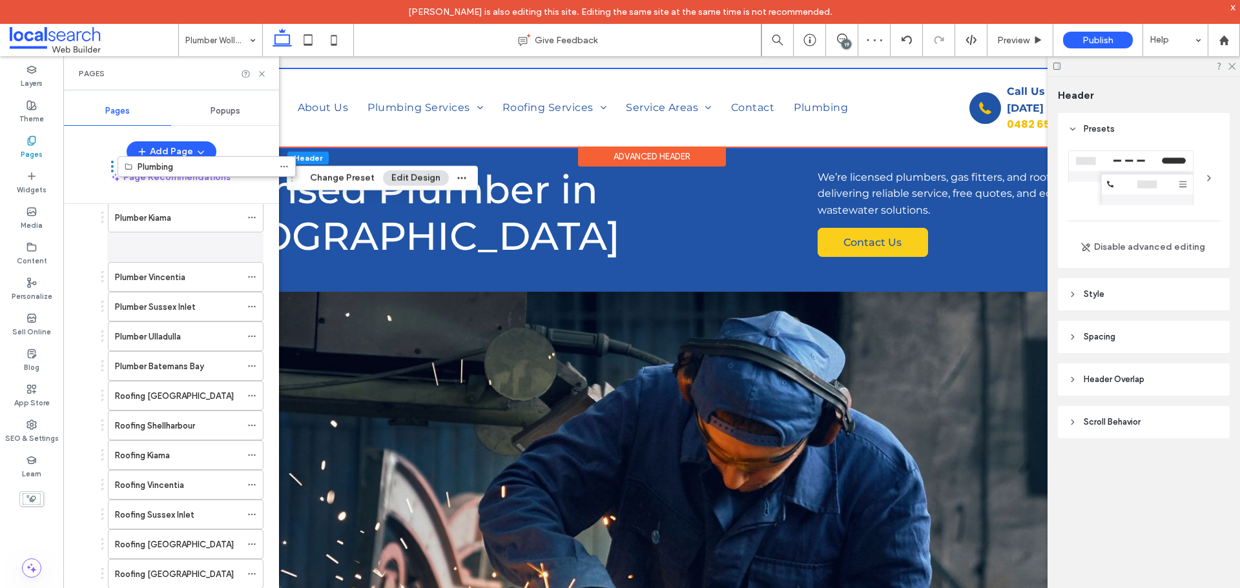
scroll to position [167, 0]
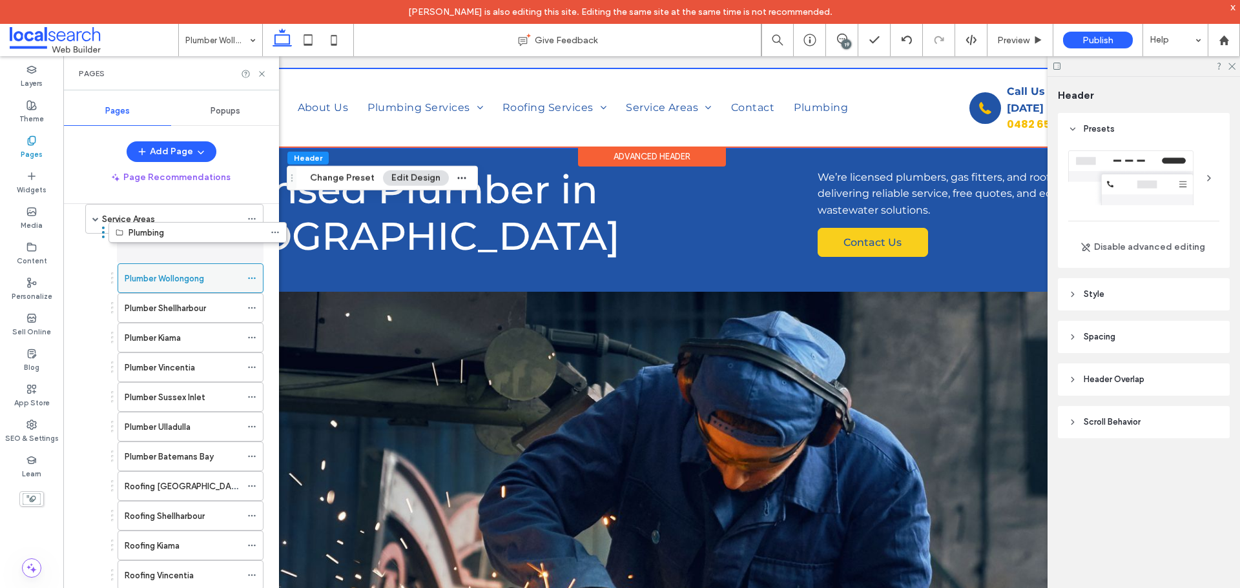
drag, startPoint x: 130, startPoint y: 568, endPoint x: 158, endPoint y: 262, distance: 307.3
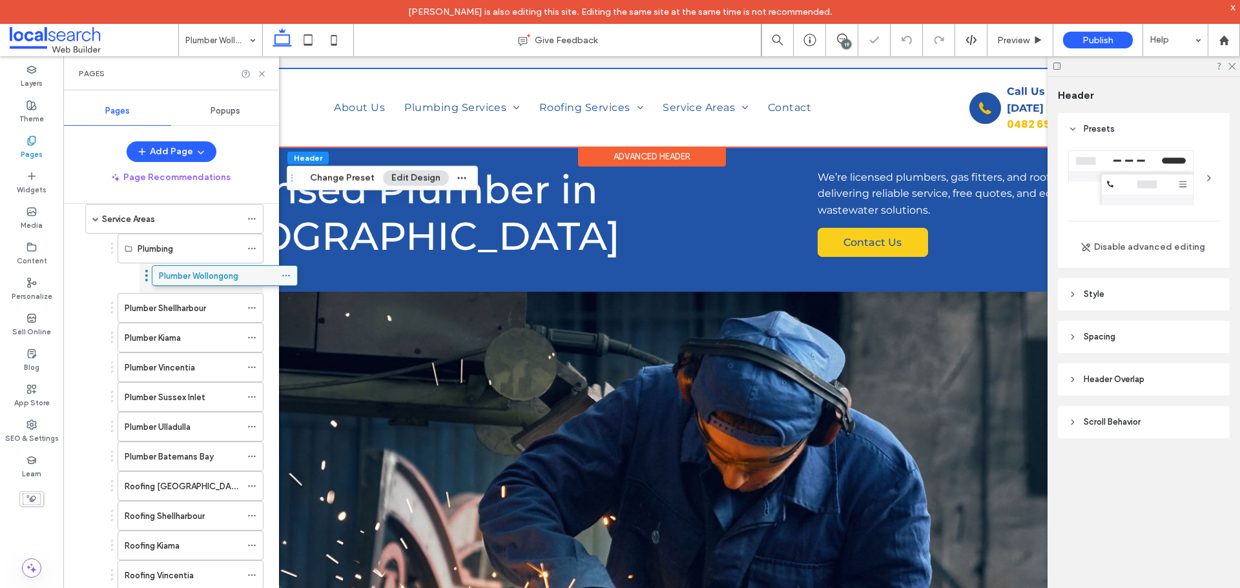
drag, startPoint x: 160, startPoint y: 277, endPoint x: 194, endPoint y: 272, distance: 34.5
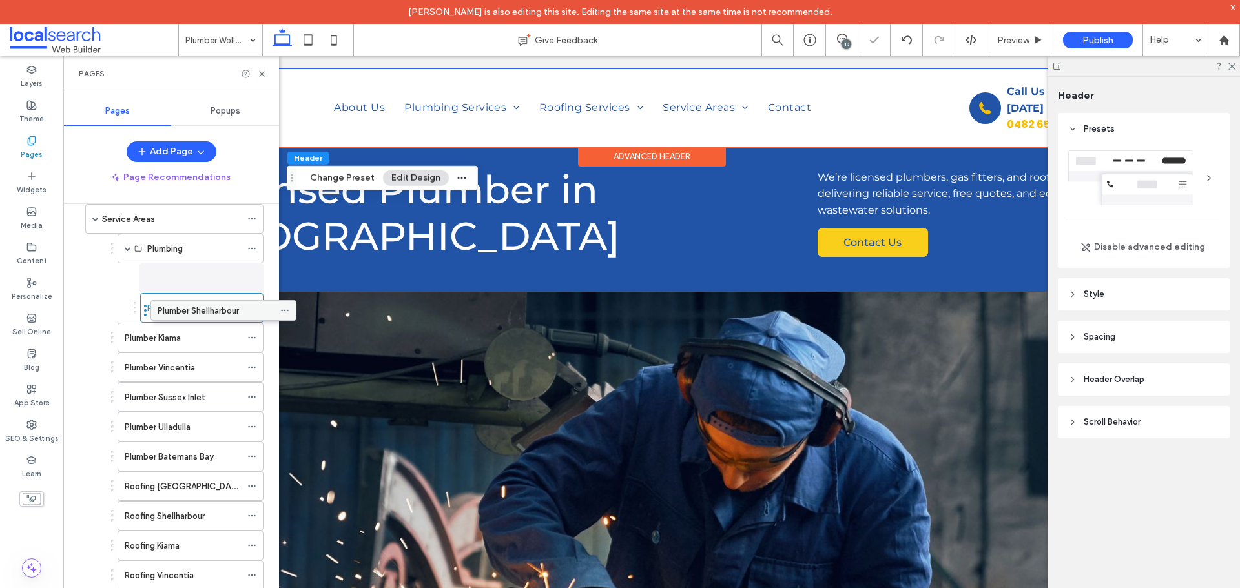
drag, startPoint x: 164, startPoint y: 305, endPoint x: 200, endPoint y: 307, distance: 36.2
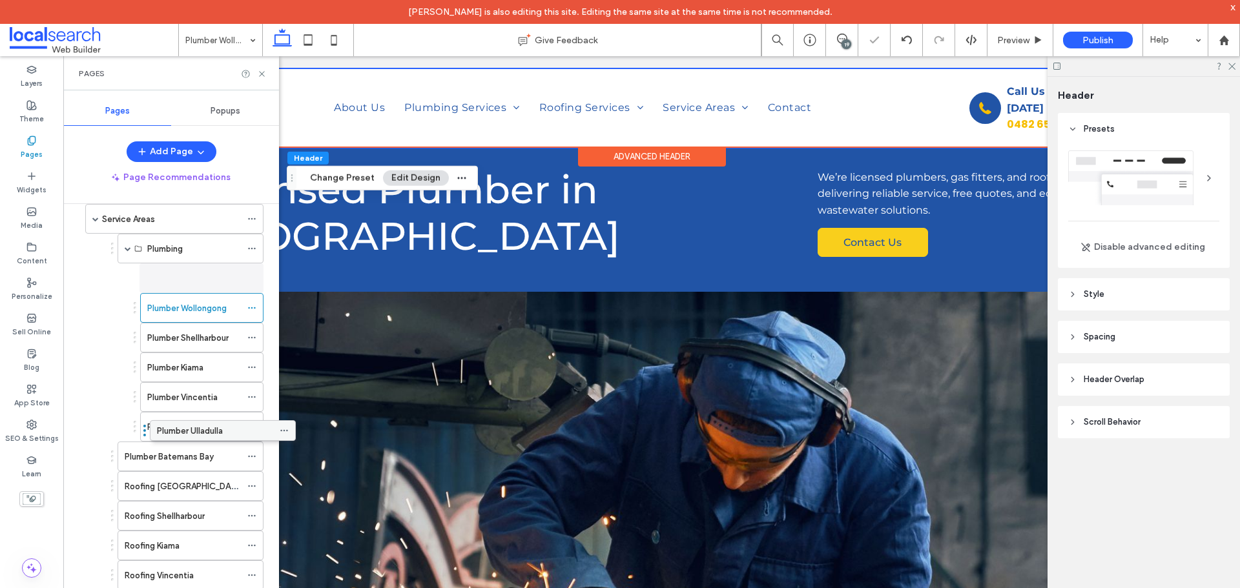
drag, startPoint x: 185, startPoint y: 423, endPoint x: 218, endPoint y: 425, distance: 33.0
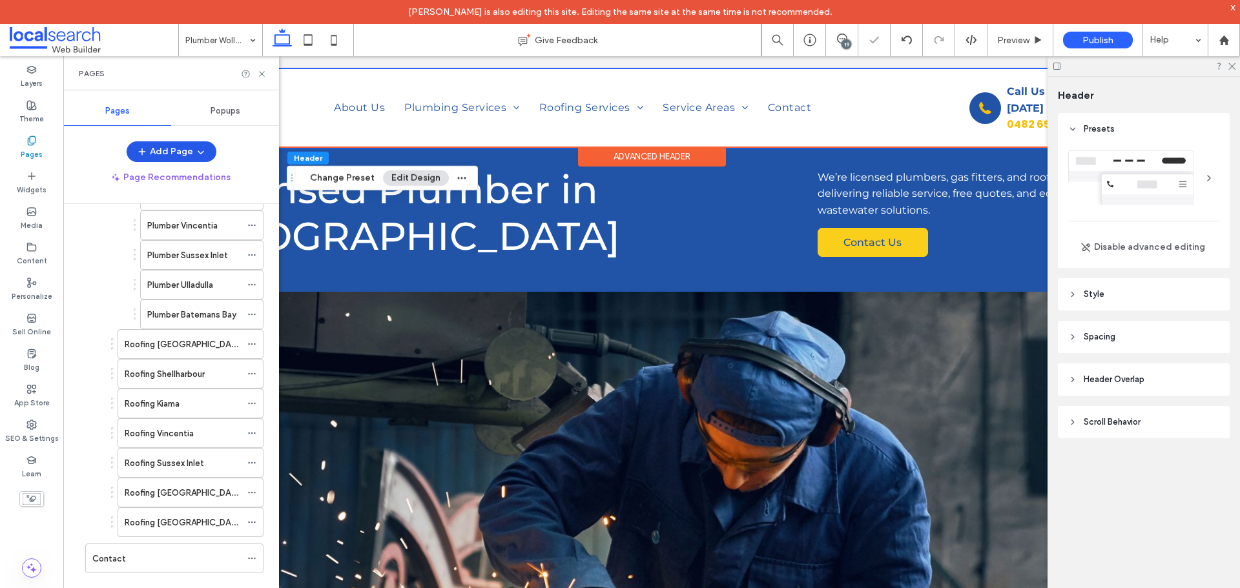
click at [202, 150] on icon "button" at bounding box center [201, 152] width 10 height 10
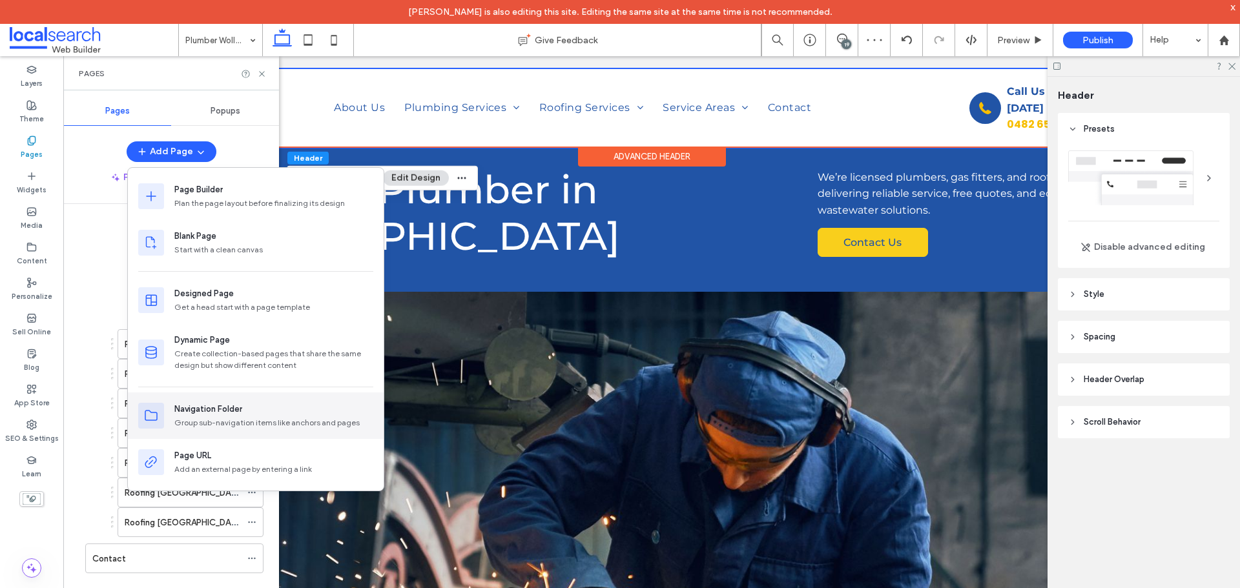
click at [221, 431] on div "Navigation Folder Group sub-navigation items like anchors and pages" at bounding box center [256, 416] width 256 height 46
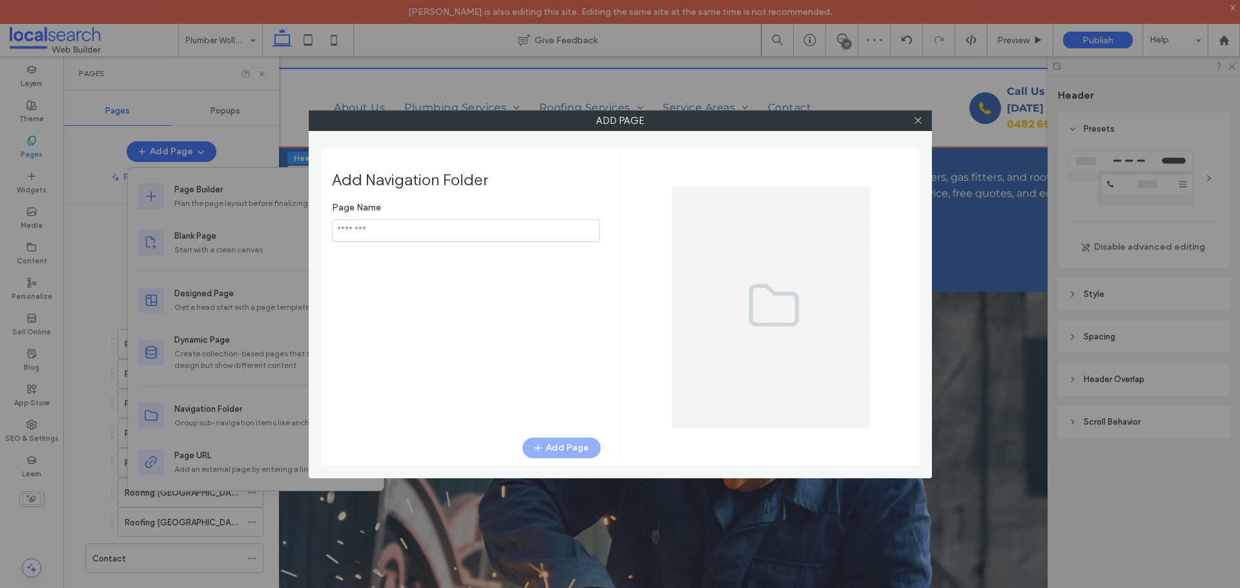
click at [413, 228] on input "notEmpty" at bounding box center [466, 231] width 268 height 23
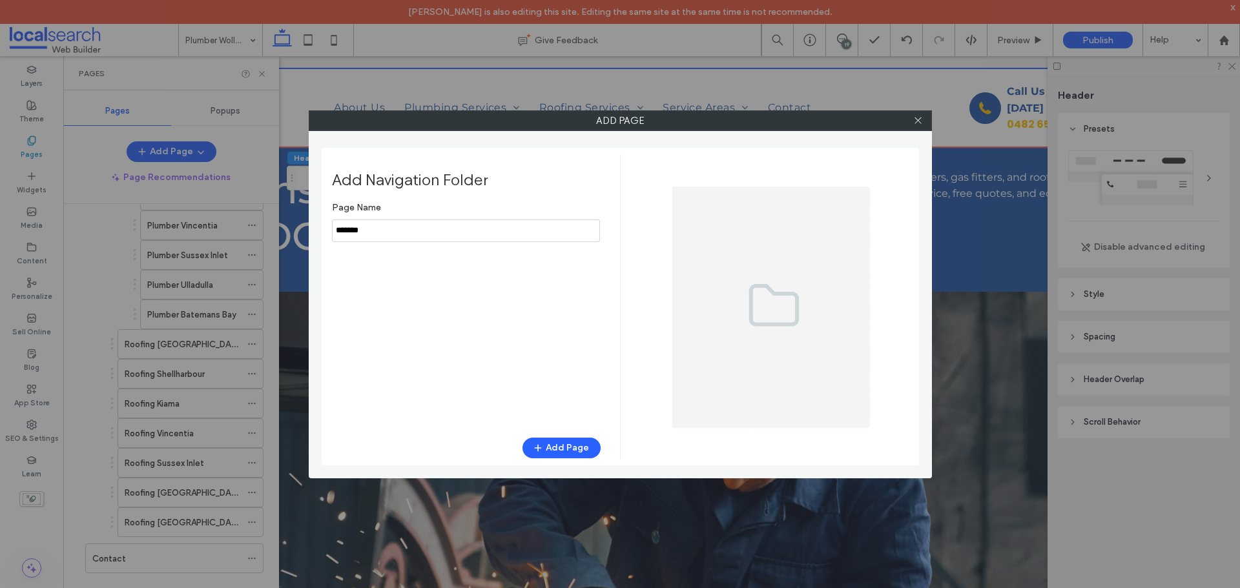
type input "*******"
click at [538, 448] on use "button" at bounding box center [537, 447] width 7 height 7
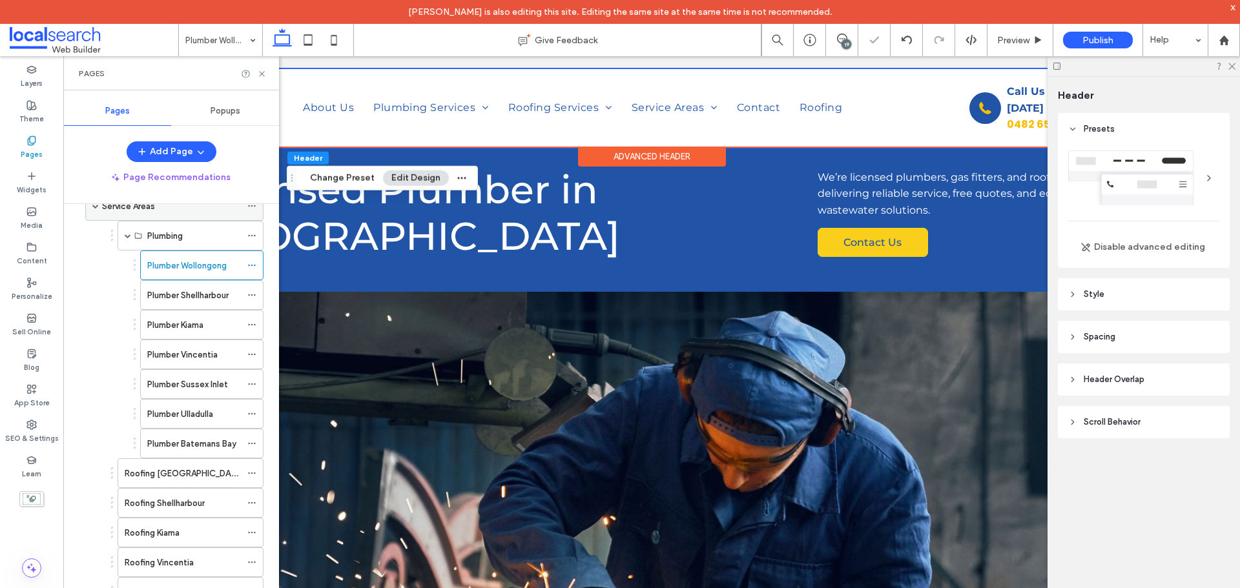
click at [130, 236] on span at bounding box center [128, 235] width 6 height 6
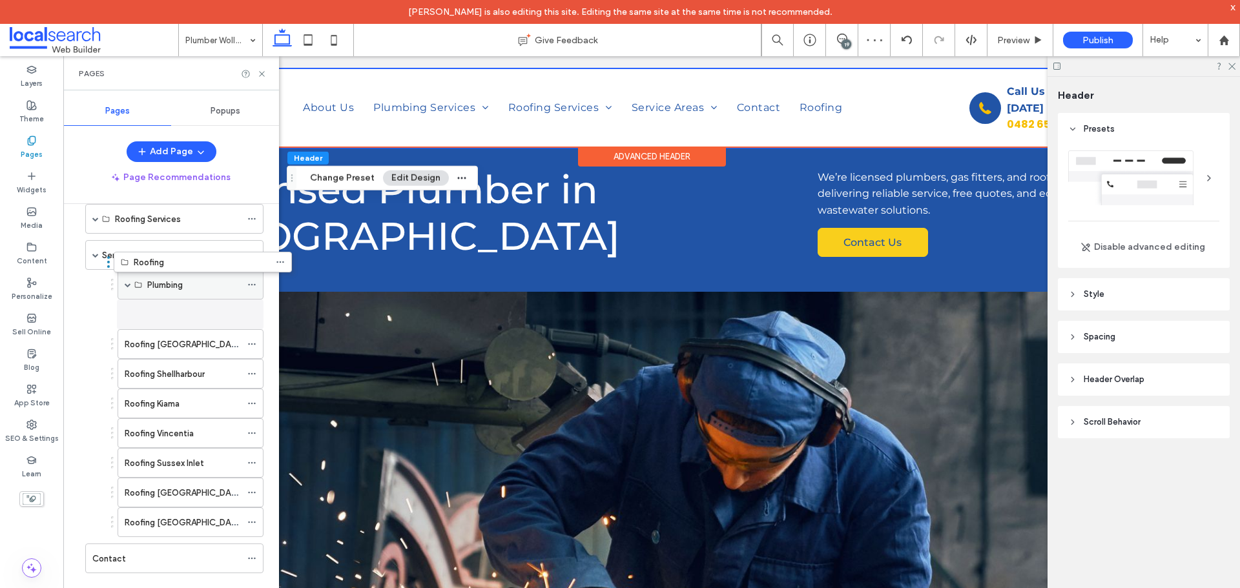
scroll to position [130, 0]
drag, startPoint x: 118, startPoint y: 560, endPoint x: 144, endPoint y: 323, distance: 239.0
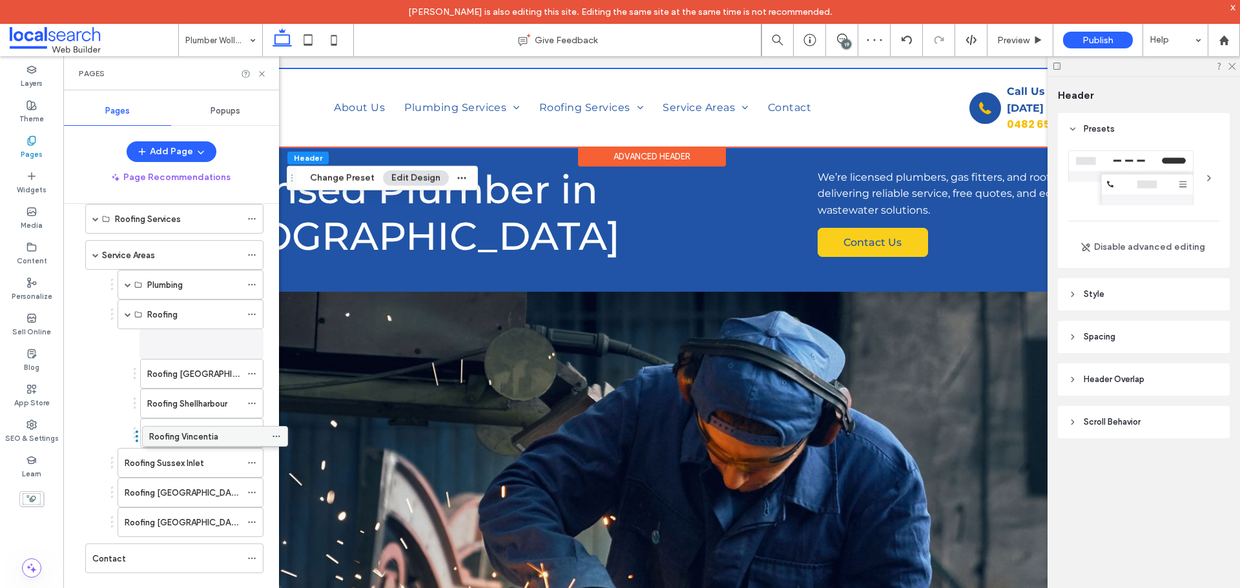
drag, startPoint x: 181, startPoint y: 427, endPoint x: 207, endPoint y: 429, distance: 25.2
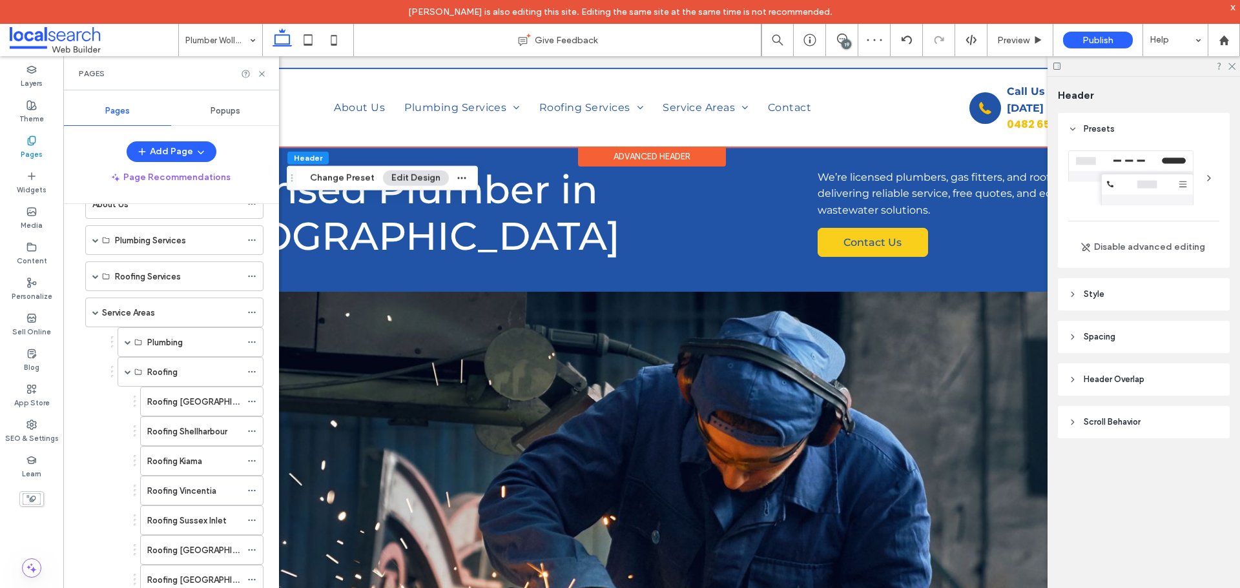
scroll to position [66, 0]
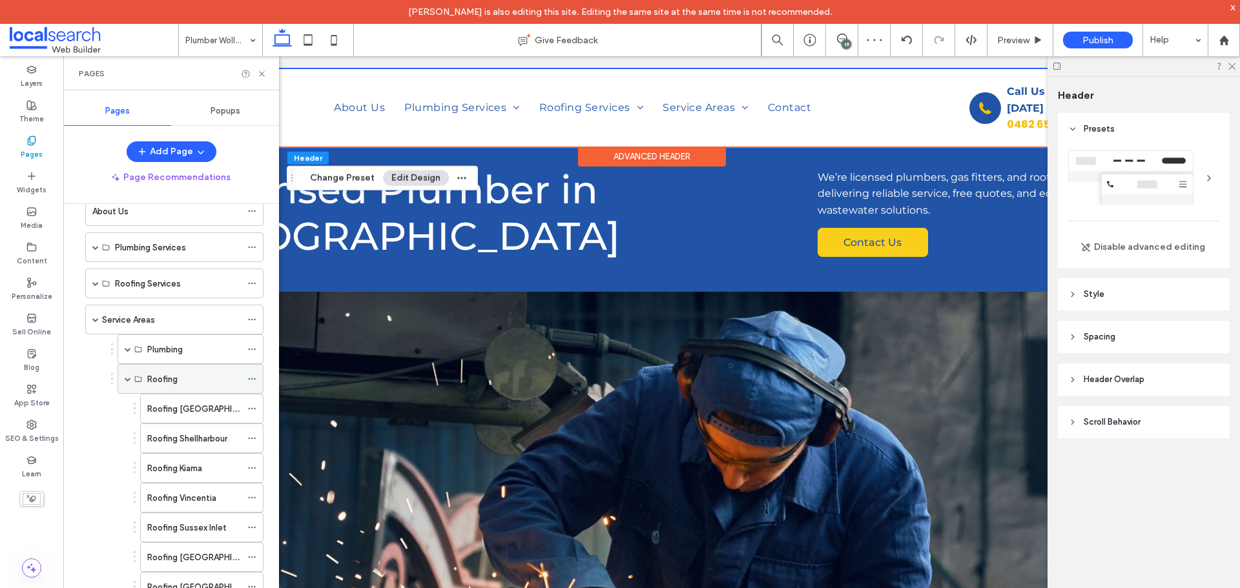
click at [130, 378] on span at bounding box center [128, 379] width 6 height 6
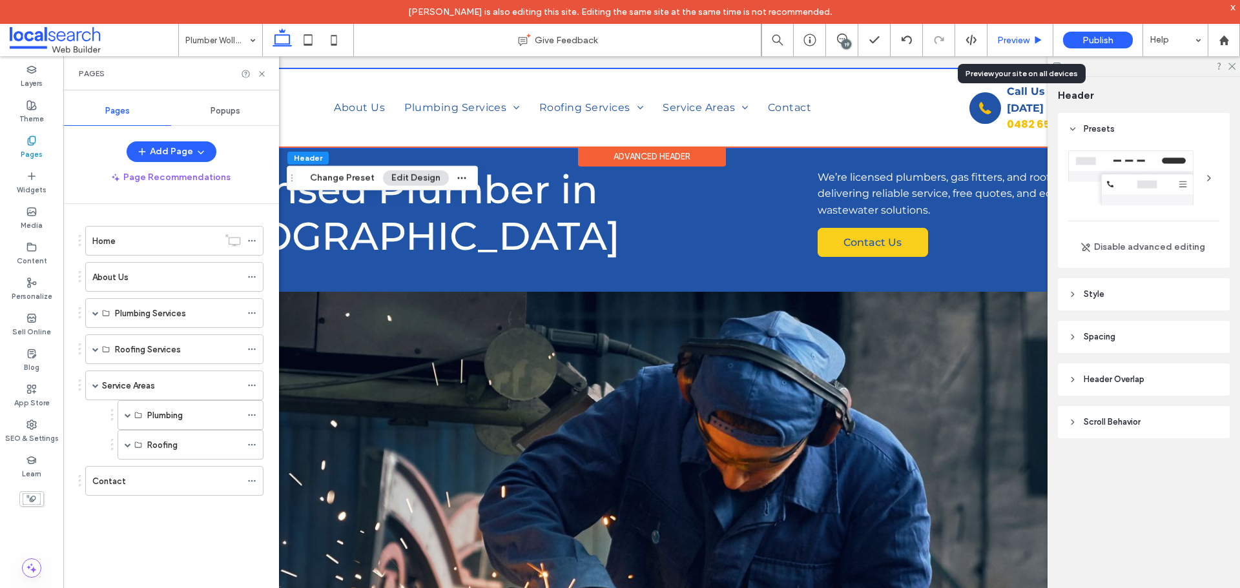
click at [1014, 47] on div "Preview" at bounding box center [1020, 40] width 66 height 32
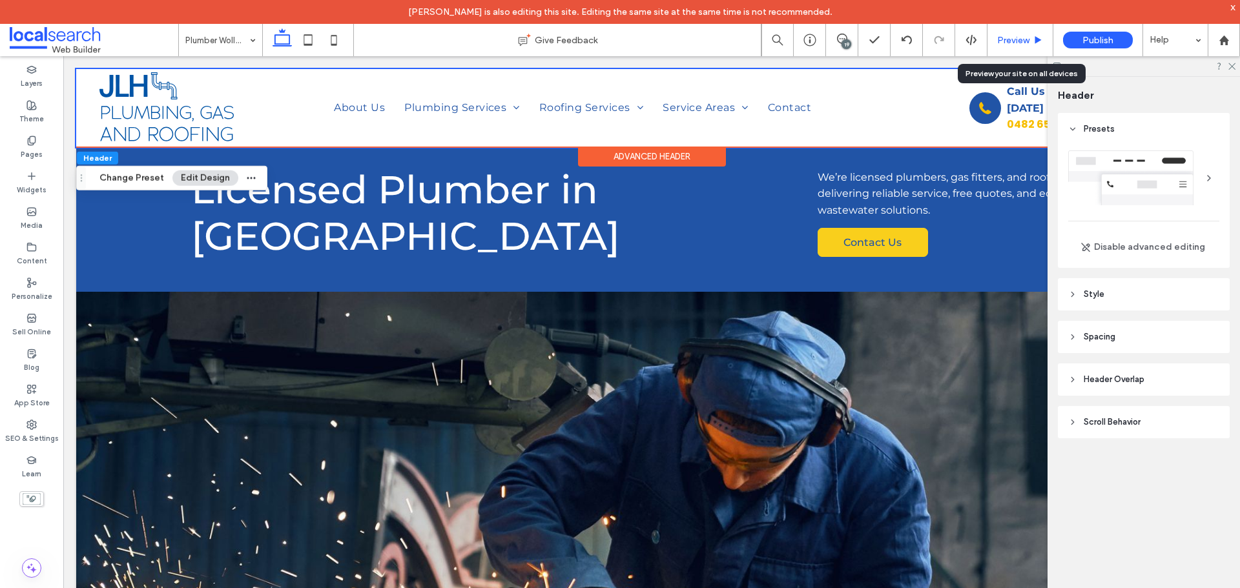
click at [1007, 41] on span "Preview" at bounding box center [1013, 40] width 32 height 11
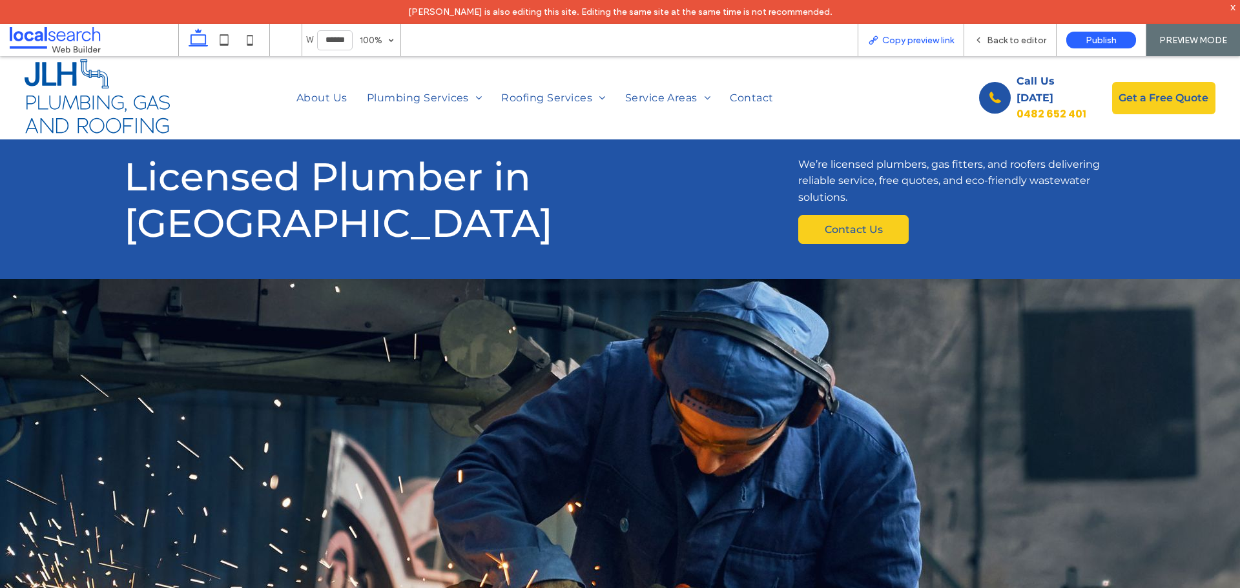
click at [892, 39] on span "Copy preview link" at bounding box center [918, 40] width 72 height 11
click at [996, 43] on span "Back to editor" at bounding box center [1016, 40] width 59 height 11
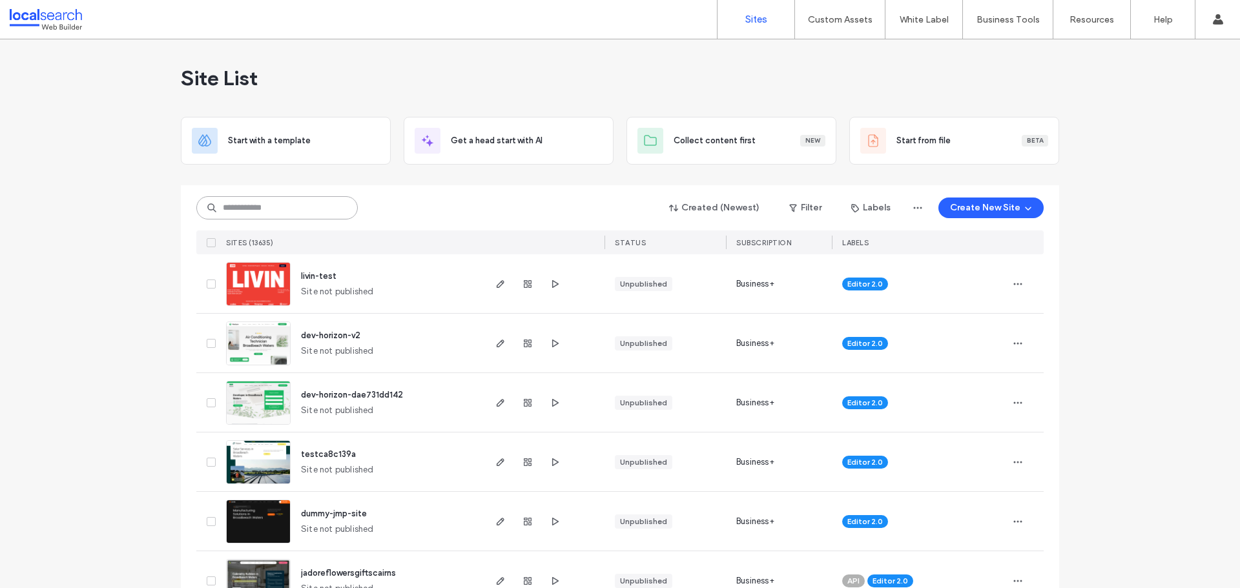
click at [237, 203] on input at bounding box center [276, 207] width 161 height 23
type input "*"
click at [841, 47] on link "Custom Templates" at bounding box center [867, 52] width 125 height 26
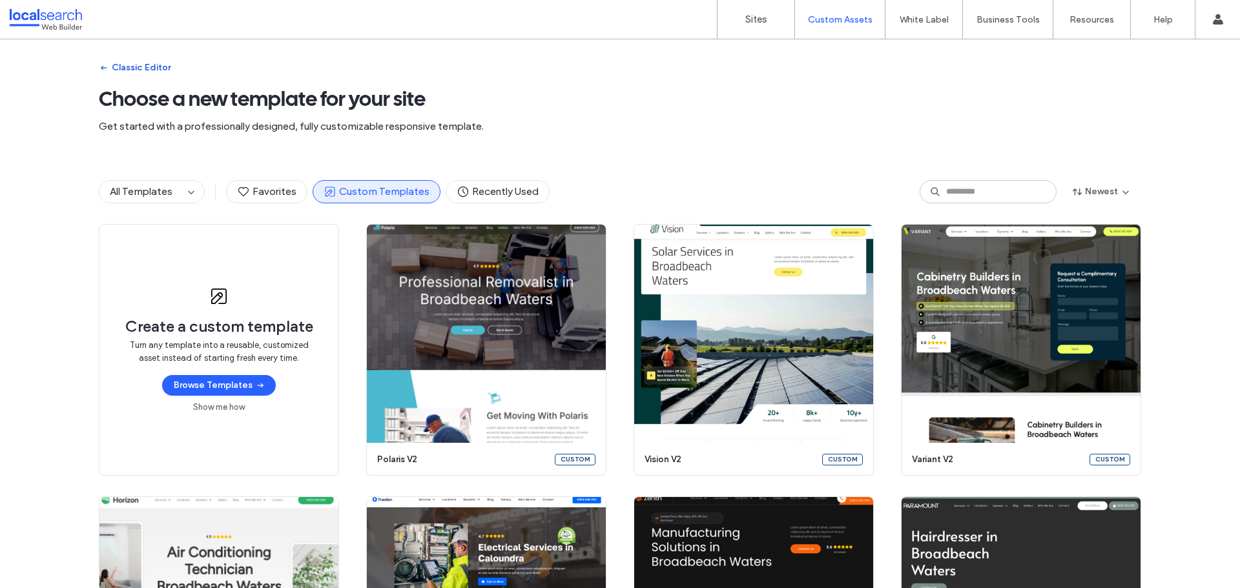
click at [101, 68] on use "button" at bounding box center [104, 68] width 6 height 5
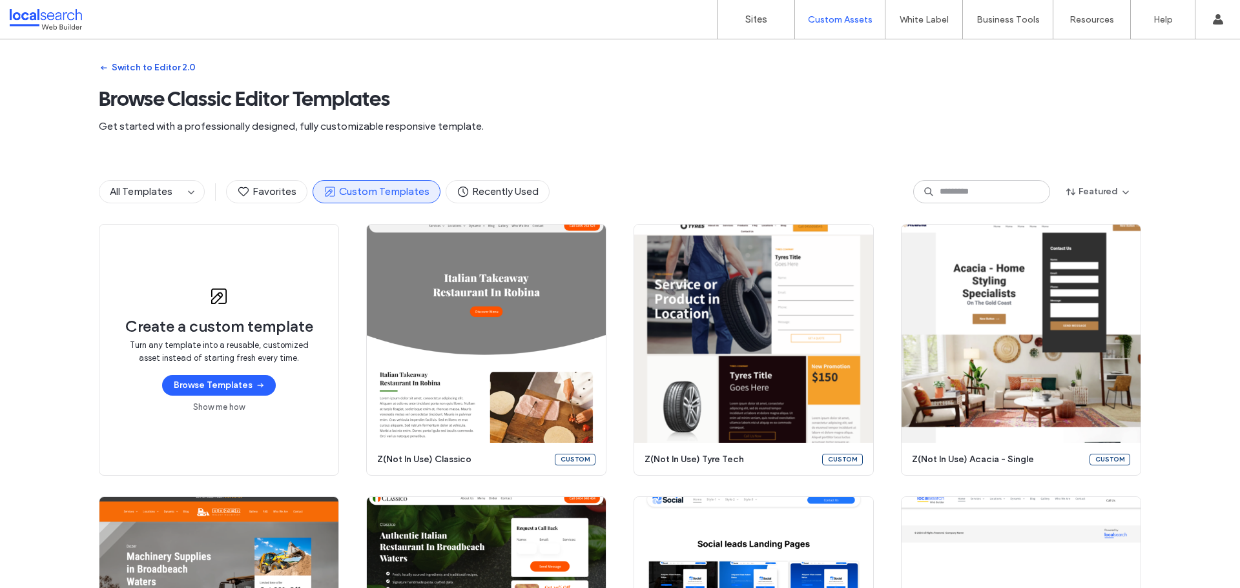
click at [137, 67] on button "Switch to Editor 2.0" at bounding box center [147, 67] width 97 height 21
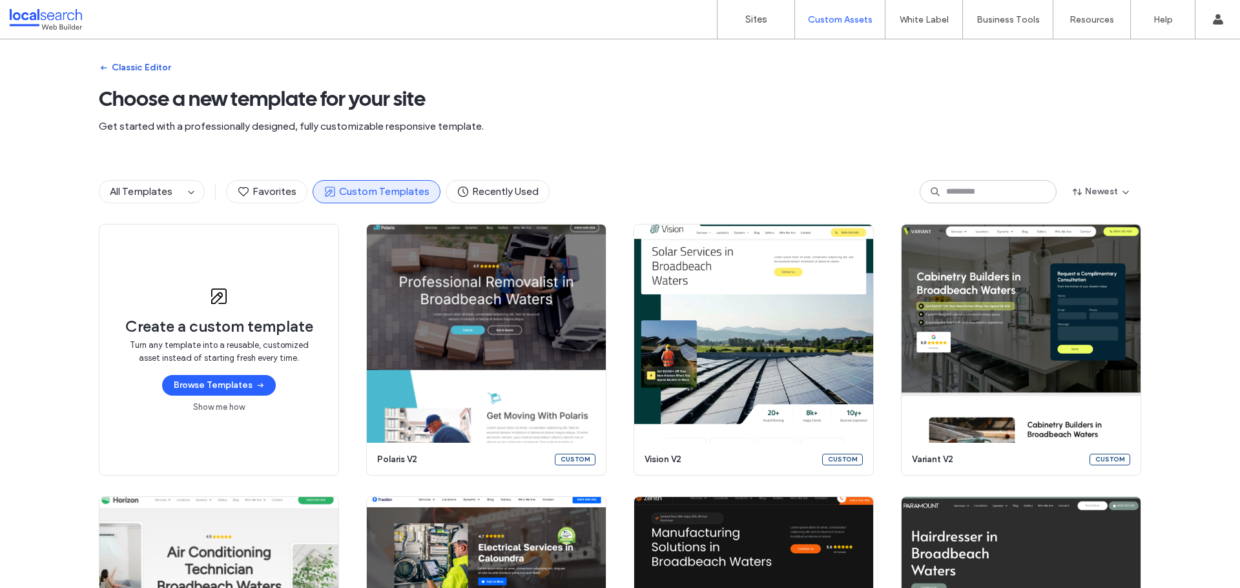
click at [102, 67] on icon "button" at bounding box center [104, 68] width 10 height 10
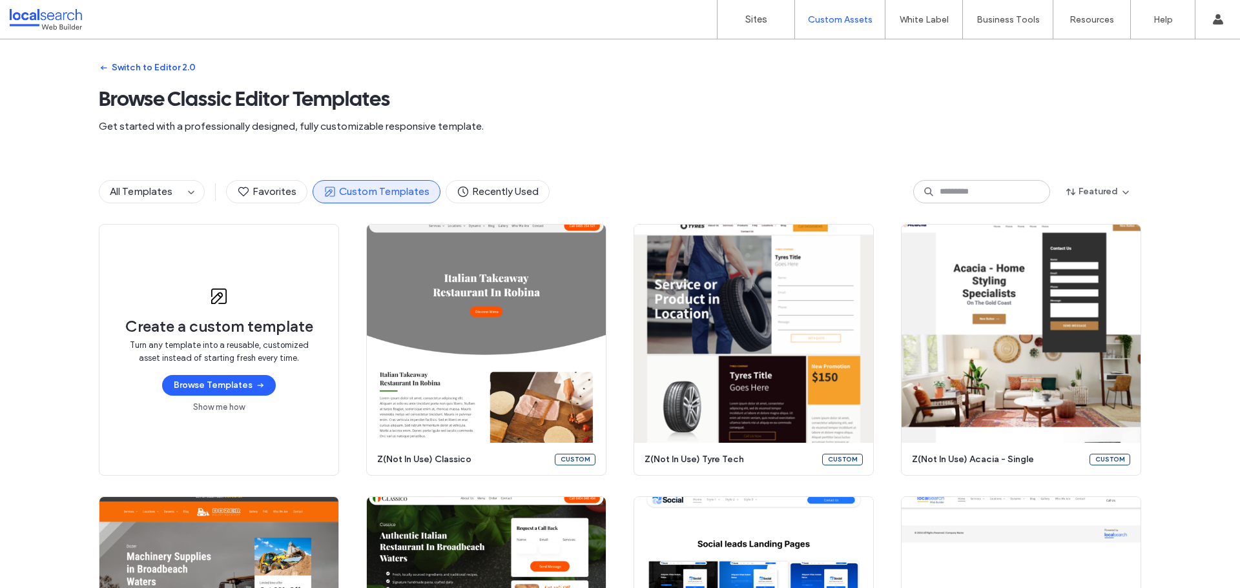
click at [102, 67] on icon "button" at bounding box center [104, 68] width 10 height 10
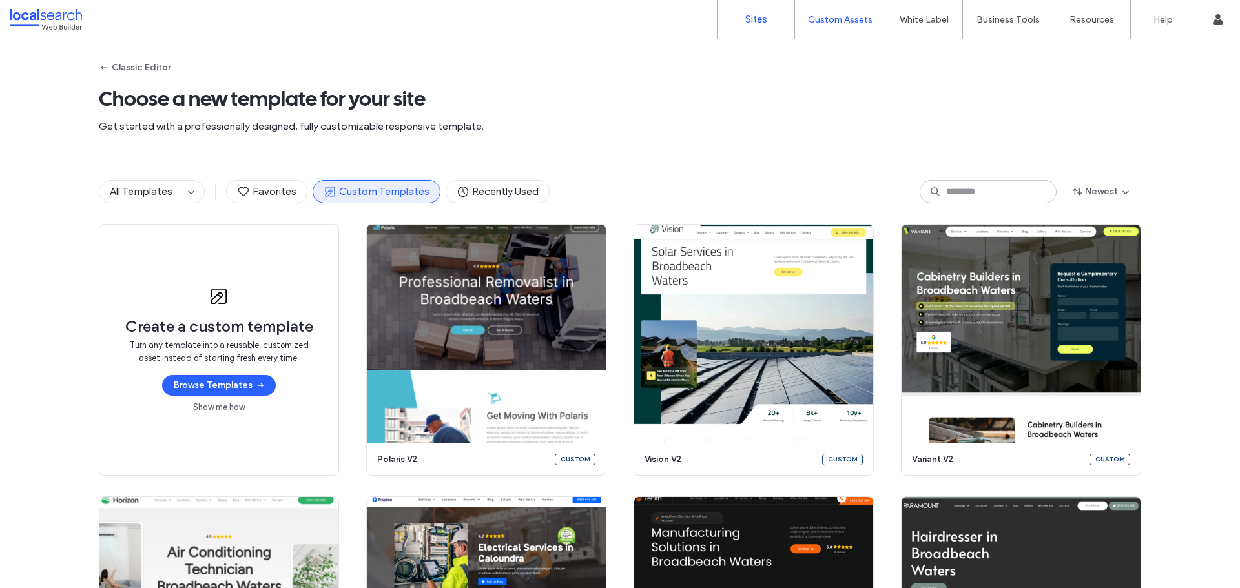
click at [751, 19] on label "Sites" at bounding box center [756, 20] width 22 height 12
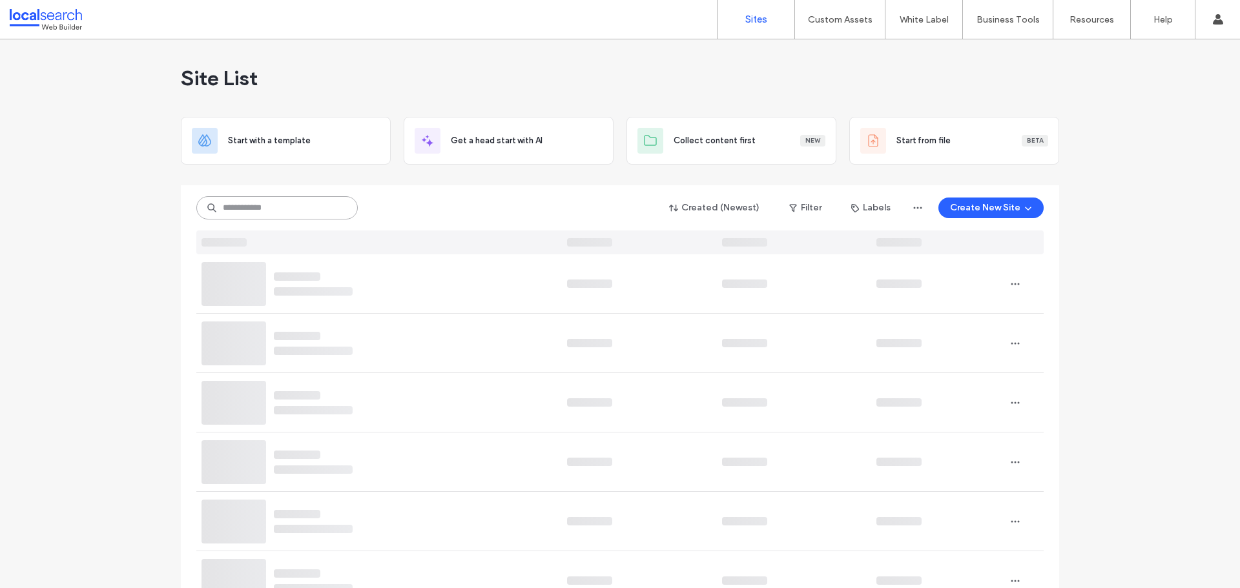
click at [260, 214] on input at bounding box center [276, 207] width 161 height 23
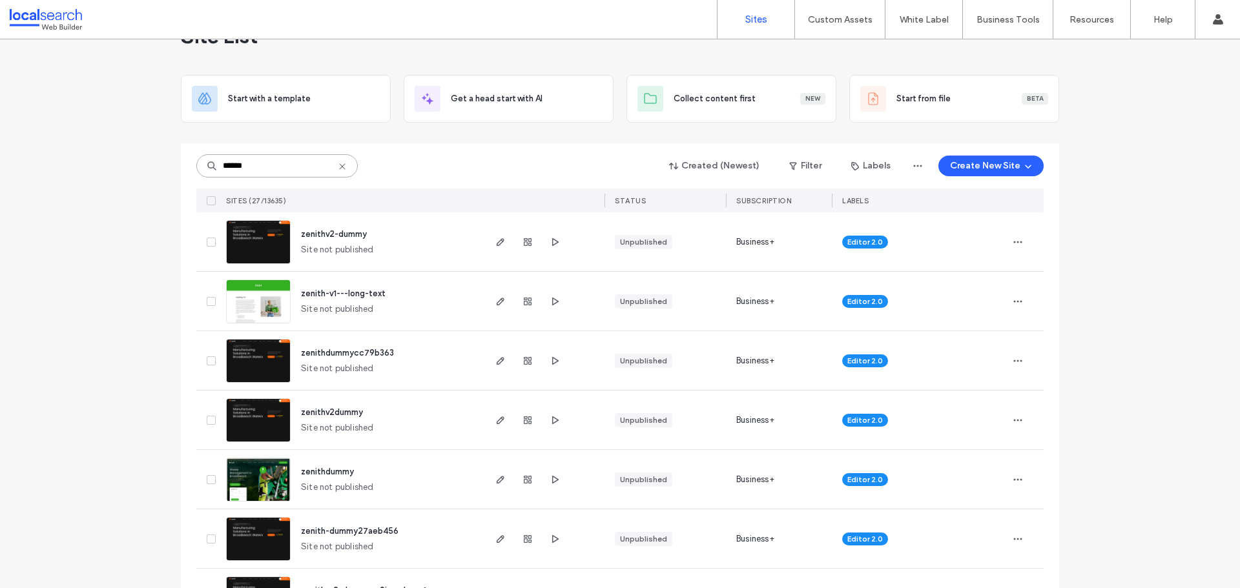
scroll to position [65, 0]
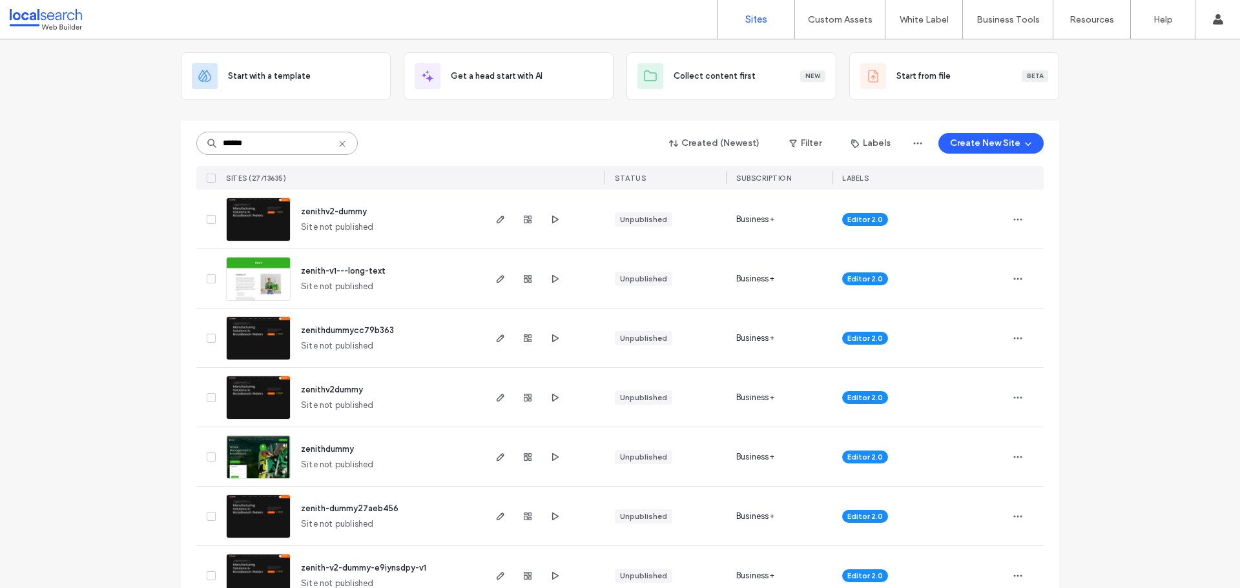
type input "******"
click at [232, 220] on img at bounding box center [258, 242] width 63 height 88
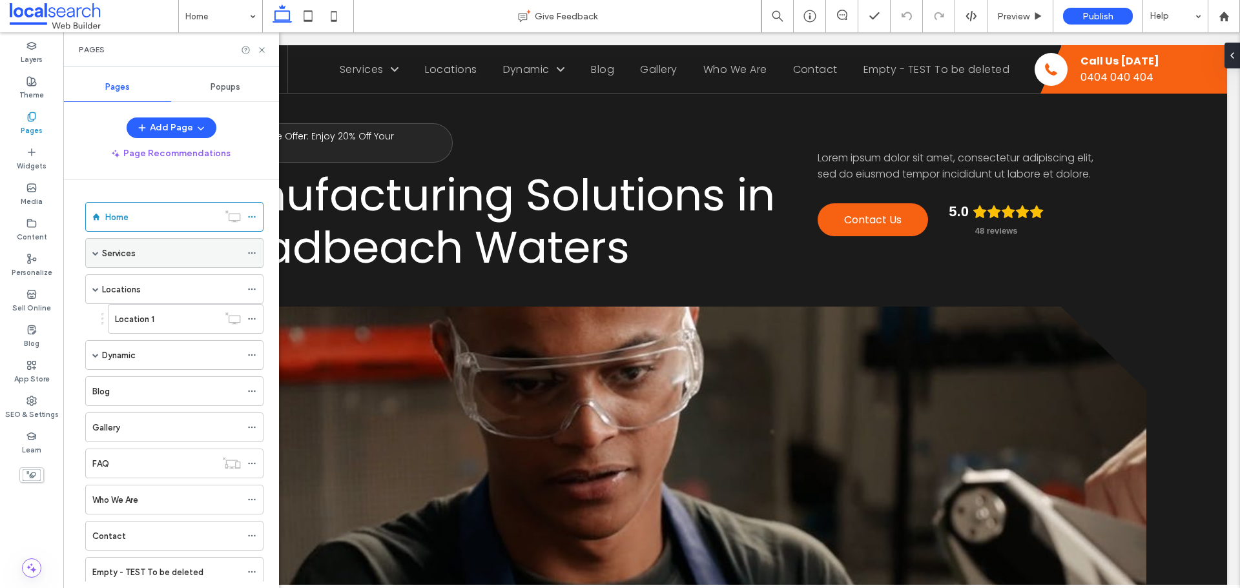
click at [92, 256] on span at bounding box center [95, 253] width 6 height 6
click at [148, 344] on label "Location 1" at bounding box center [134, 349] width 39 height 23
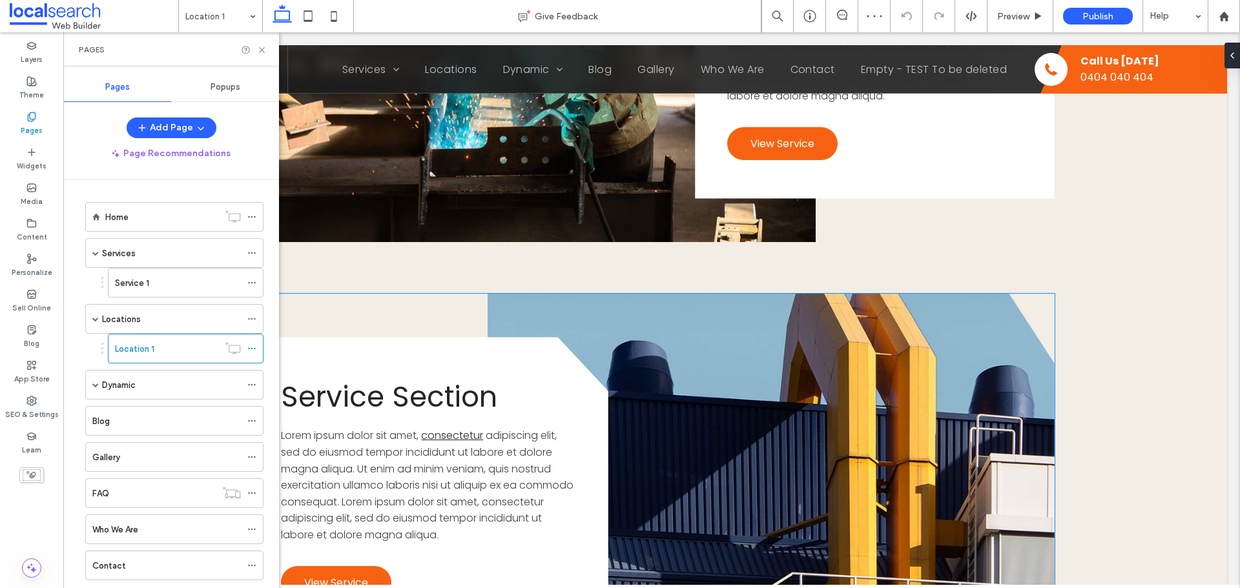
scroll to position [2843, 0]
